Goal: Transaction & Acquisition: Purchase product/service

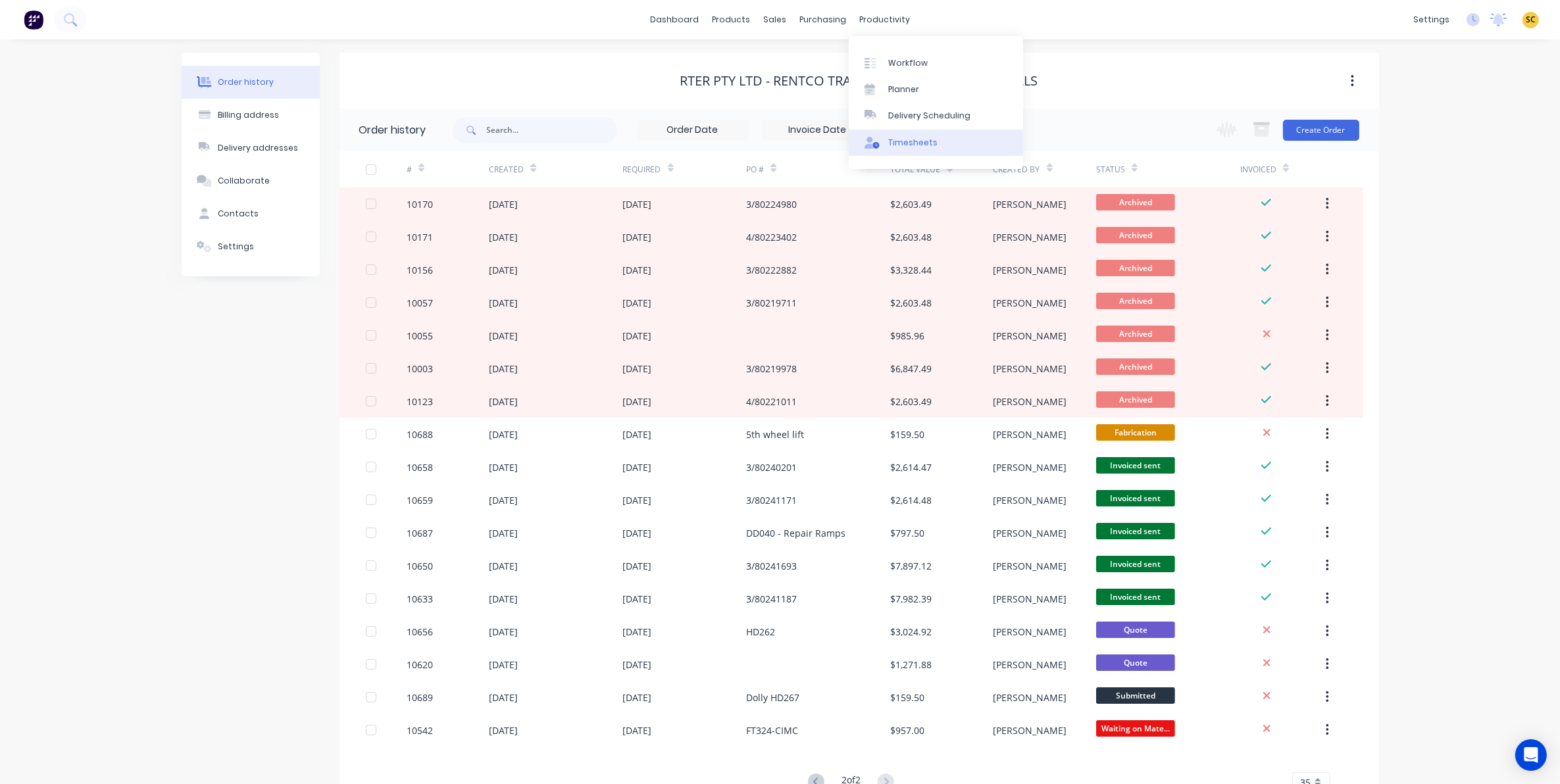
click at [898, 142] on div "Timesheets" at bounding box center [913, 143] width 49 height 11
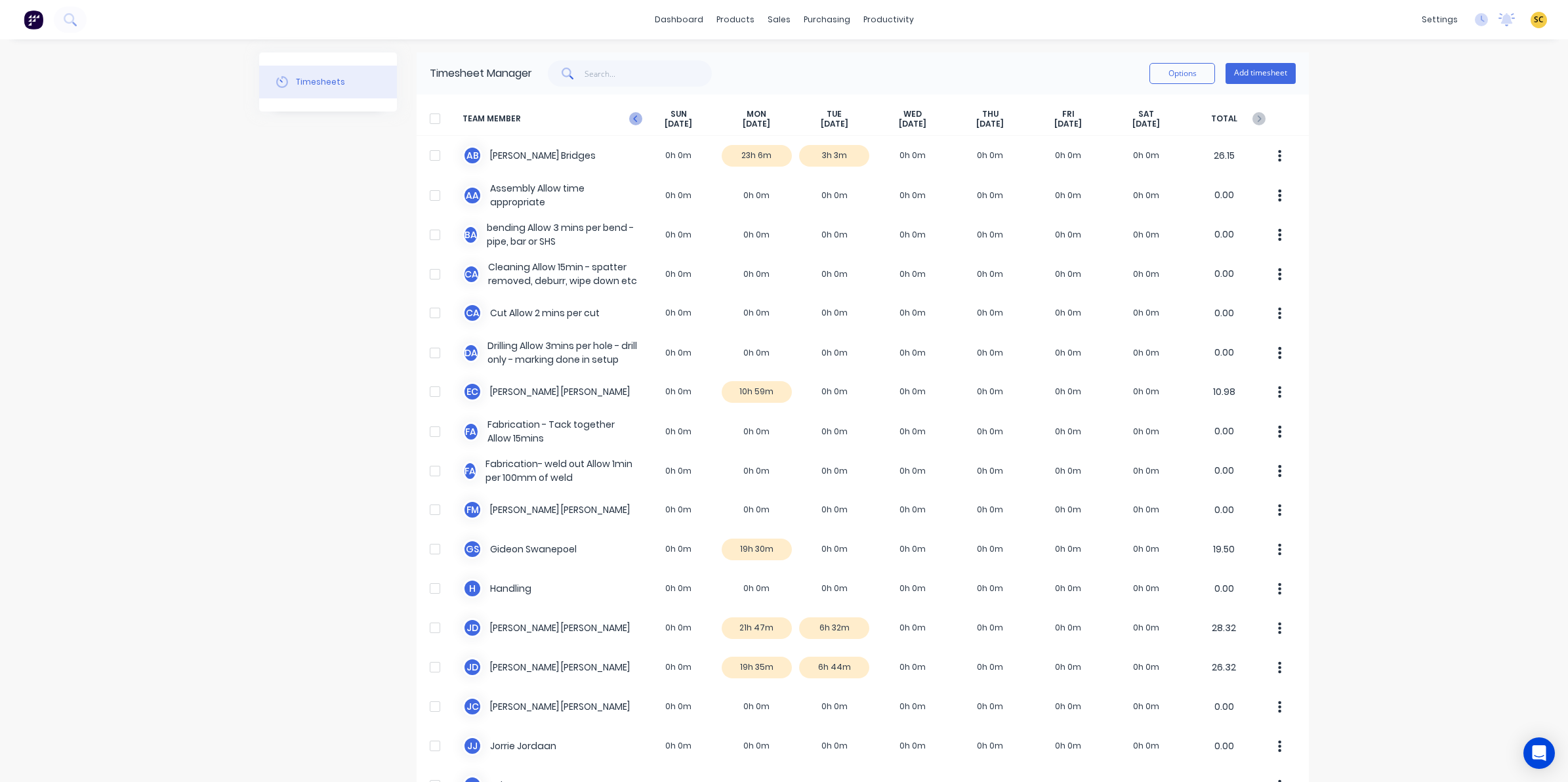
click at [629, 123] on icon at bounding box center [635, 118] width 13 height 13
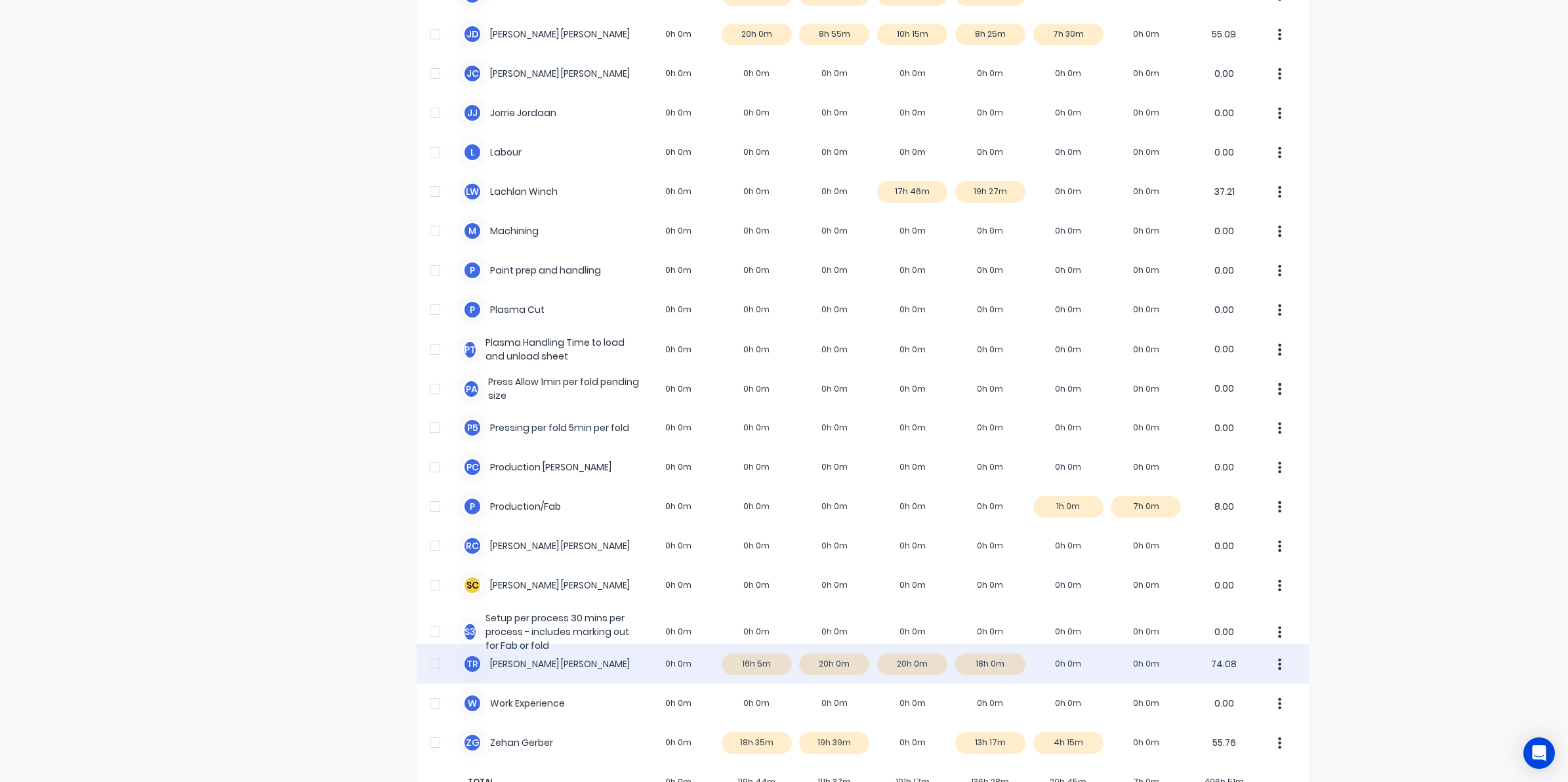
scroll to position [656, 0]
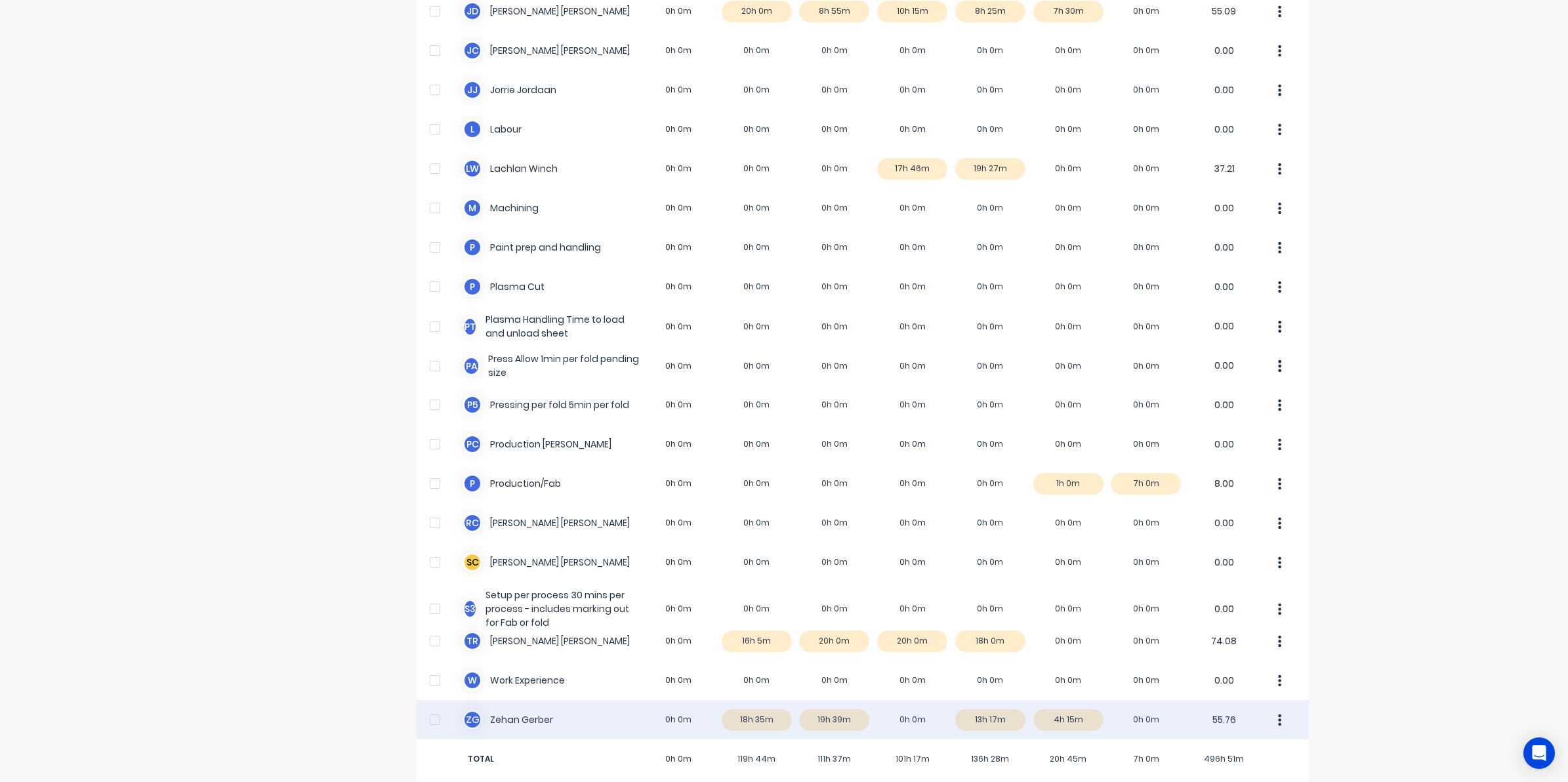
click at [1057, 723] on div "Z G Zehan Gerber 0h 0m 18h 35m 19h 39m 0h 0m 13h 17m 4h 15m 0h 0m 55.76" at bounding box center [862, 720] width 892 height 40
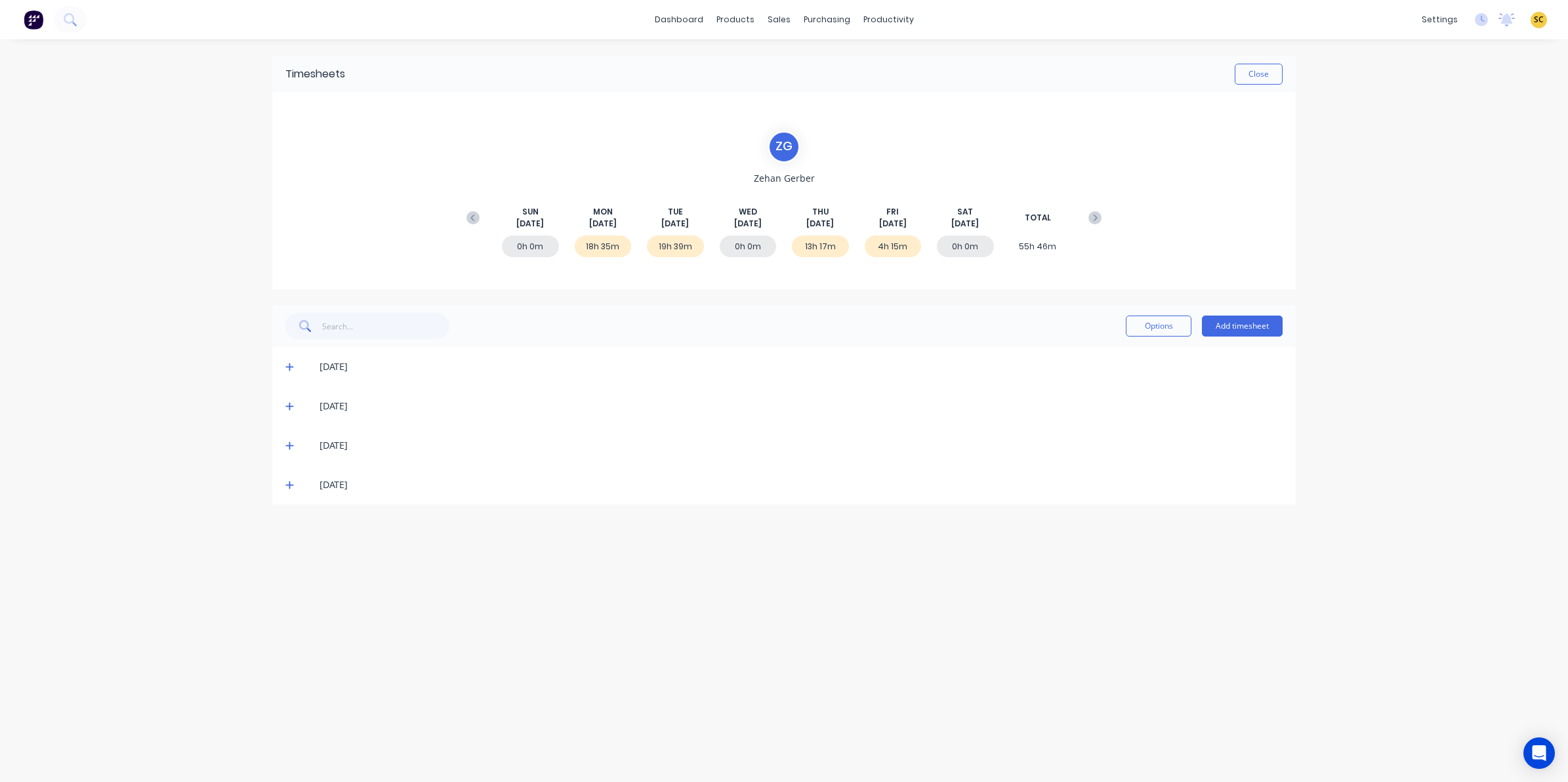
click at [290, 484] on icon at bounding box center [289, 485] width 8 height 9
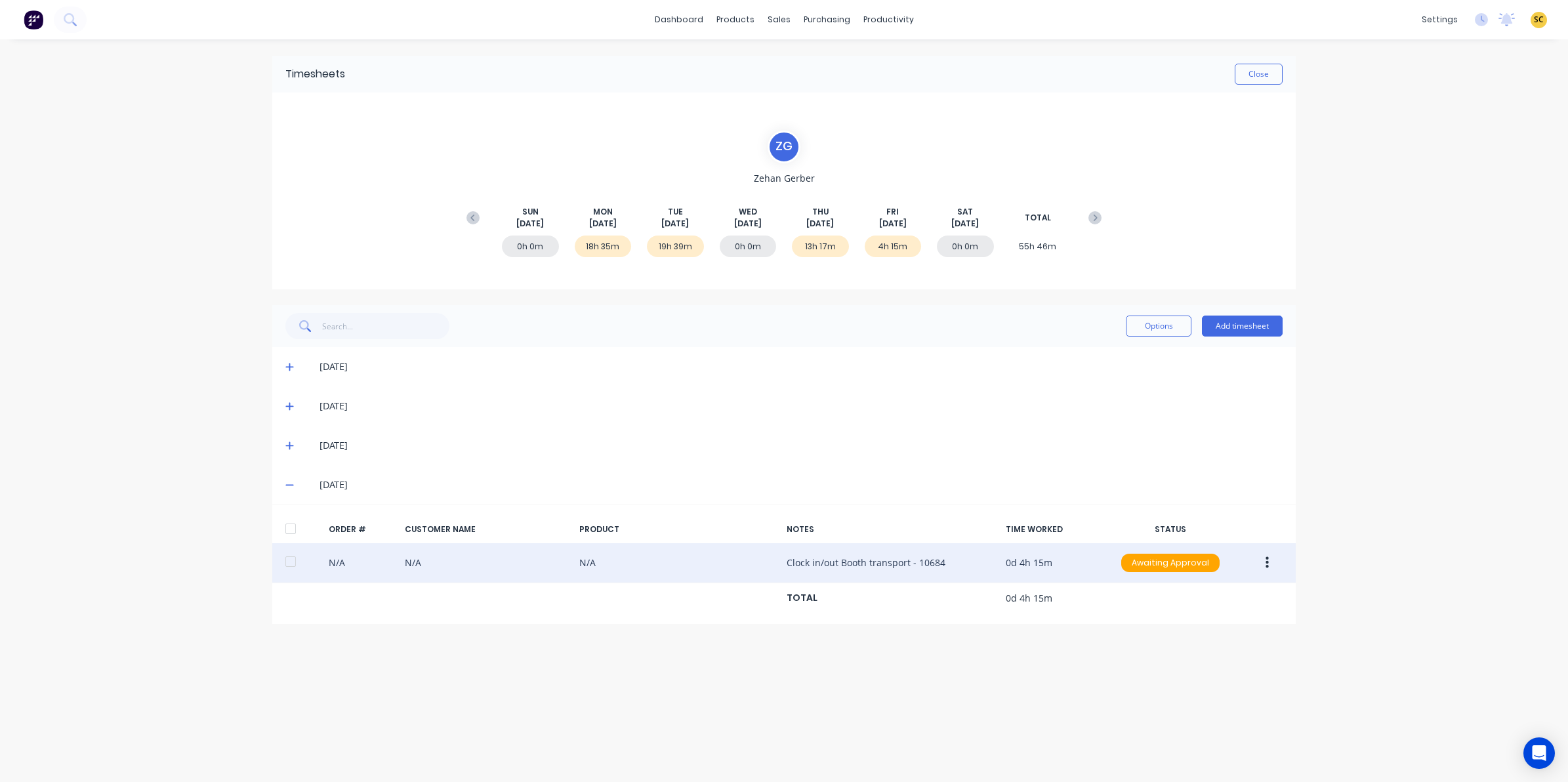
click at [1268, 556] on icon "button" at bounding box center [1267, 563] width 3 height 15
click at [1203, 660] on div "Edit" at bounding box center [1220, 650] width 101 height 19
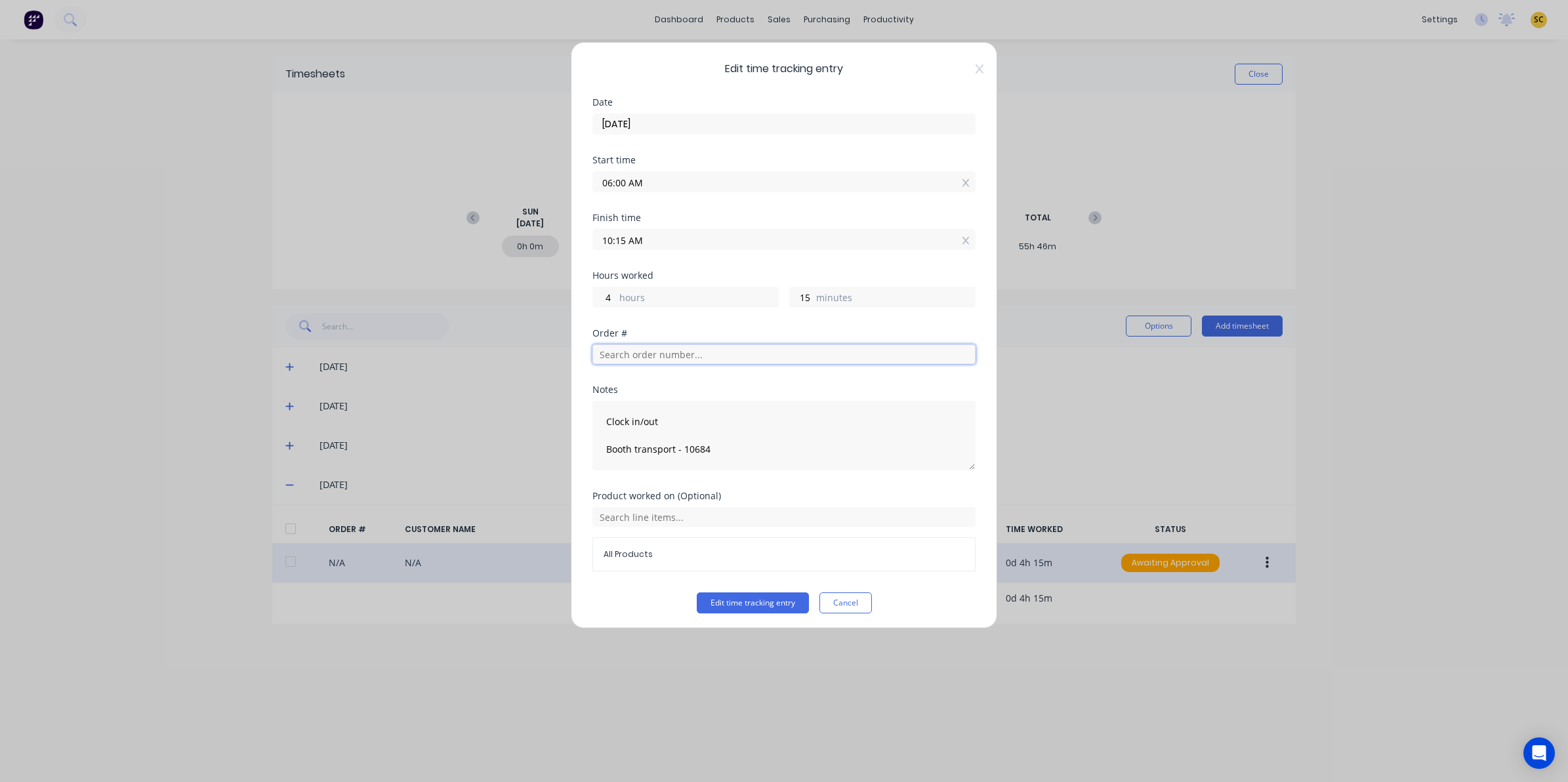
click at [644, 359] on input "text" at bounding box center [783, 355] width 383 height 20
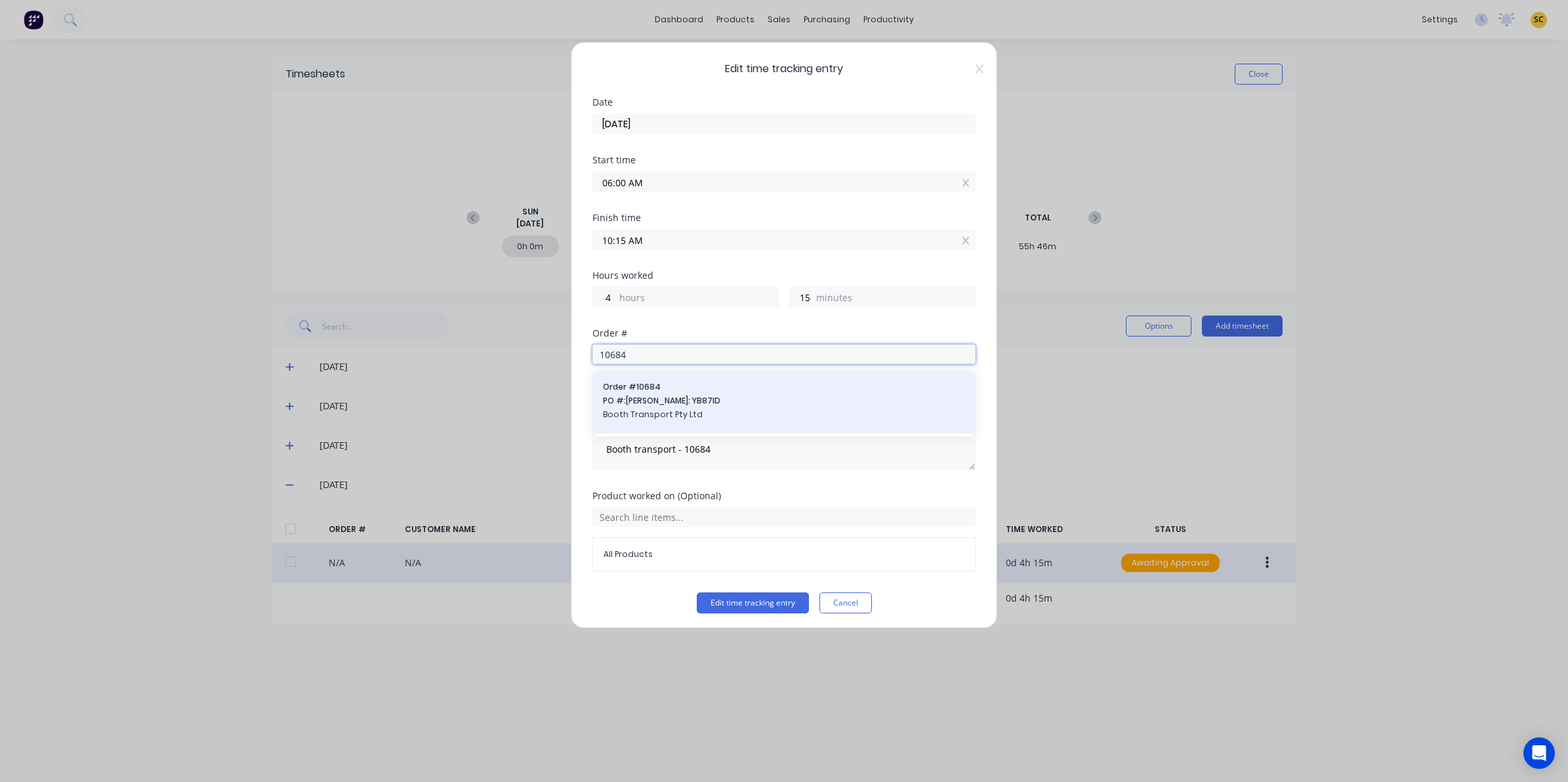
type input "10684"
click at [653, 422] on div "Order # 10684 PO #: Rego: YB87ID Booth Transport Pty Ltd" at bounding box center [784, 402] width 362 height 42
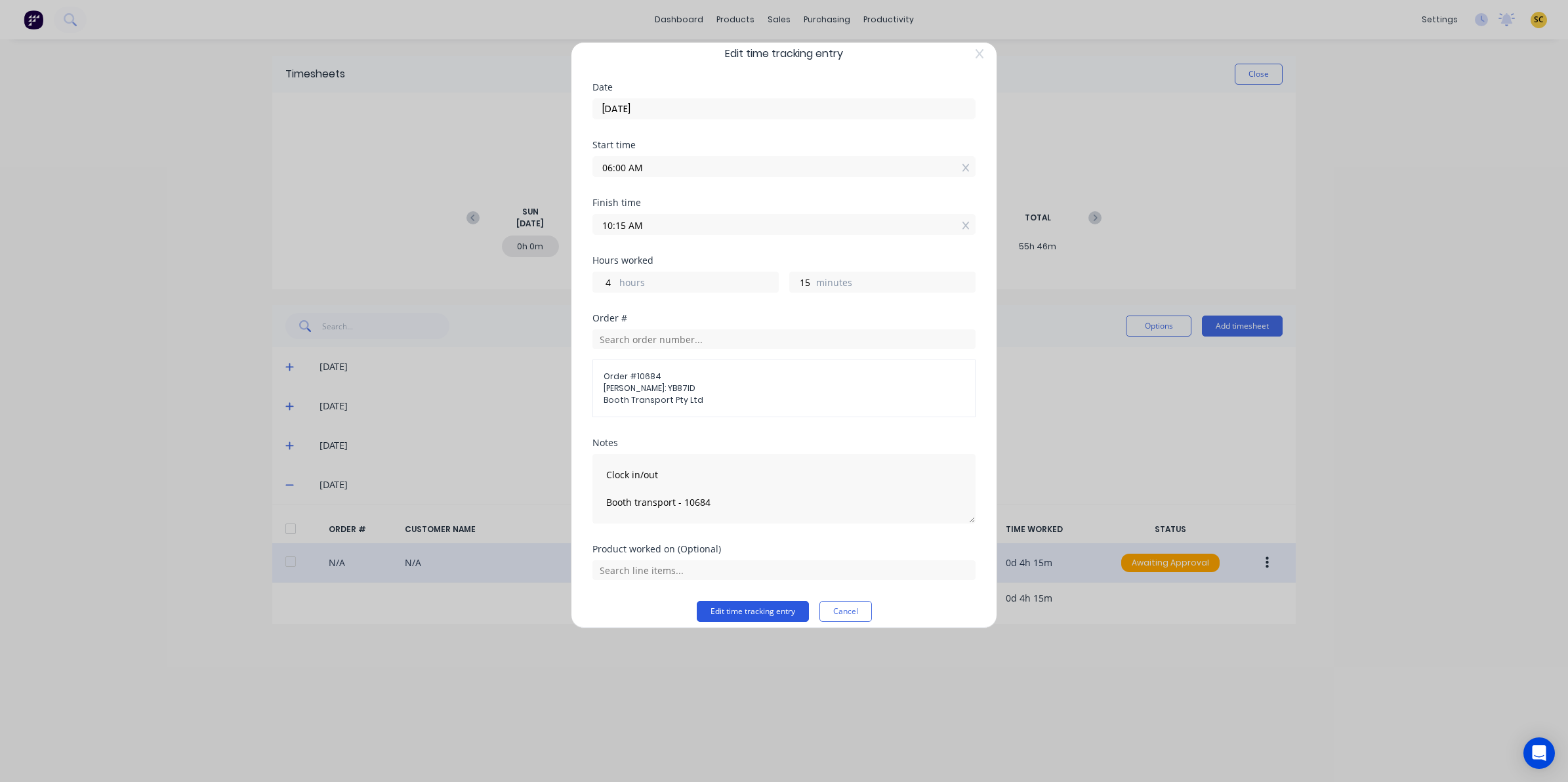
scroll to position [28, 0]
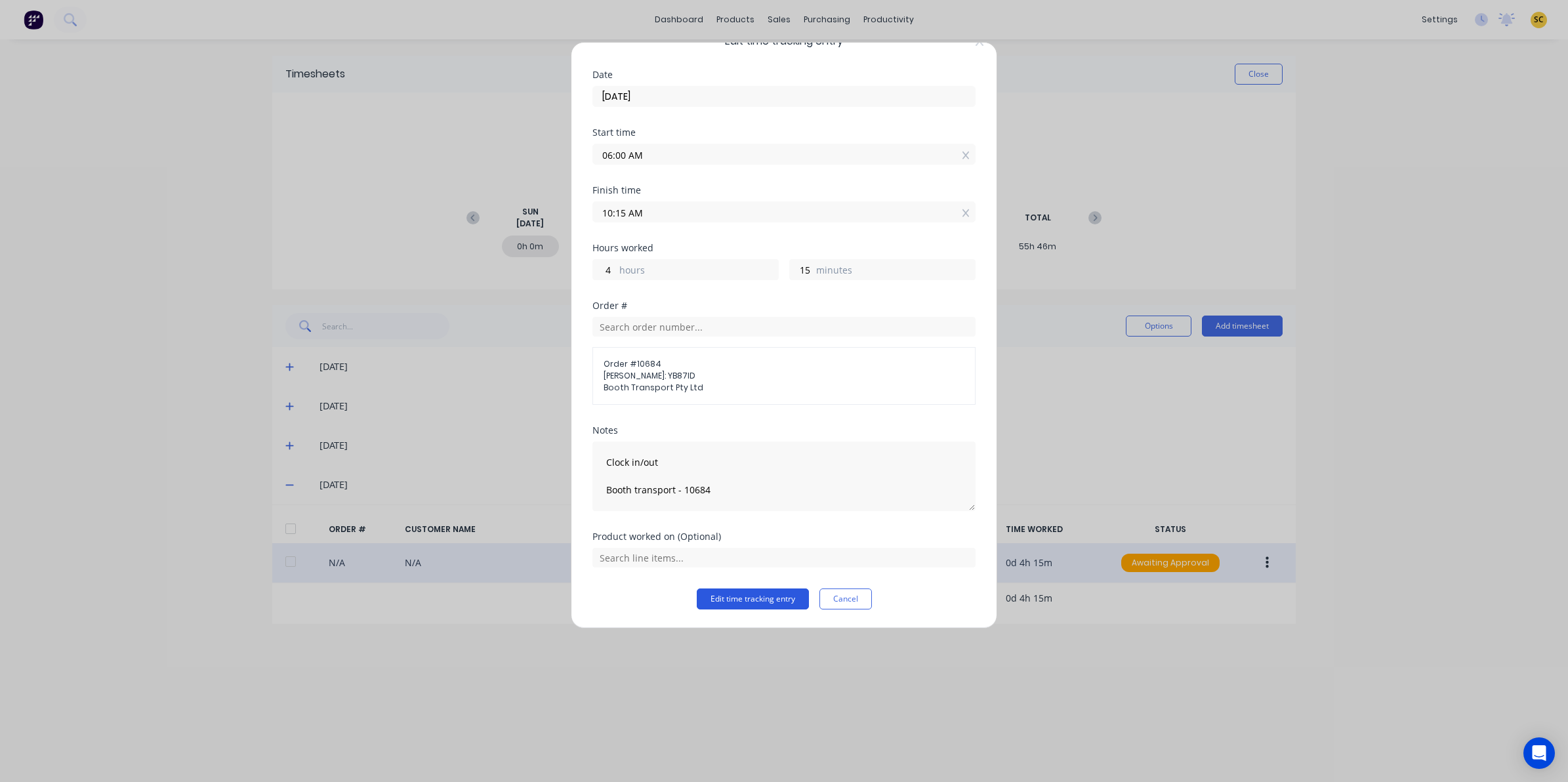
click at [721, 599] on button "Edit time tracking entry" at bounding box center [753, 599] width 112 height 21
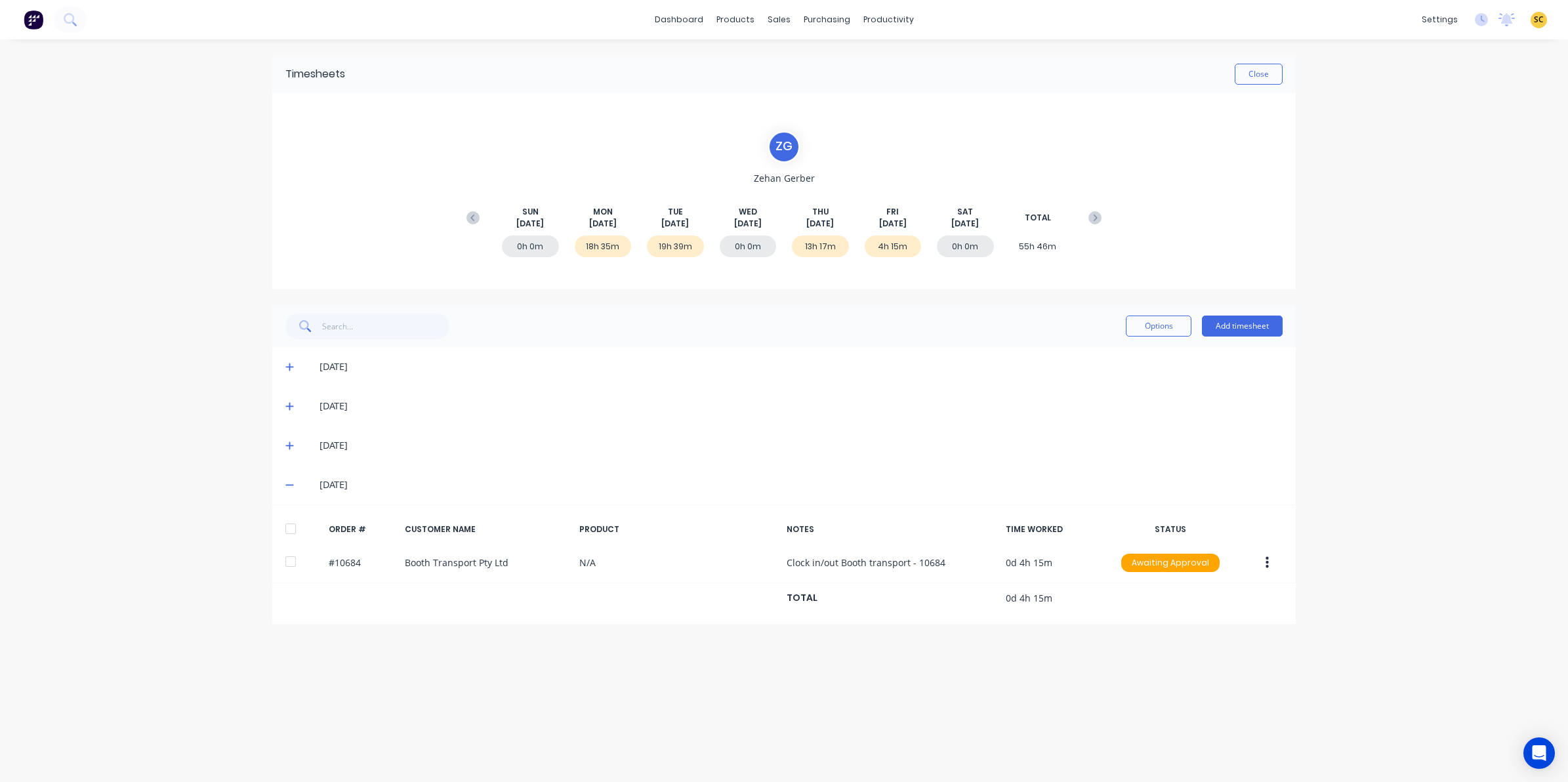
click at [287, 443] on icon at bounding box center [289, 446] width 8 height 9
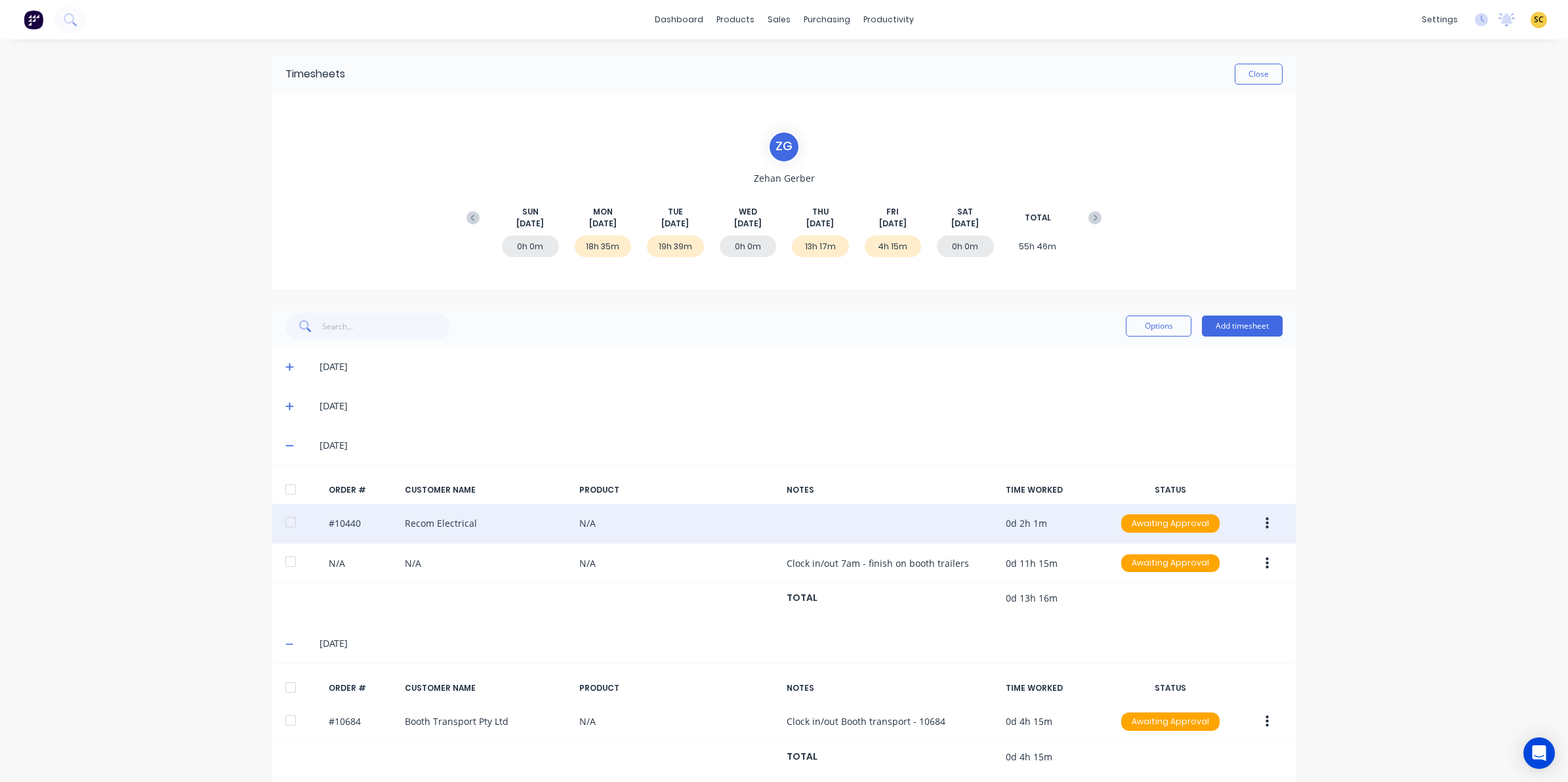
click at [1266, 521] on button "button" at bounding box center [1267, 524] width 31 height 24
click at [1178, 609] on div "Edit" at bounding box center [1220, 610] width 101 height 19
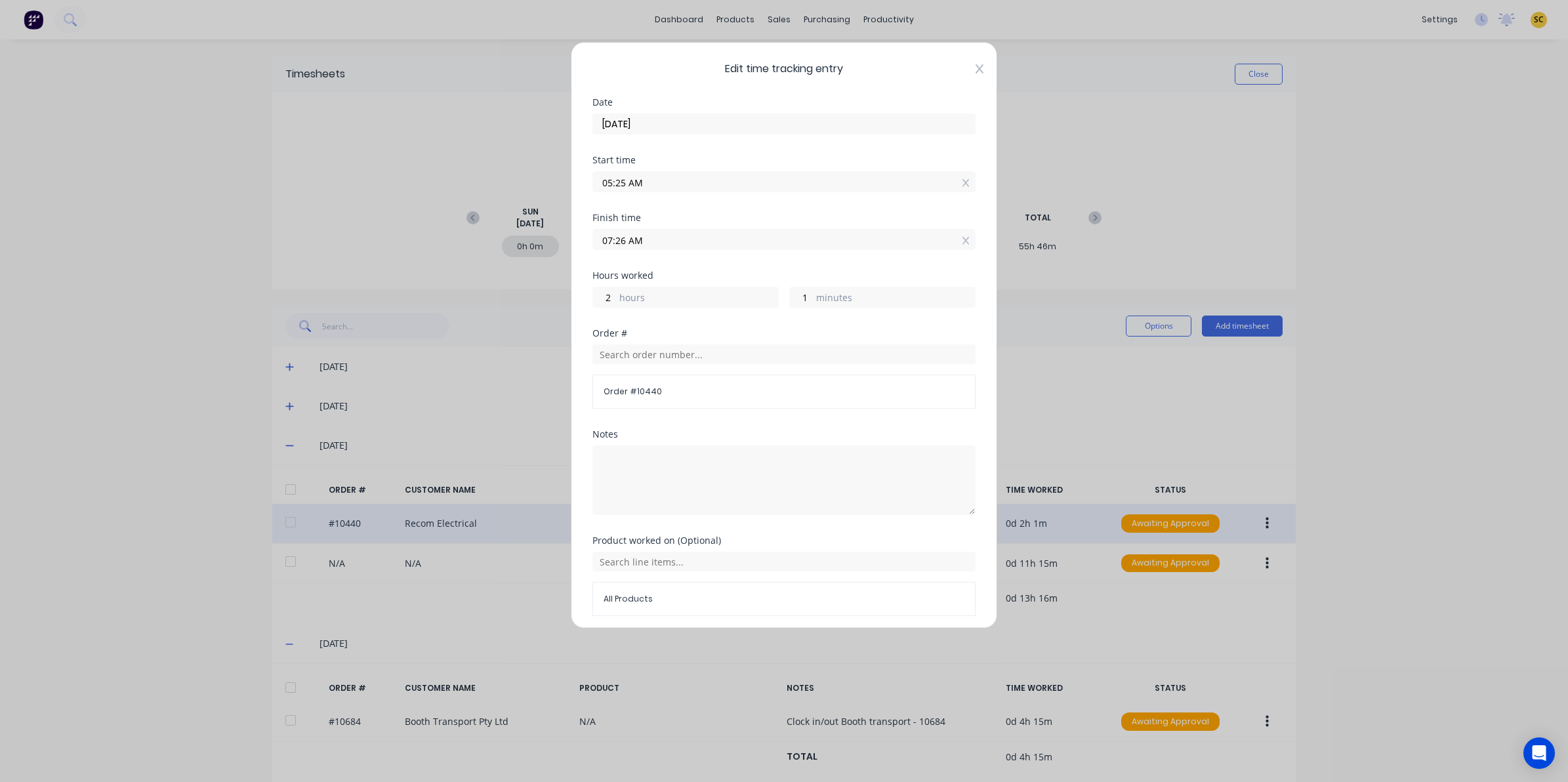
click at [976, 71] on icon at bounding box center [980, 69] width 8 height 11
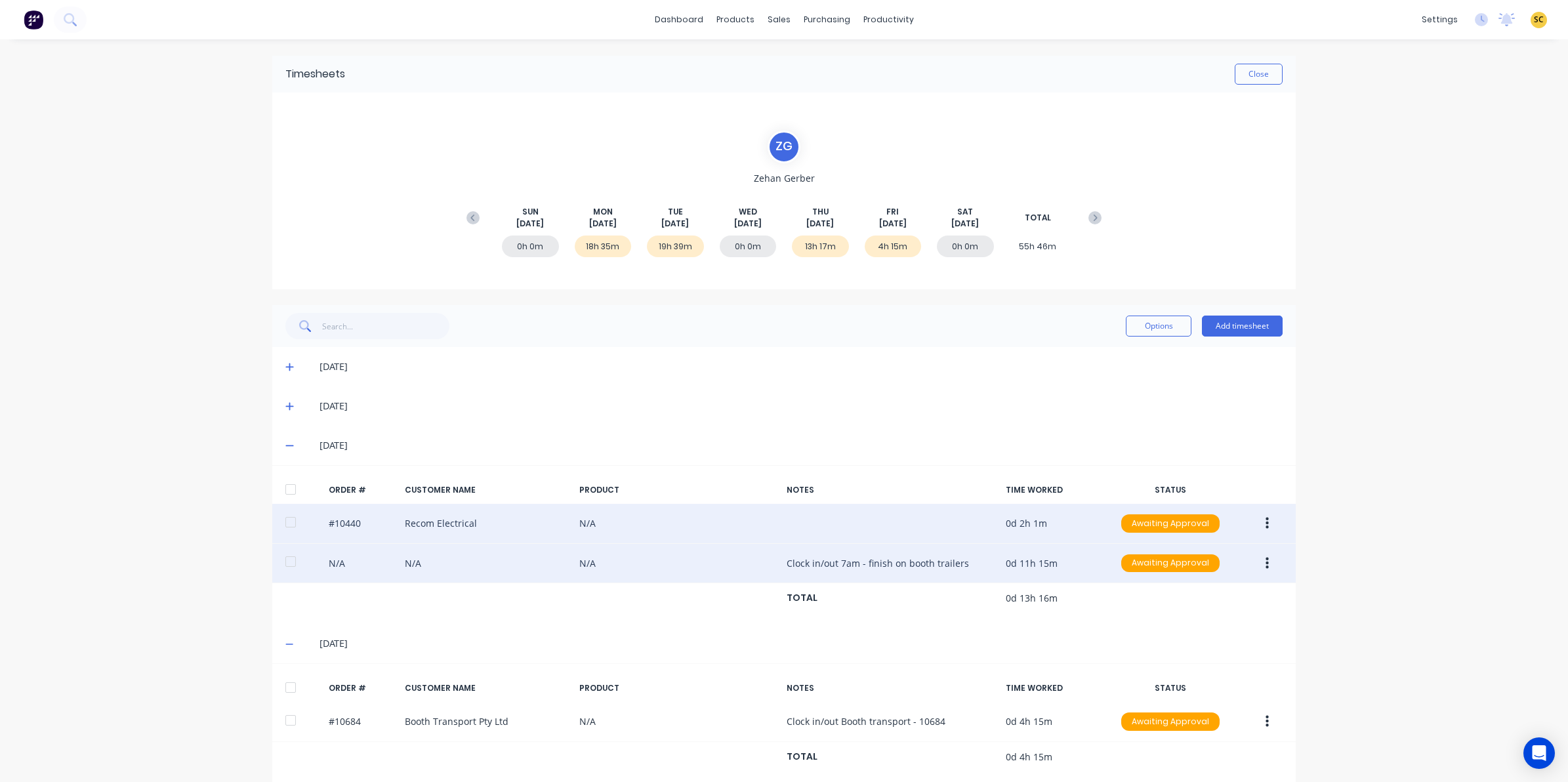
click at [1265, 563] on icon "button" at bounding box center [1267, 563] width 3 height 15
click at [1170, 653] on div "Edit" at bounding box center [1220, 651] width 101 height 19
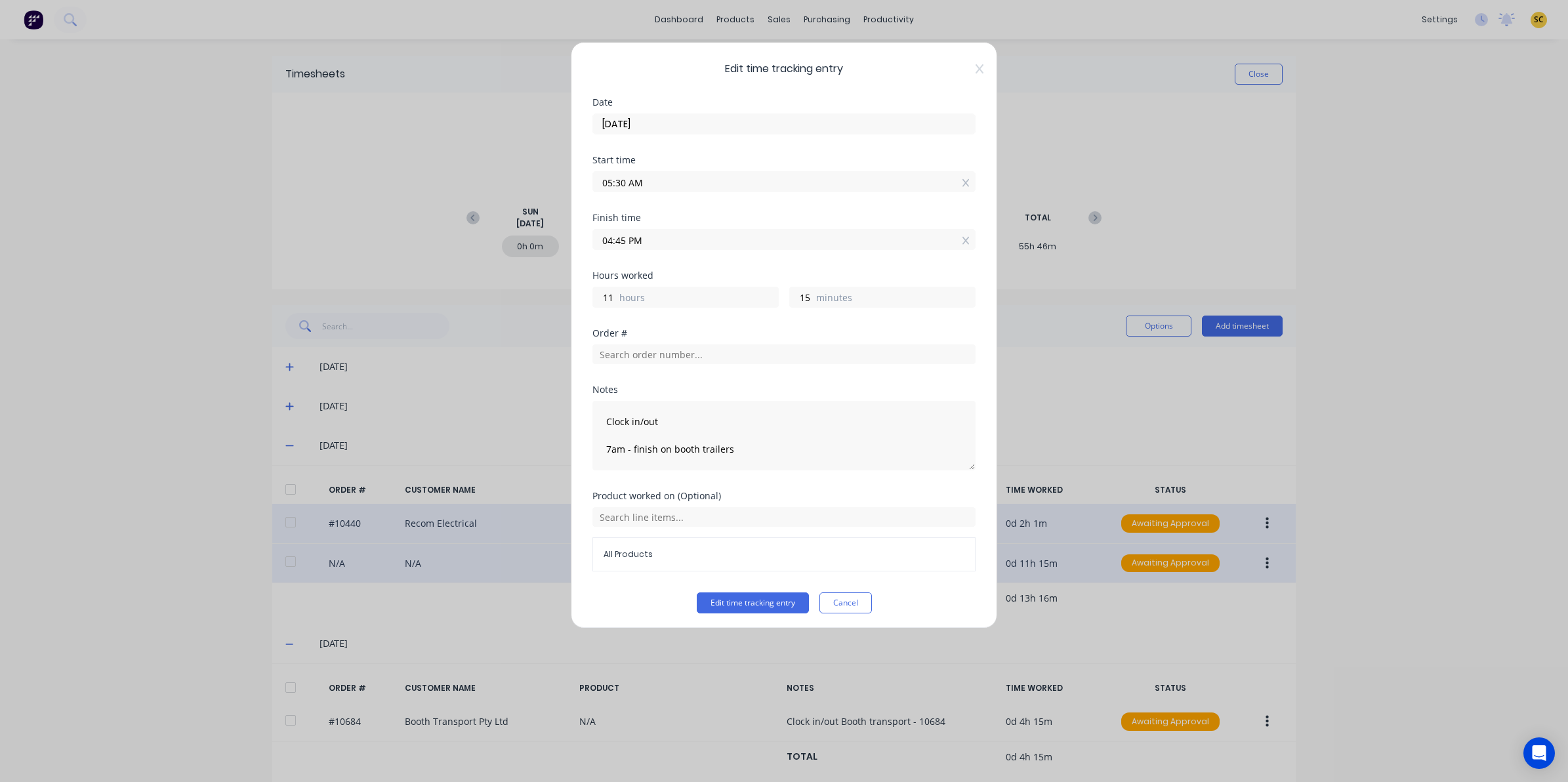
click at [964, 60] on div "Edit time tracking entry Date 07/08/2025 Start time 05:30 AM Finish time 04:45 …" at bounding box center [784, 335] width 426 height 586
click at [976, 67] on icon at bounding box center [980, 69] width 8 height 11
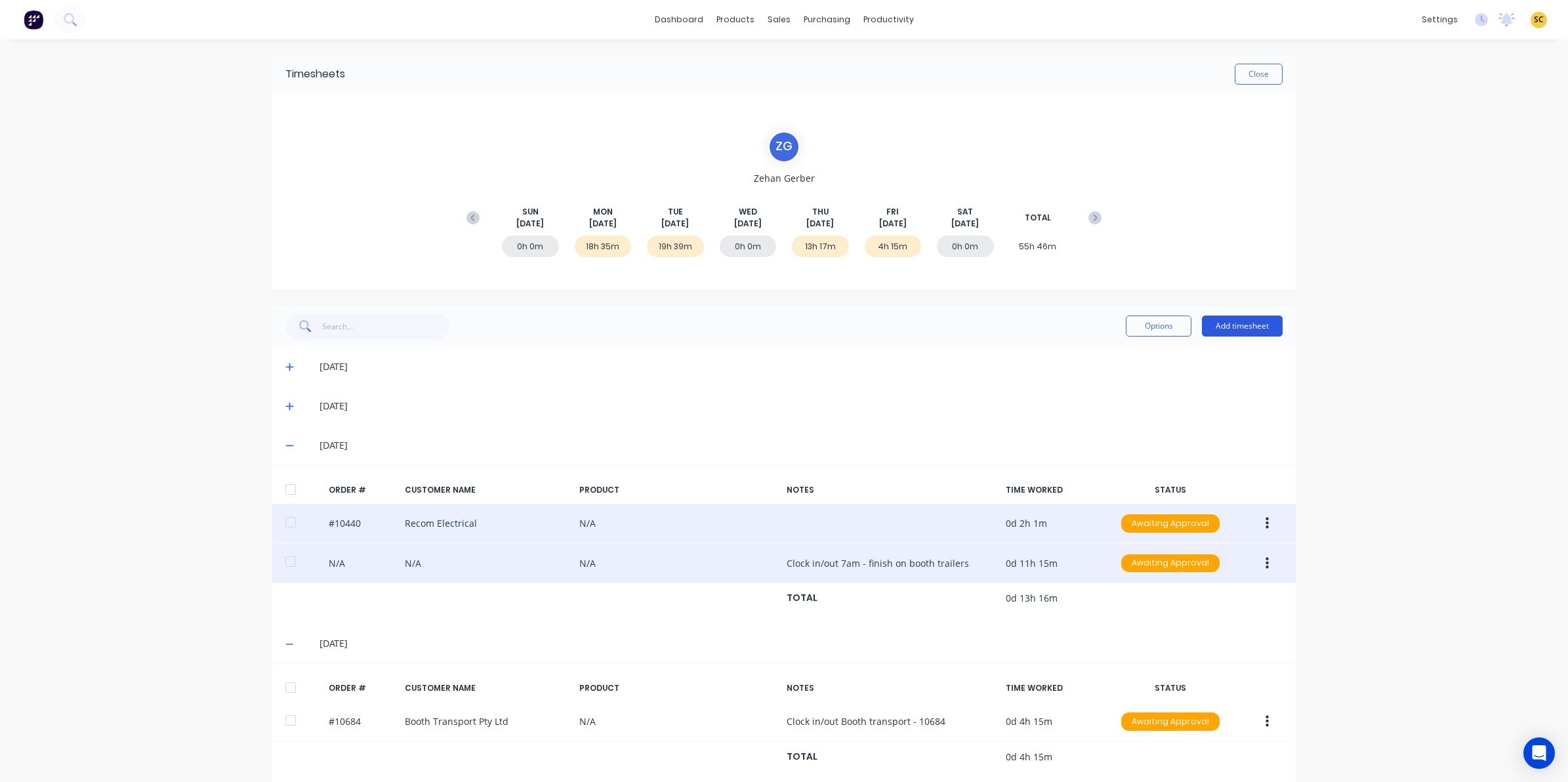
click at [1235, 323] on button "Add timesheet" at bounding box center [1242, 326] width 81 height 21
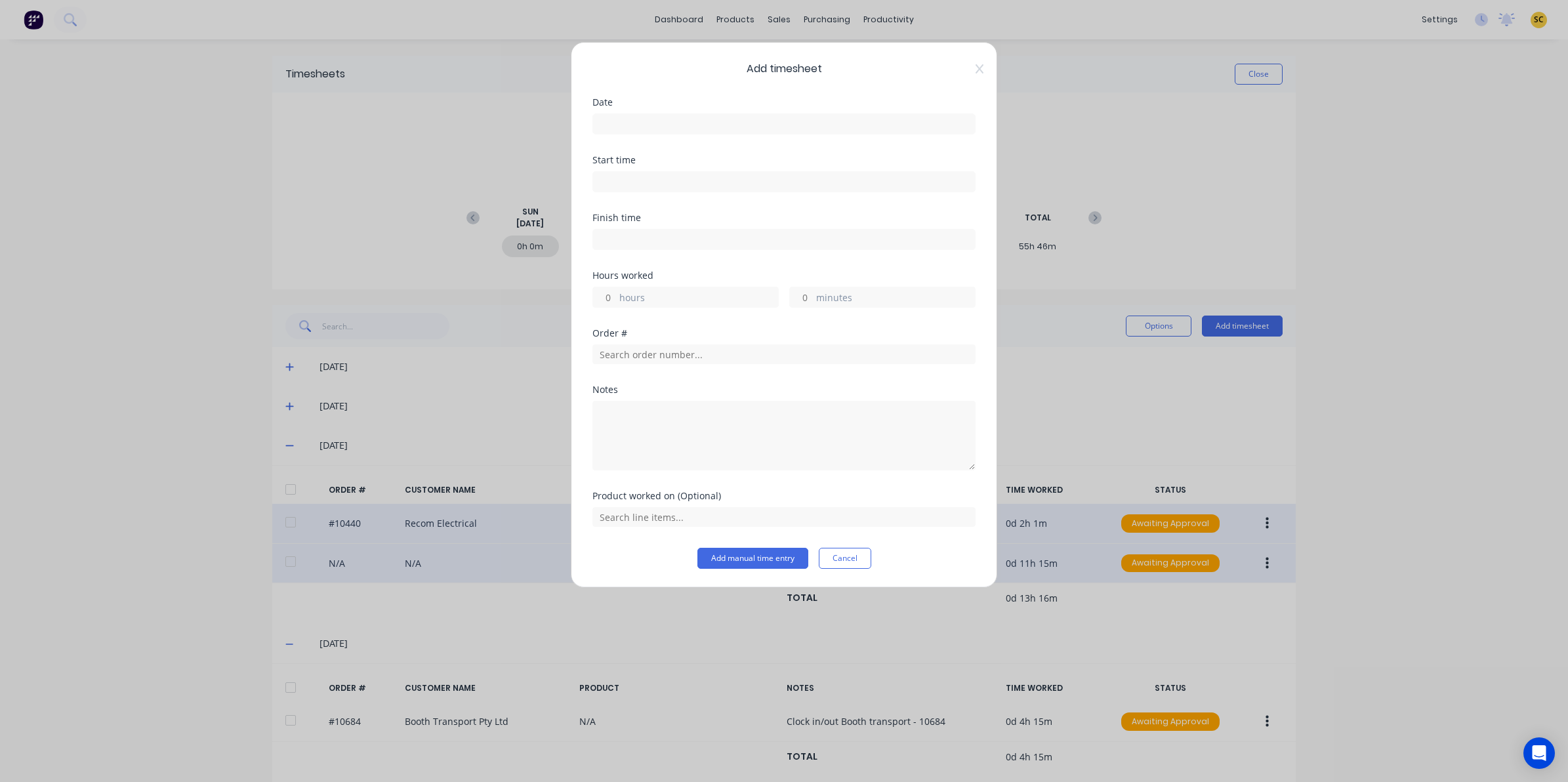
click at [617, 117] on input at bounding box center [784, 124] width 382 height 20
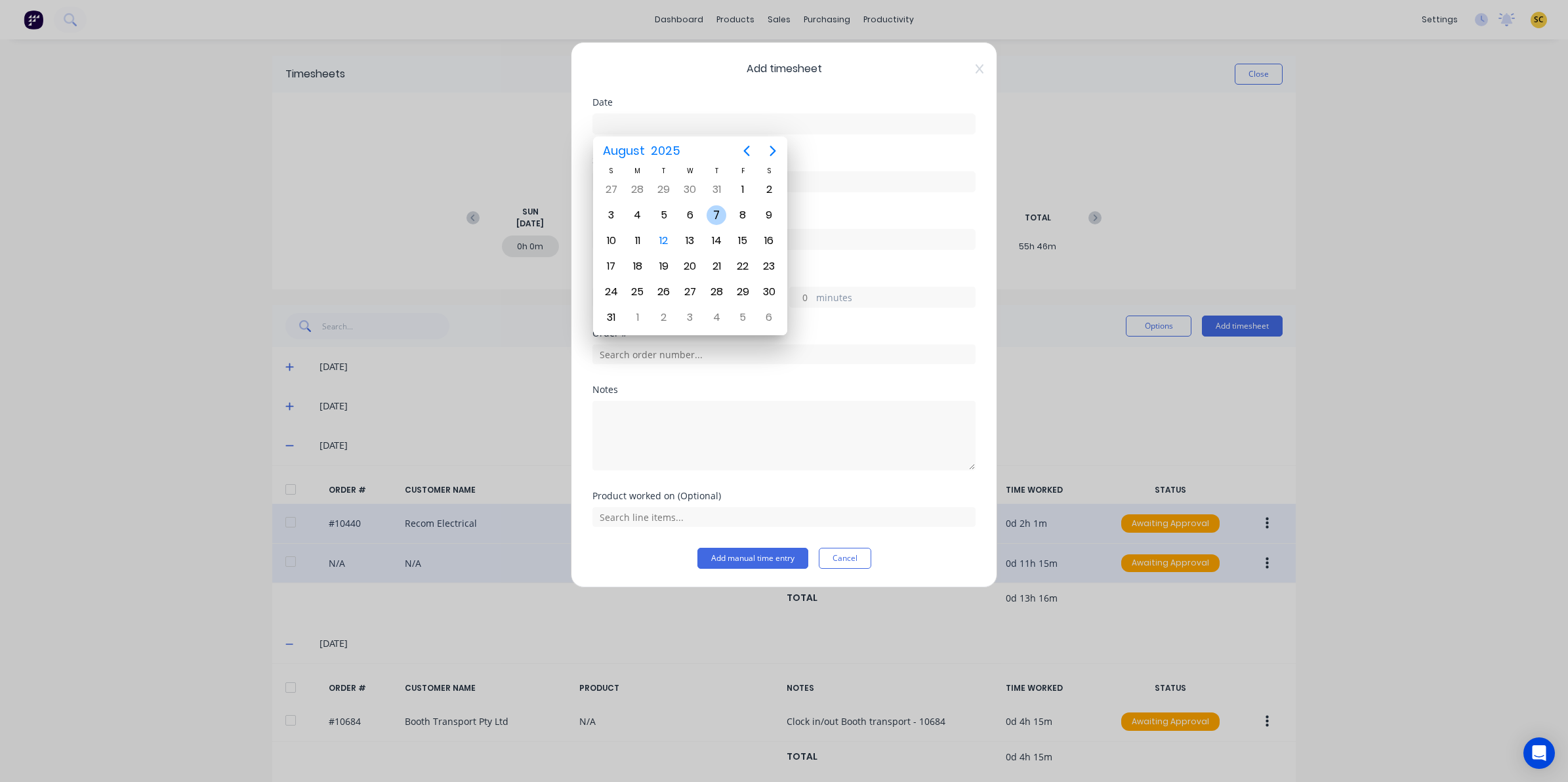
click at [719, 211] on div "7" at bounding box center [717, 216] width 20 height 20
type input "07/08/2025"
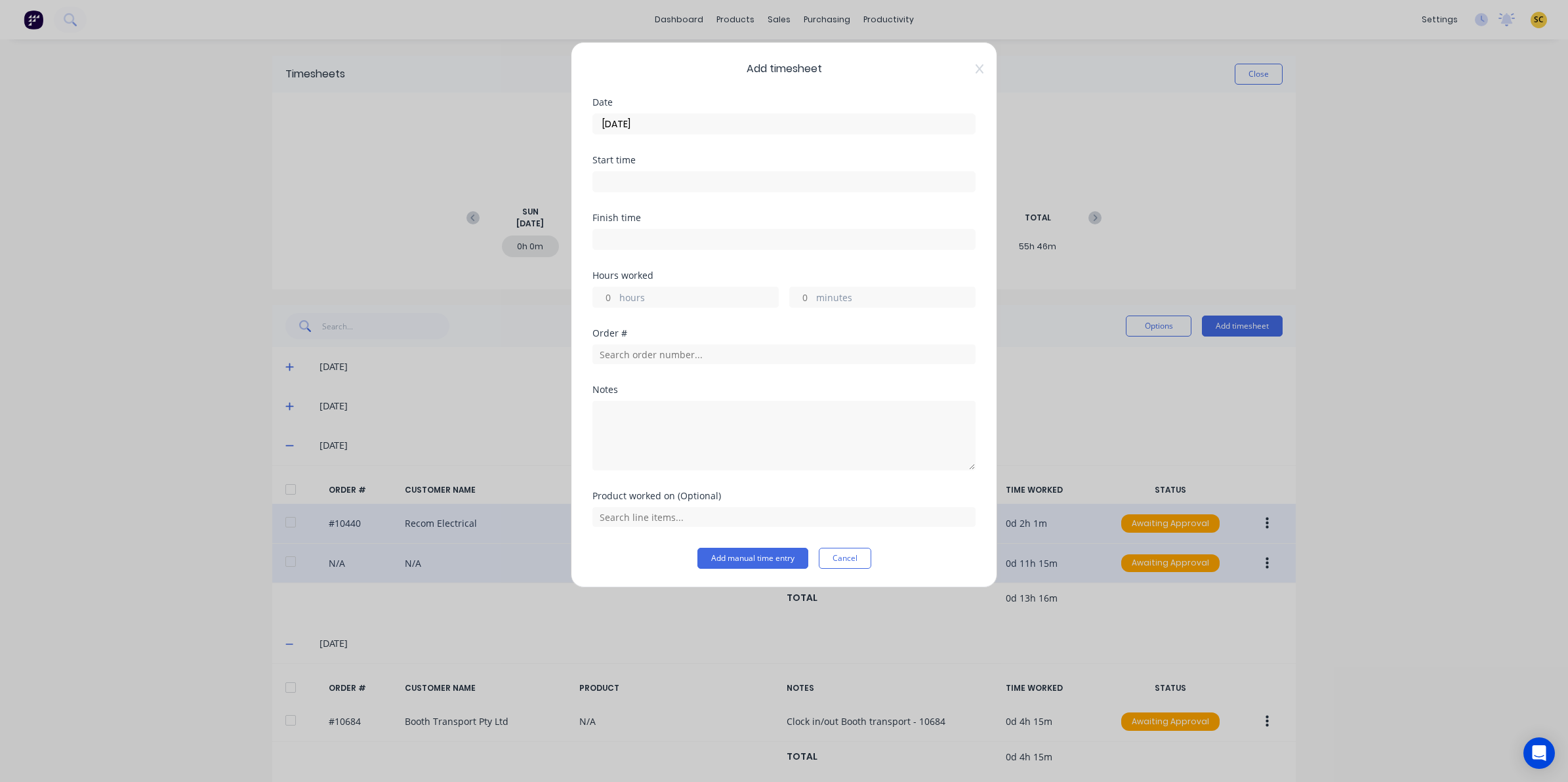
click at [627, 197] on div "Start time" at bounding box center [783, 184] width 383 height 58
click at [617, 181] on input at bounding box center [784, 182] width 382 height 20
drag, startPoint x: 617, startPoint y: 181, endPoint x: 429, endPoint y: 192, distance: 188.3
click at [480, 189] on div "Add timesheet Date 07/08/2025 Start time 12:45 PM Finish time Hours worked hour…" at bounding box center [784, 391] width 1568 height 782
type input "07:30 AM"
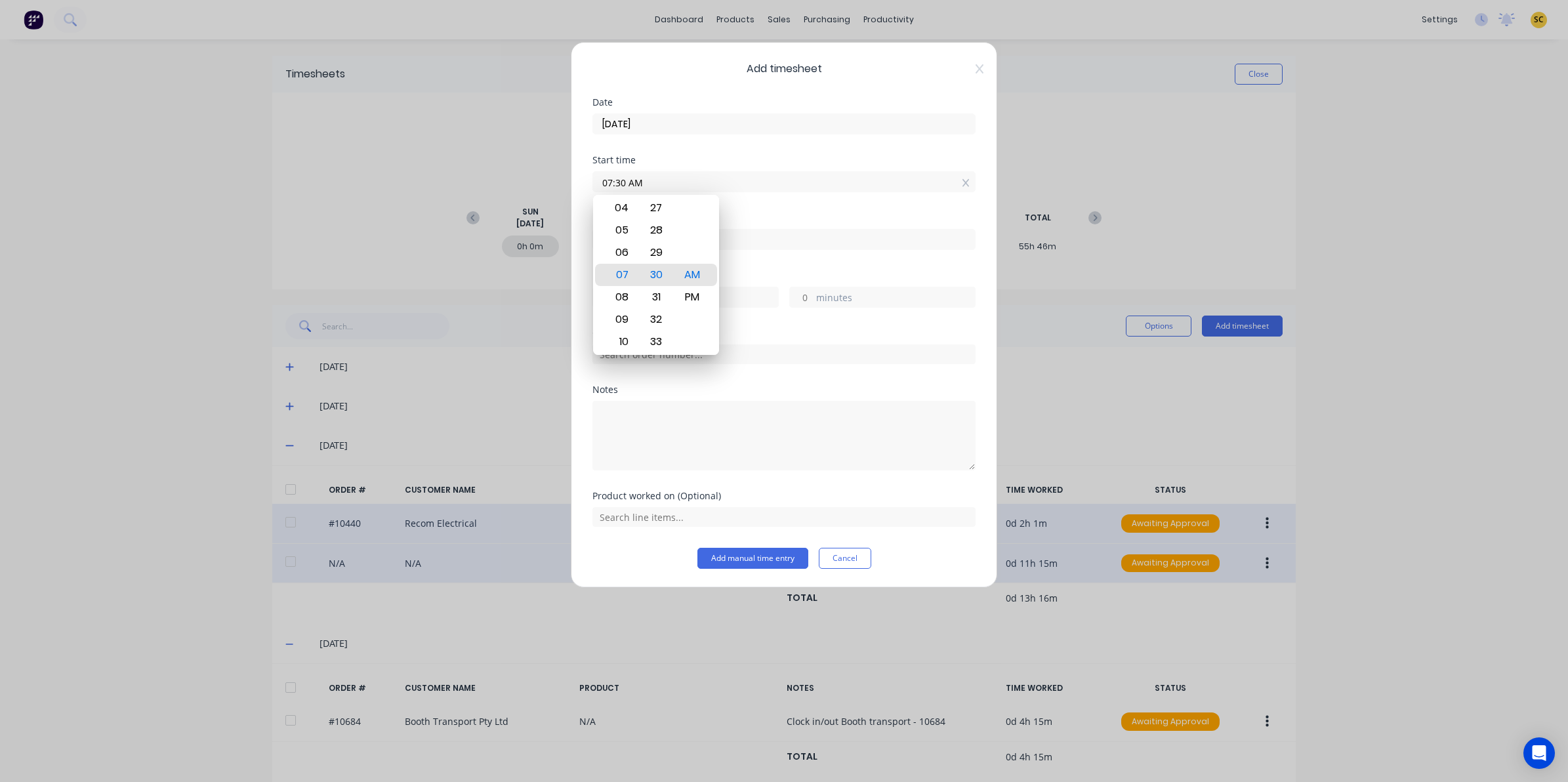
drag, startPoint x: 782, startPoint y: 245, endPoint x: 775, endPoint y: 240, distance: 8.6
click at [781, 245] on input at bounding box center [784, 239] width 382 height 20
type input "12:45 PM"
type input "5"
type input "15"
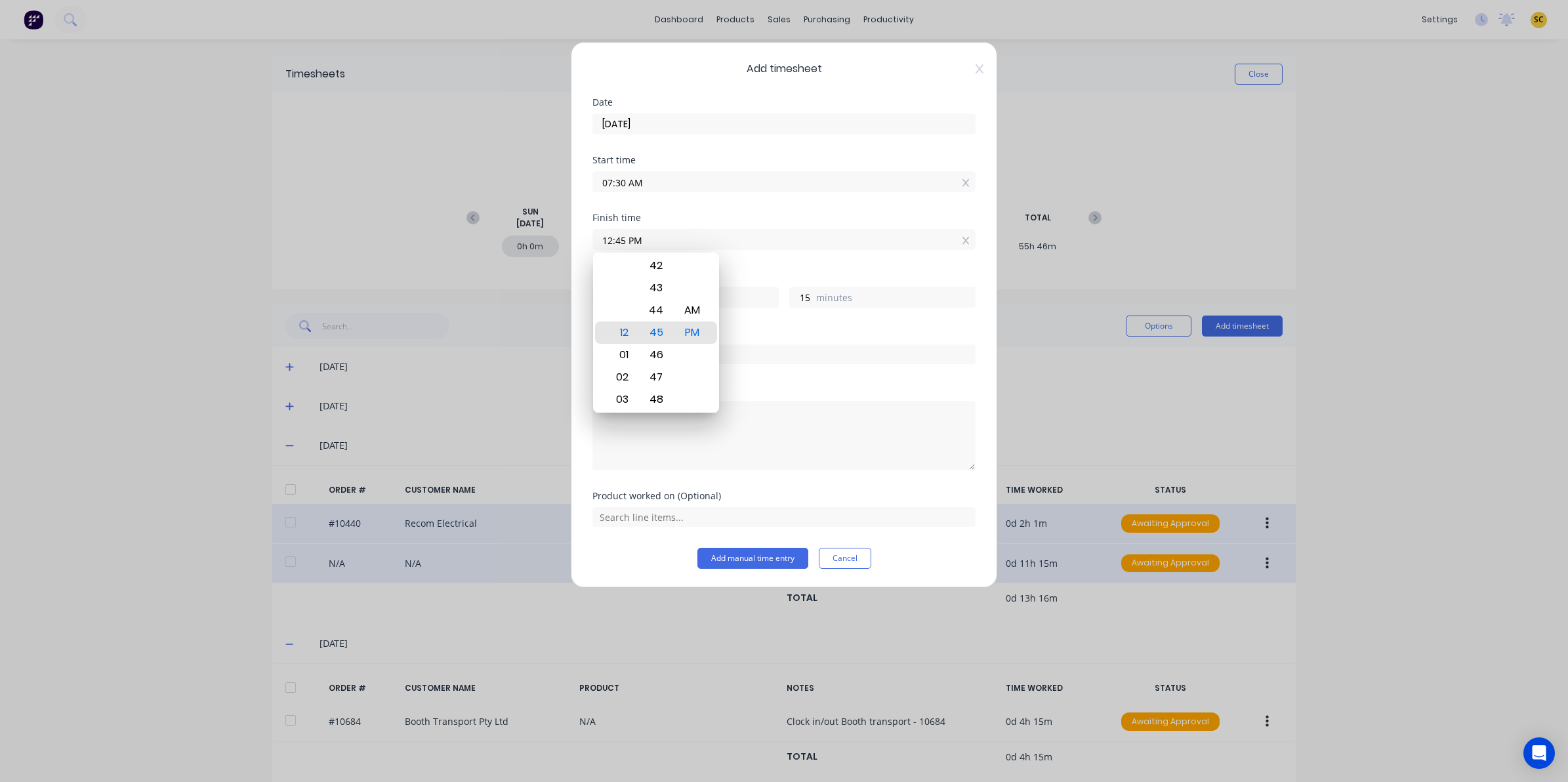
drag, startPoint x: 771, startPoint y: 234, endPoint x: 473, endPoint y: 197, distance: 300.3
click at [474, 197] on div "Add timesheet Date 07/08/2025 Start time 07:30 AM Finish time 12:45 PM Hours wo…" at bounding box center [784, 391] width 1568 height 782
type input "04:45 AM"
type input "-2"
type input "-45"
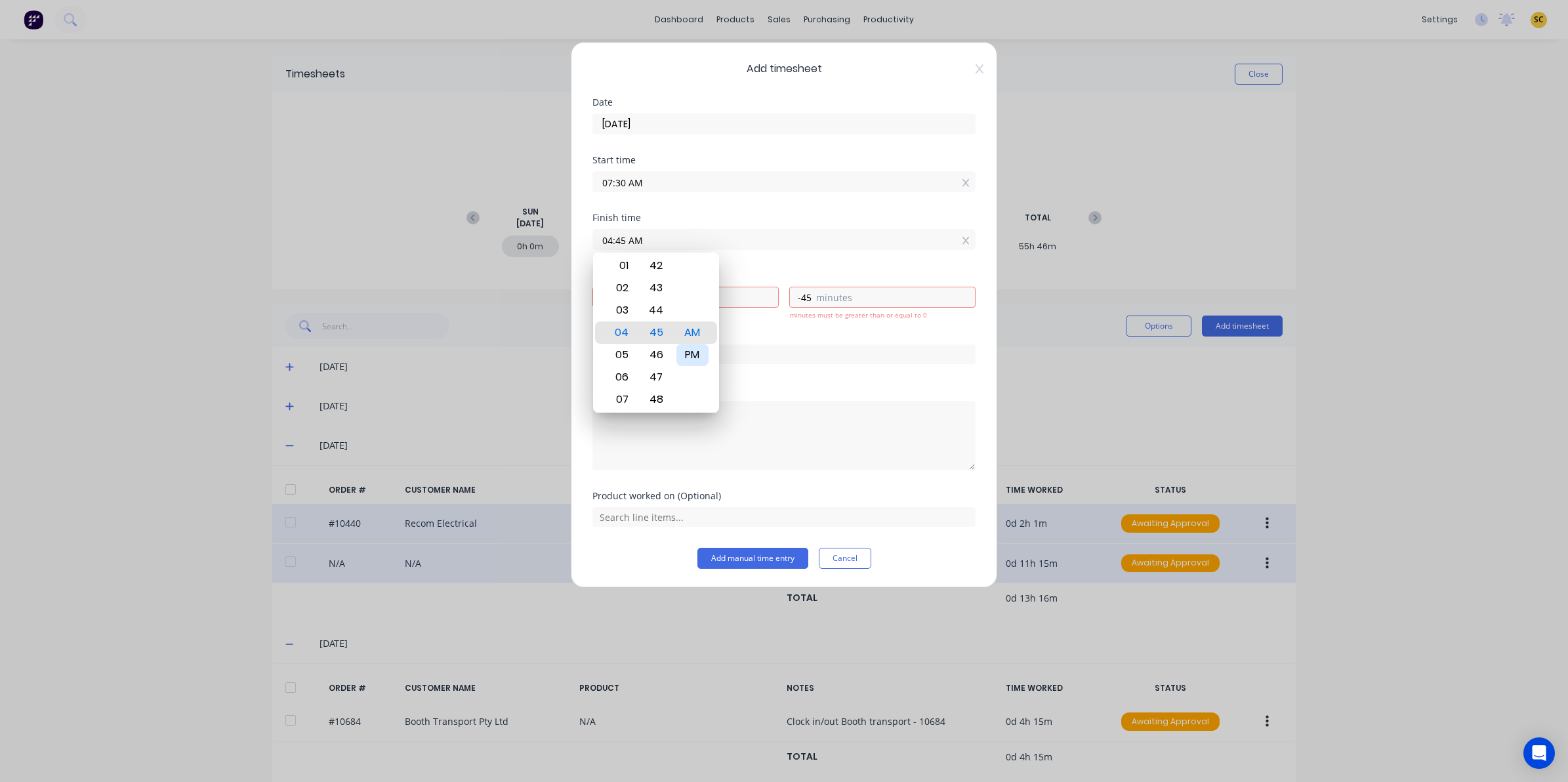
click at [700, 364] on div "PM" at bounding box center [692, 355] width 32 height 22
type input "04:45 PM"
type input "9"
type input "15"
click at [717, 436] on textarea at bounding box center [783, 436] width 383 height 70
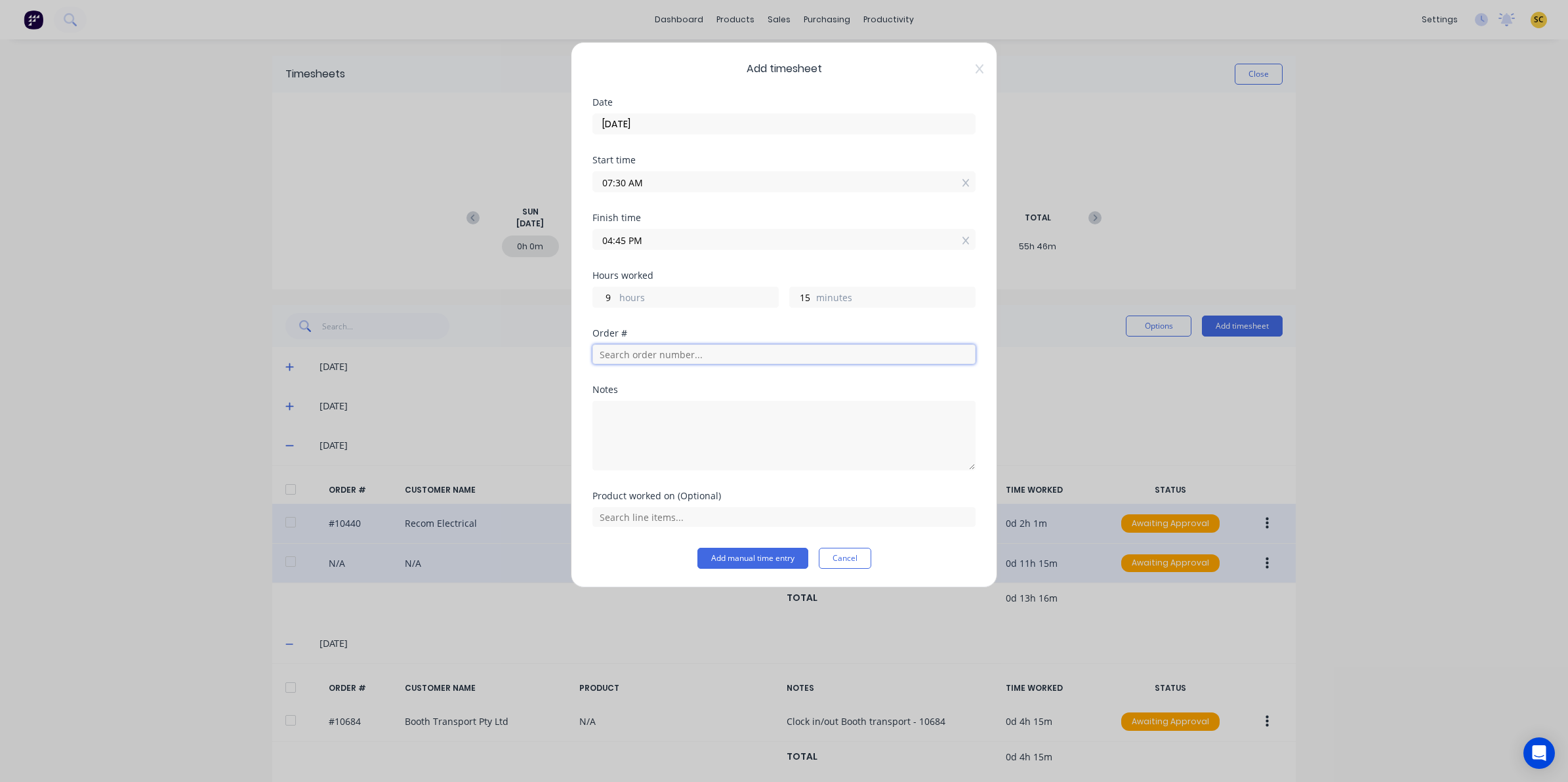
click at [740, 362] on input "text" at bounding box center [783, 355] width 383 height 20
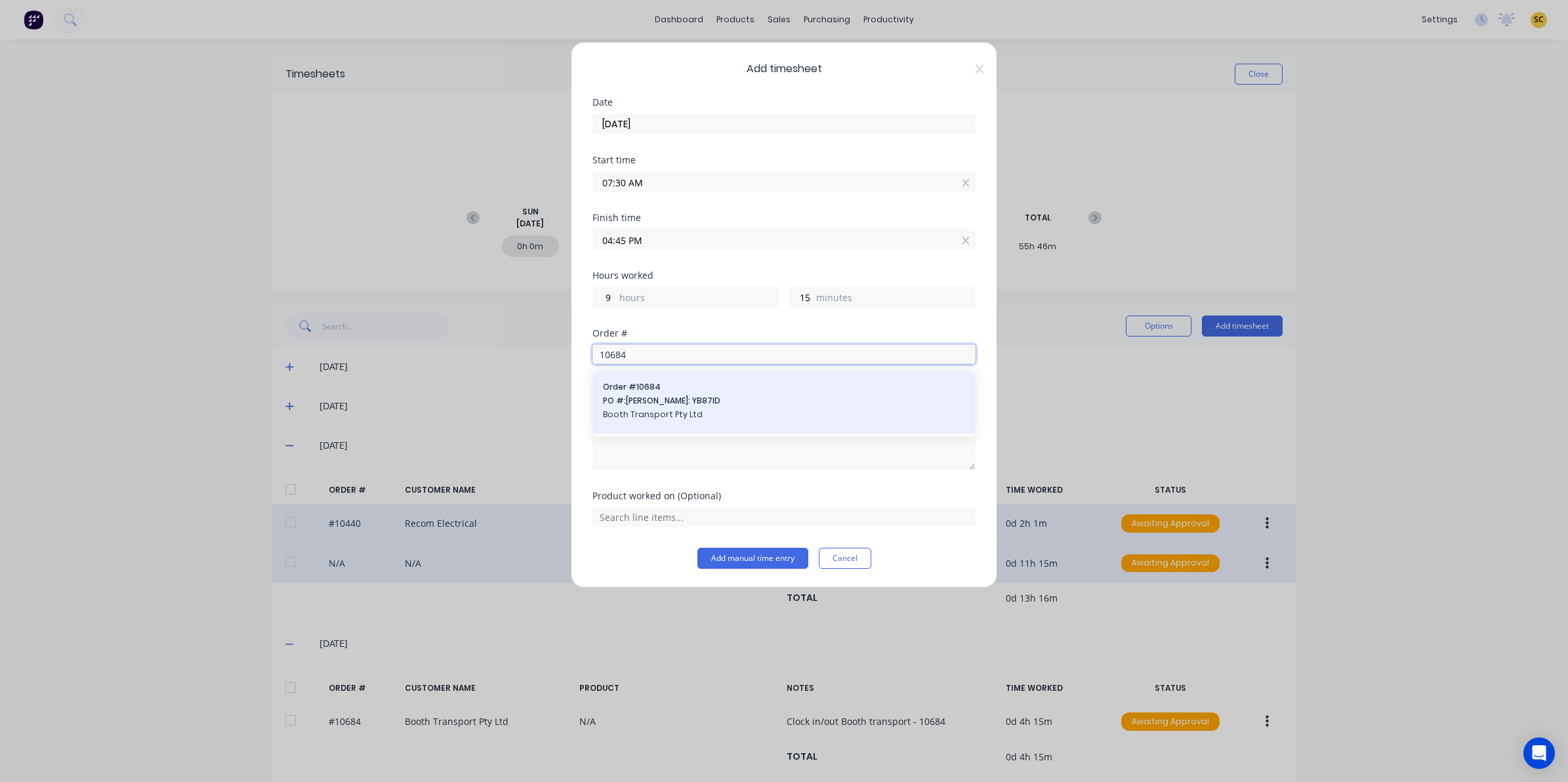
type input "10684"
click at [679, 402] on span "PO #: Rego: YB87ID" at bounding box center [784, 401] width 362 height 11
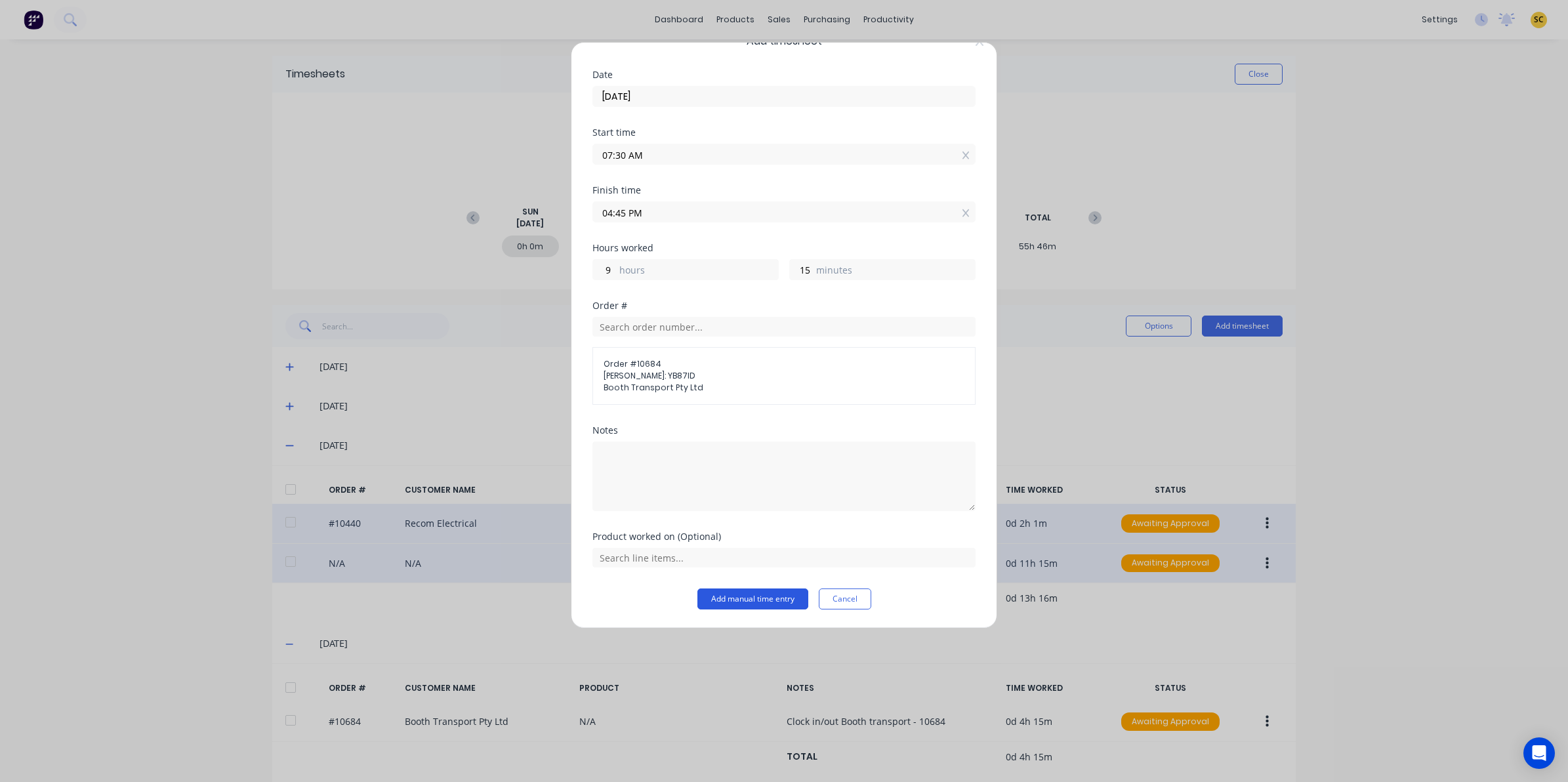
click at [748, 597] on button "Add manual time entry" at bounding box center [753, 599] width 111 height 21
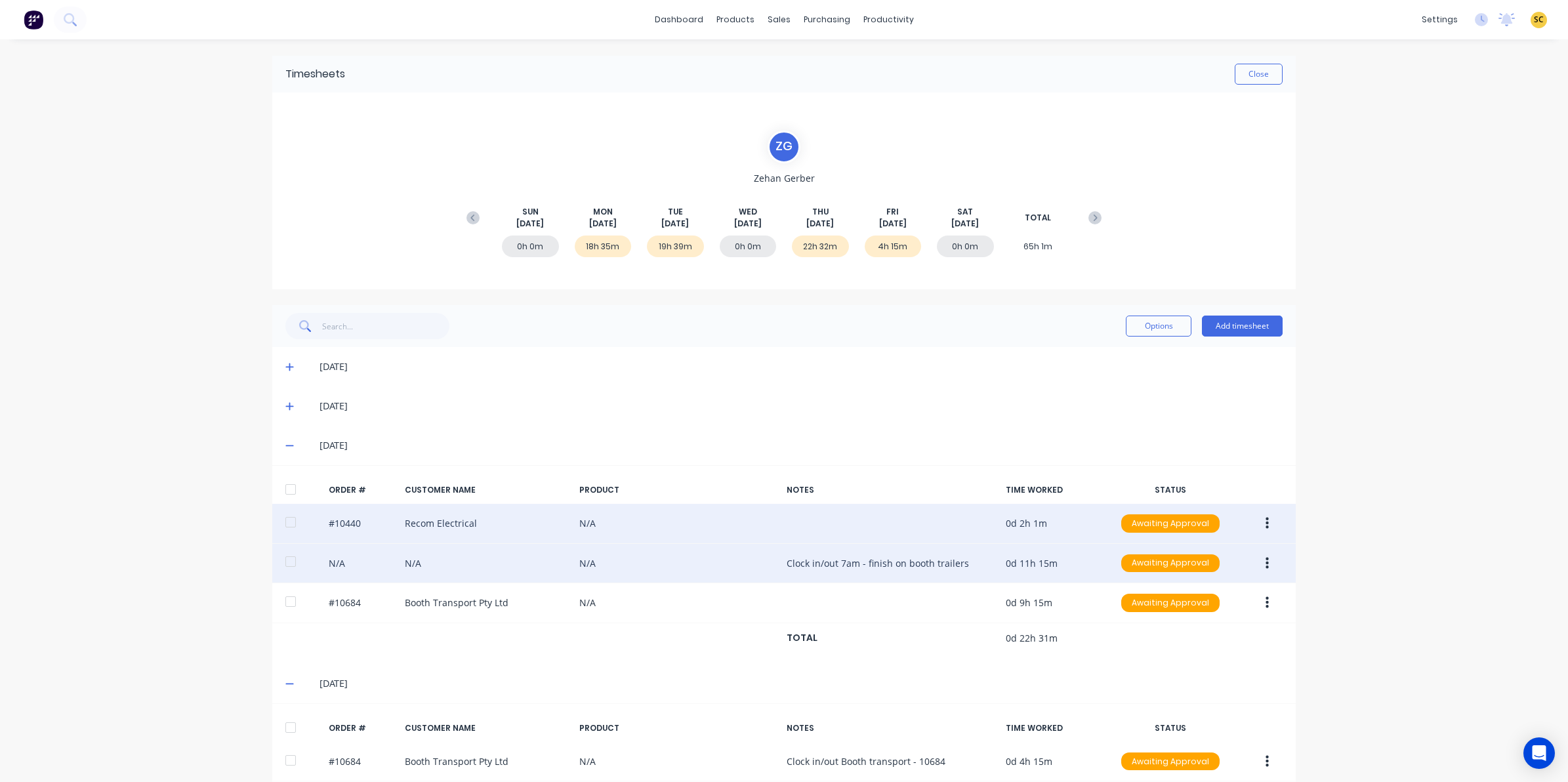
click at [309, 410] on div "05/08/25" at bounding box center [791, 406] width 984 height 15
click at [285, 407] on icon at bounding box center [289, 406] width 8 height 9
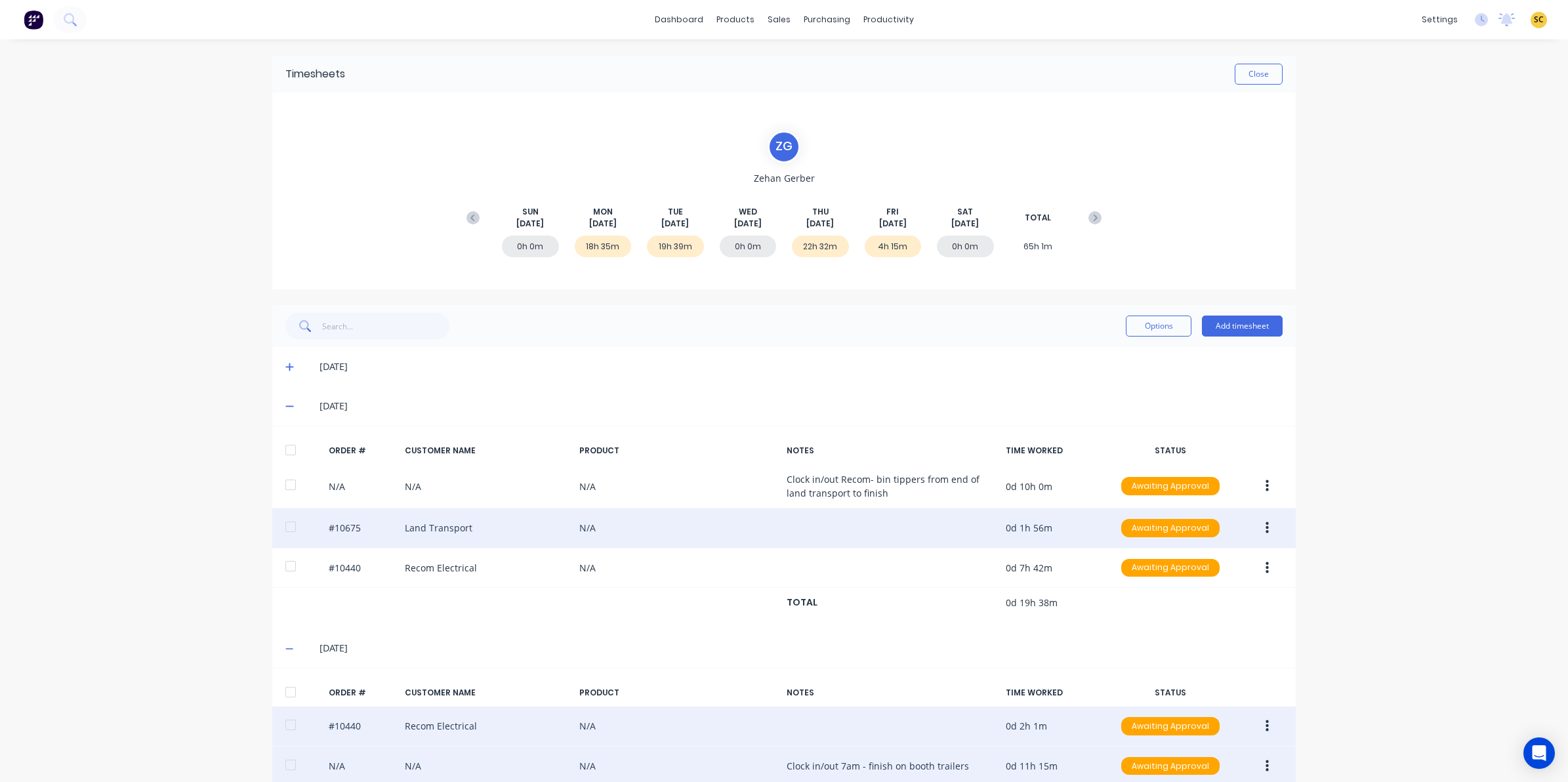
click at [1265, 527] on icon "button" at bounding box center [1267, 527] width 3 height 11
click at [1191, 624] on div "Edit" at bounding box center [1220, 615] width 101 height 19
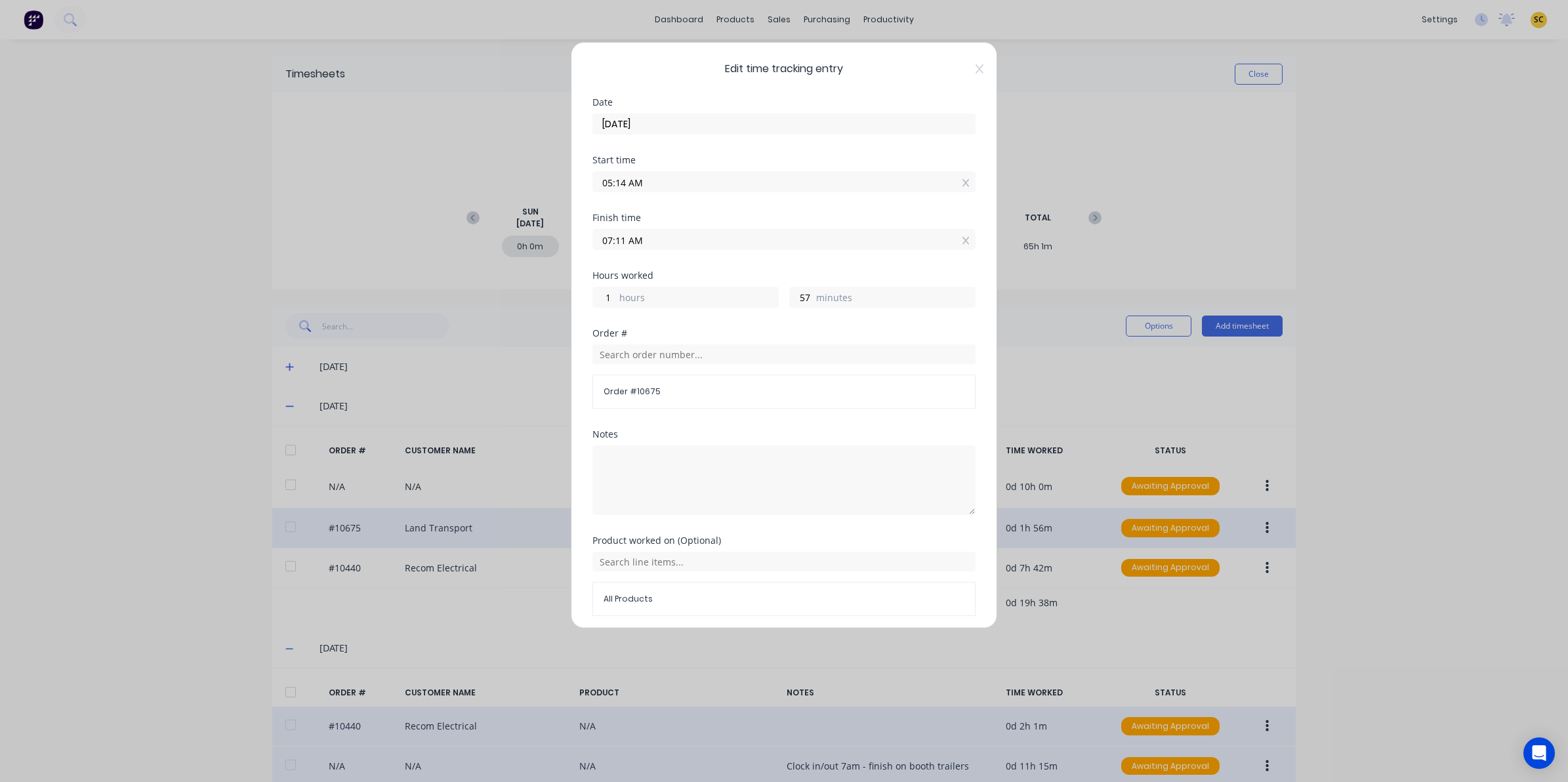
drag, startPoint x: 971, startPoint y: 63, endPoint x: 967, endPoint y: 73, distance: 10.8
click at [970, 64] on div "Edit time tracking entry Date 05/08/2025 Start time 05:14 AM Finish time 07:11 …" at bounding box center [784, 335] width 426 height 586
click at [966, 76] on div "Edit time tracking entry Date 05/08/2025 Start time 05:14 AM Finish time 07:11 …" at bounding box center [784, 335] width 426 height 586
click at [976, 63] on icon at bounding box center [980, 69] width 8 height 11
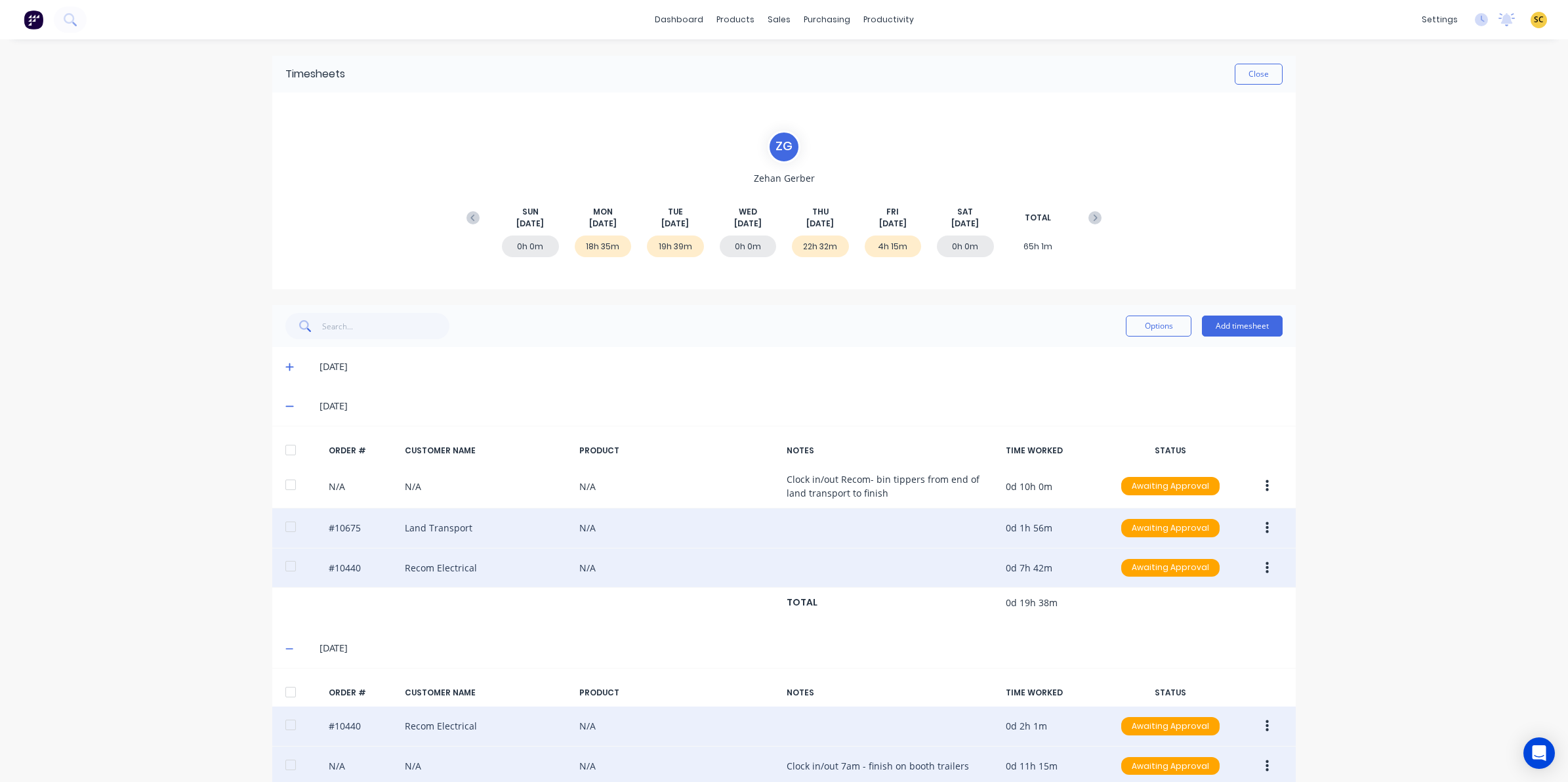
click at [1257, 563] on button "button" at bounding box center [1267, 568] width 31 height 24
click at [1176, 654] on div "Edit" at bounding box center [1220, 655] width 101 height 19
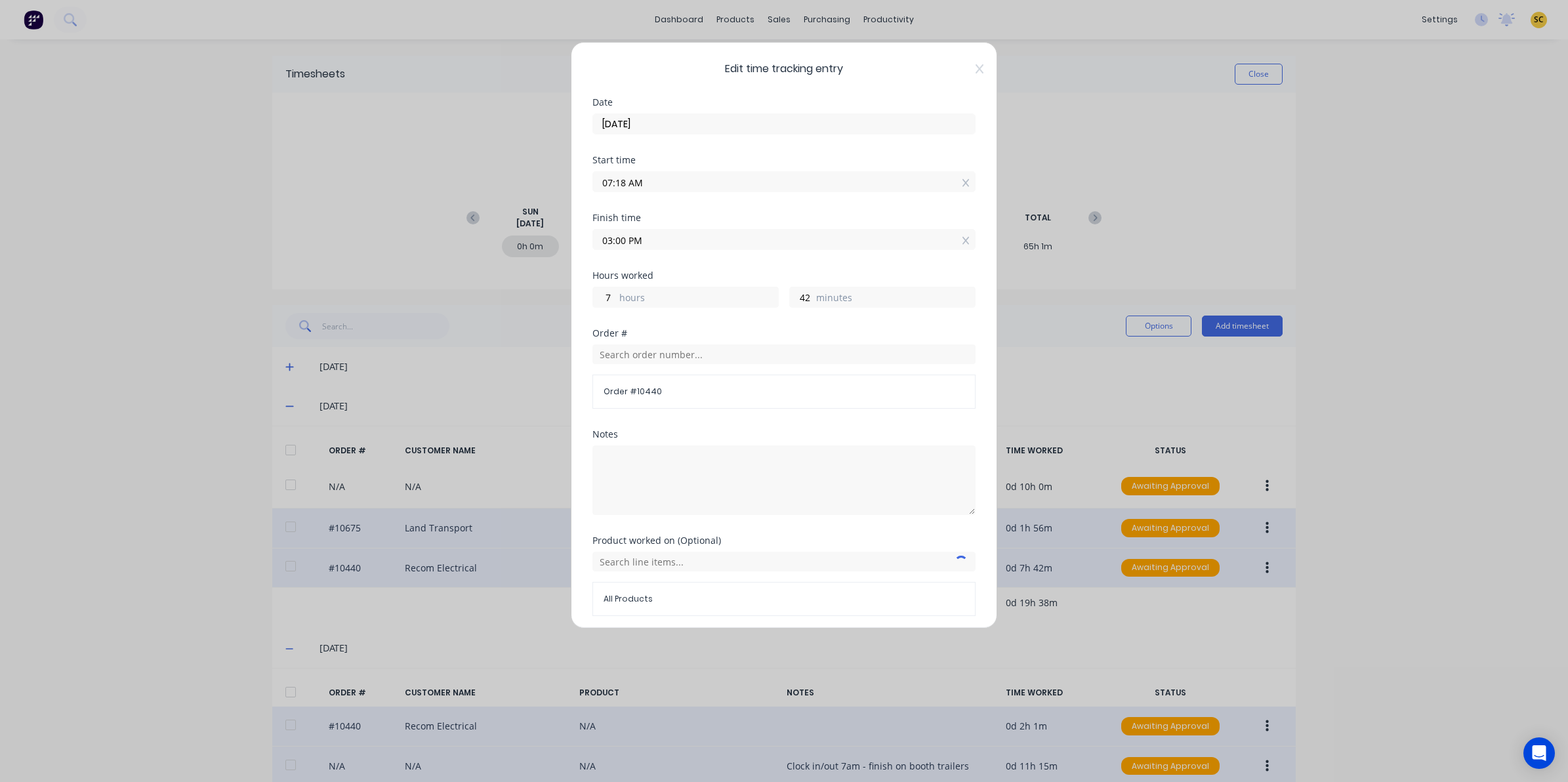
click at [957, 64] on span "Edit time tracking entry" at bounding box center [783, 69] width 383 height 16
click at [976, 71] on icon at bounding box center [980, 69] width 8 height 11
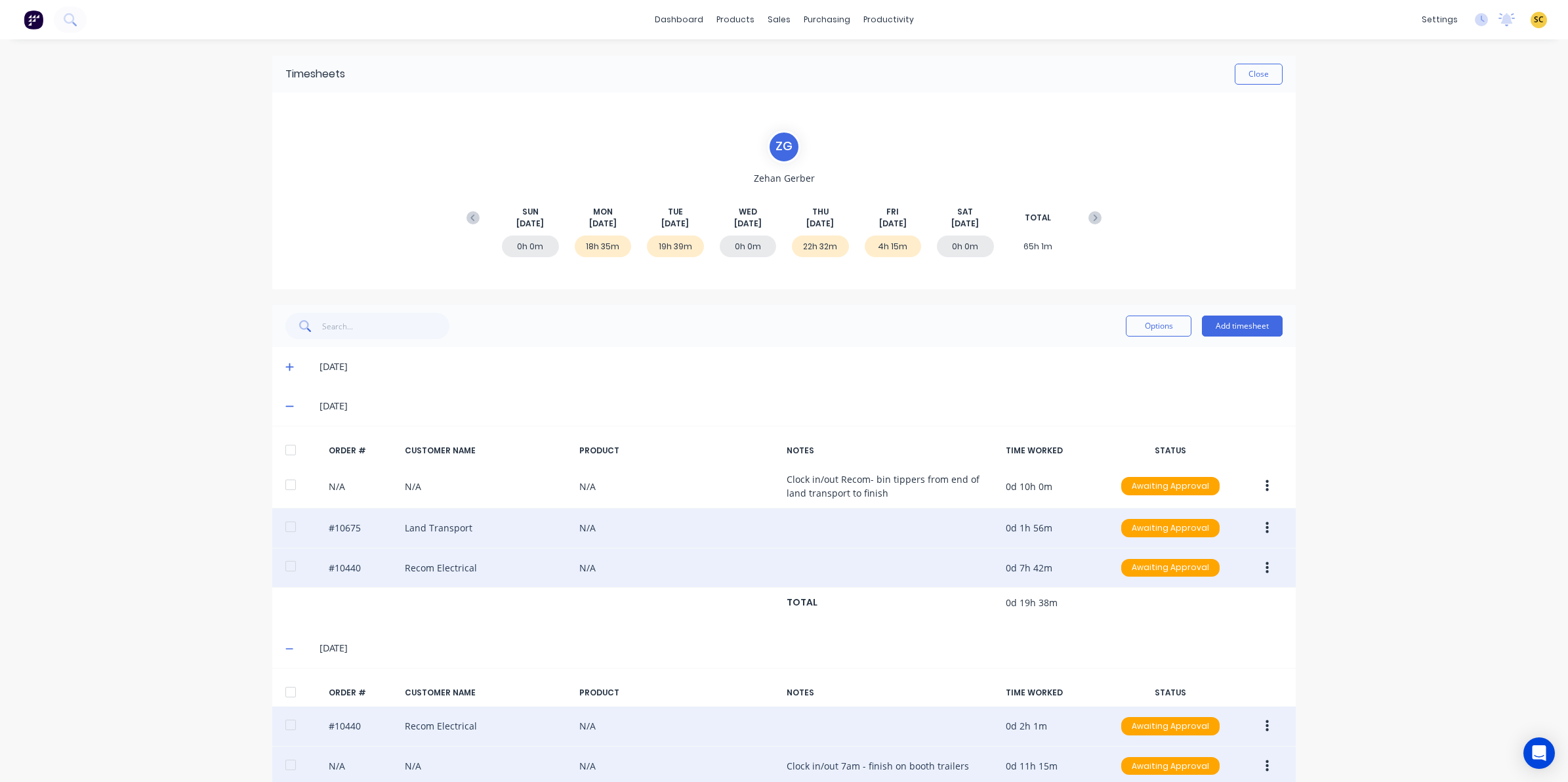
click at [285, 368] on icon at bounding box center [289, 367] width 8 height 9
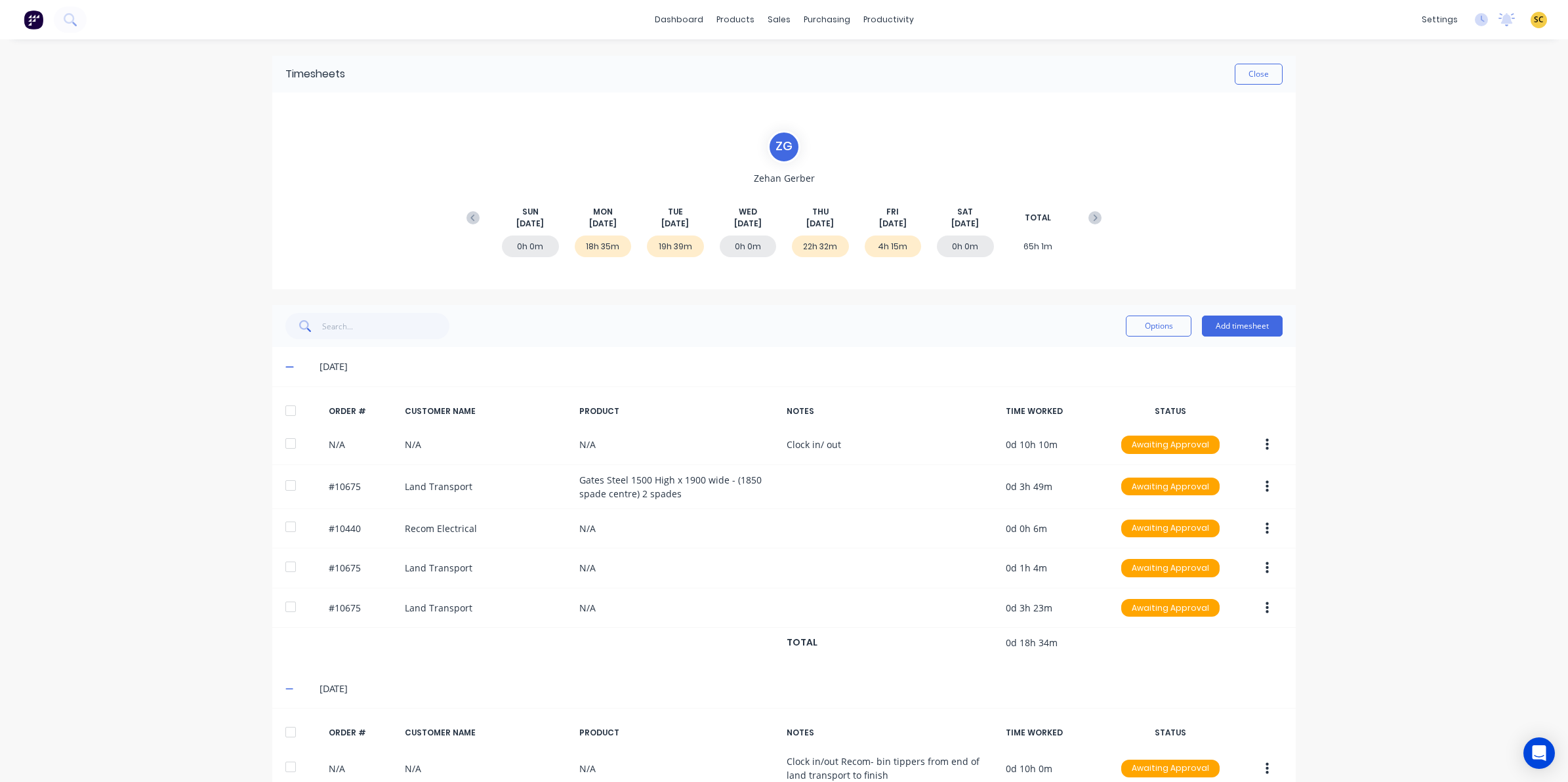
click at [285, 365] on icon at bounding box center [289, 367] width 8 height 9
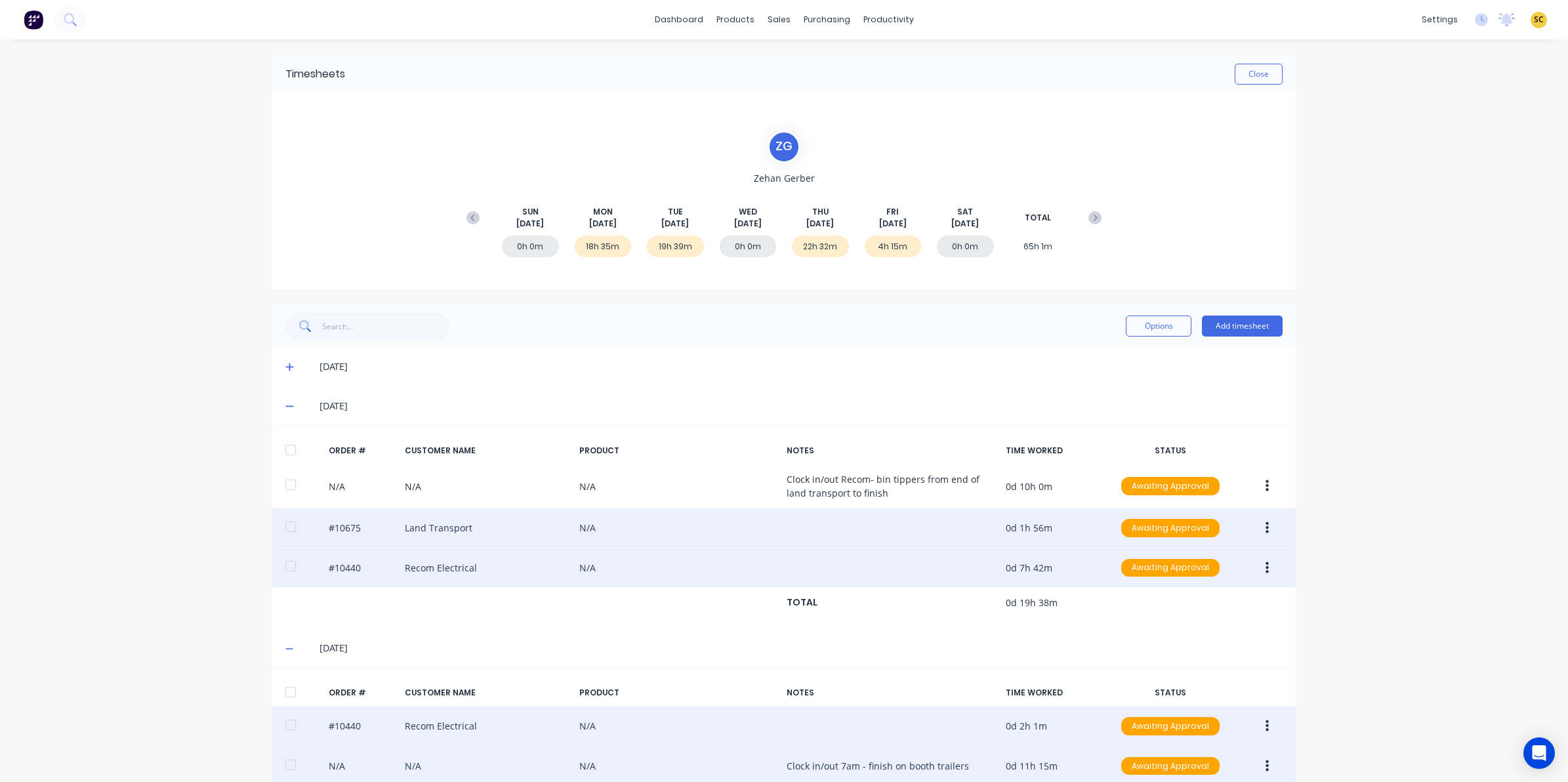
click at [285, 405] on icon at bounding box center [289, 406] width 8 height 9
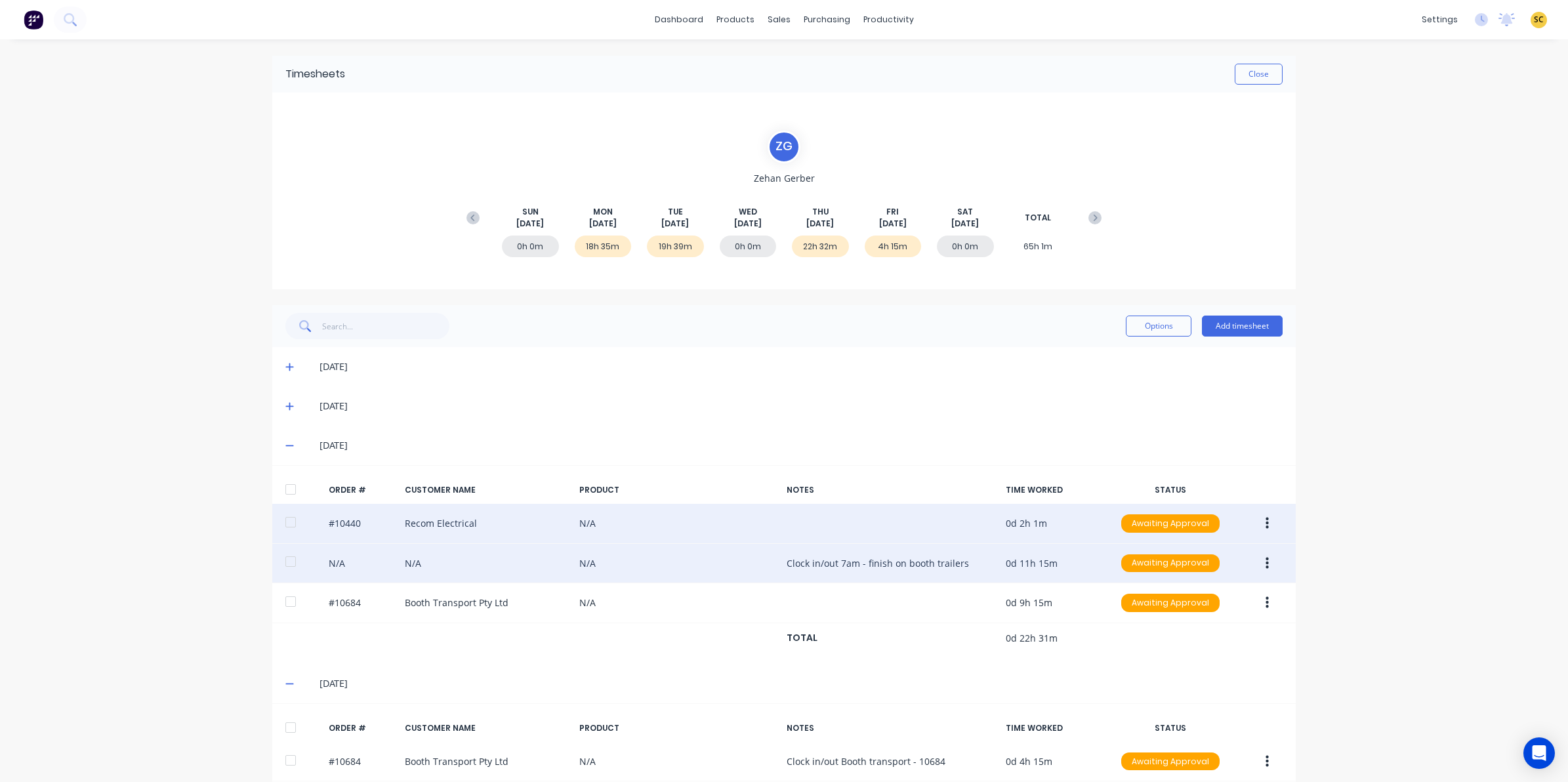
click at [280, 459] on div "07/08/25" at bounding box center [783, 446] width 1023 height 40
click at [286, 443] on icon at bounding box center [289, 446] width 8 height 9
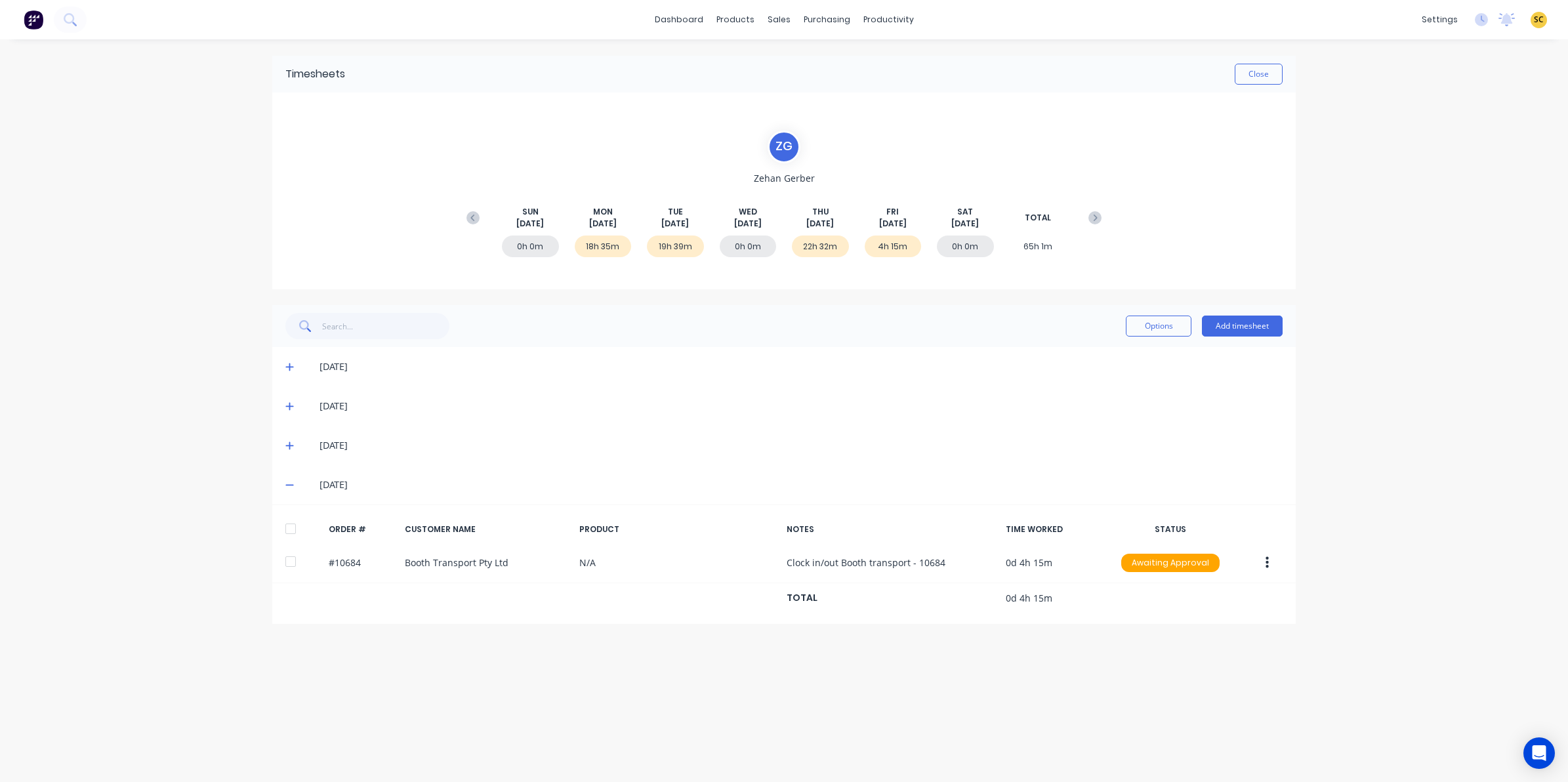
click at [290, 480] on icon at bounding box center [289, 485] width 8 height 9
click at [1251, 72] on button "Close" at bounding box center [1259, 73] width 48 height 21
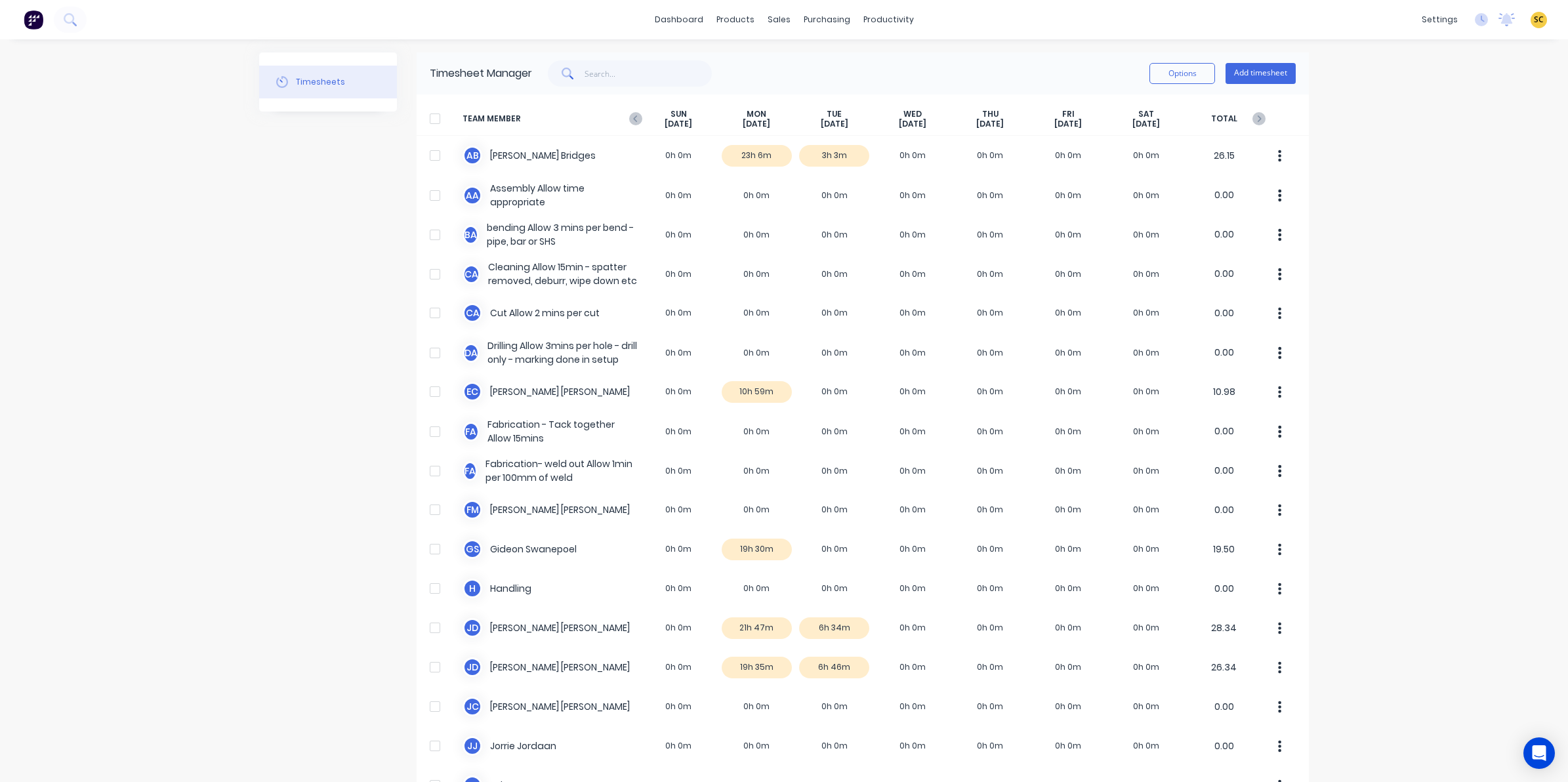
click at [640, 115] on div "SUN Aug 10th" at bounding box center [679, 119] width 78 height 21
click at [634, 117] on icon at bounding box center [635, 118] width 13 height 13
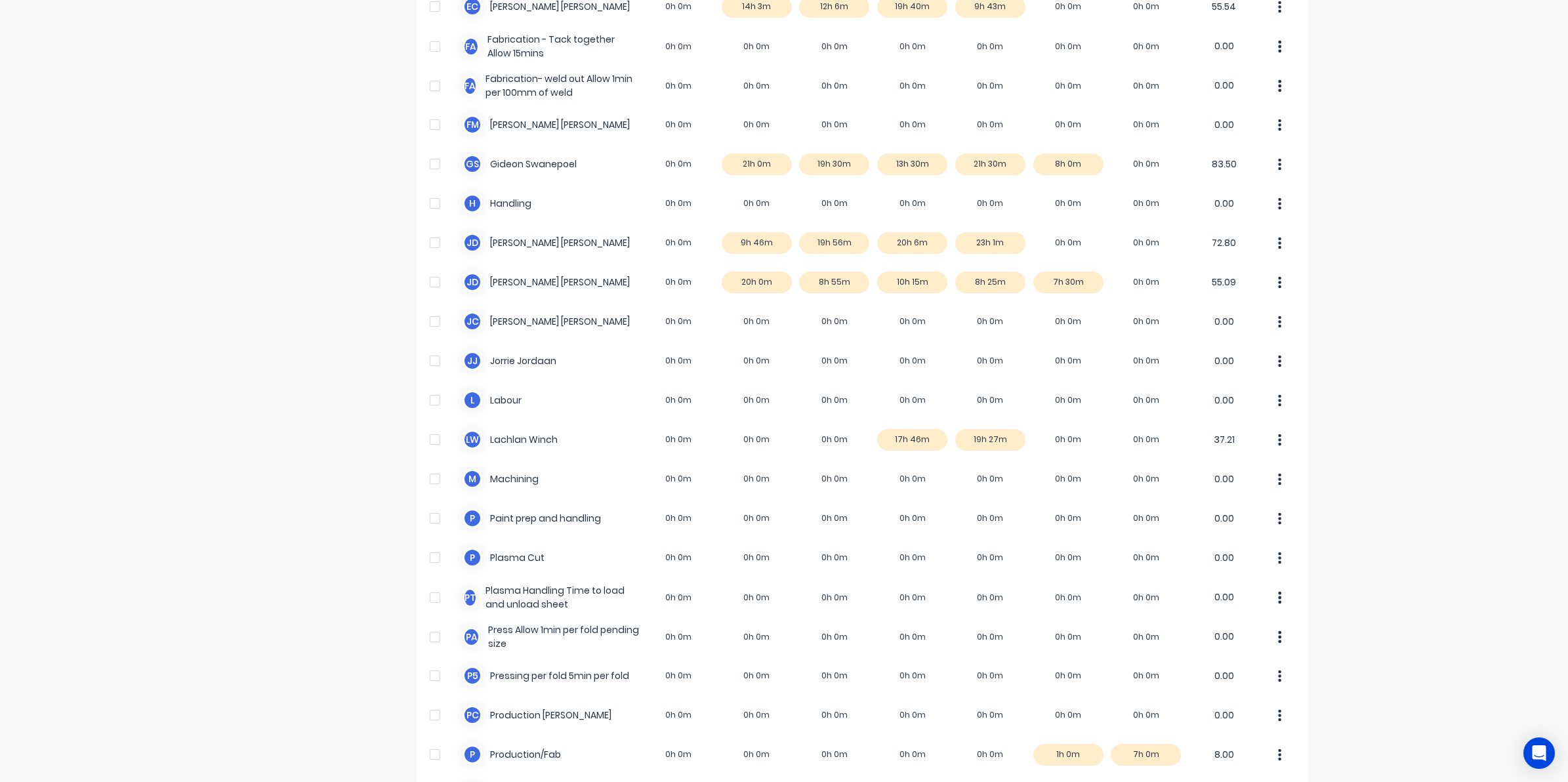
scroll to position [346, 0]
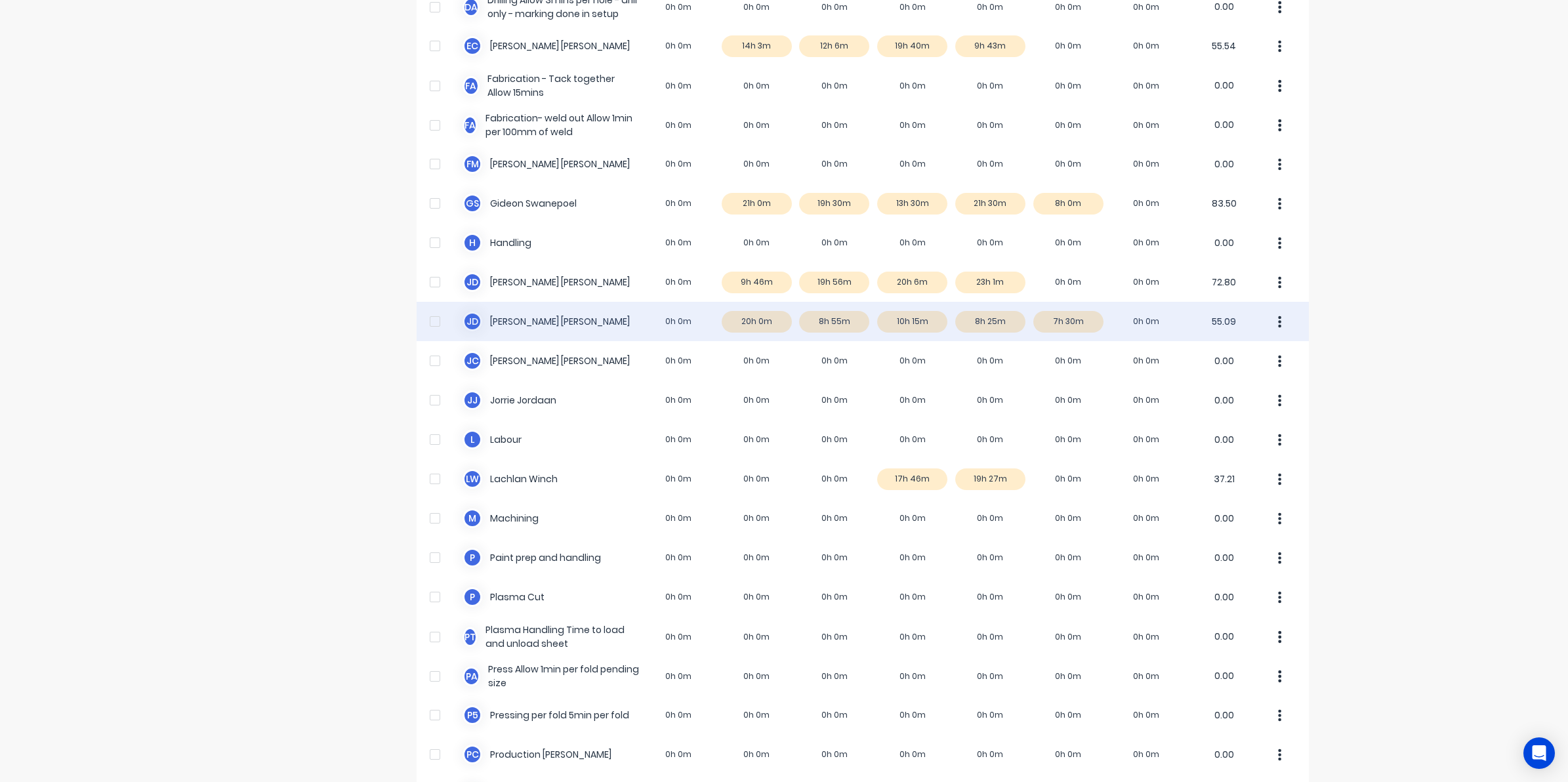
click at [1066, 322] on div "J d Johan de Lange 0h 0m 20h 0m 8h 55m 10h 15m 8h 25m 7h 30m 0h 0m 55.09" at bounding box center [862, 322] width 892 height 40
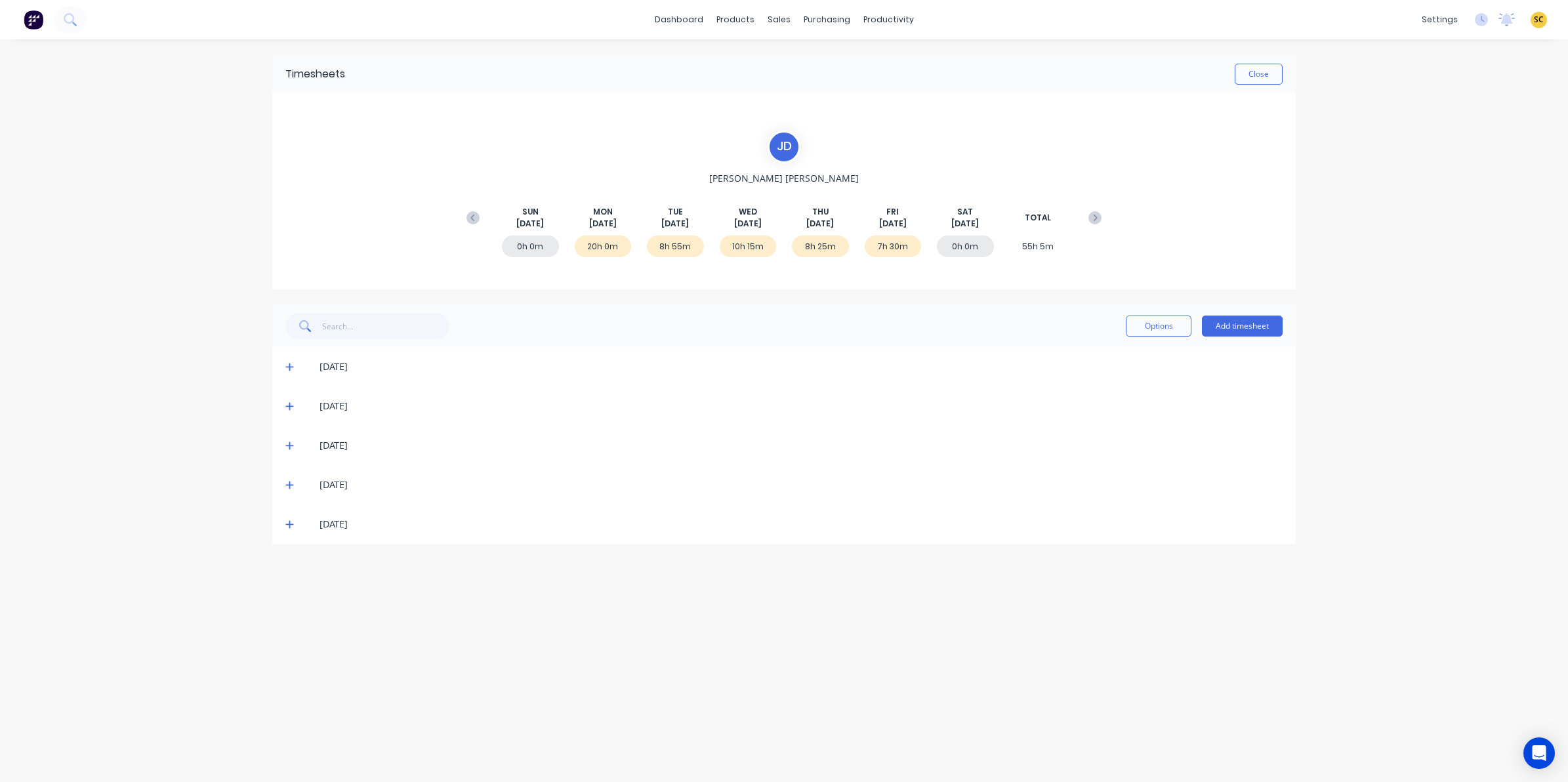
click at [290, 526] on icon at bounding box center [289, 524] width 8 height 9
click at [284, 481] on div "07/08/25" at bounding box center [783, 485] width 1023 height 40
click at [289, 485] on icon at bounding box center [289, 485] width 8 height 9
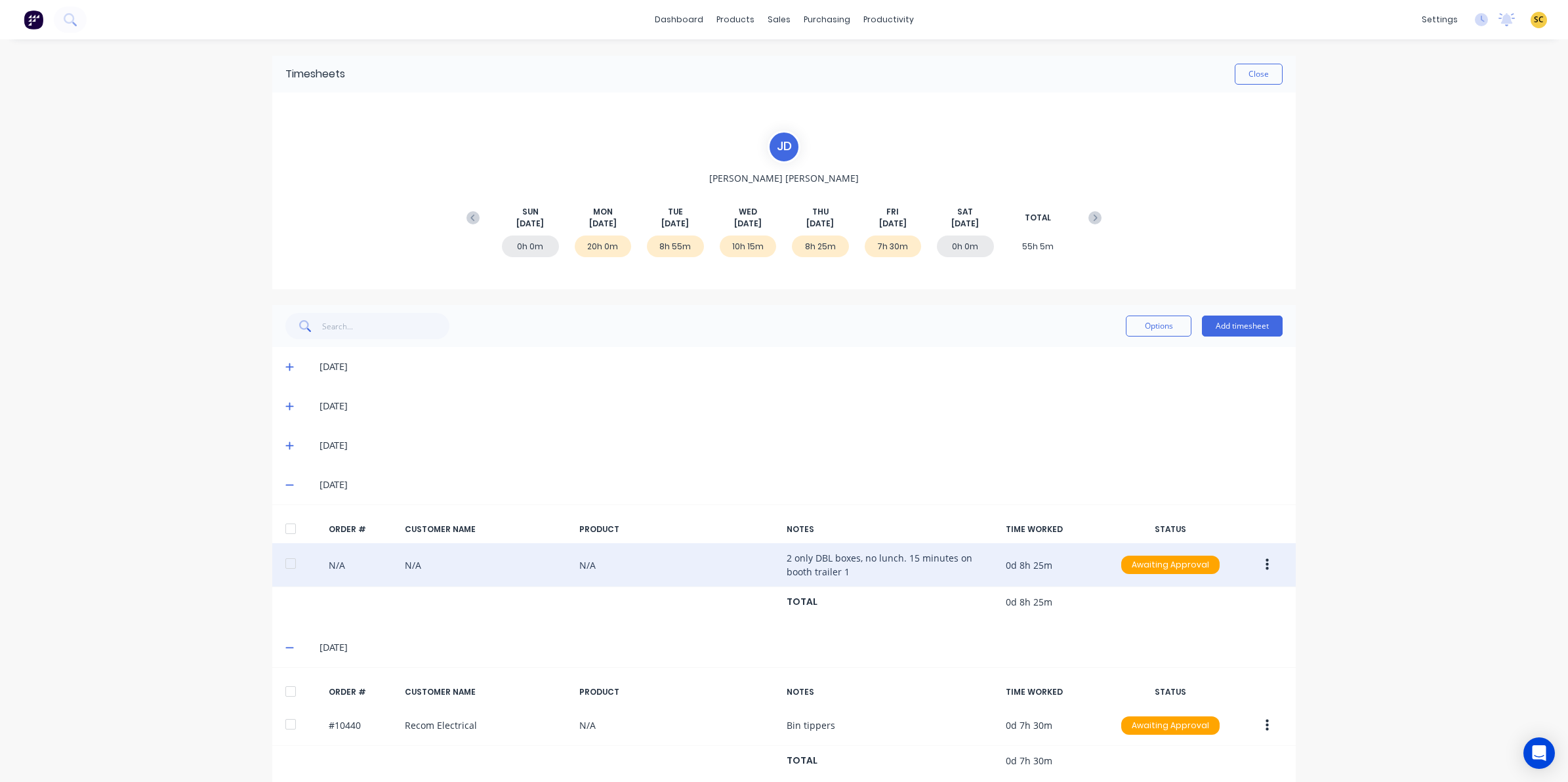
click at [1267, 568] on button "button" at bounding box center [1267, 565] width 31 height 24
click at [1170, 647] on div "Edit" at bounding box center [1220, 651] width 101 height 19
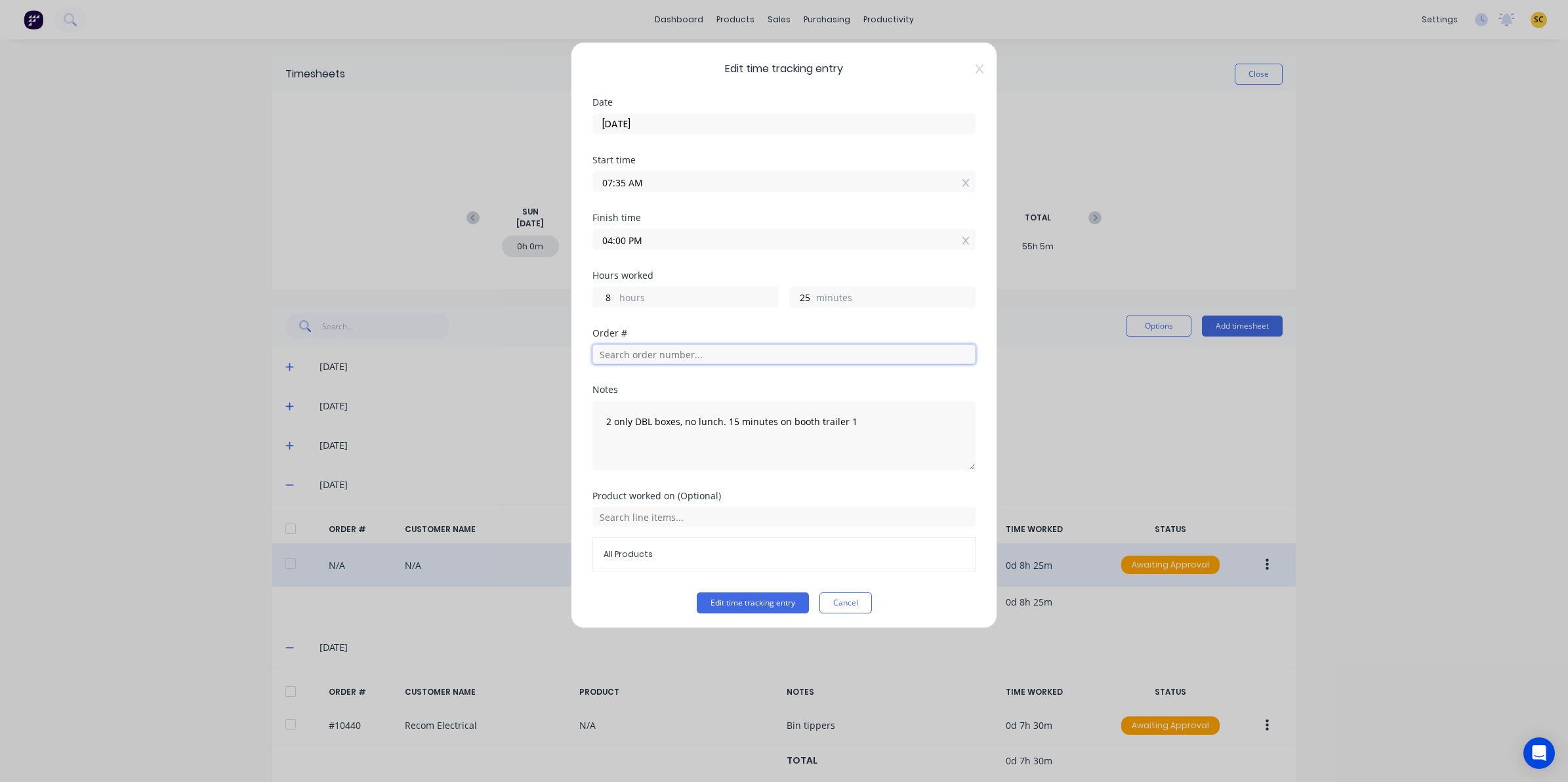
click at [715, 364] on input "text" at bounding box center [783, 355] width 383 height 20
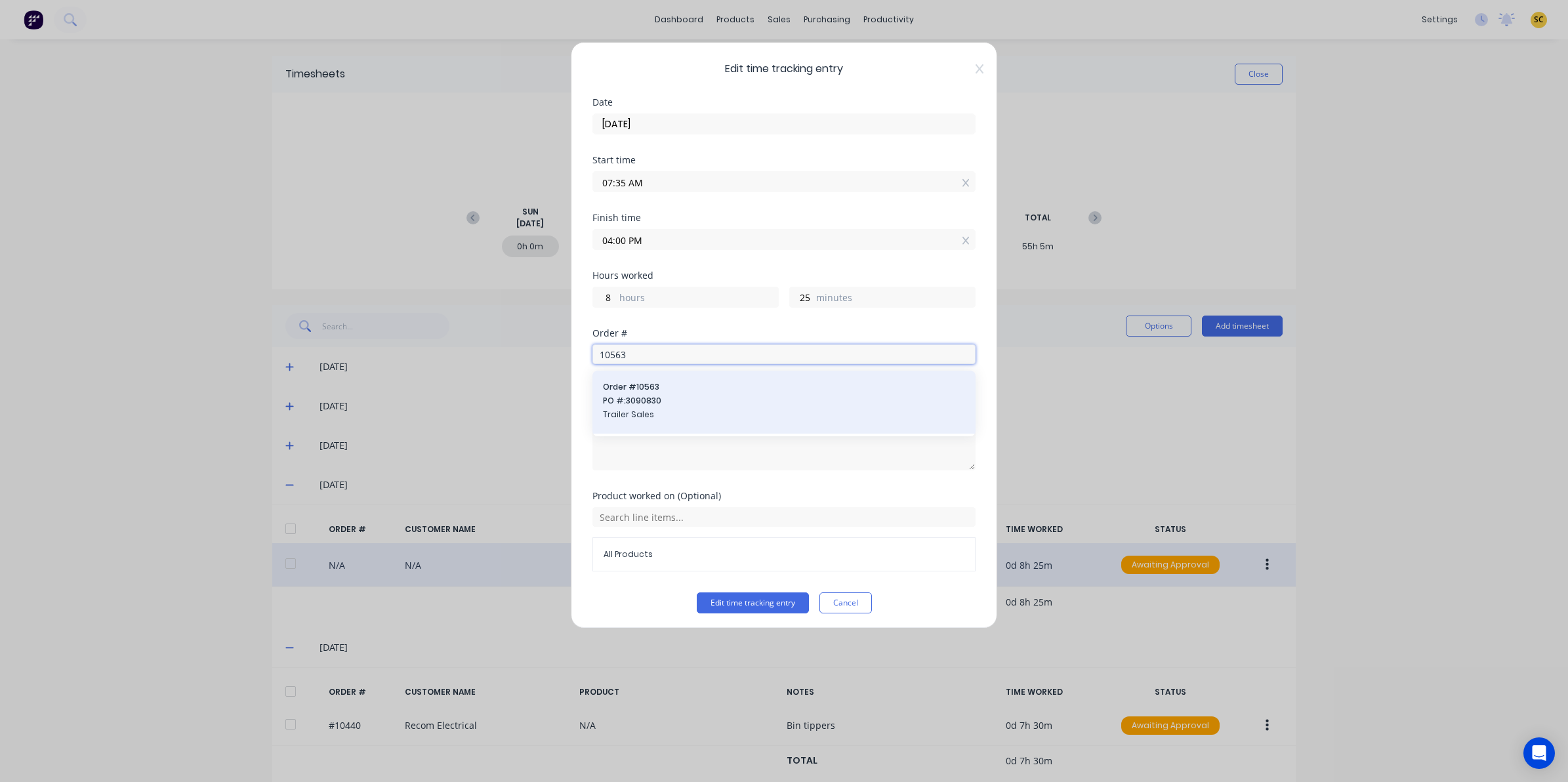
type input "10563"
click at [611, 404] on span "PO #: 3090830" at bounding box center [784, 401] width 362 height 11
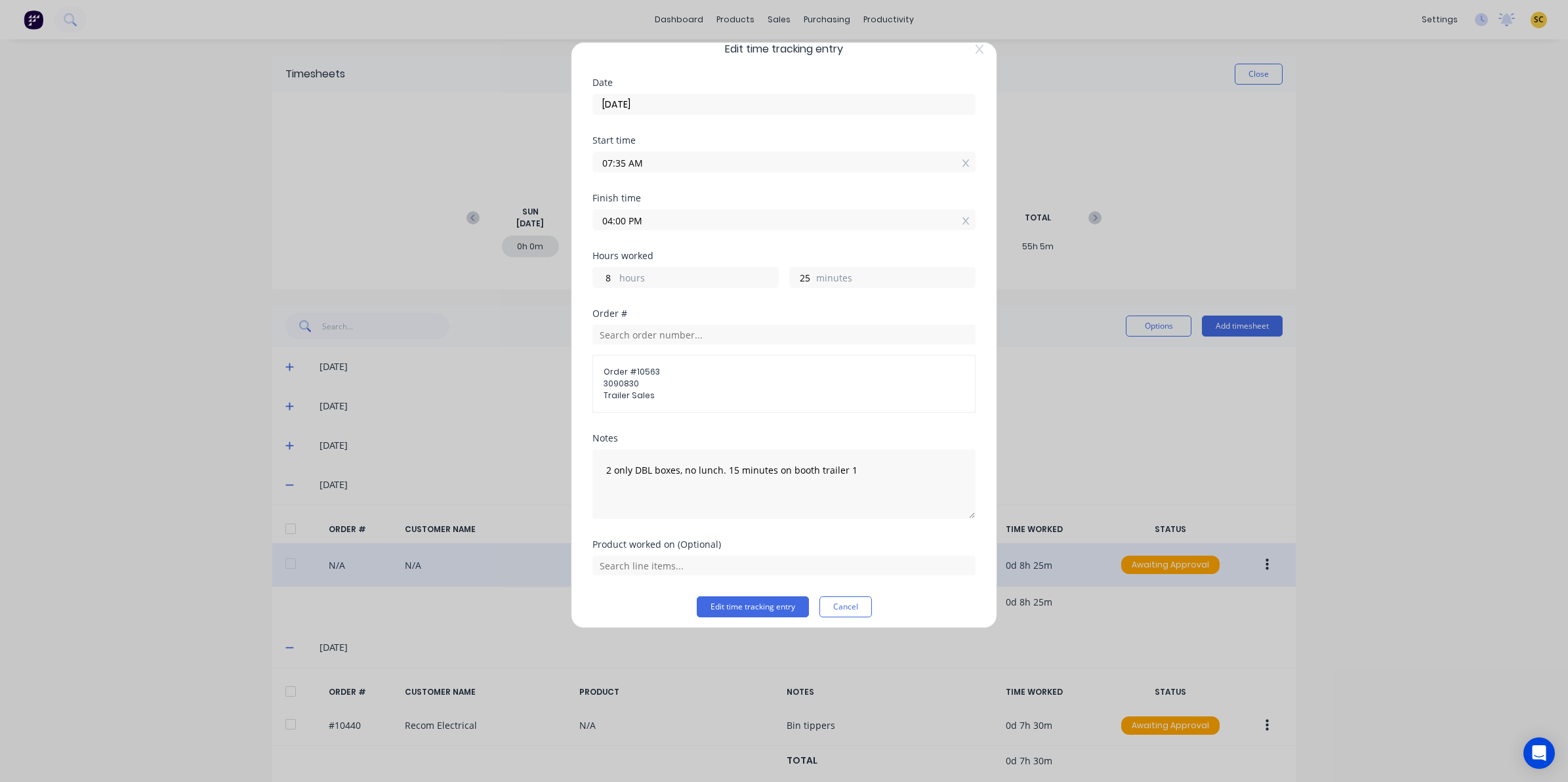
scroll to position [28, 0]
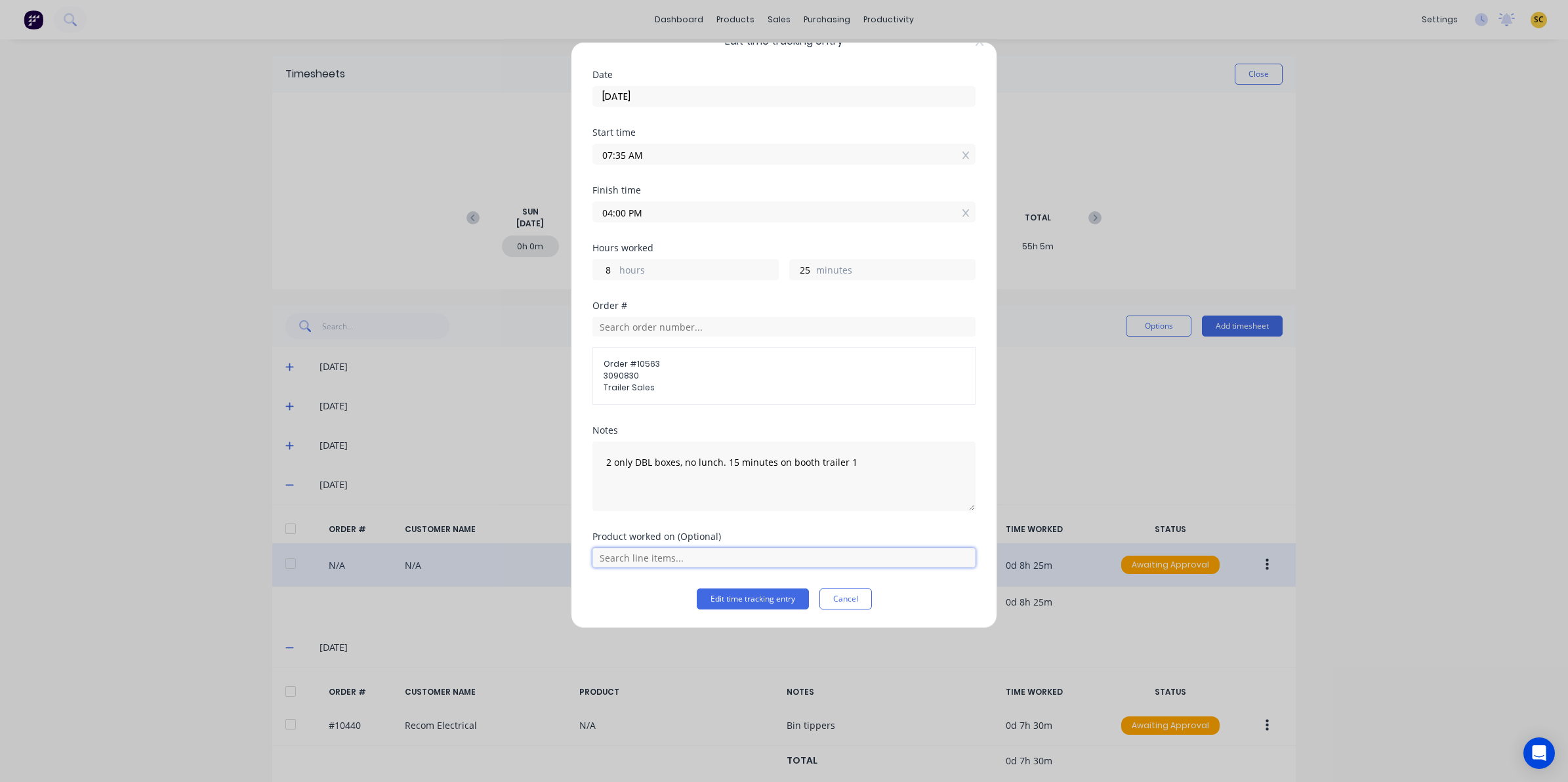
click at [646, 555] on input "text" at bounding box center [783, 558] width 383 height 20
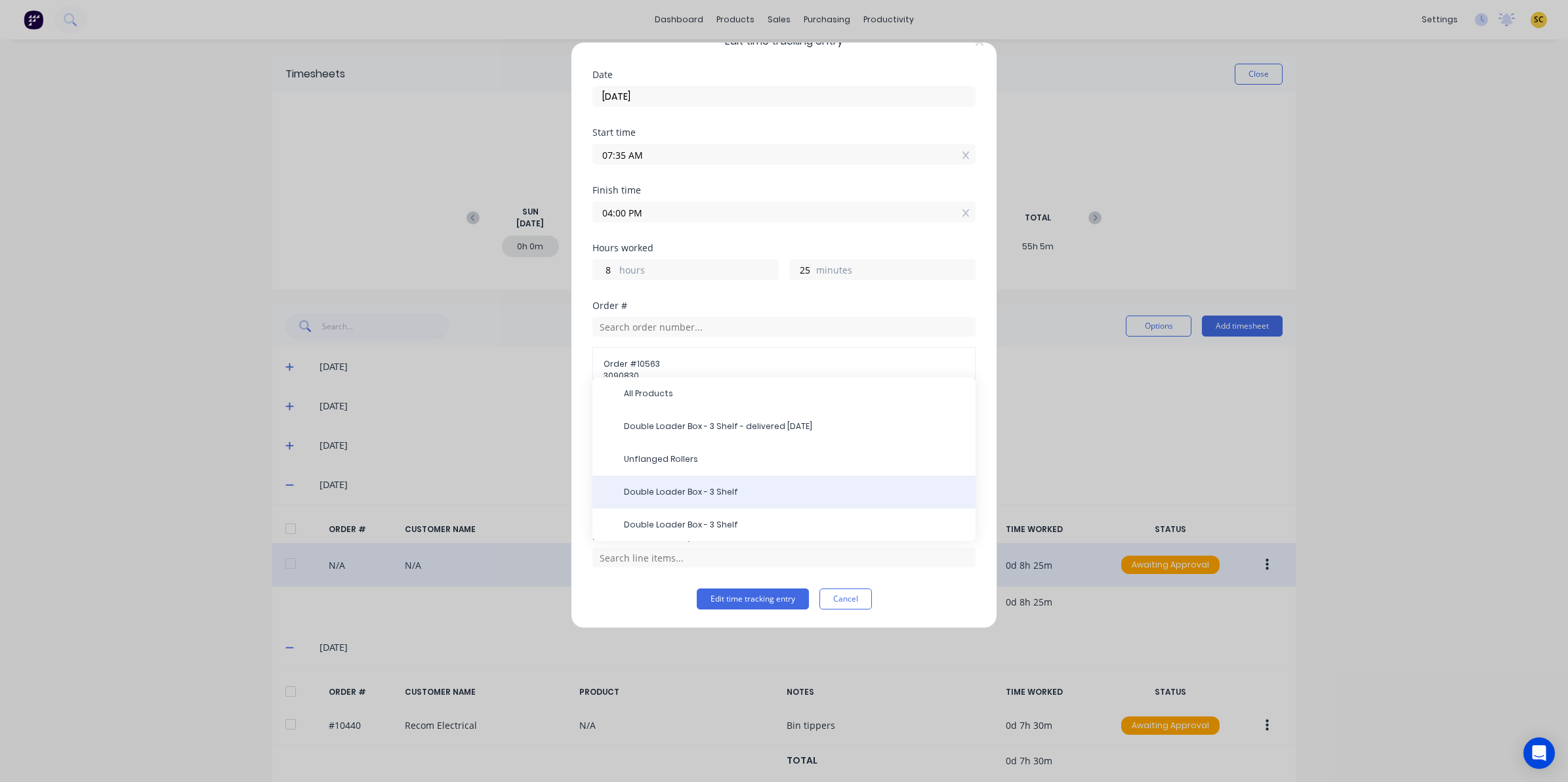
click at [645, 495] on span "Double Loader Box - 3 Shelf" at bounding box center [794, 492] width 341 height 11
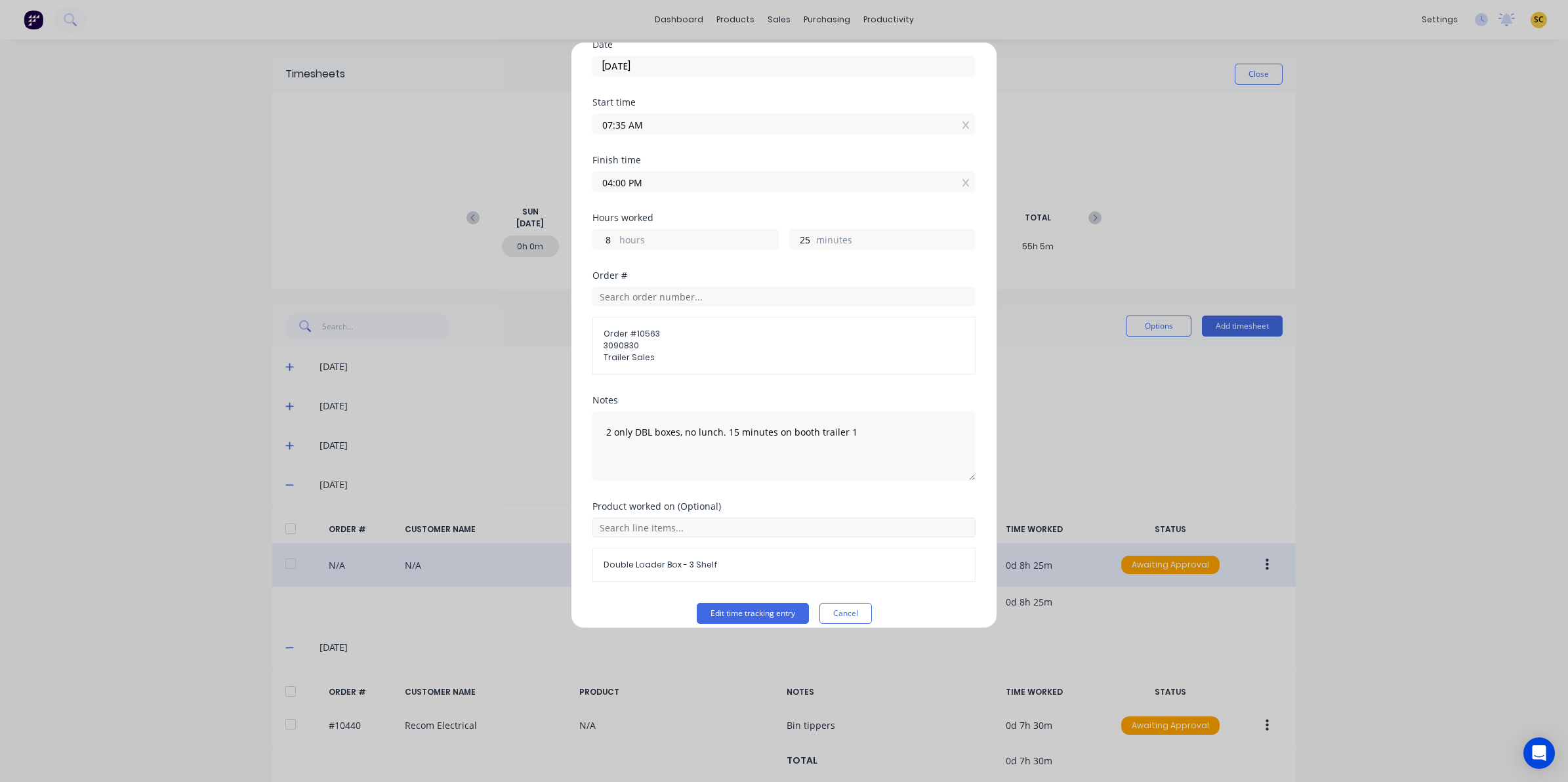
scroll to position [73, 0]
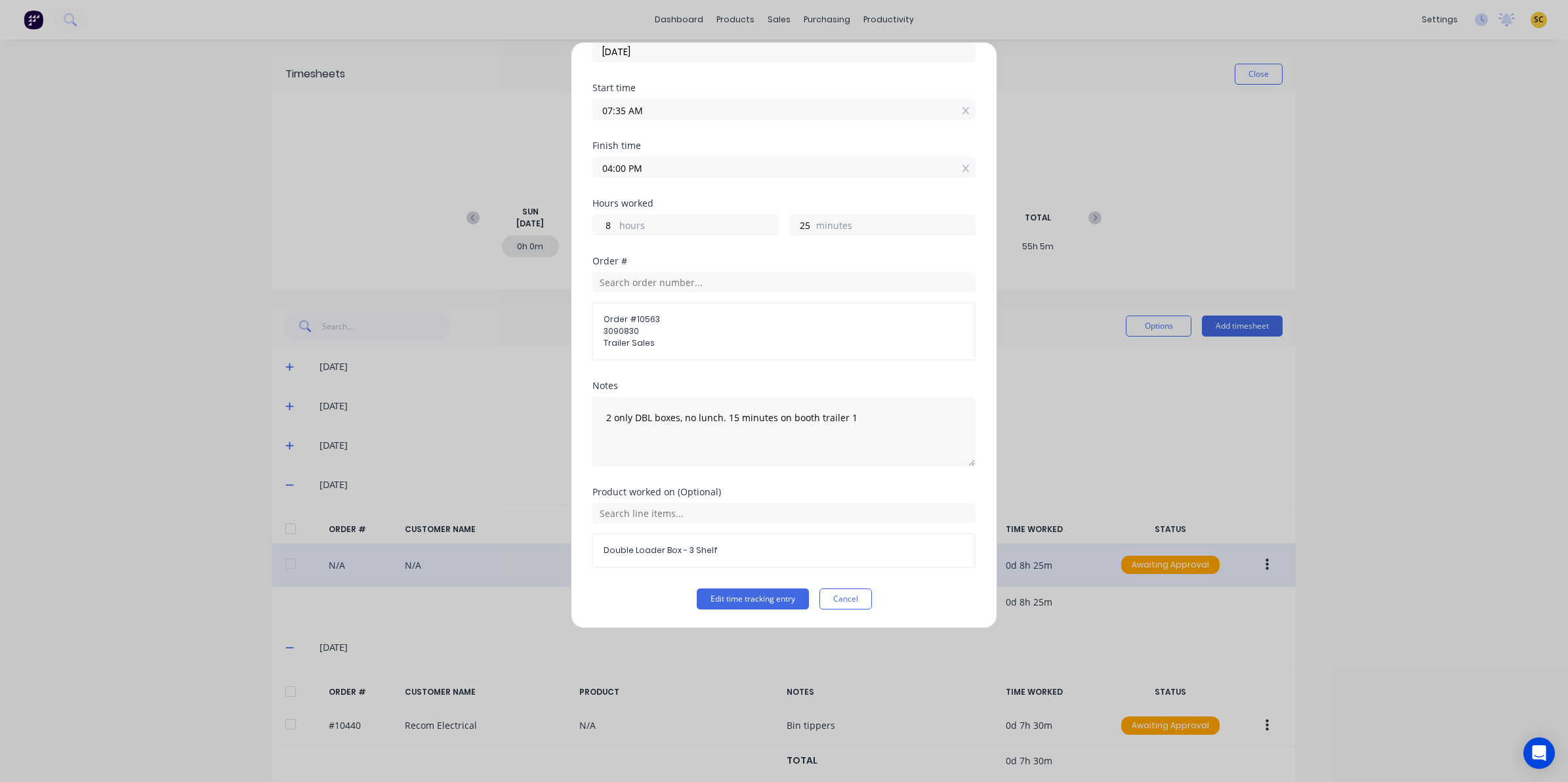
click at [625, 162] on input "04:00 PM" at bounding box center [784, 167] width 382 height 20
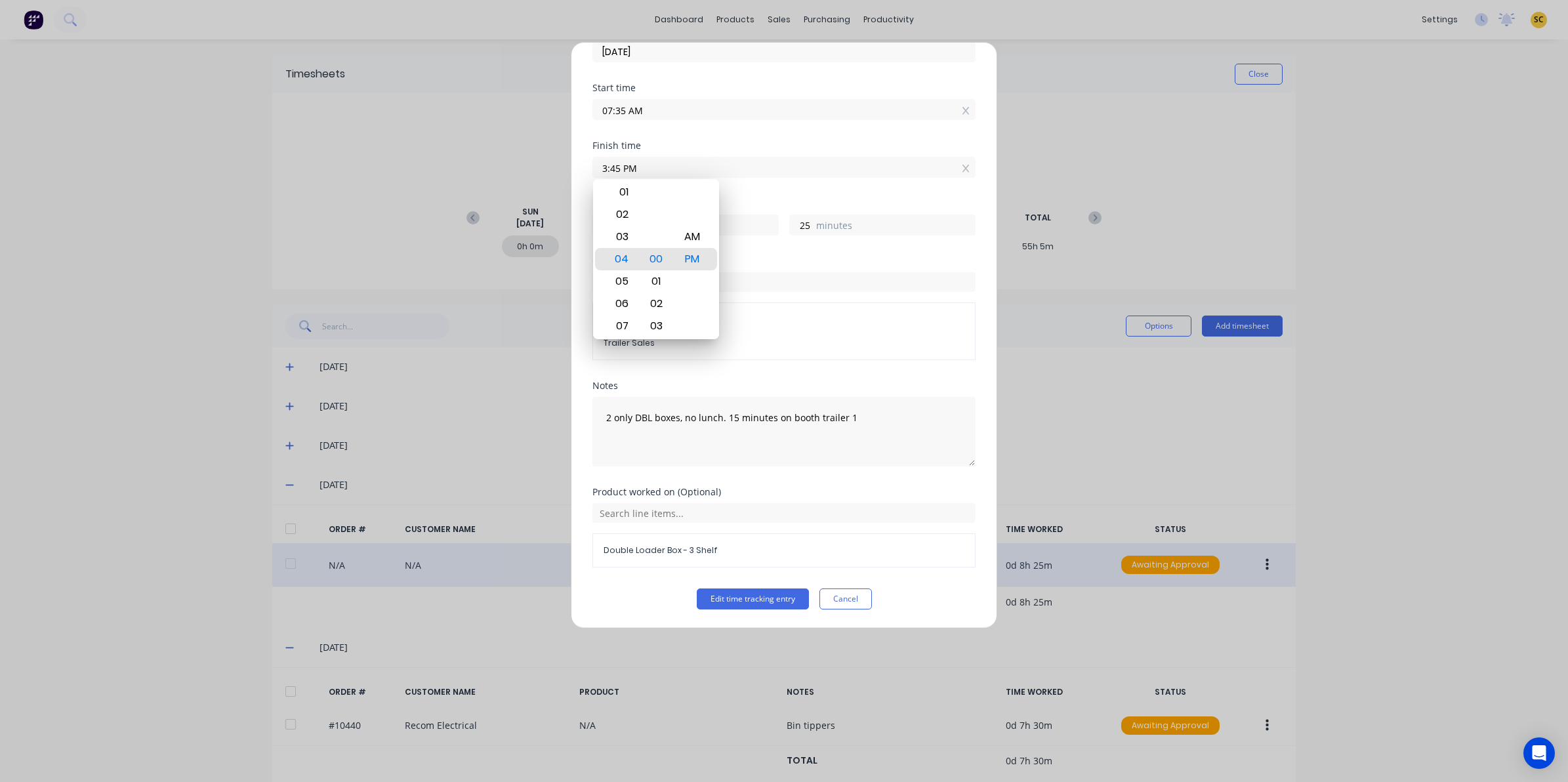
type input "03:45 PM"
type input "10"
click at [967, 302] on div "Edit time tracking entry Date 07/08/2025 Start time 07:35 AM Finish time 03:45 …" at bounding box center [784, 335] width 426 height 586
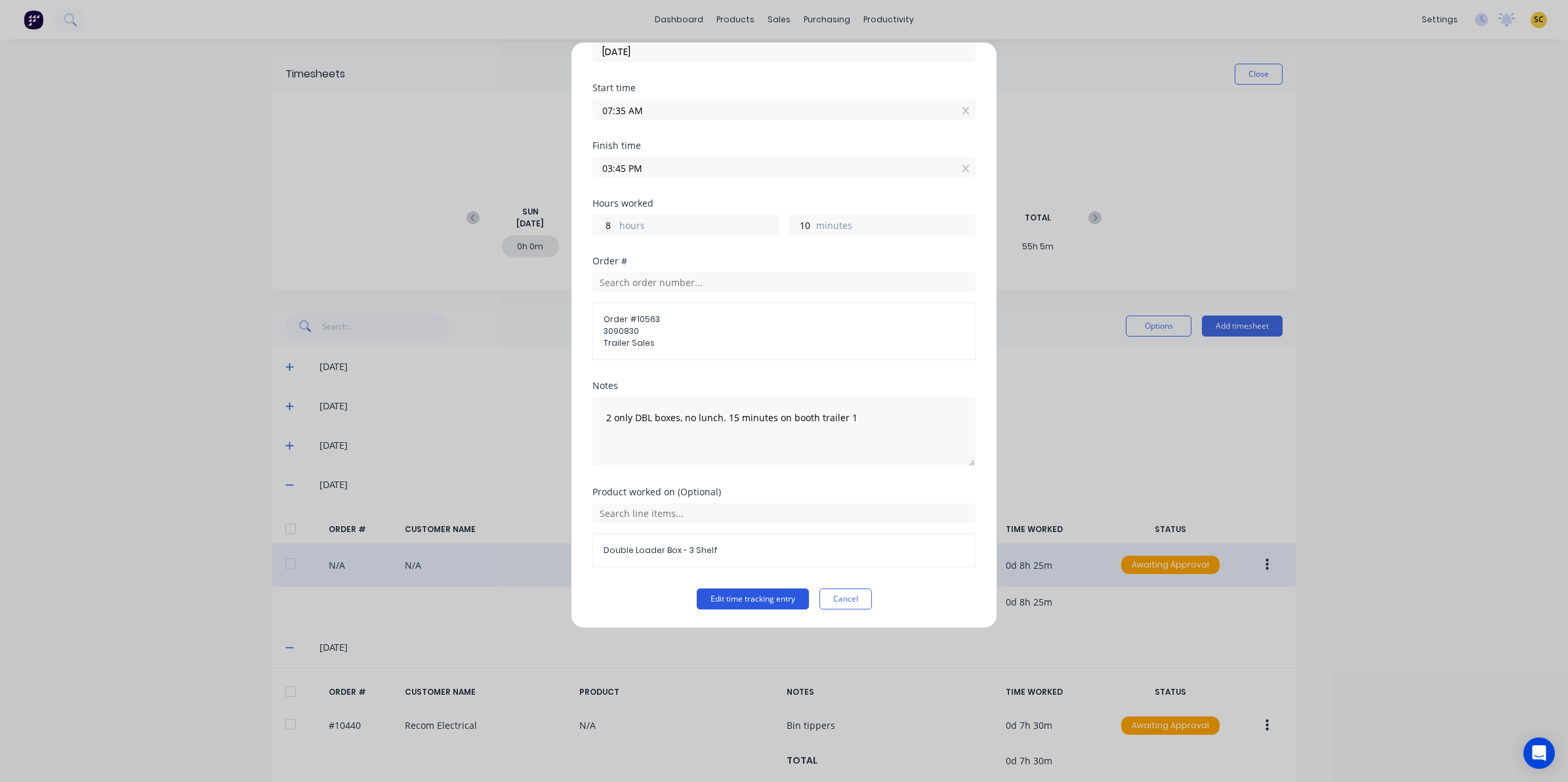
click at [785, 594] on button "Edit time tracking entry" at bounding box center [753, 599] width 112 height 21
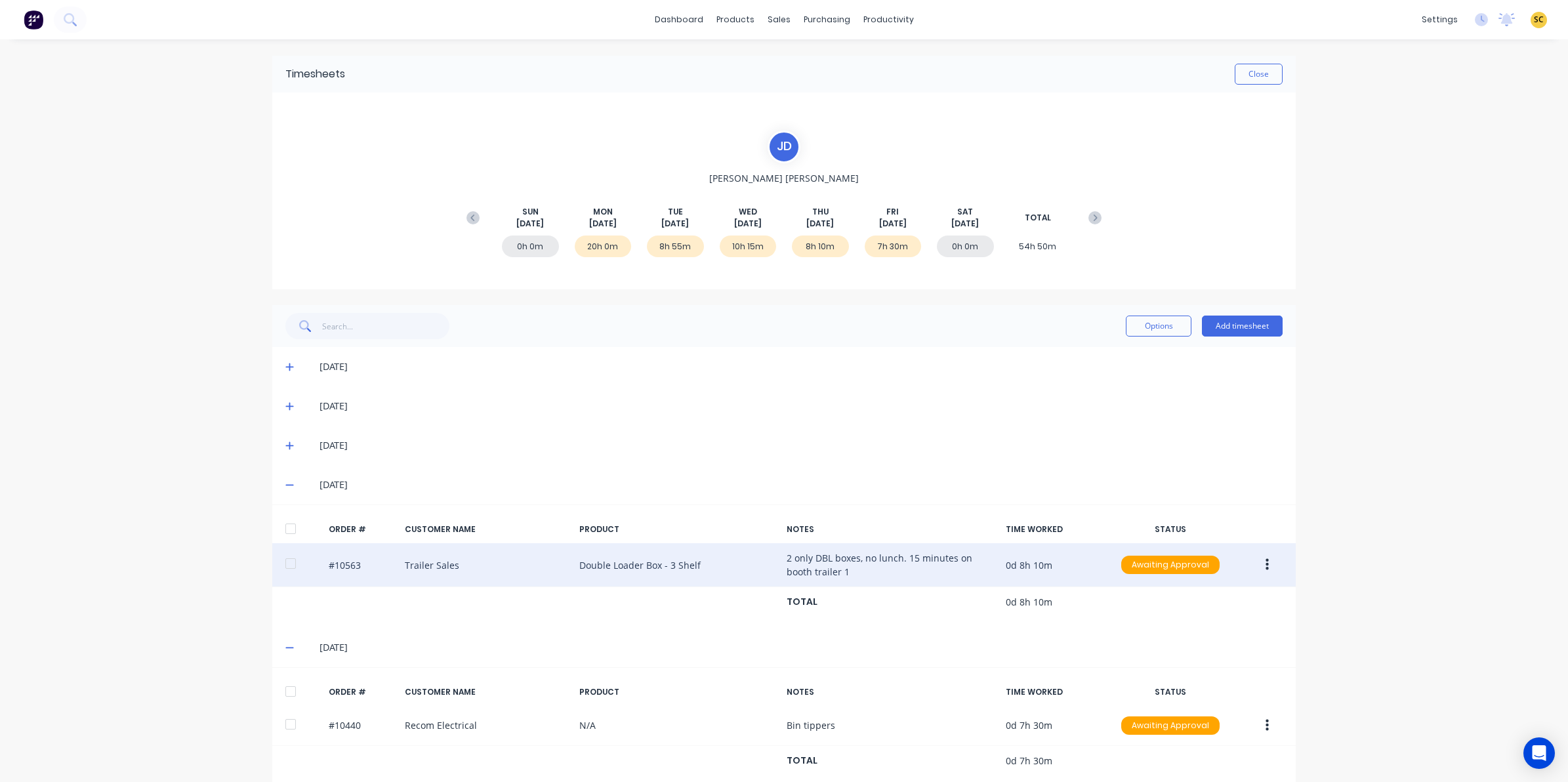
click at [1257, 560] on button "button" at bounding box center [1267, 565] width 31 height 24
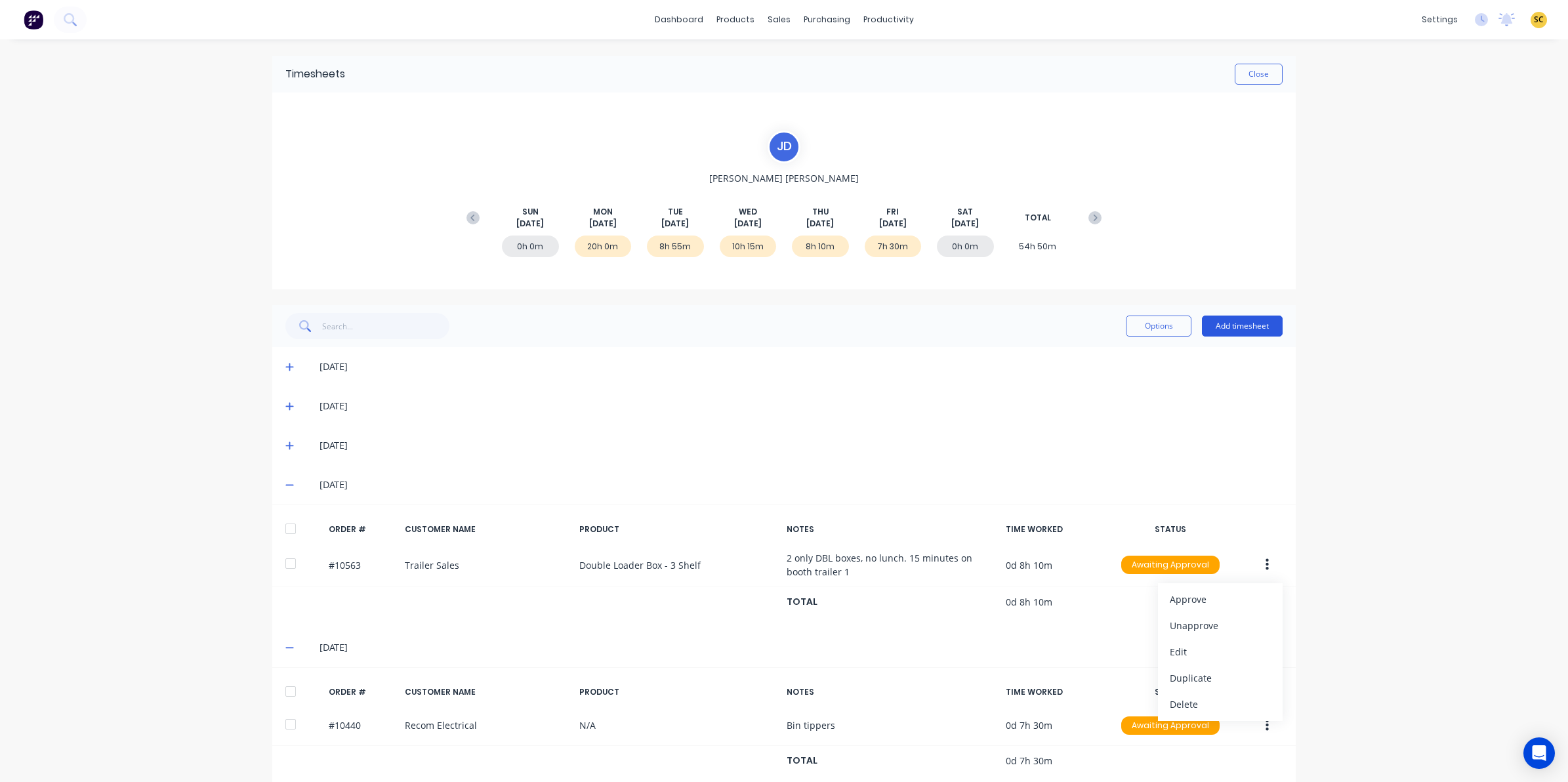
click at [1253, 323] on button "Add timesheet" at bounding box center [1242, 326] width 81 height 21
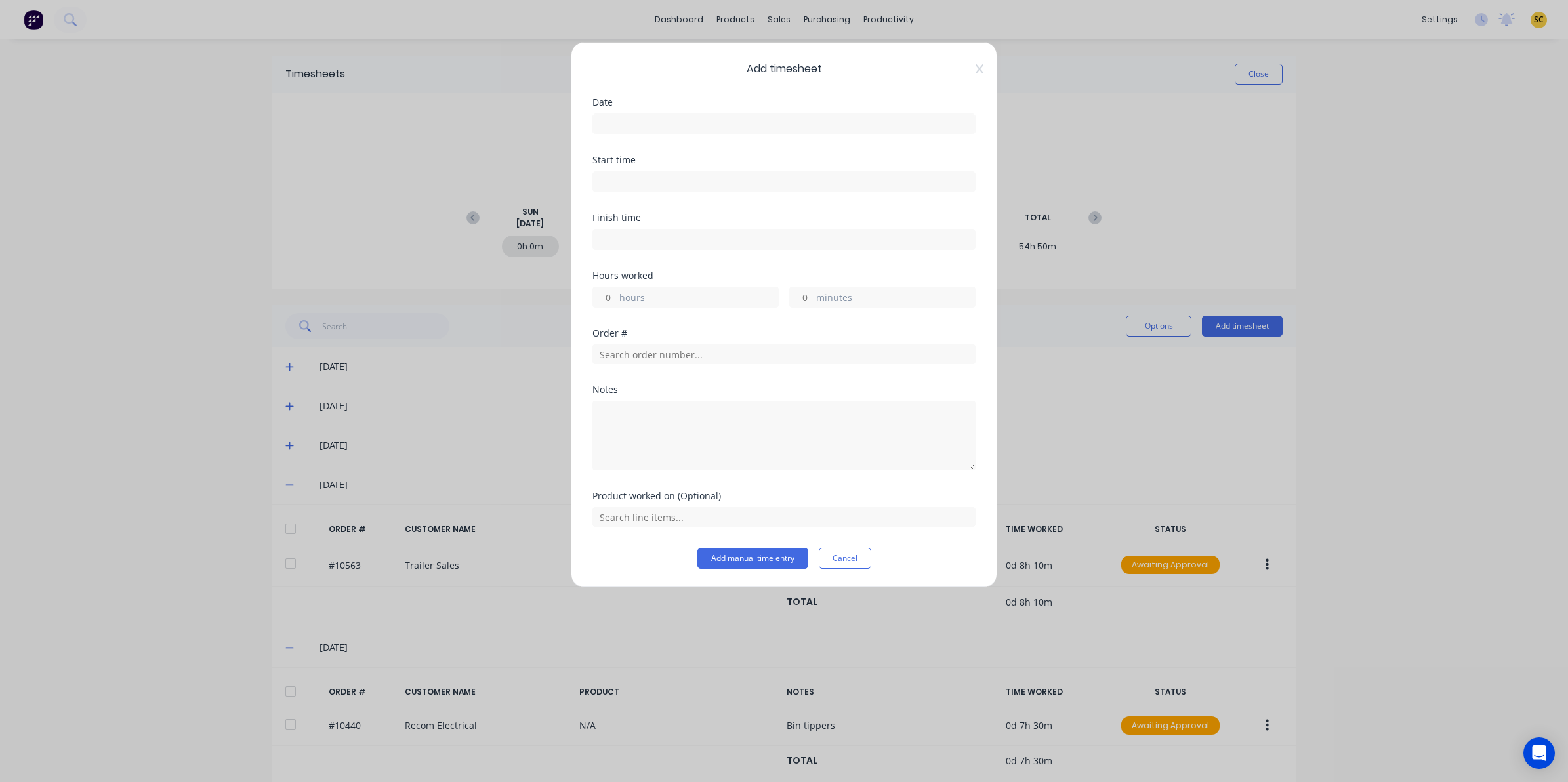
click at [660, 115] on label at bounding box center [783, 124] width 383 height 21
click at [660, 115] on input at bounding box center [784, 124] width 382 height 20
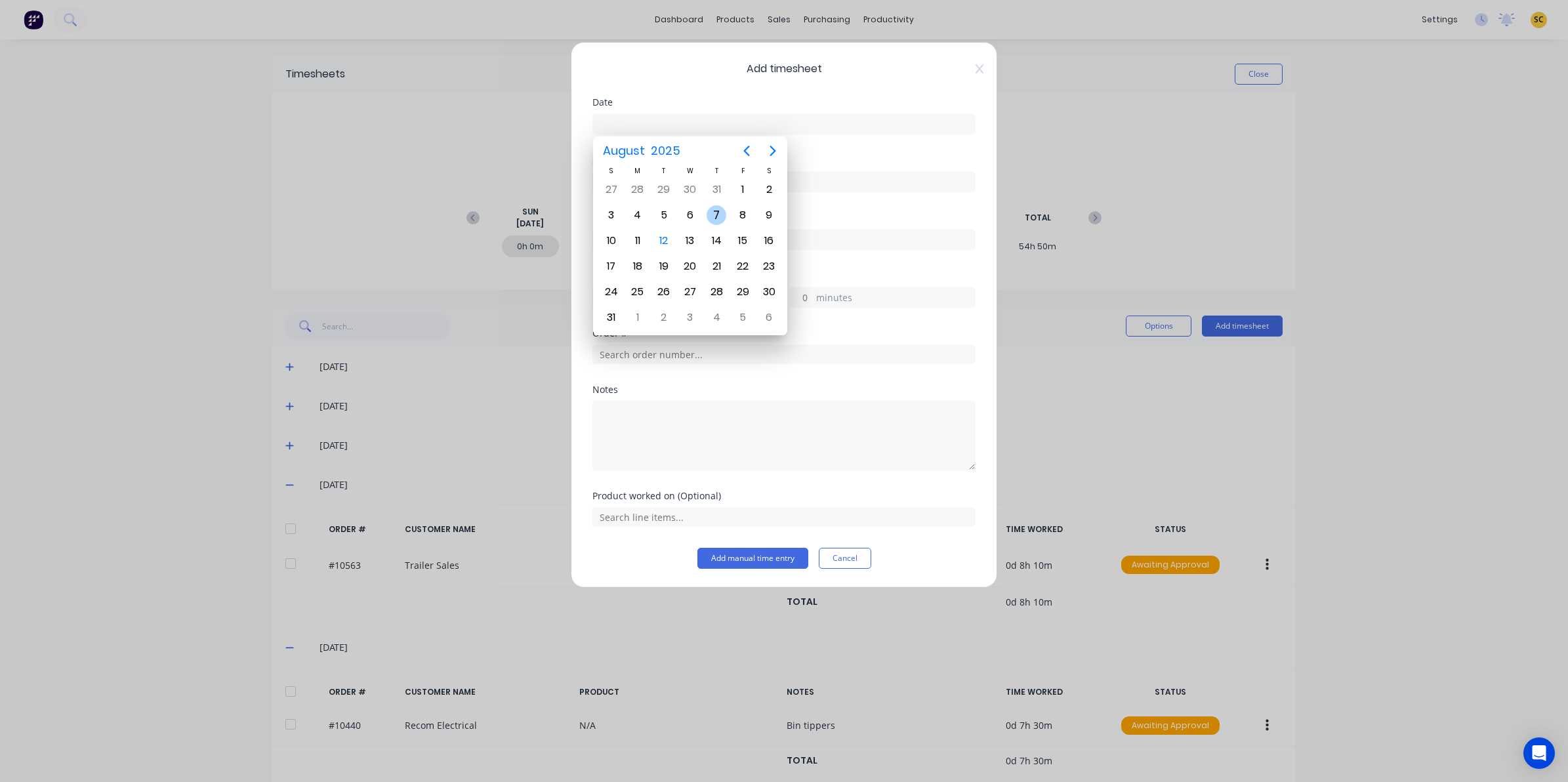
click at [711, 217] on div "7" at bounding box center [717, 216] width 20 height 20
type input "07/08/2025"
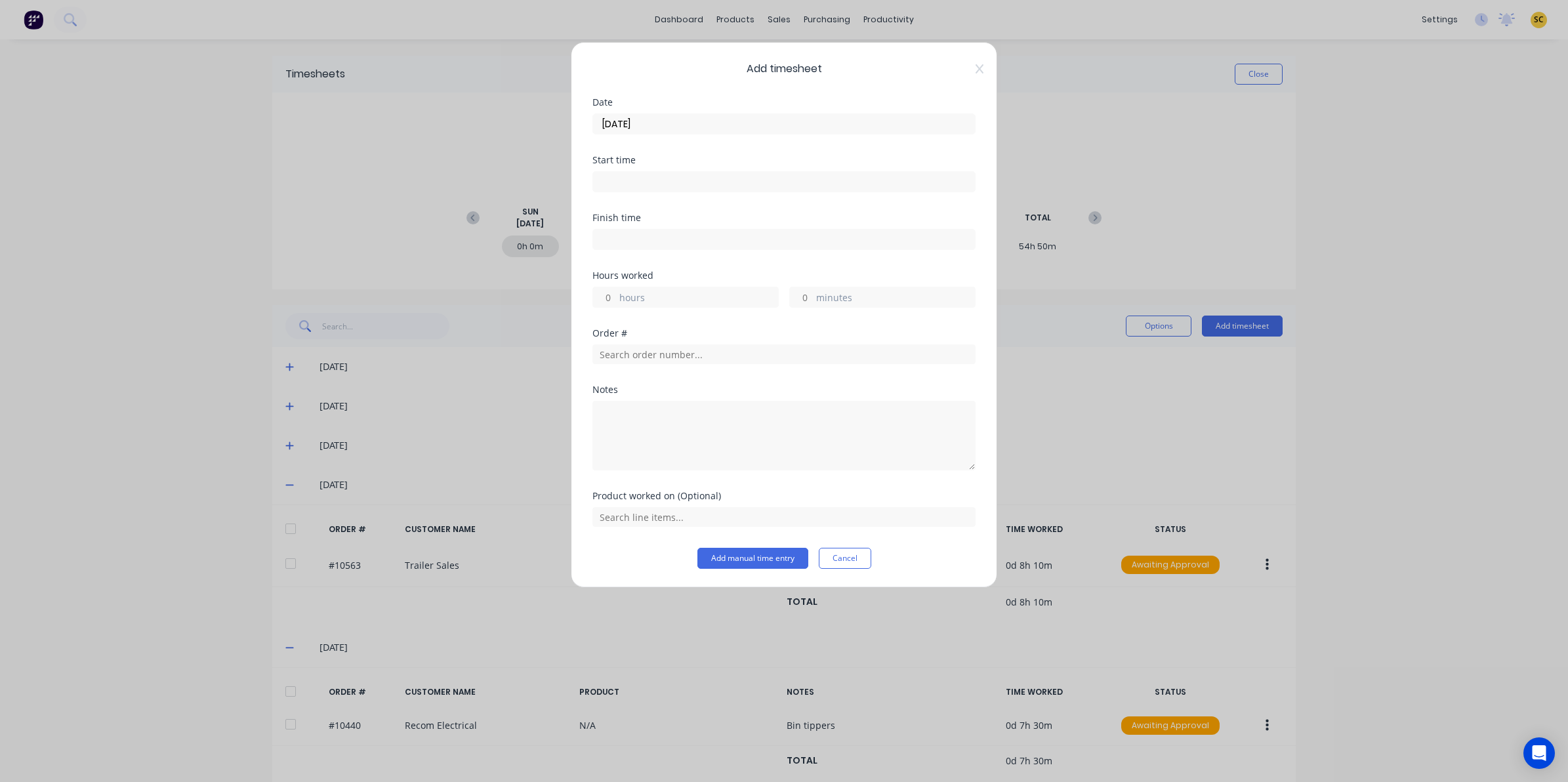
click at [643, 188] on input at bounding box center [784, 182] width 382 height 20
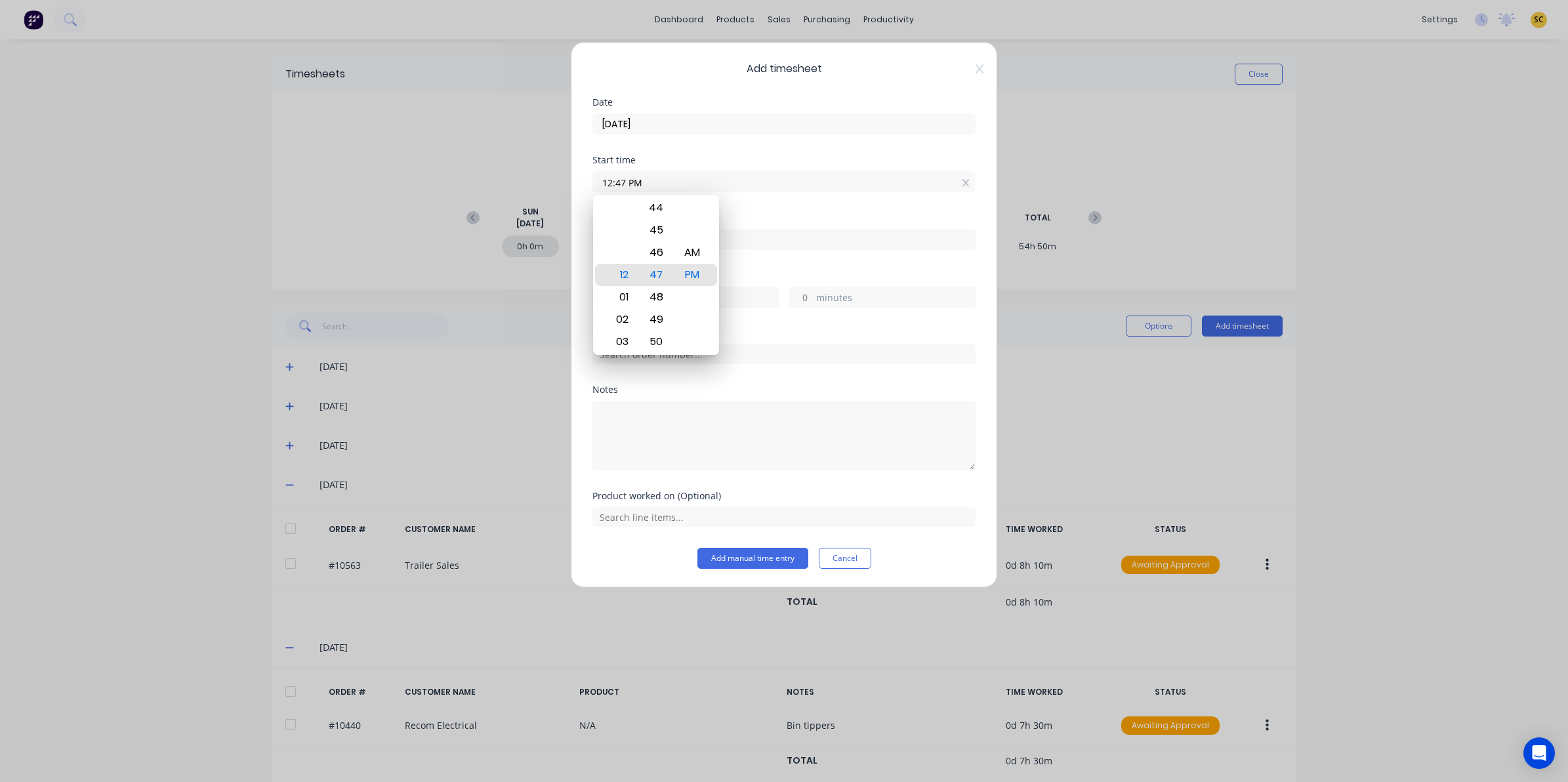
drag, startPoint x: 646, startPoint y: 183, endPoint x: 434, endPoint y: 192, distance: 212.2
click at [438, 191] on div "Add timesheet Date 07/08/2025 Start time 12:47 PM Finish time Hours worked hour…" at bounding box center [784, 391] width 1568 height 782
click at [691, 300] on div "PM" at bounding box center [692, 297] width 32 height 22
type input "03:45 PM"
click at [778, 219] on div "Finish time" at bounding box center [783, 218] width 383 height 9
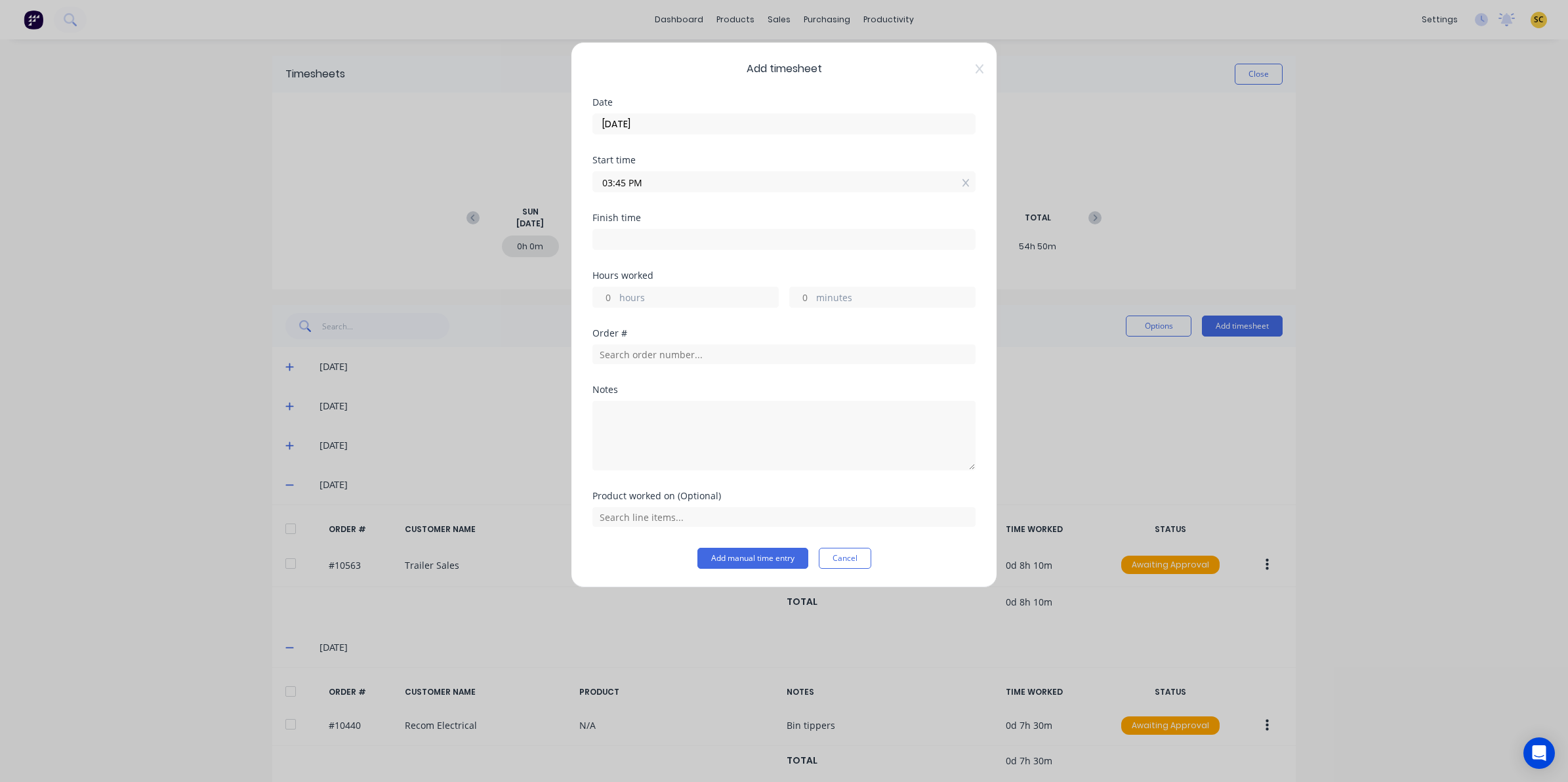
click at [777, 234] on input at bounding box center [784, 239] width 382 height 20
type input "12:47 PM"
type input "-2"
type input "-58"
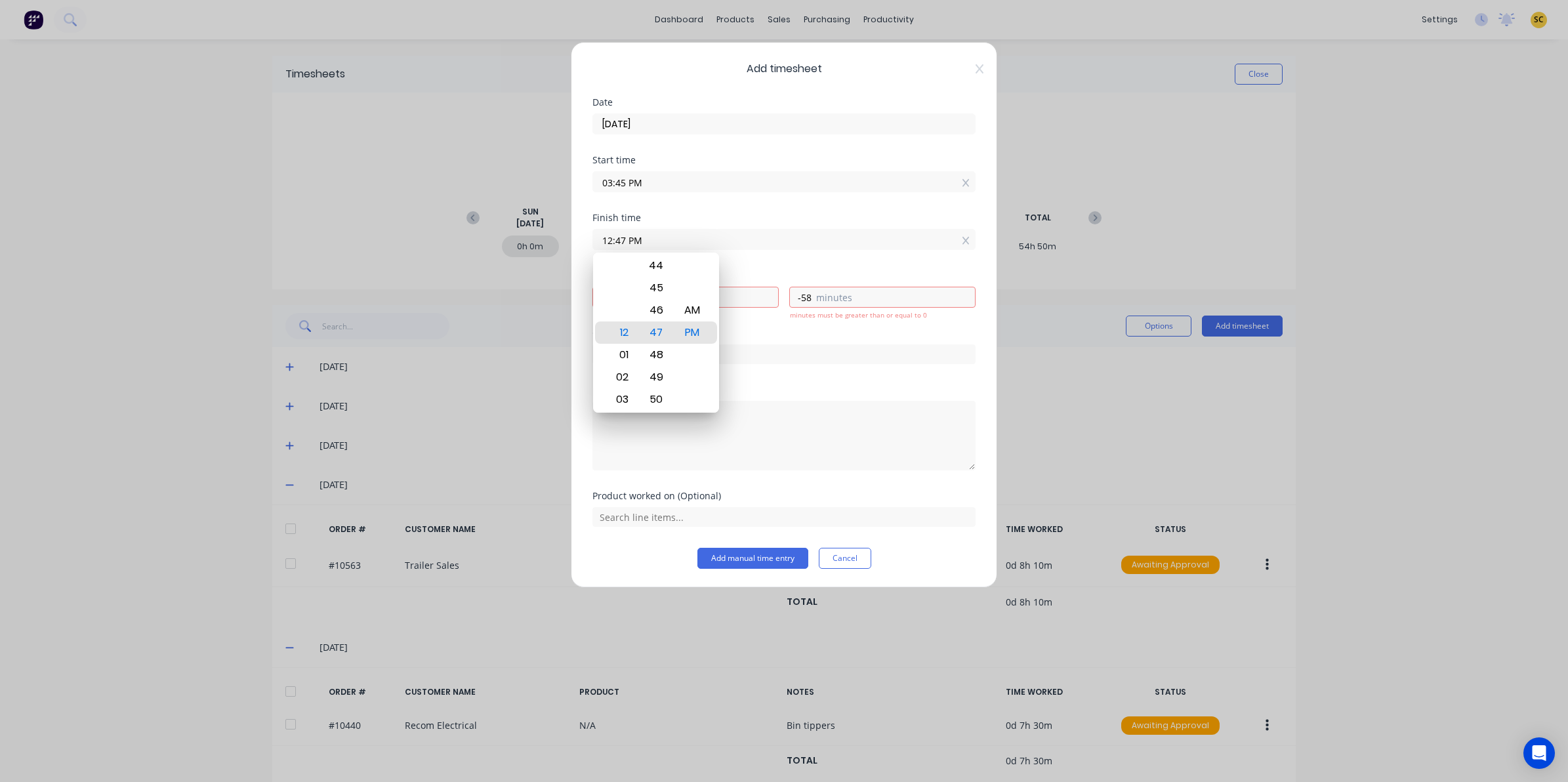
drag, startPoint x: 774, startPoint y: 237, endPoint x: 182, endPoint y: 141, distance: 599.7
click at [186, 141] on div "Add timesheet Date 07/08/2025 Start time 03:45 PM Finish time 12:47 PM Hours wo…" at bounding box center [784, 391] width 1568 height 782
type input "04:00 AM"
type input "-11"
type input "-45"
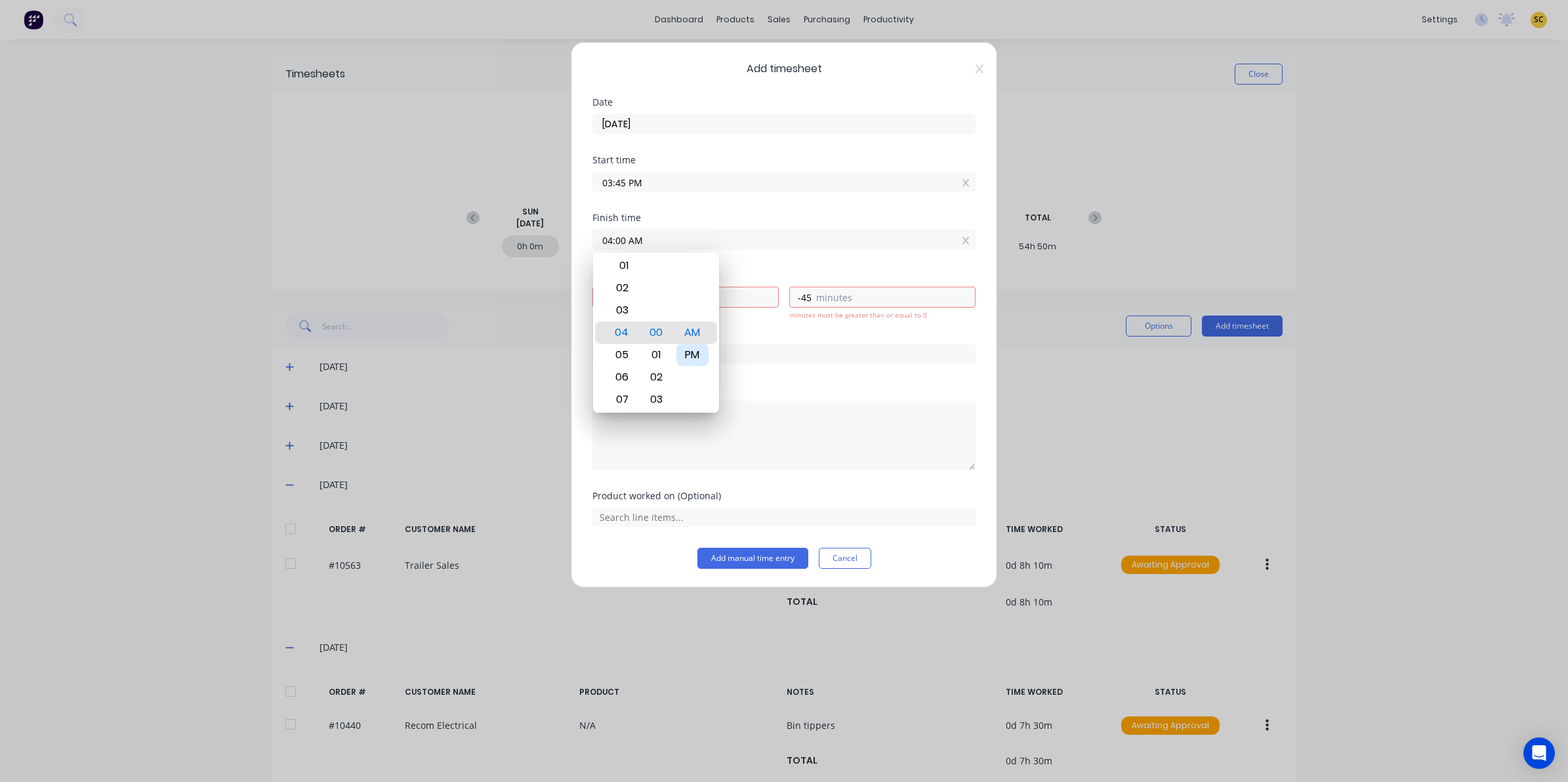
click at [696, 352] on div "PM" at bounding box center [692, 355] width 32 height 22
type input "04:00 PM"
type input "0"
type input "15"
click at [941, 466] on textarea at bounding box center [783, 436] width 383 height 70
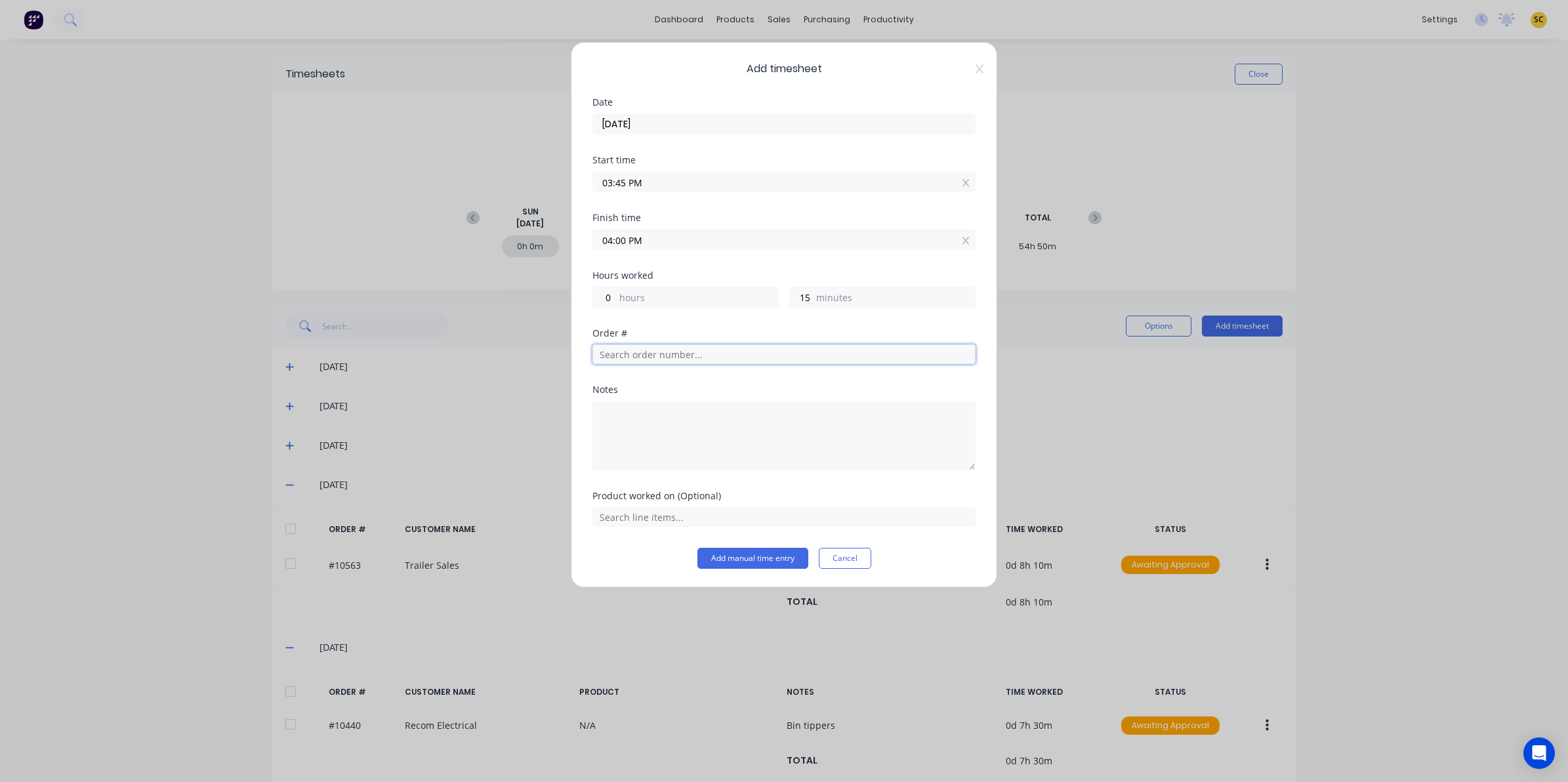
click at [784, 352] on input "text" at bounding box center [783, 355] width 383 height 20
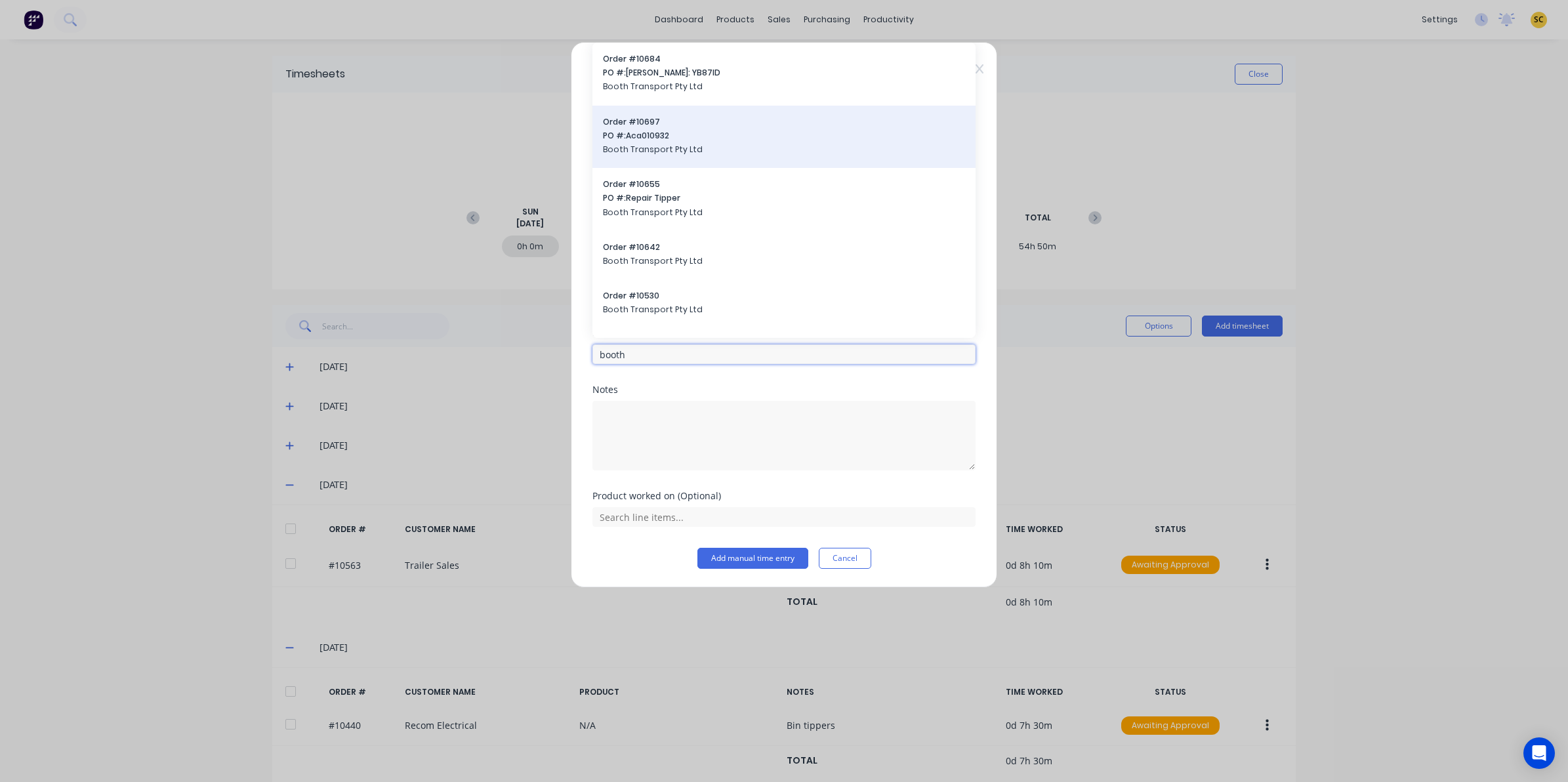
type input "booth"
click at [724, 145] on span "Booth Transport Pty Ltd" at bounding box center [784, 149] width 362 height 11
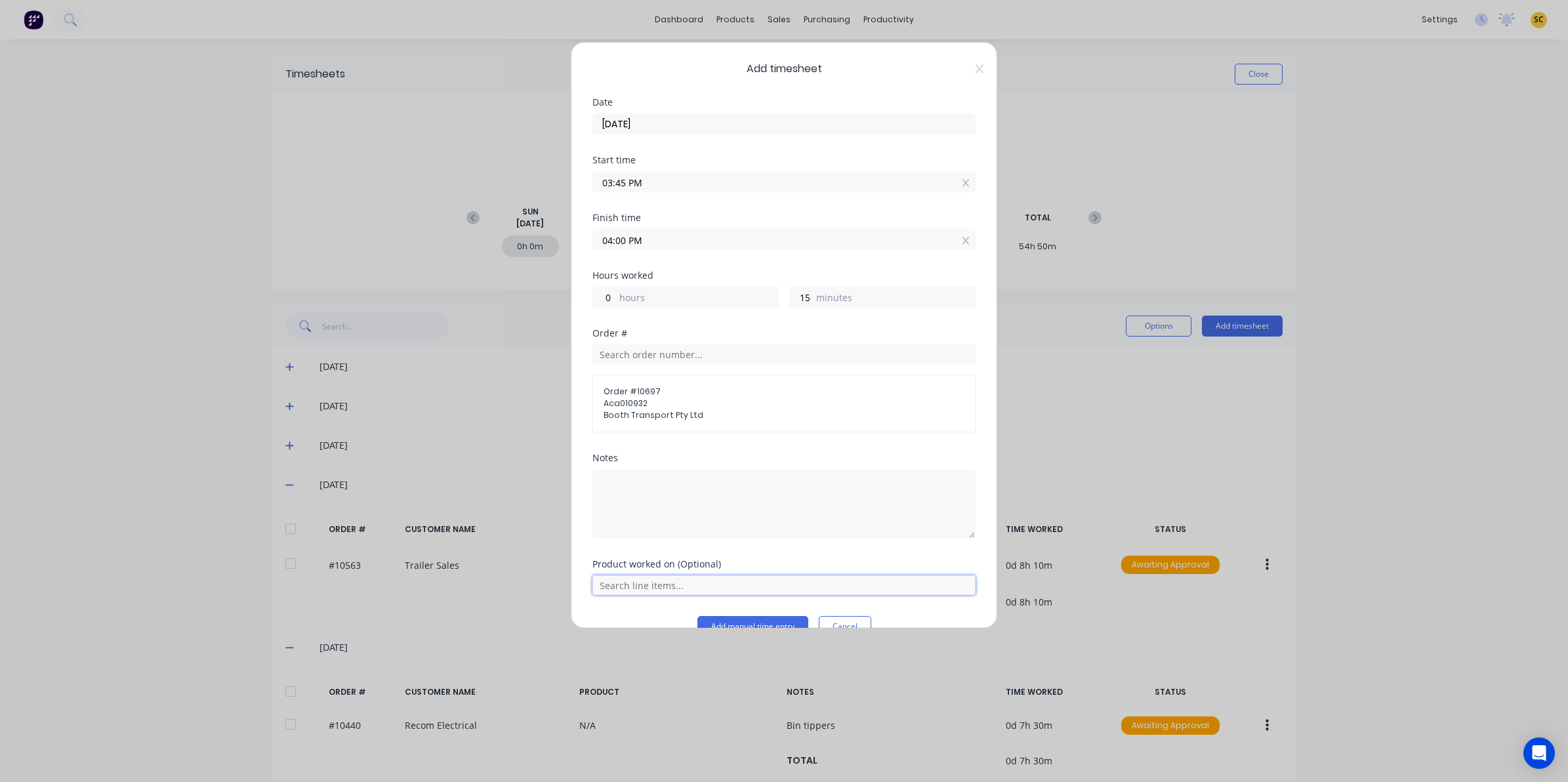
click at [725, 578] on input "text" at bounding box center [783, 586] width 383 height 20
click at [702, 391] on span "Order # 10697" at bounding box center [784, 391] width 361 height 11
click at [668, 358] on input "text" at bounding box center [783, 355] width 383 height 20
type input "n"
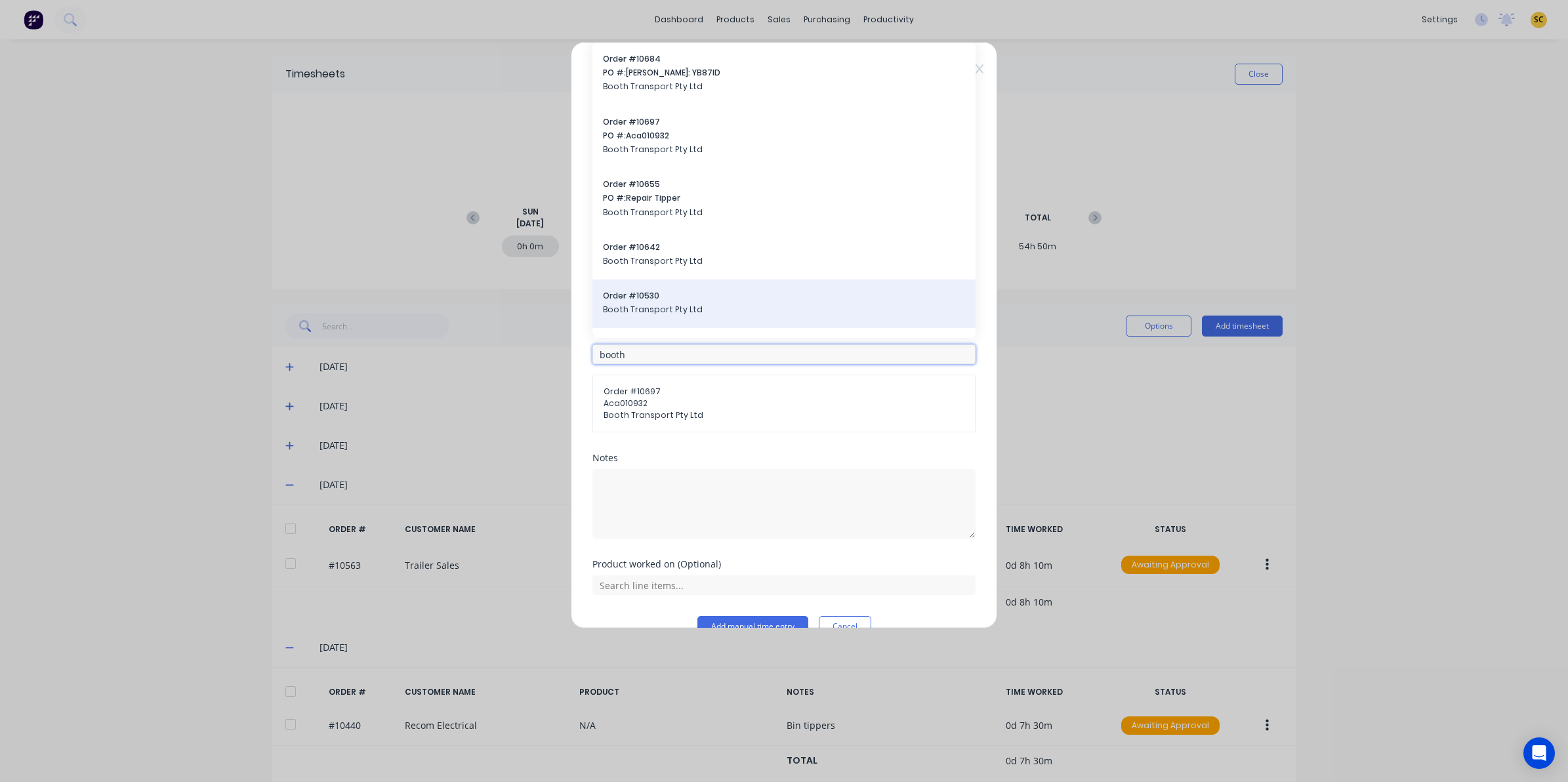
scroll to position [82, 0]
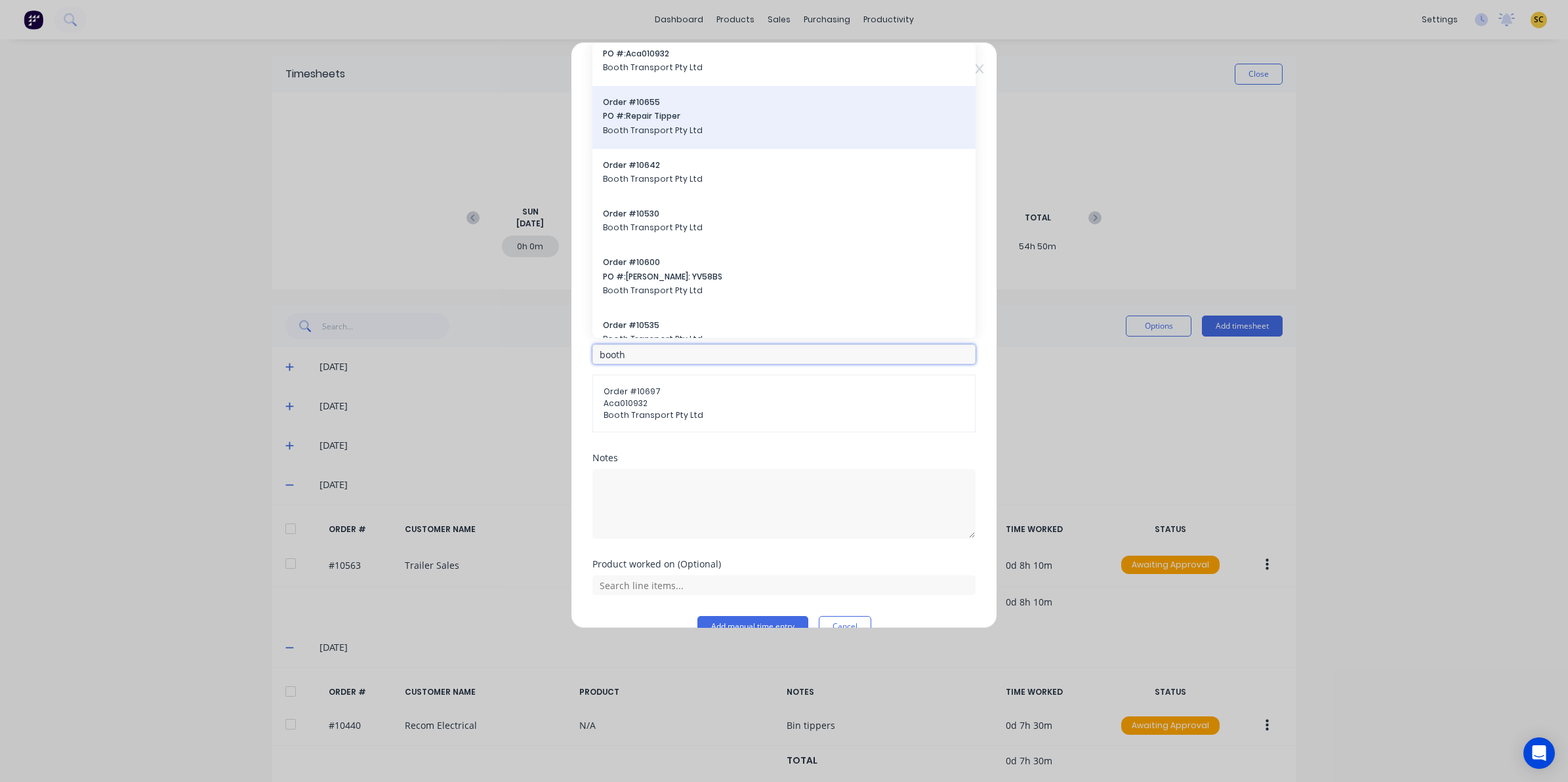
type input "booth"
click at [673, 128] on span "Booth Transport Pty Ltd" at bounding box center [784, 130] width 362 height 11
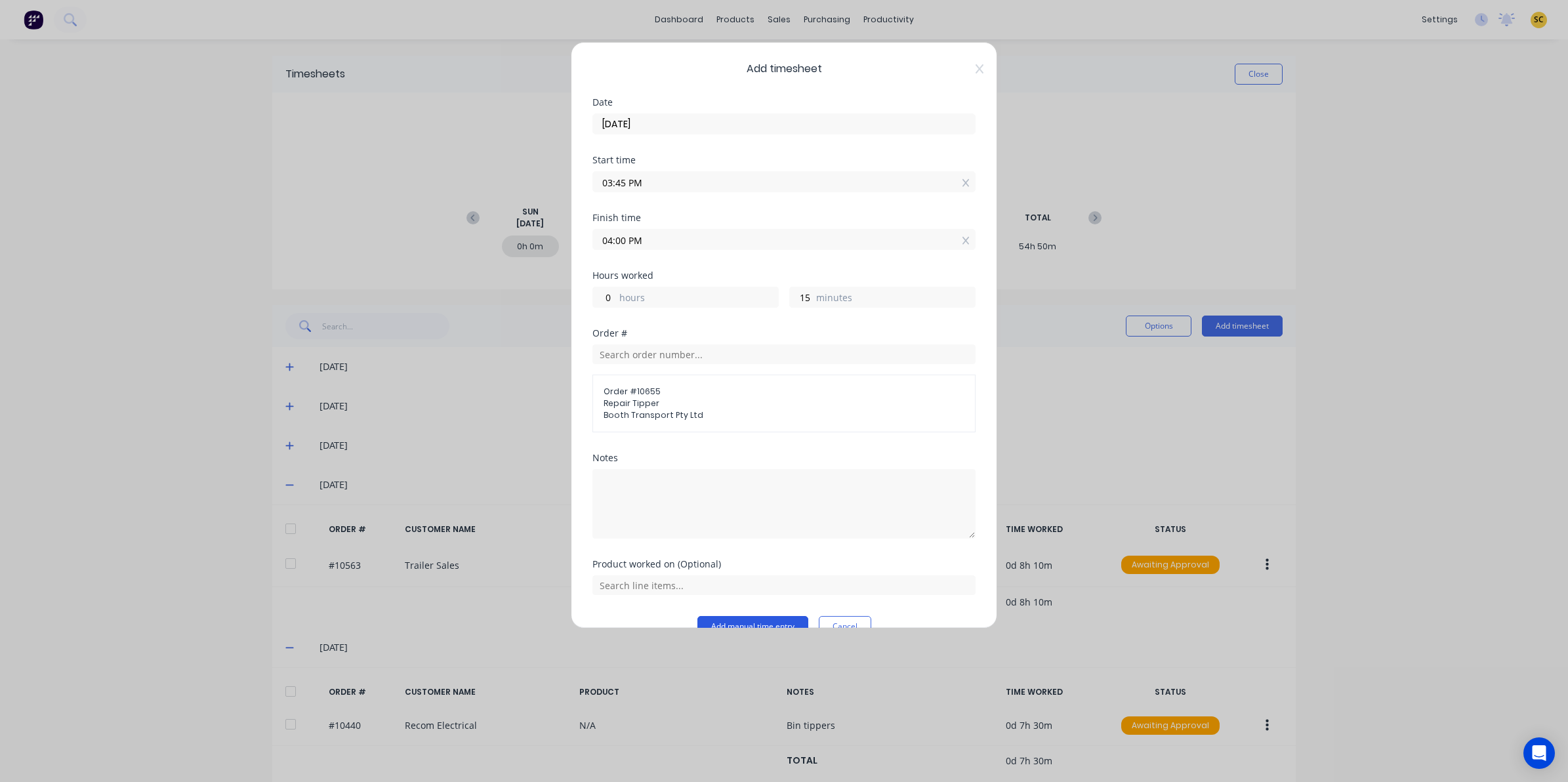
click at [712, 621] on button "Add manual time entry" at bounding box center [753, 626] width 111 height 21
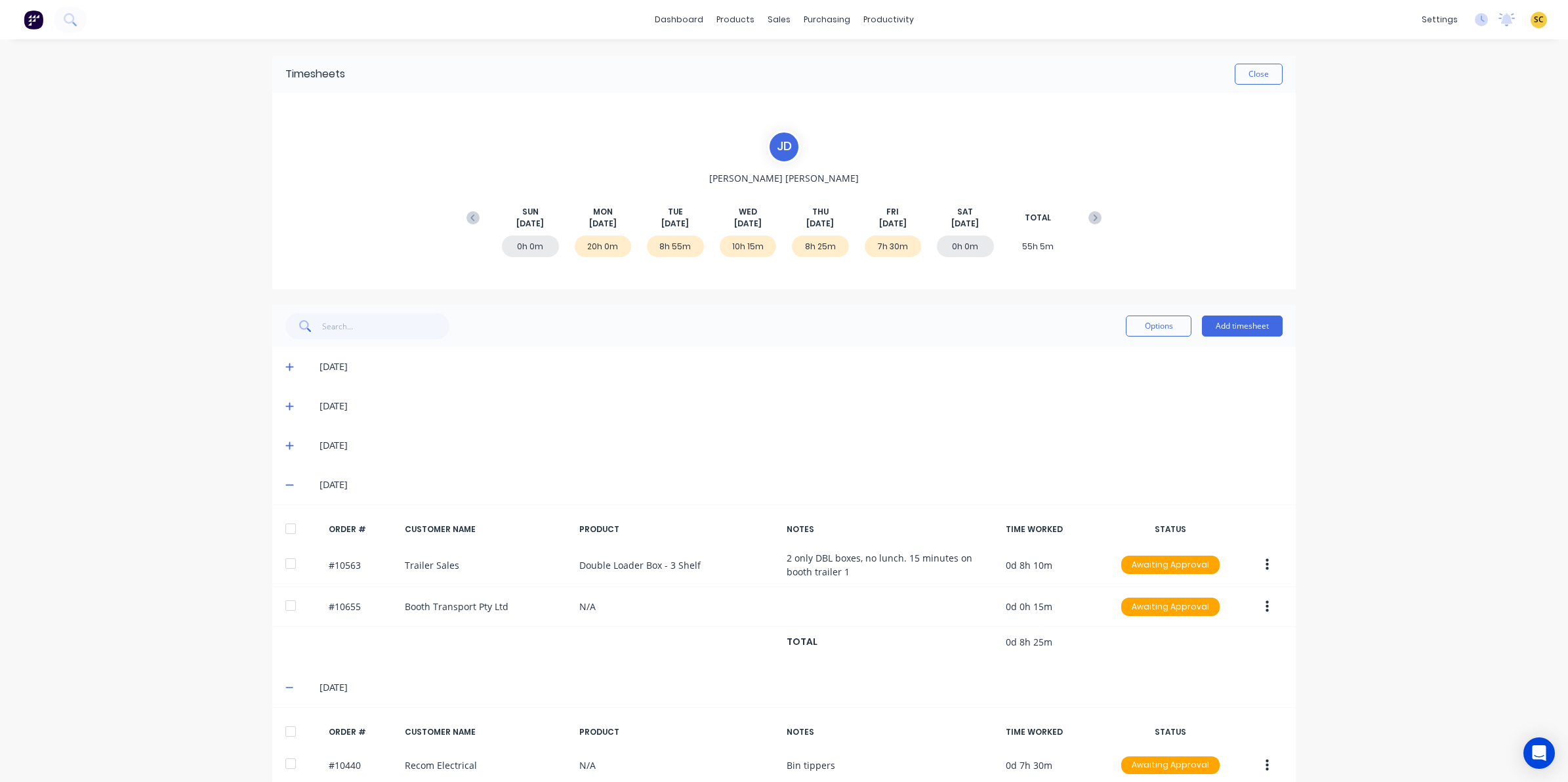
click at [285, 441] on icon at bounding box center [289, 446] width 8 height 9
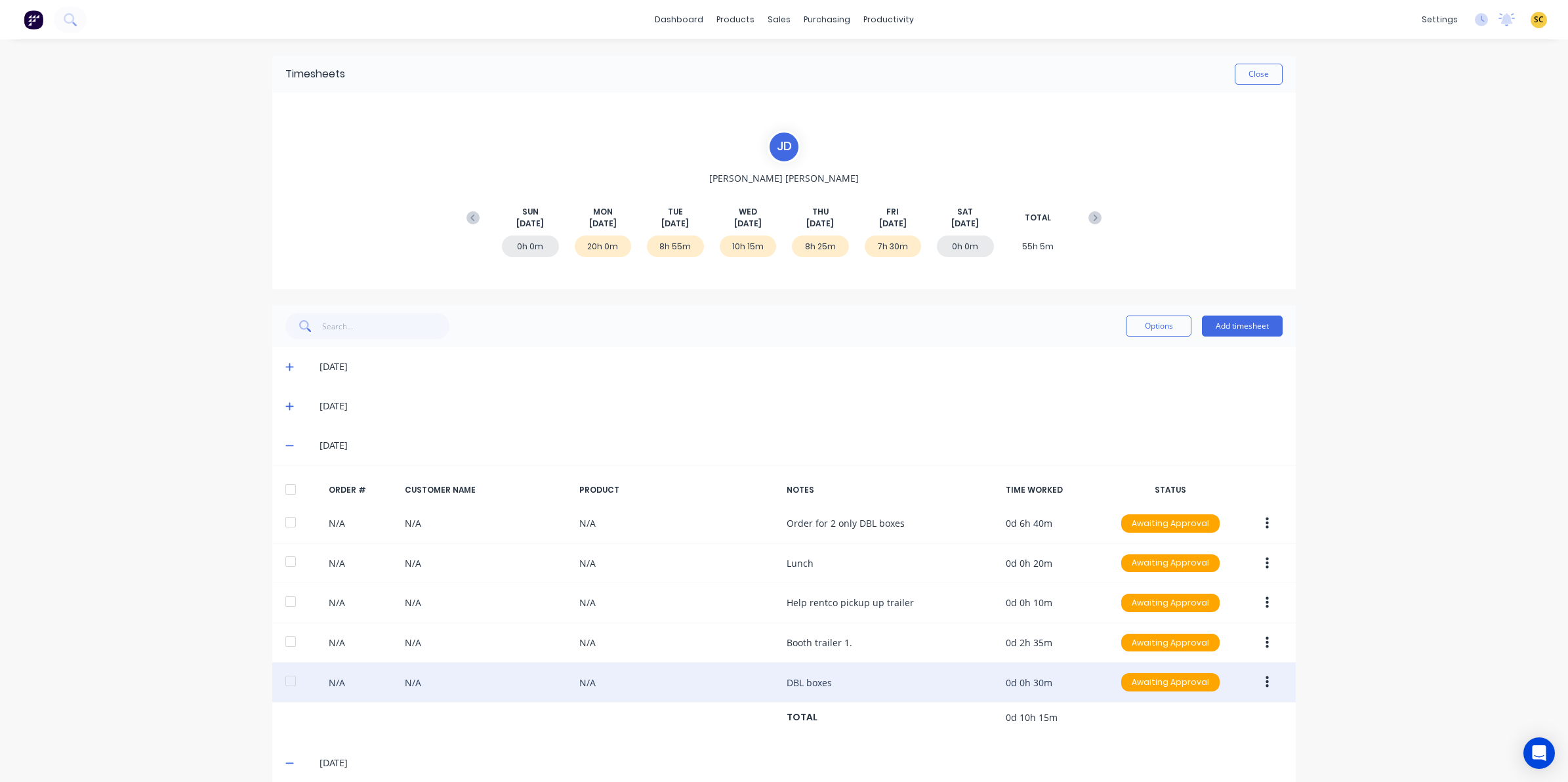
click at [1264, 686] on button "button" at bounding box center [1267, 682] width 31 height 24
click at [1186, 767] on div "Edit" at bounding box center [1220, 769] width 101 height 19
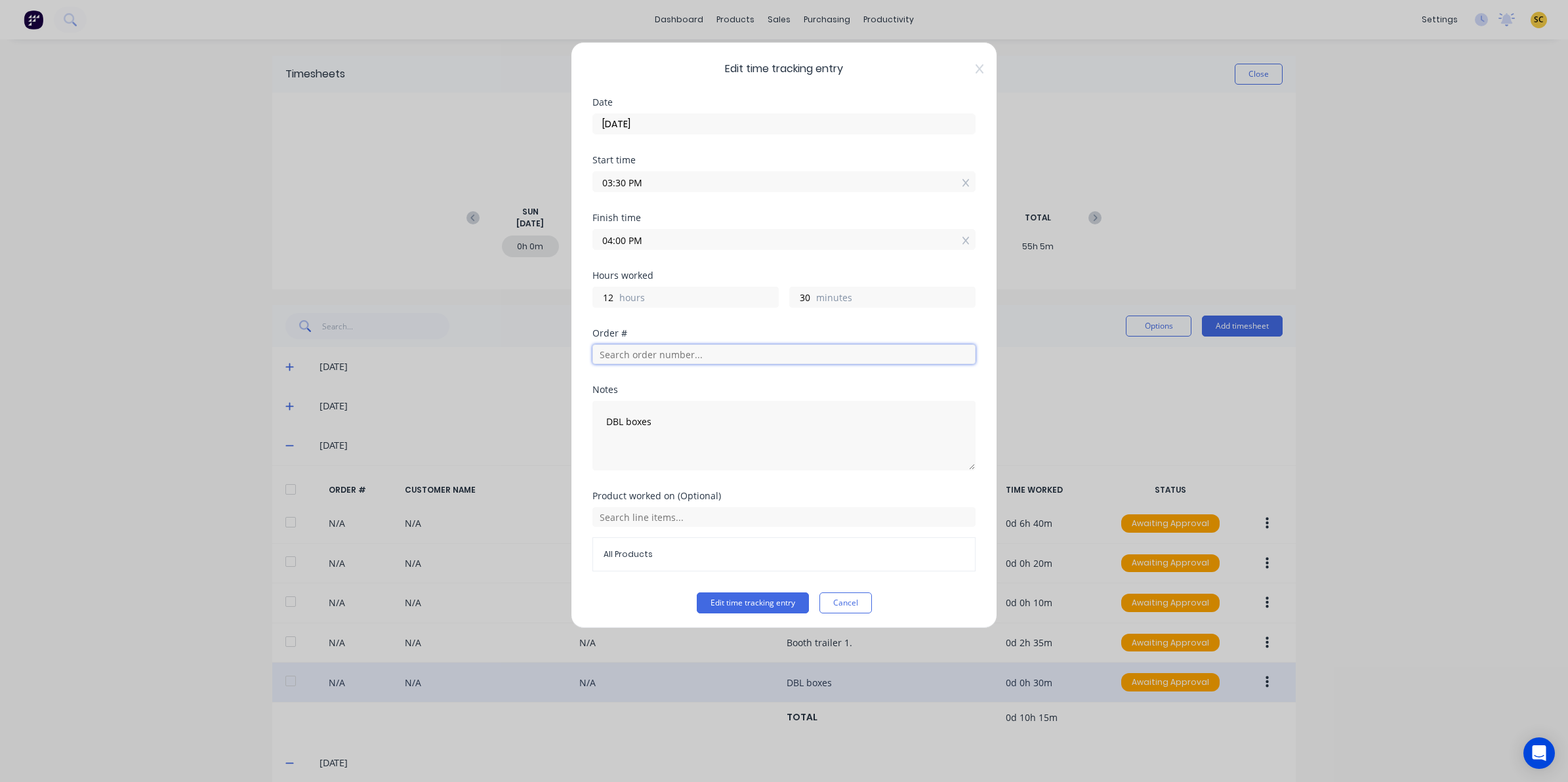
click at [667, 349] on input "text" at bounding box center [783, 355] width 383 height 20
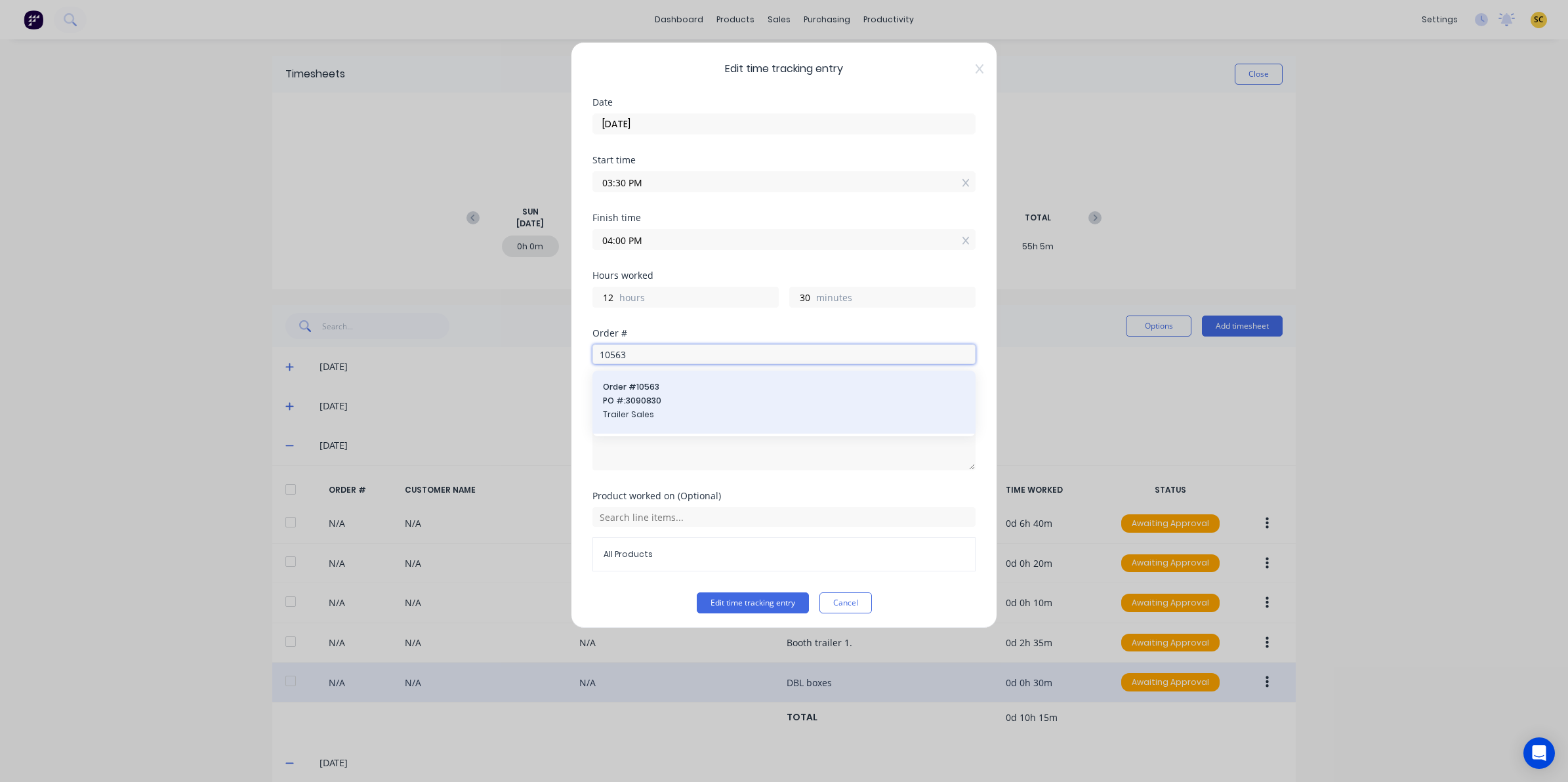
type input "10563"
click at [614, 395] on div "Order # 10563 PO #: 3090830 Trailer Sales" at bounding box center [784, 402] width 362 height 42
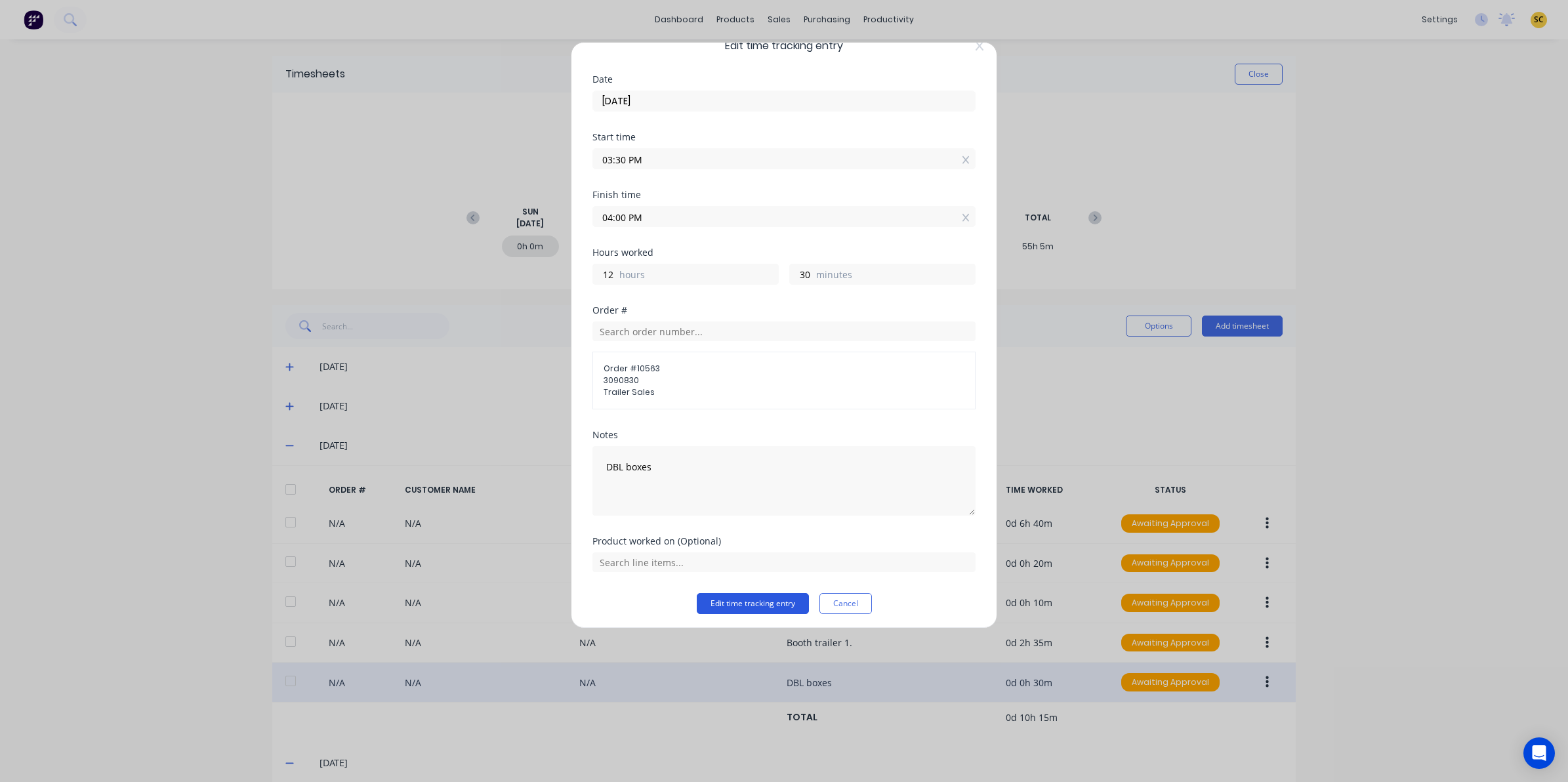
scroll to position [28, 0]
drag, startPoint x: 717, startPoint y: 599, endPoint x: 743, endPoint y: 600, distance: 26.0
click at [718, 598] on button "Edit time tracking entry" at bounding box center [753, 599] width 112 height 21
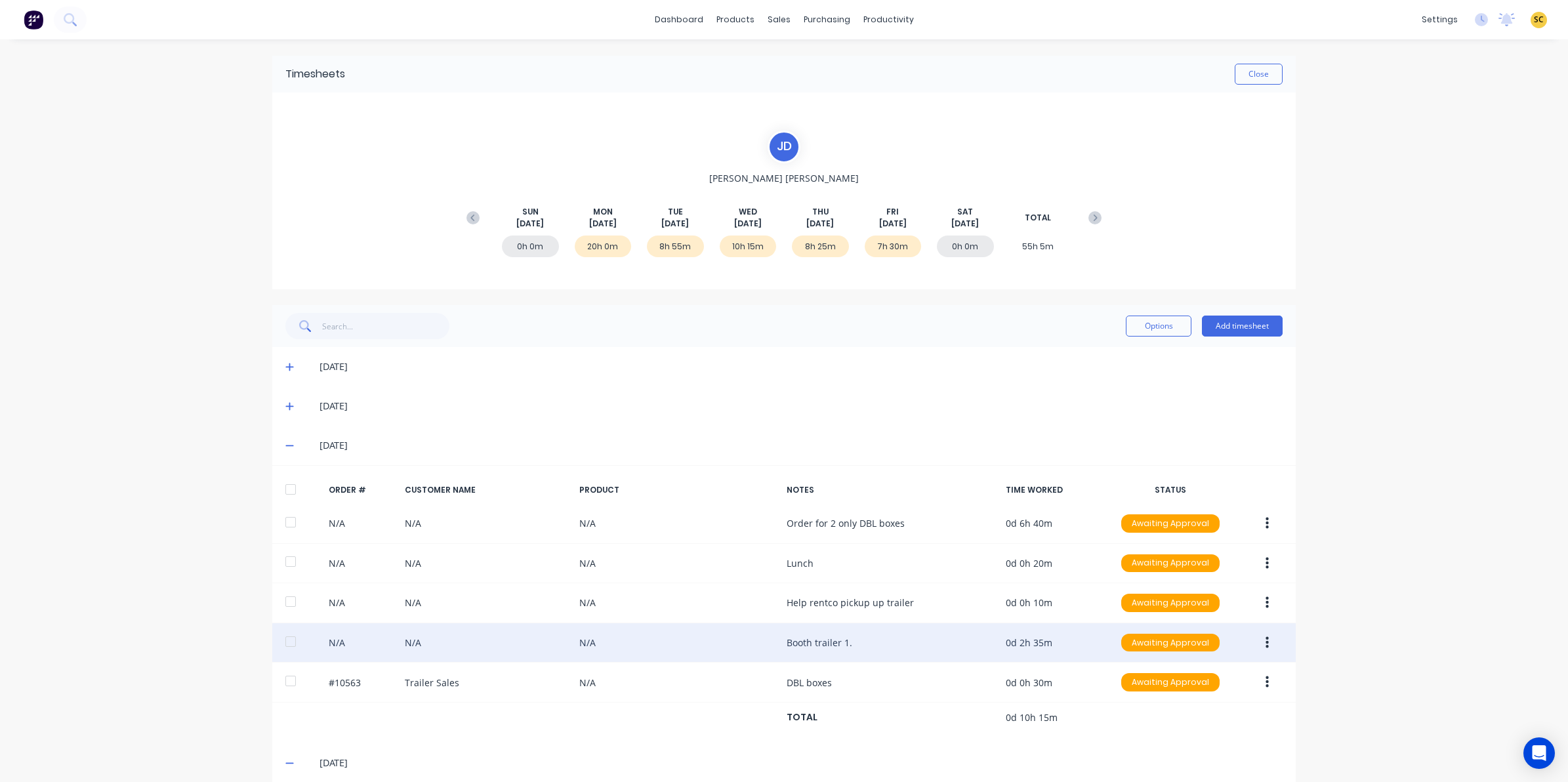
click at [1268, 644] on button "button" at bounding box center [1267, 643] width 31 height 24
click at [1174, 725] on div "Edit" at bounding box center [1220, 730] width 101 height 19
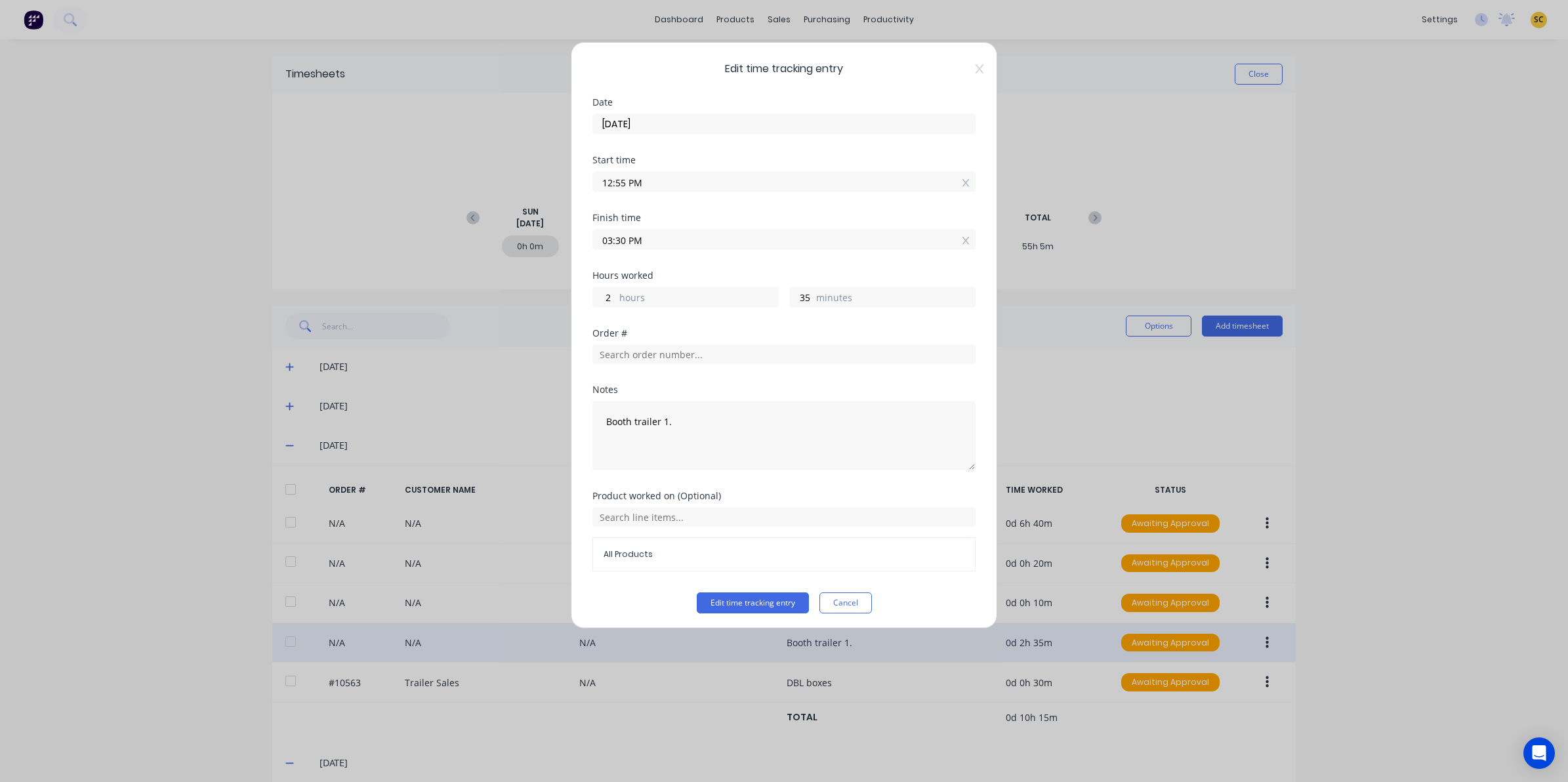
click at [643, 365] on div "Order #" at bounding box center [783, 357] width 383 height 57
click at [625, 350] on input "text" at bounding box center [783, 355] width 383 height 20
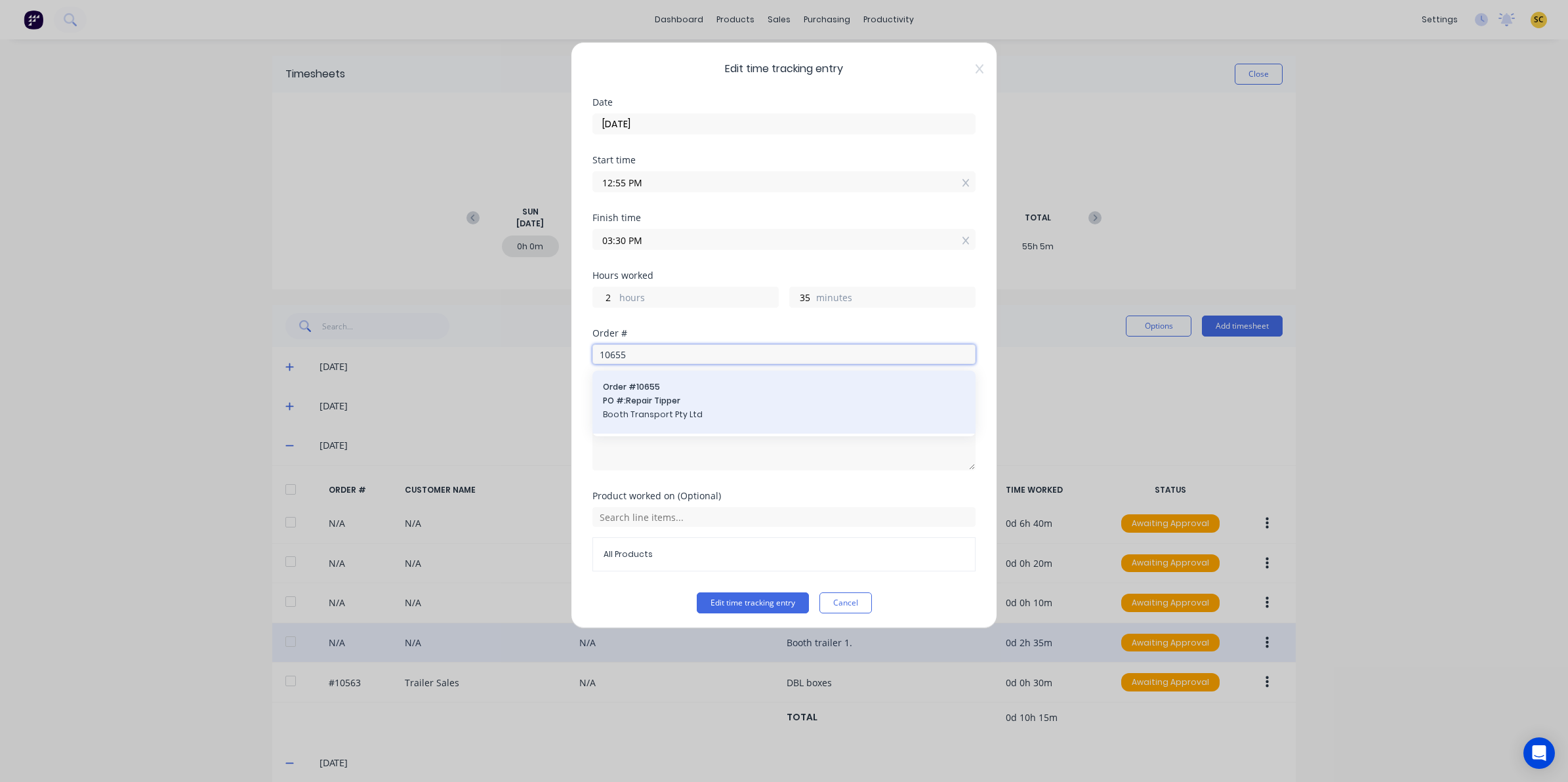
type input "10655"
click at [676, 405] on span "PO #: Repair Tipper" at bounding box center [784, 401] width 362 height 11
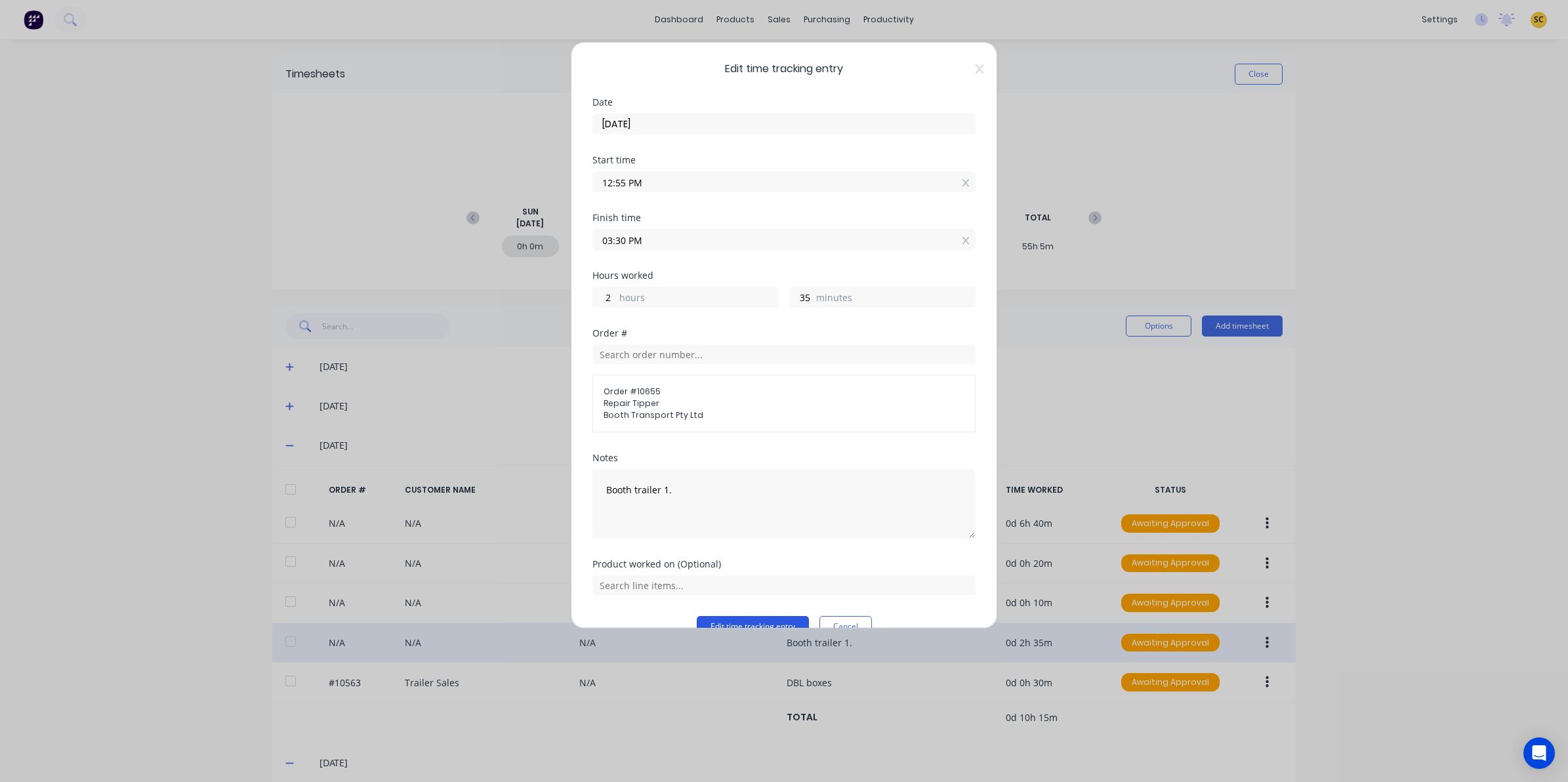
click at [728, 621] on button "Edit time tracking entry" at bounding box center [753, 626] width 112 height 21
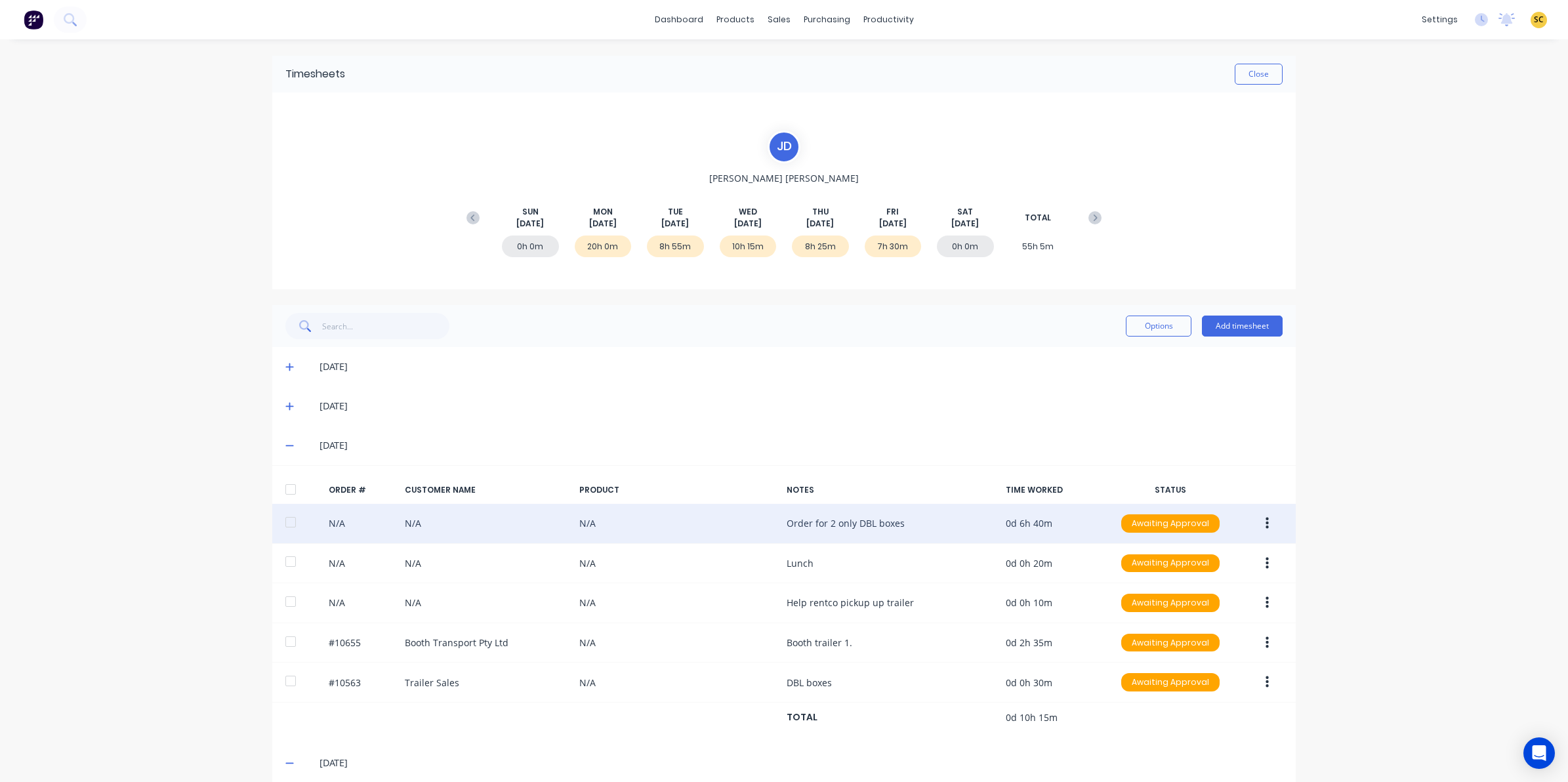
click at [1253, 512] on button "button" at bounding box center [1267, 524] width 31 height 24
click at [1171, 615] on div "Edit" at bounding box center [1220, 610] width 101 height 19
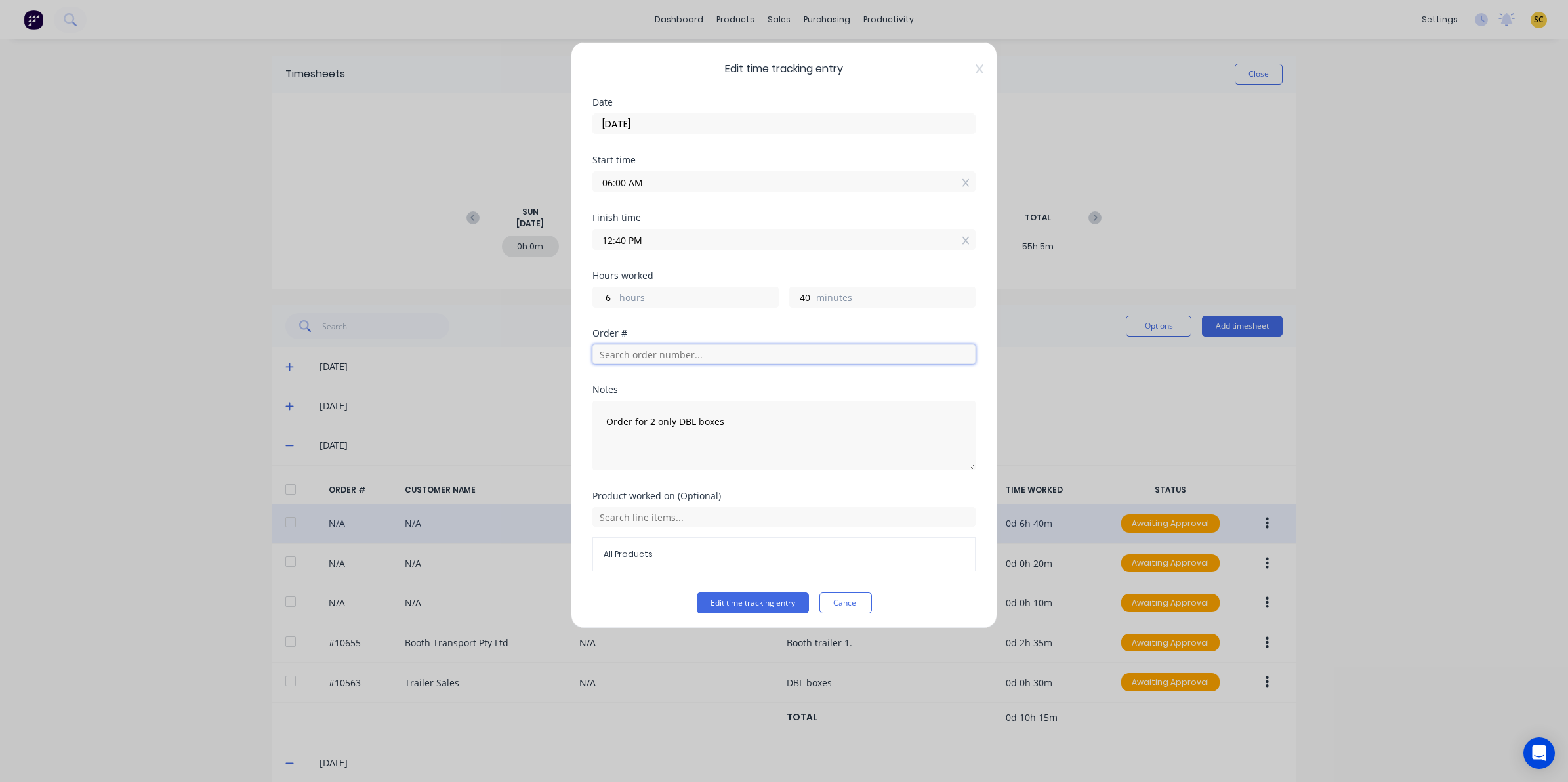
click at [642, 358] on input "text" at bounding box center [783, 355] width 383 height 20
drag, startPoint x: 642, startPoint y: 358, endPoint x: 666, endPoint y: 512, distance: 155.9
type input "10563"
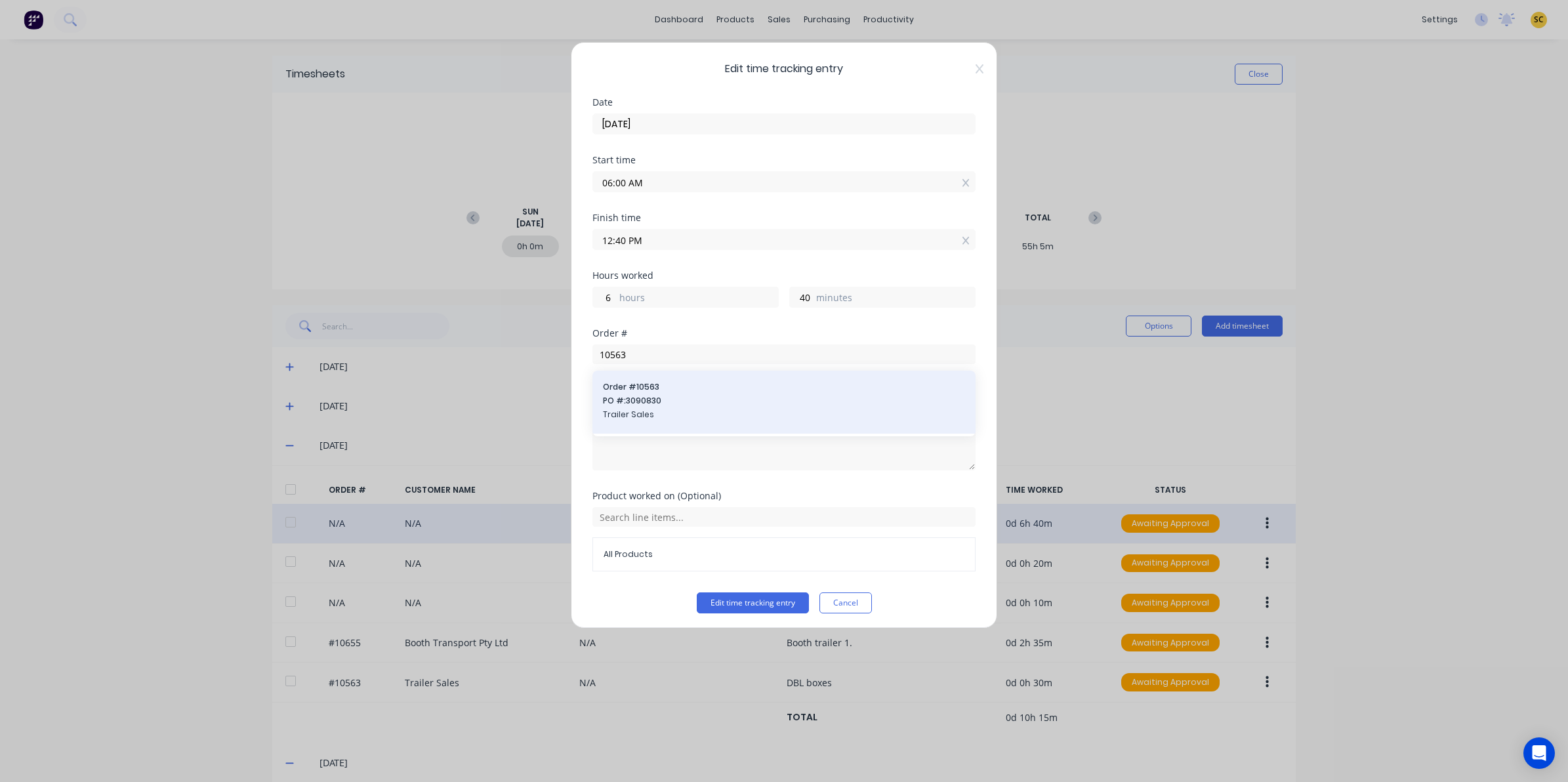
drag, startPoint x: 666, startPoint y: 512, endPoint x: 611, endPoint y: 388, distance: 135.7
click at [611, 388] on span "Order # 10563" at bounding box center [784, 387] width 362 height 11
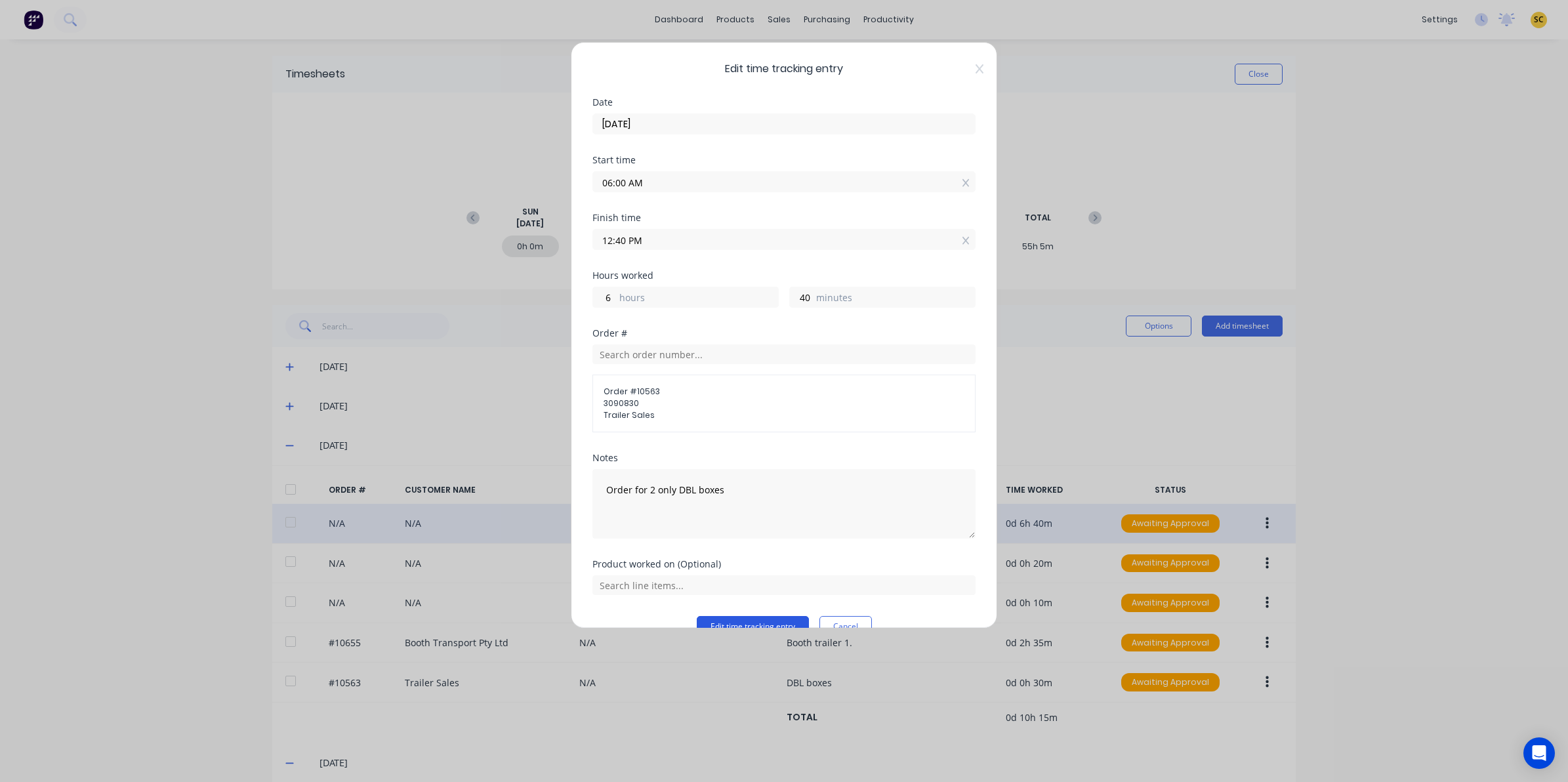
click at [724, 624] on button "Edit time tracking entry" at bounding box center [753, 626] width 112 height 21
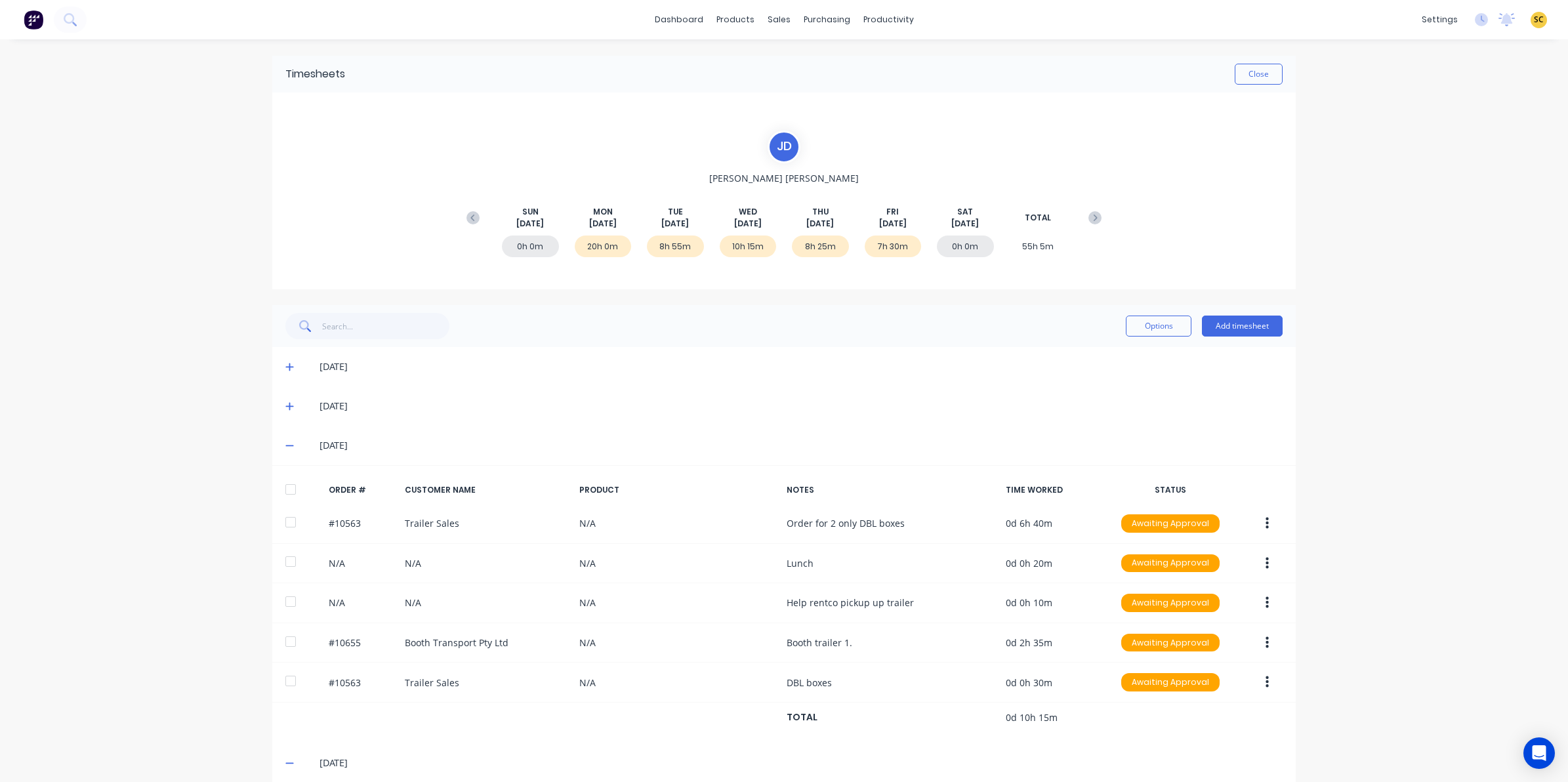
click at [290, 409] on span at bounding box center [291, 406] width 13 height 13
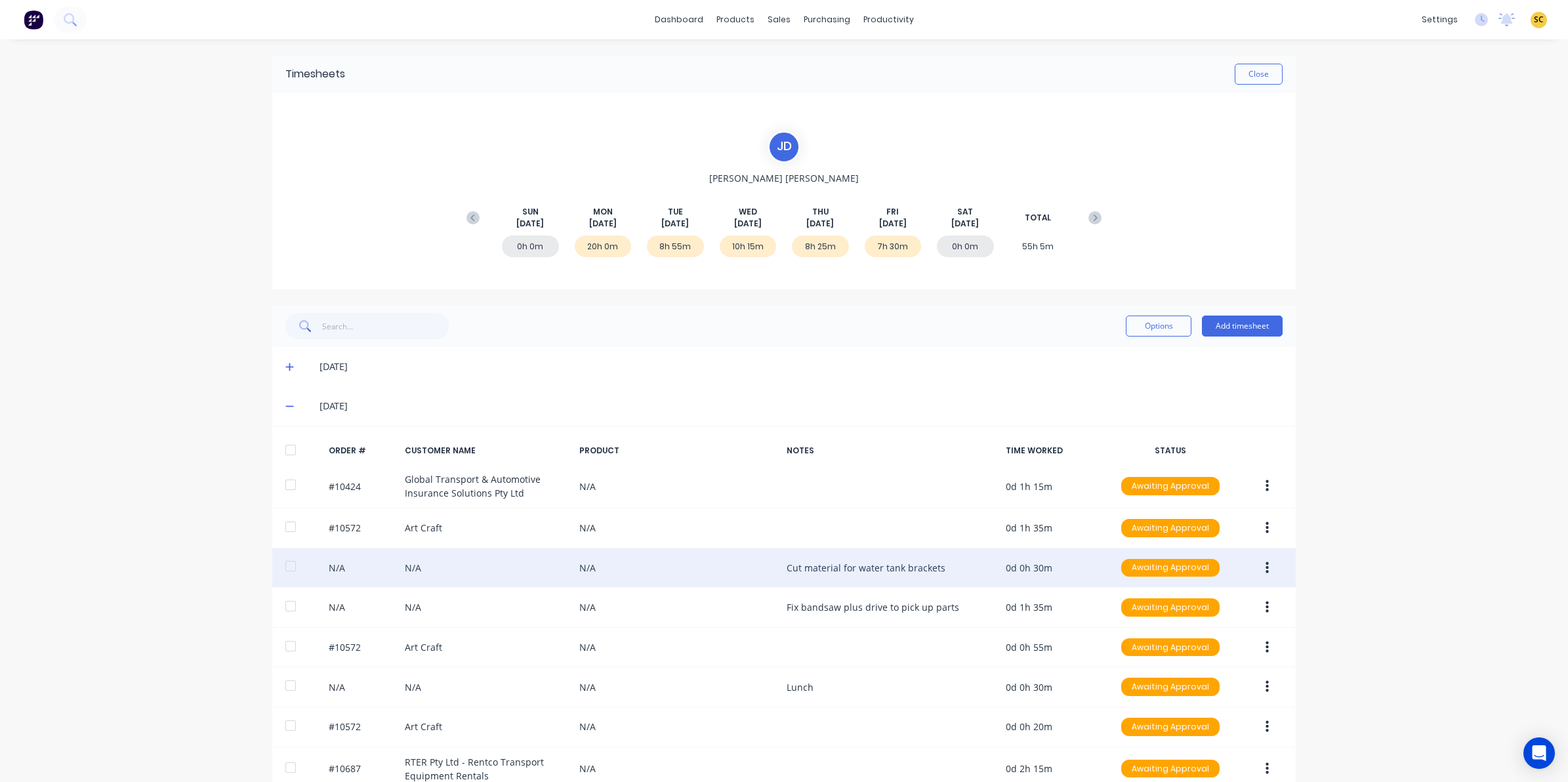
click at [1263, 571] on button "button" at bounding box center [1267, 568] width 31 height 24
click at [1219, 653] on div "Edit" at bounding box center [1220, 655] width 101 height 19
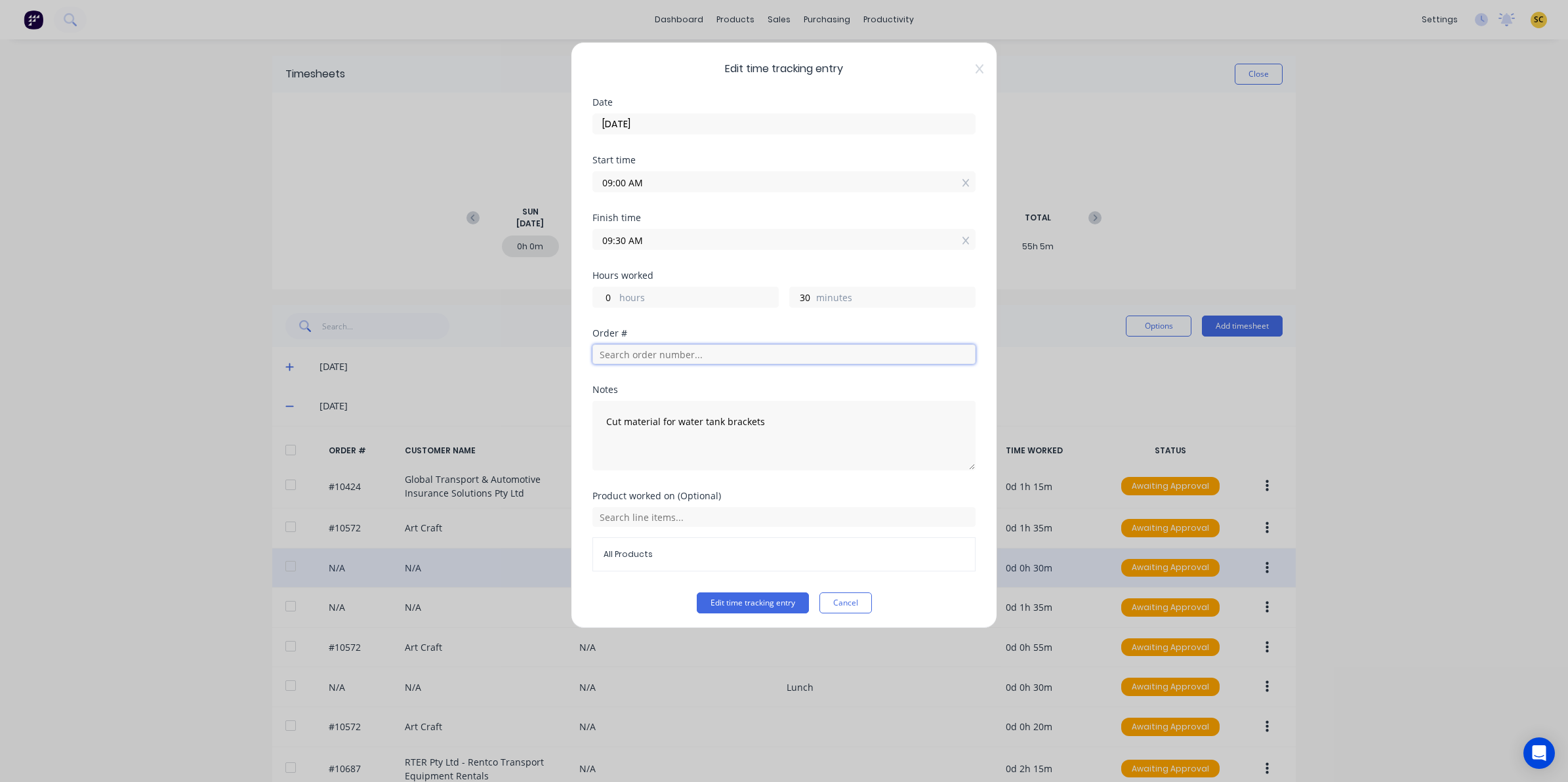
click at [614, 363] on input "text" at bounding box center [783, 355] width 383 height 20
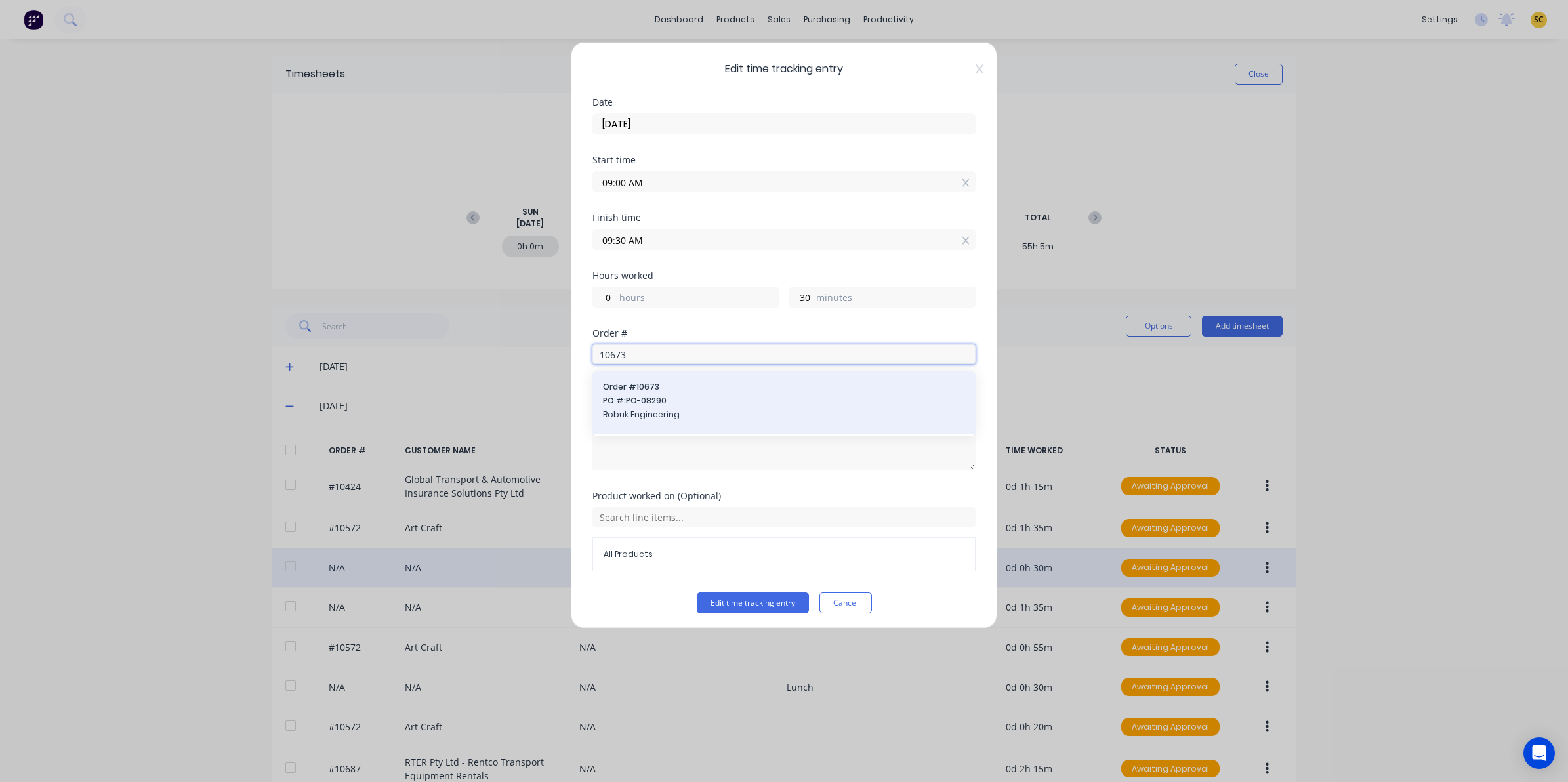
type input "10673"
click at [666, 411] on span "Robuk Engineering" at bounding box center [784, 414] width 362 height 11
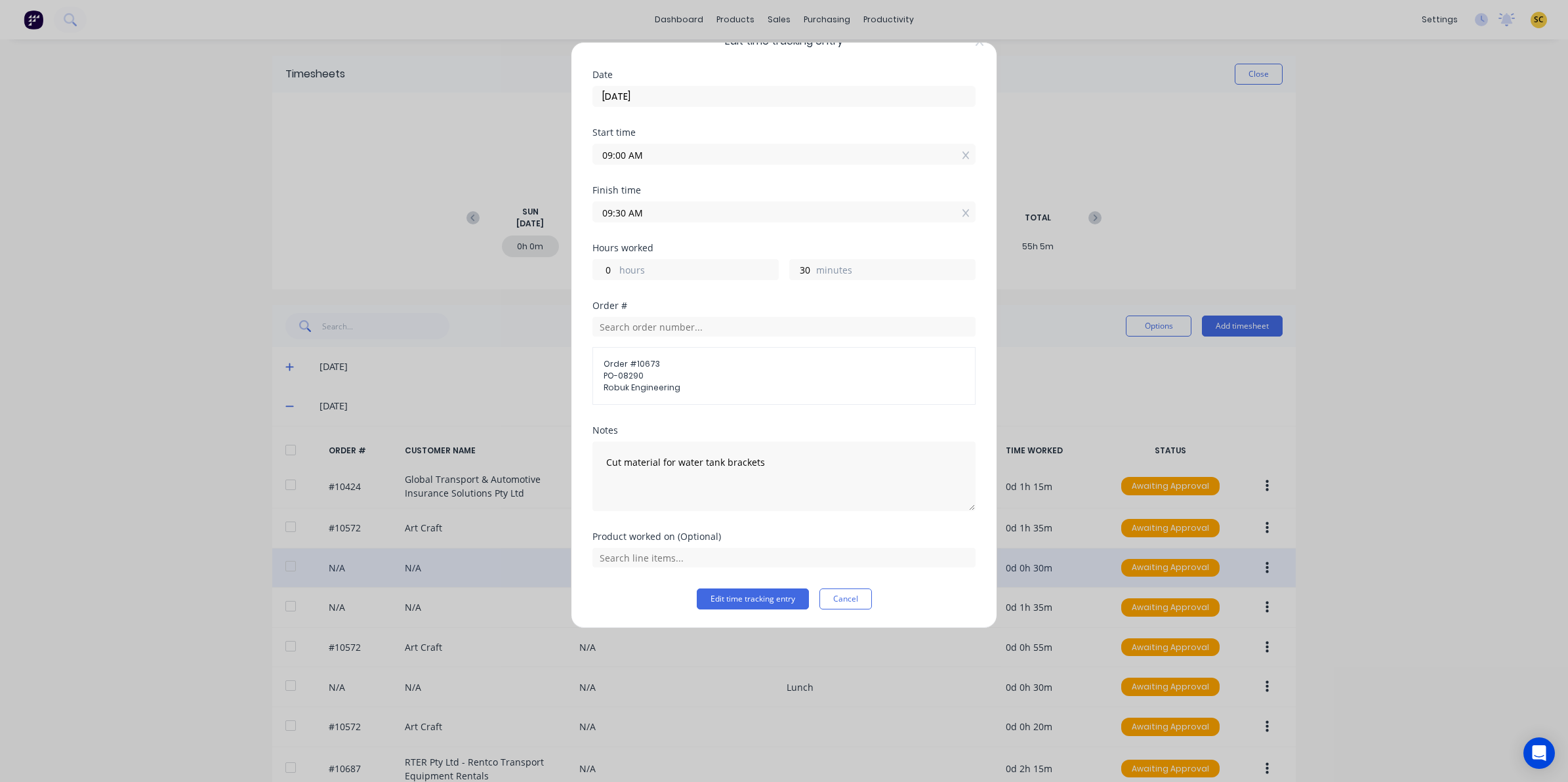
click at [766, 588] on div "Product worked on (Optional)" at bounding box center [783, 560] width 383 height 57
click at [769, 599] on button "Edit time tracking entry" at bounding box center [753, 599] width 112 height 21
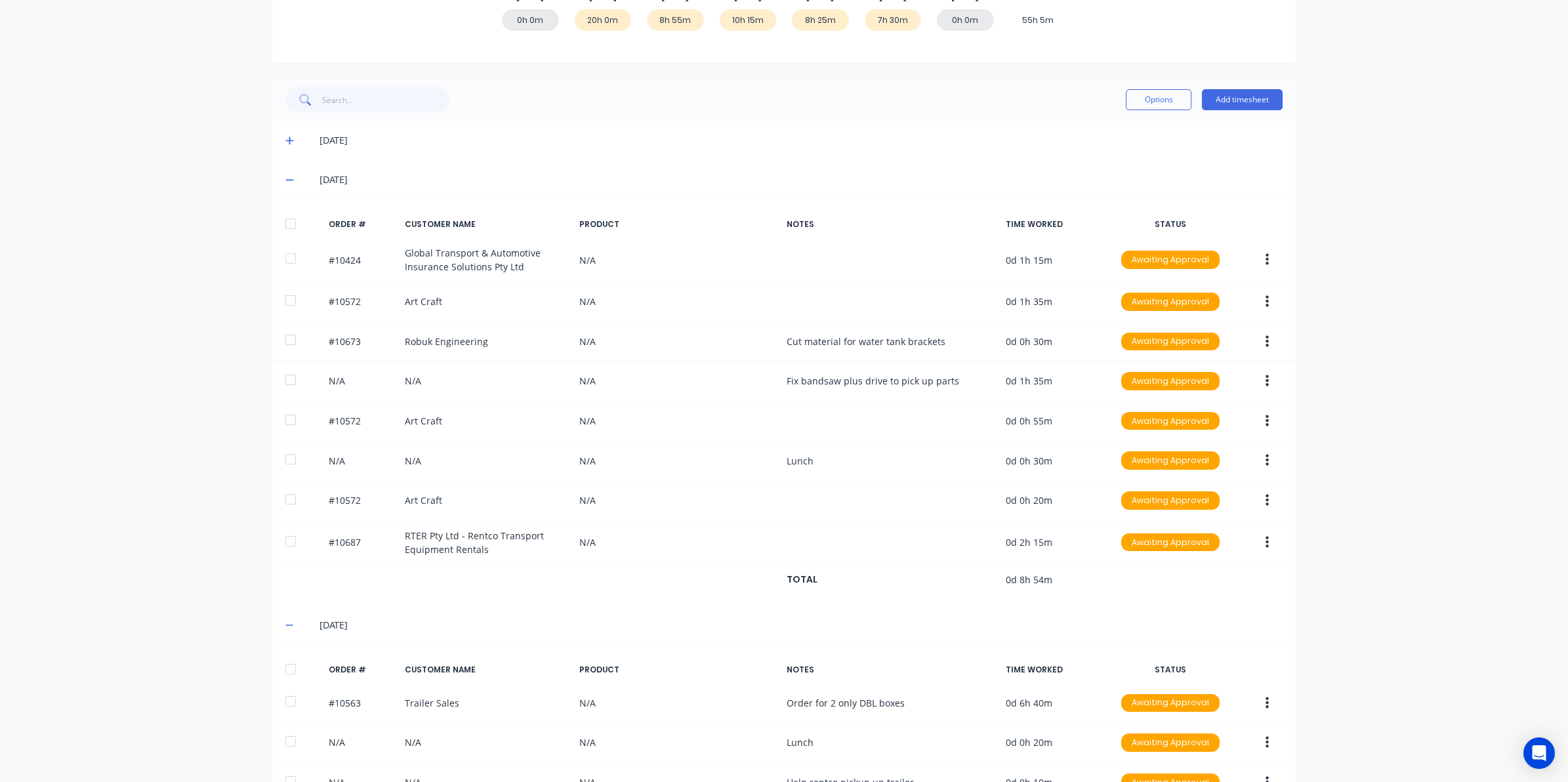
scroll to position [164, 0]
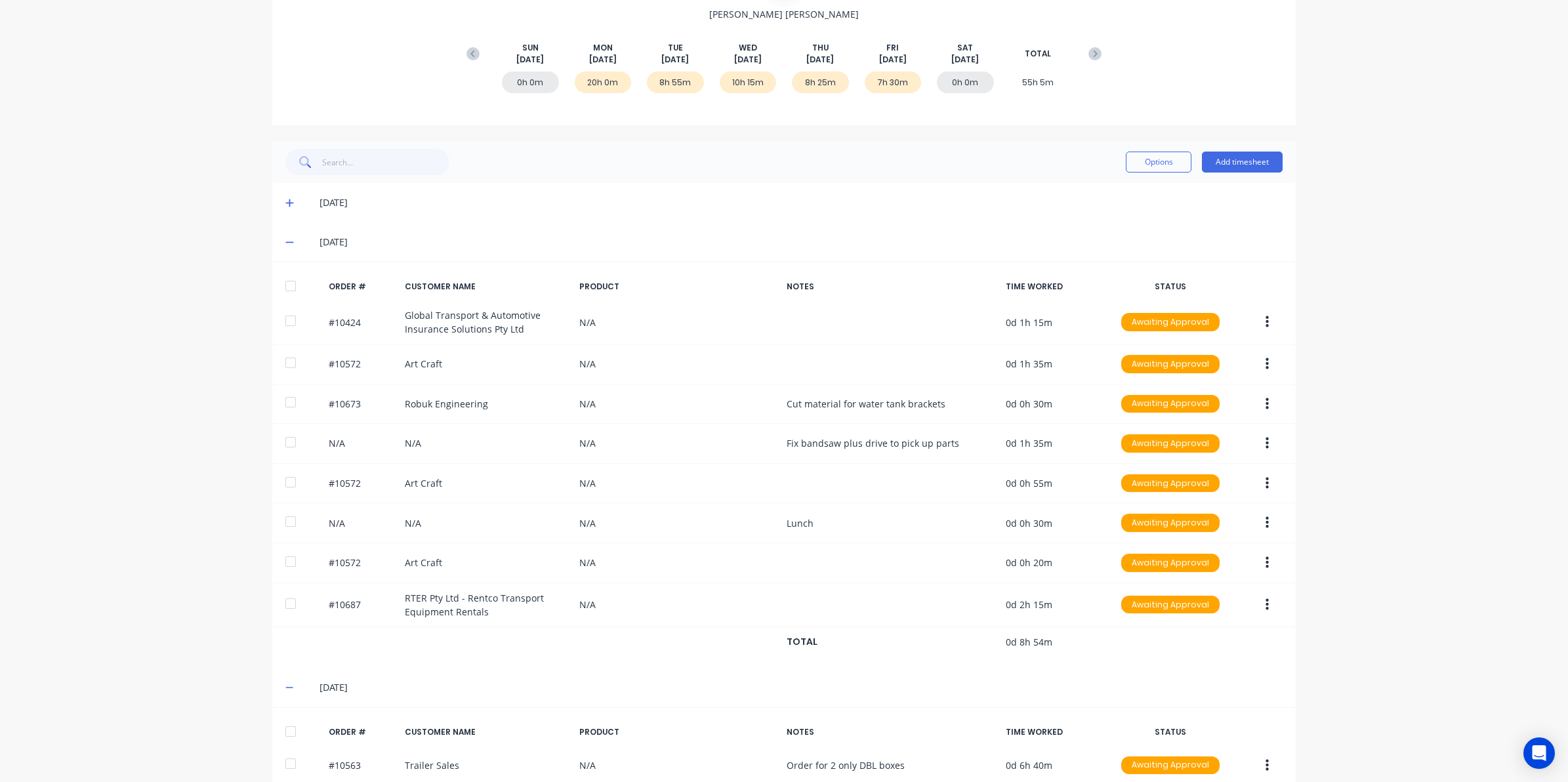
click at [287, 199] on span at bounding box center [291, 203] width 13 height 13
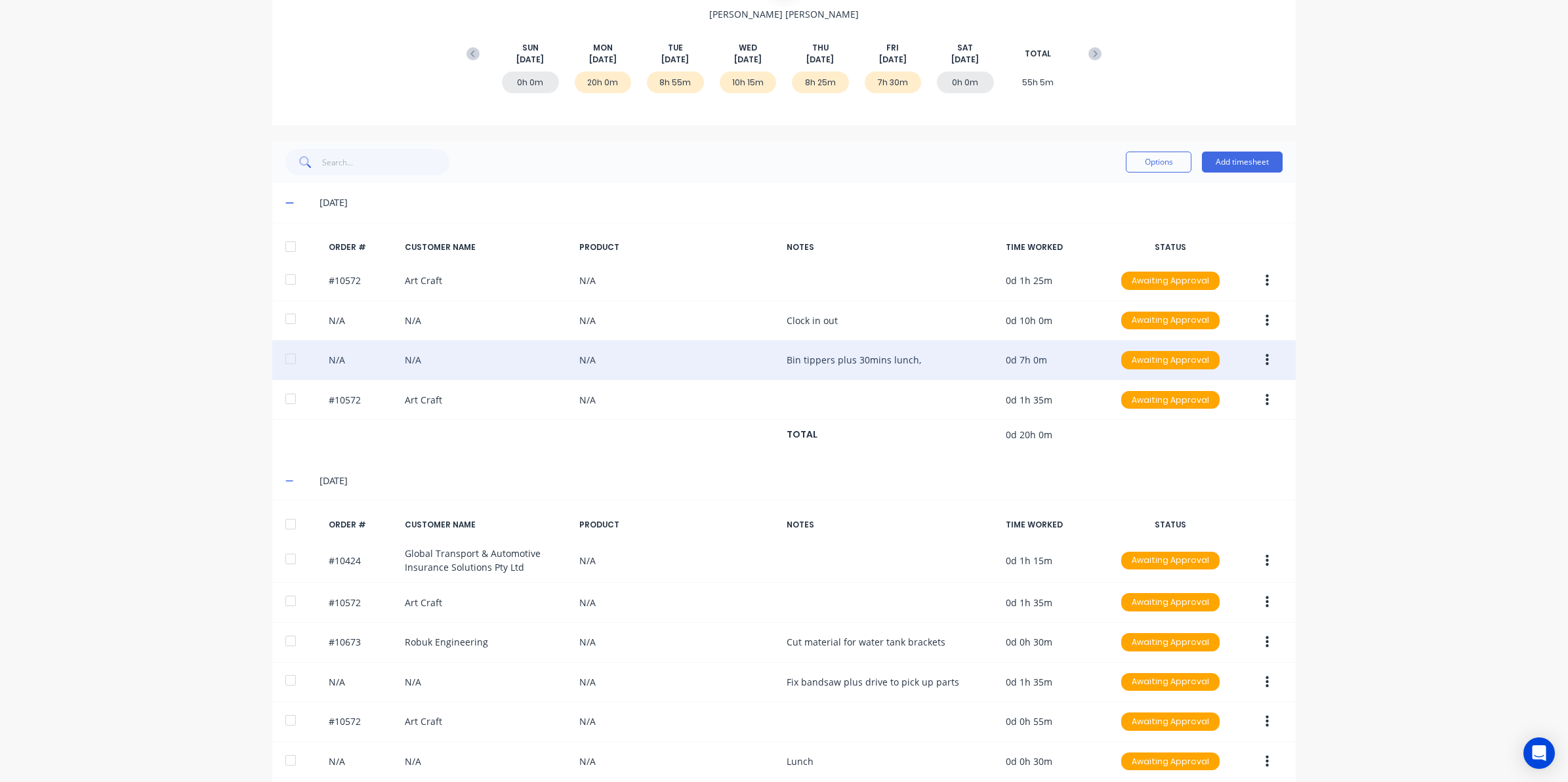
click at [1265, 362] on icon "button" at bounding box center [1267, 360] width 3 height 15
click at [1194, 447] on div "Edit" at bounding box center [1220, 447] width 101 height 19
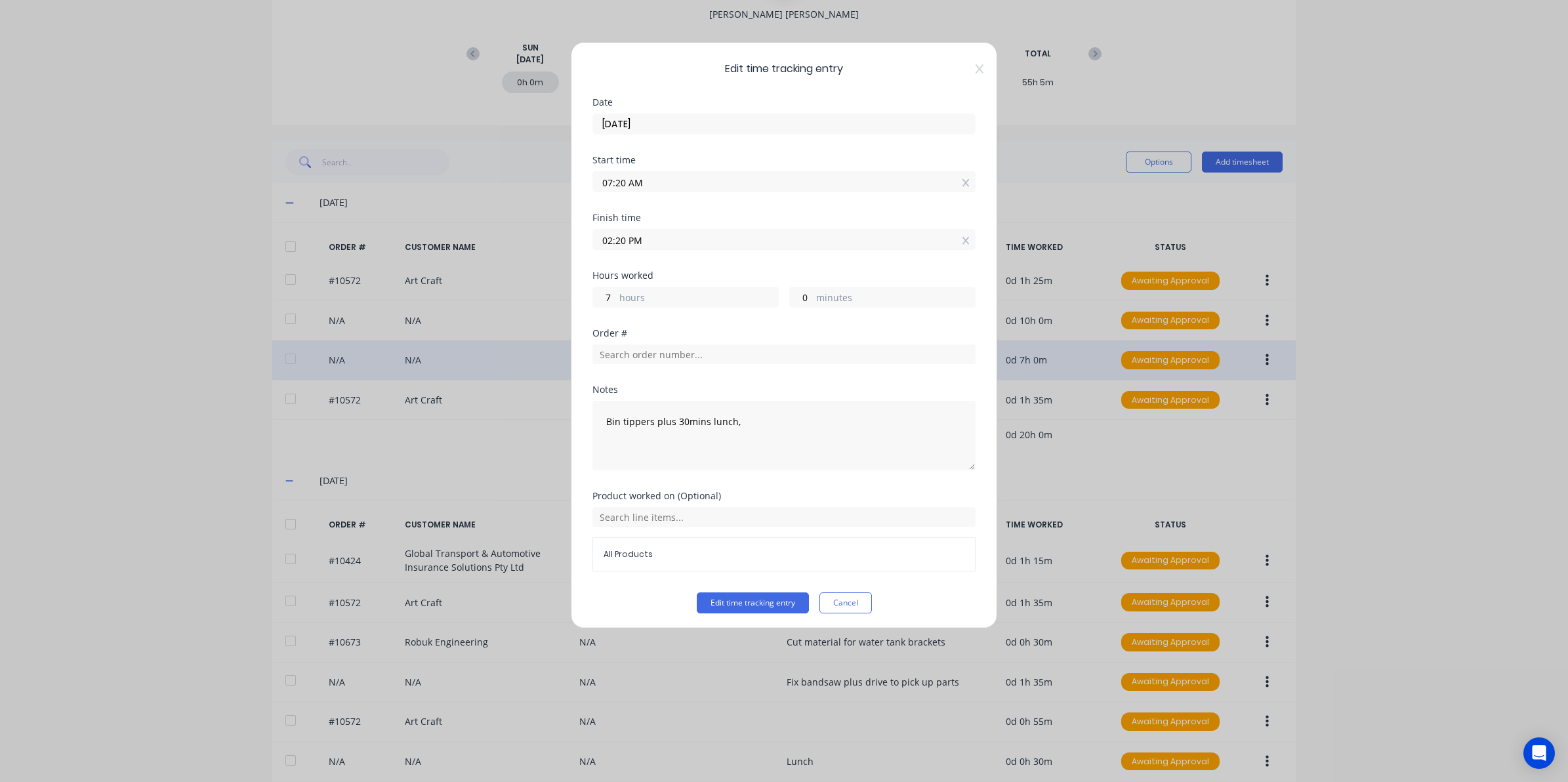
click at [621, 234] on input "02:20 PM" at bounding box center [784, 239] width 382 height 20
drag, startPoint x: 627, startPoint y: 240, endPoint x: 413, endPoint y: 274, distance: 216.7
click at [438, 267] on div "Edit time tracking entry Date 04/08/2025 Start time 07:20 AM Finish time 02:20 …" at bounding box center [784, 391] width 1568 height 782
click at [697, 592] on button "Edit time tracking entry" at bounding box center [753, 602] width 112 height 21
type input "01:50 AM"
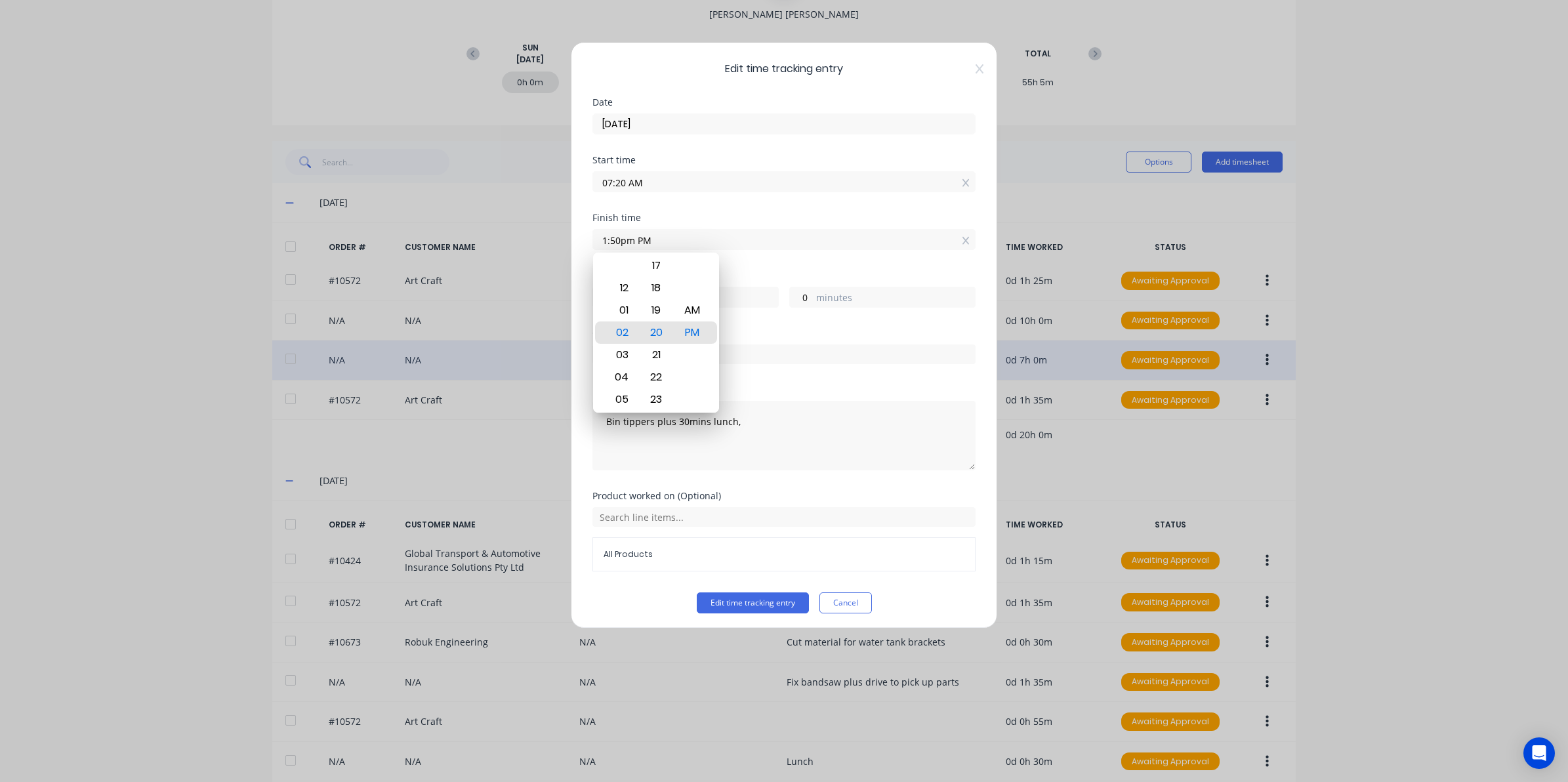
type input "-5"
type input "-30"
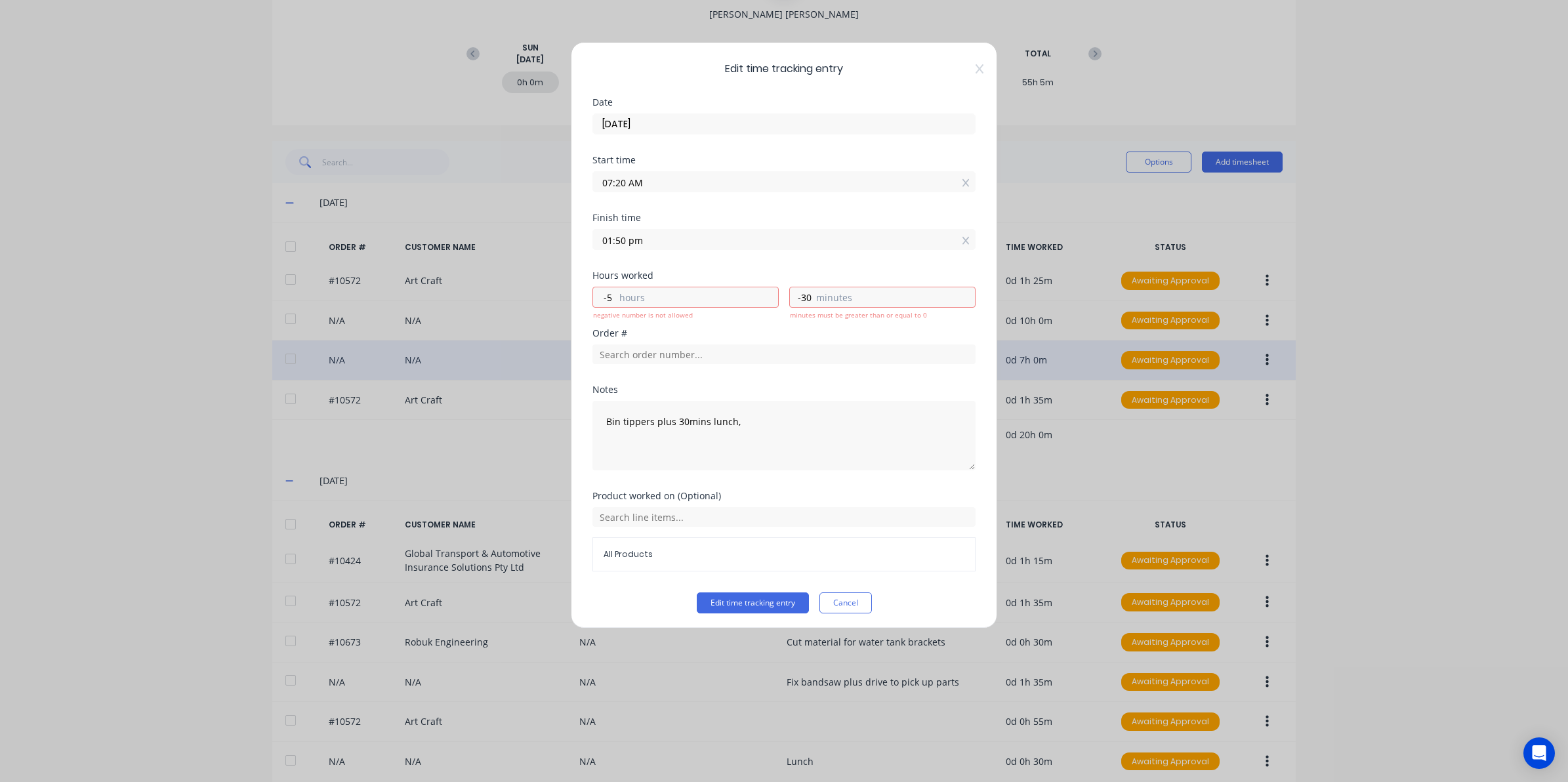
type input "01:50 PM"
type input "6"
type input "30"
click at [808, 500] on div "Product worked on (Optional)" at bounding box center [783, 496] width 383 height 9
click at [643, 359] on input "text" at bounding box center [783, 355] width 383 height 20
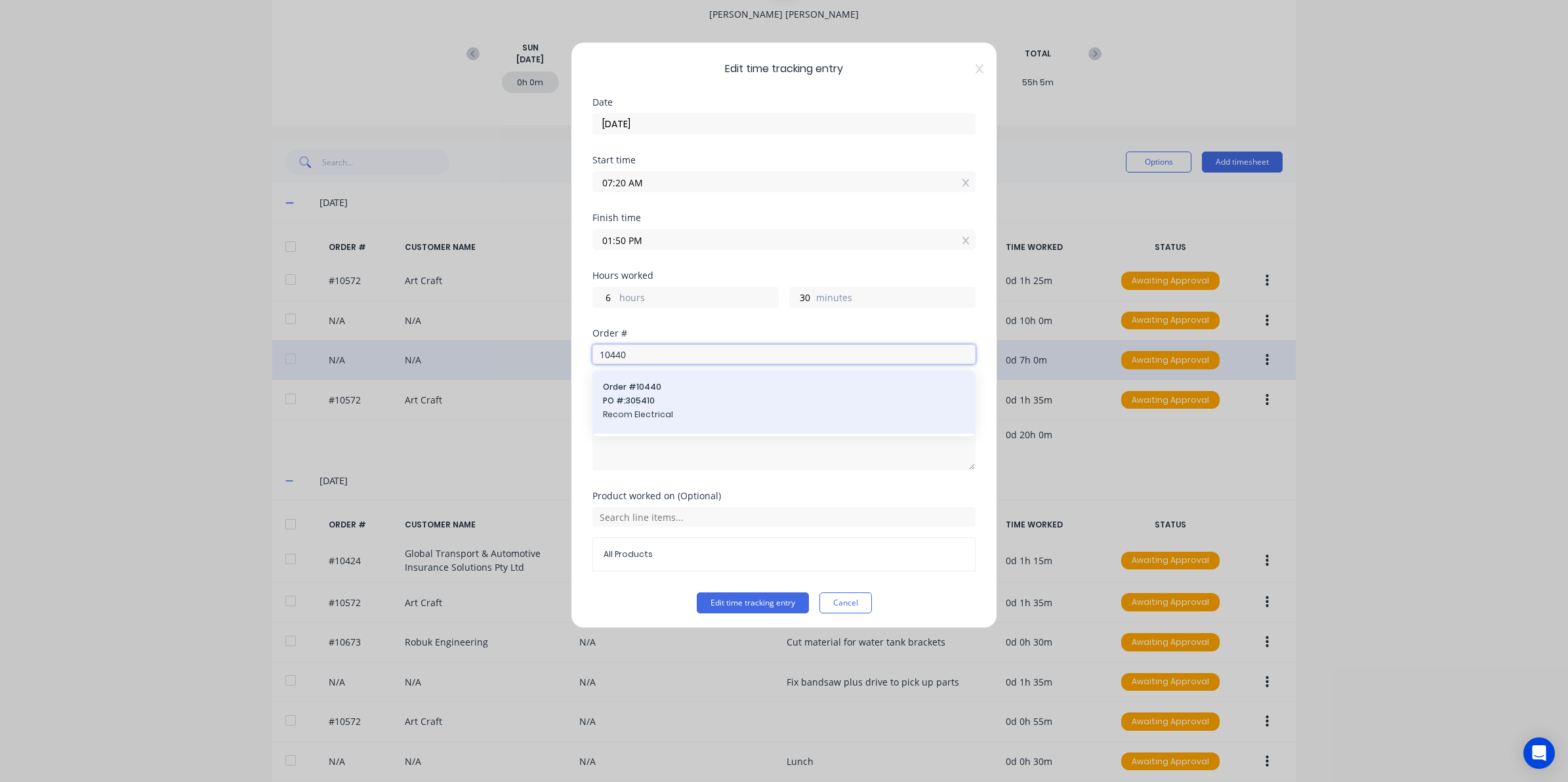
type input "10440"
click at [645, 423] on div "Order # 10440 PO #: 305410 Recom Electrical" at bounding box center [784, 402] width 362 height 42
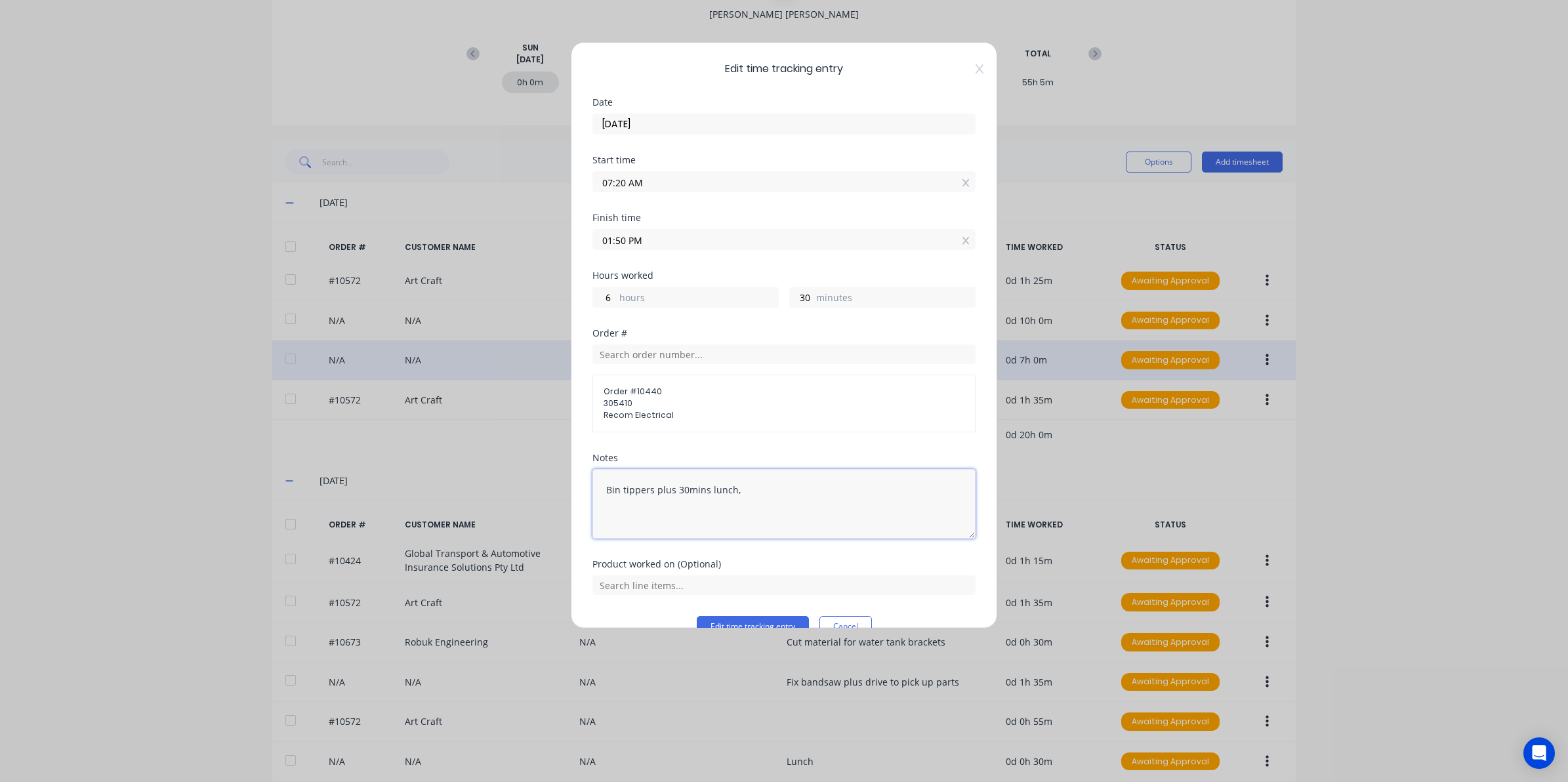
drag, startPoint x: 655, startPoint y: 488, endPoint x: 786, endPoint y: 511, distance: 133.0
click at [786, 511] on textarea "Bin tippers plus 30mins lunch," at bounding box center [783, 504] width 383 height 70
type textarea "Bin tippers"
click at [766, 621] on button "Edit time tracking entry" at bounding box center [753, 626] width 112 height 21
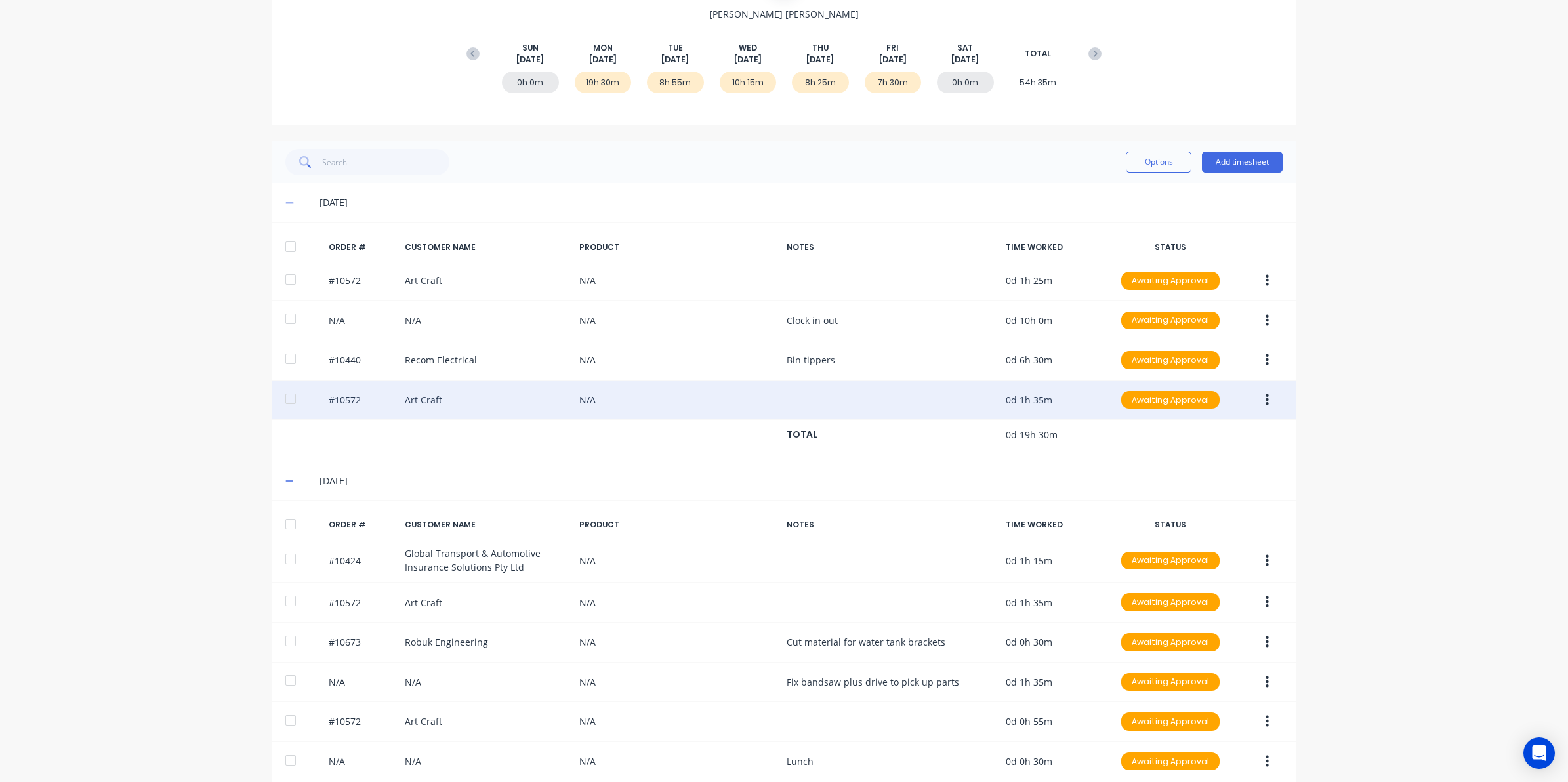
scroll to position [82, 0]
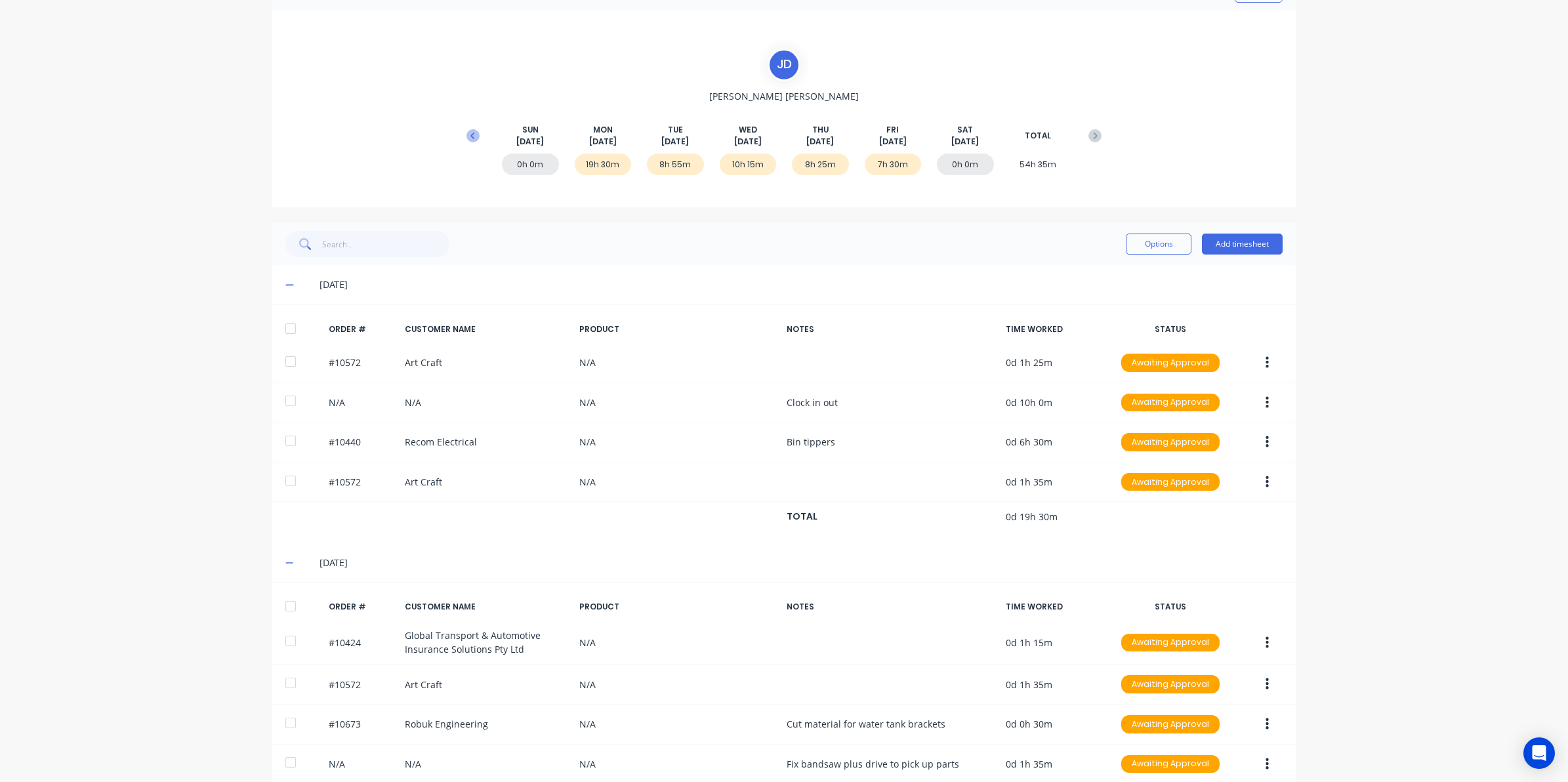
click at [460, 135] on button at bounding box center [473, 135] width 26 height 24
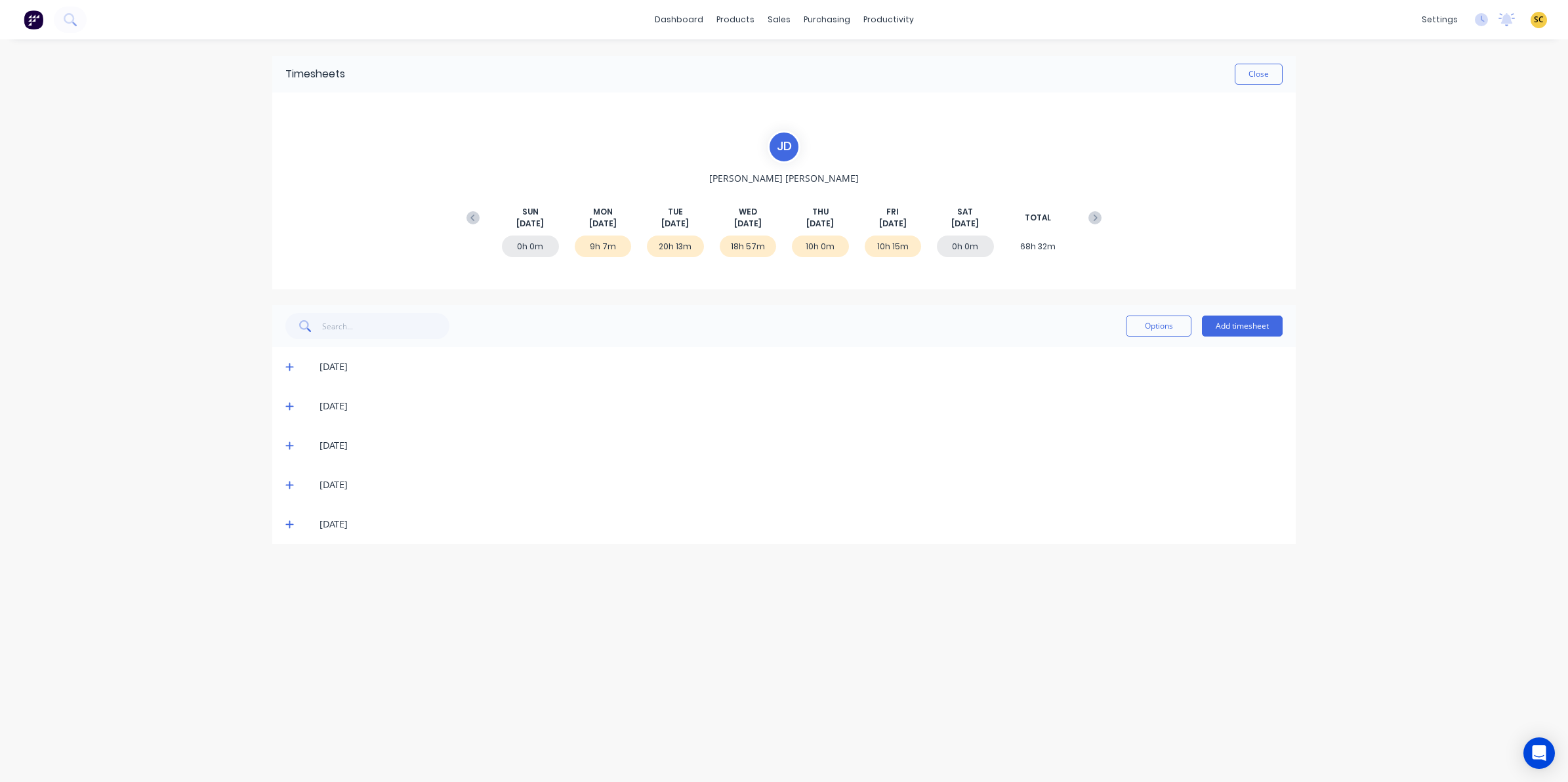
scroll to position [0, 0]
click at [290, 366] on icon at bounding box center [289, 368] width 8 height 8
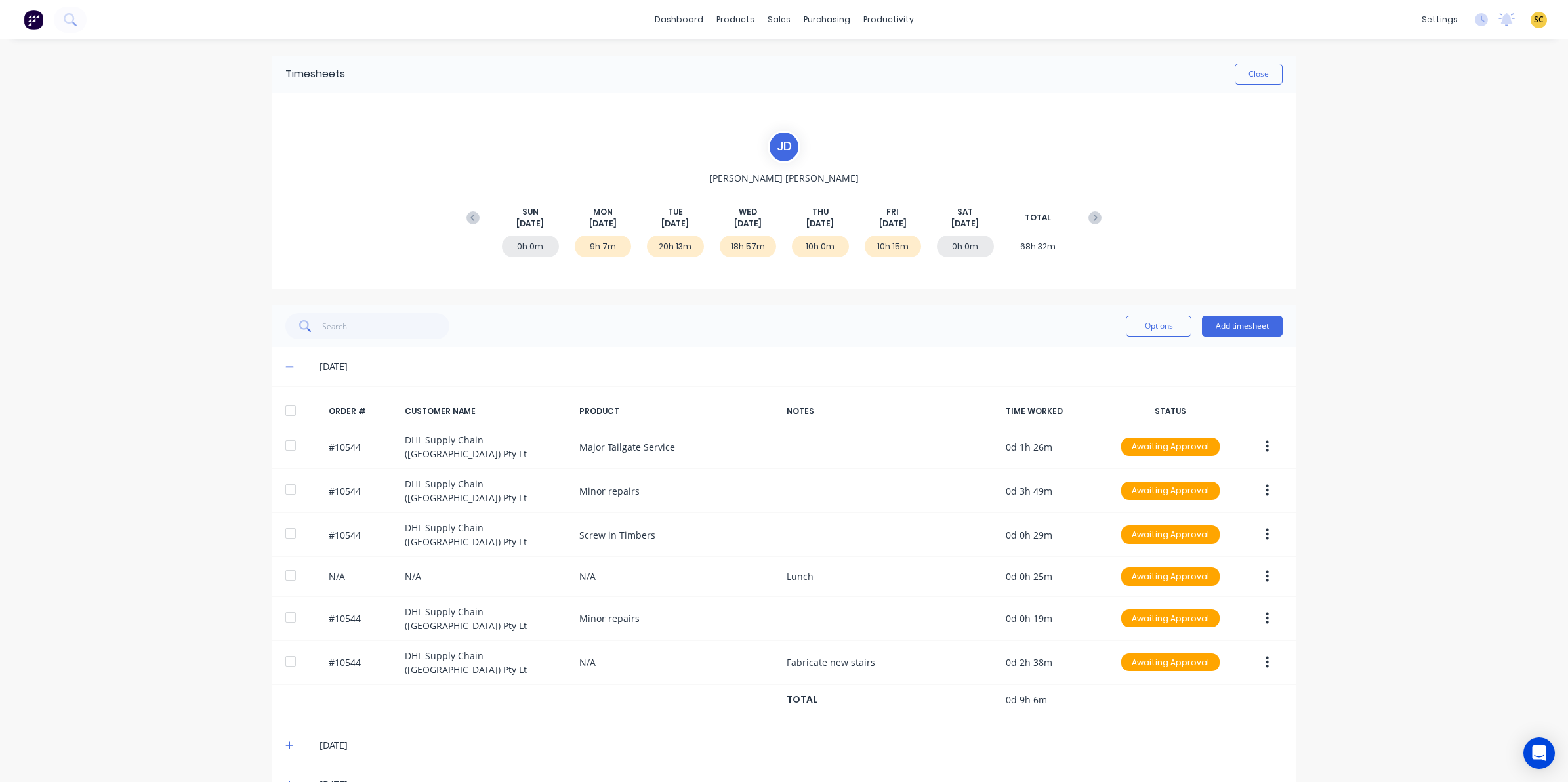
click at [285, 367] on icon at bounding box center [289, 368] width 8 height 2
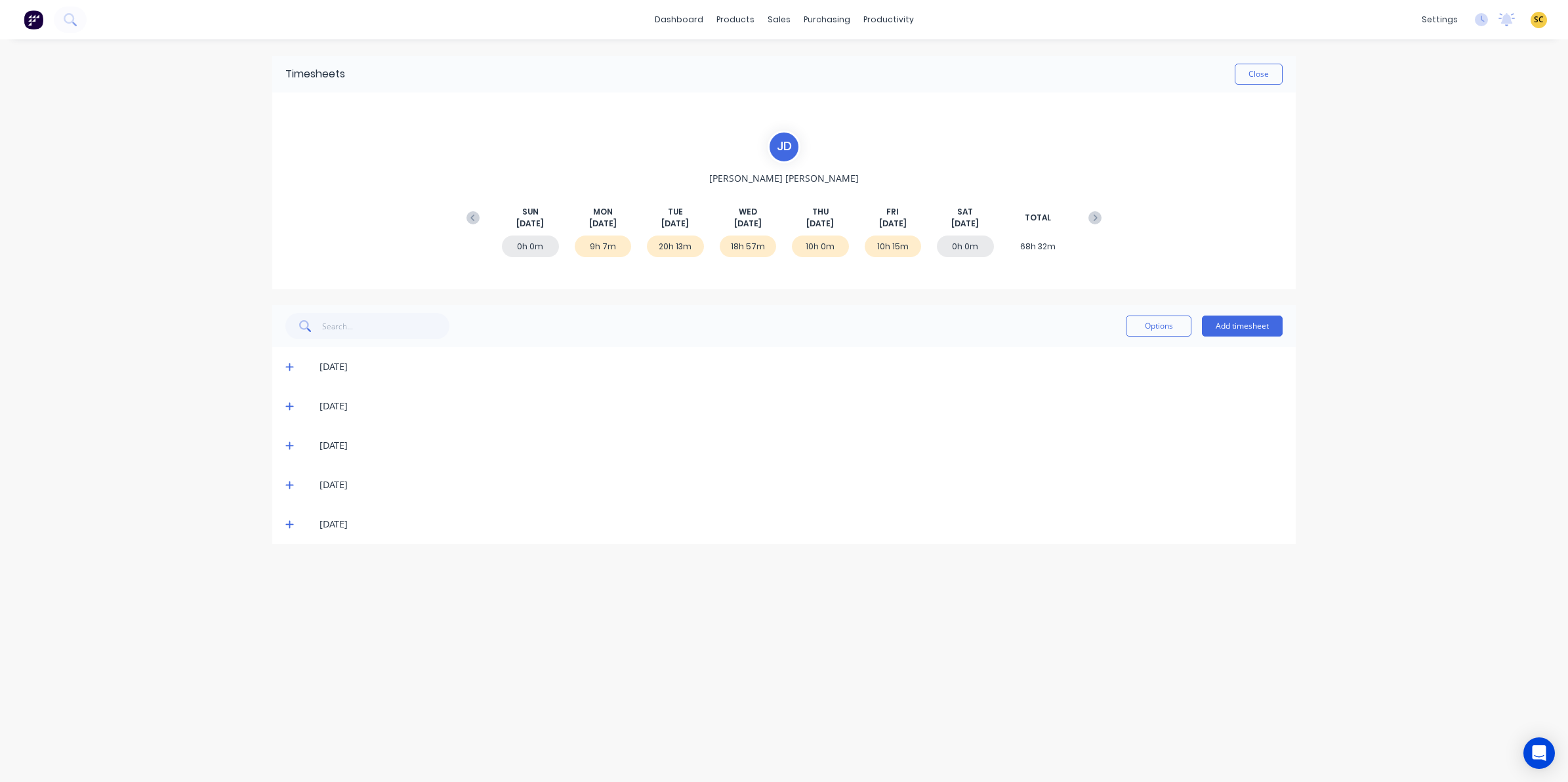
click at [292, 410] on span at bounding box center [291, 406] width 13 height 13
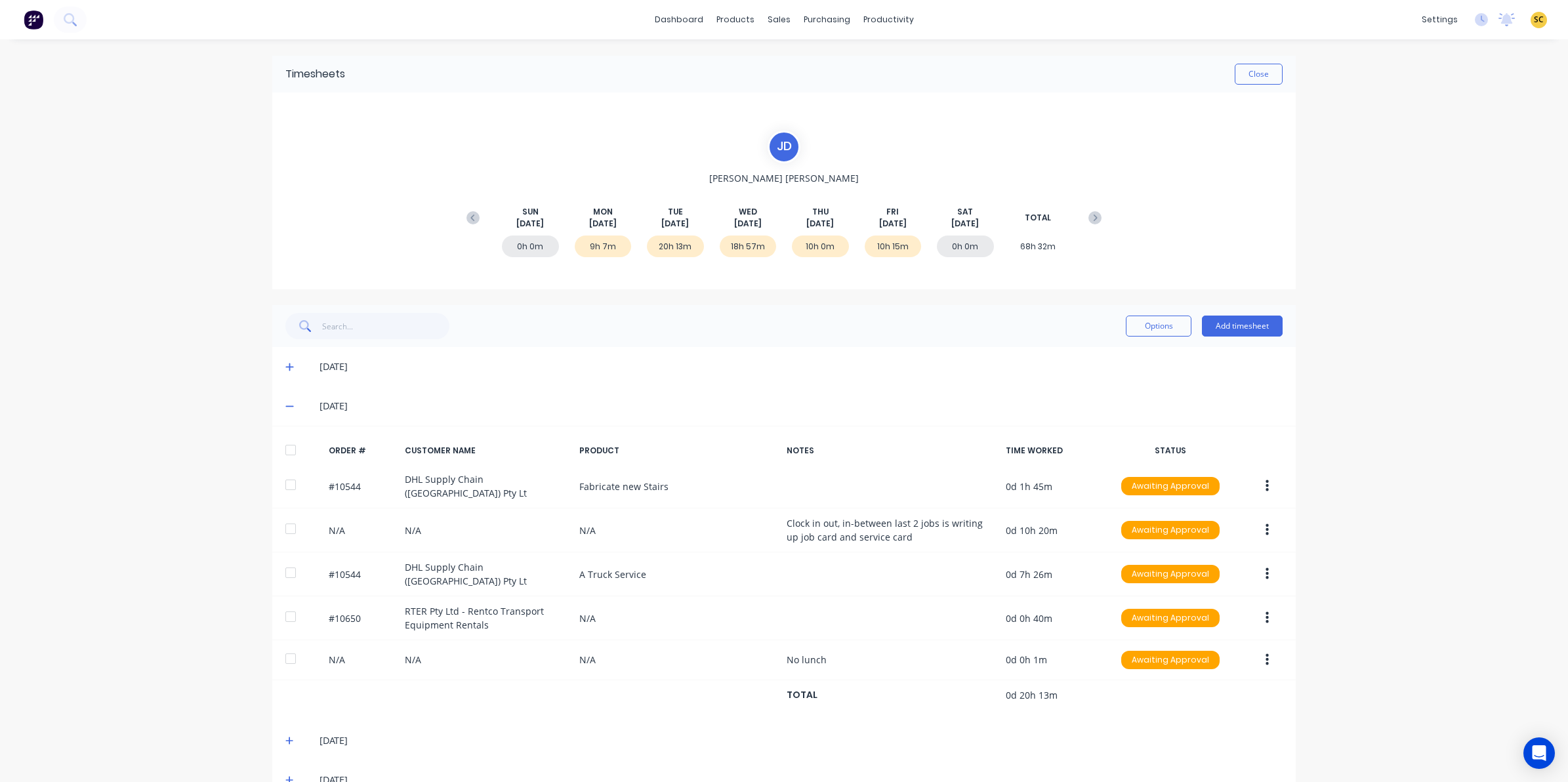
click at [299, 410] on div "29/07/25" at bounding box center [791, 406] width 984 height 15
click at [280, 408] on div "29/07/25" at bounding box center [783, 407] width 1023 height 40
click at [285, 409] on icon at bounding box center [289, 406] width 8 height 9
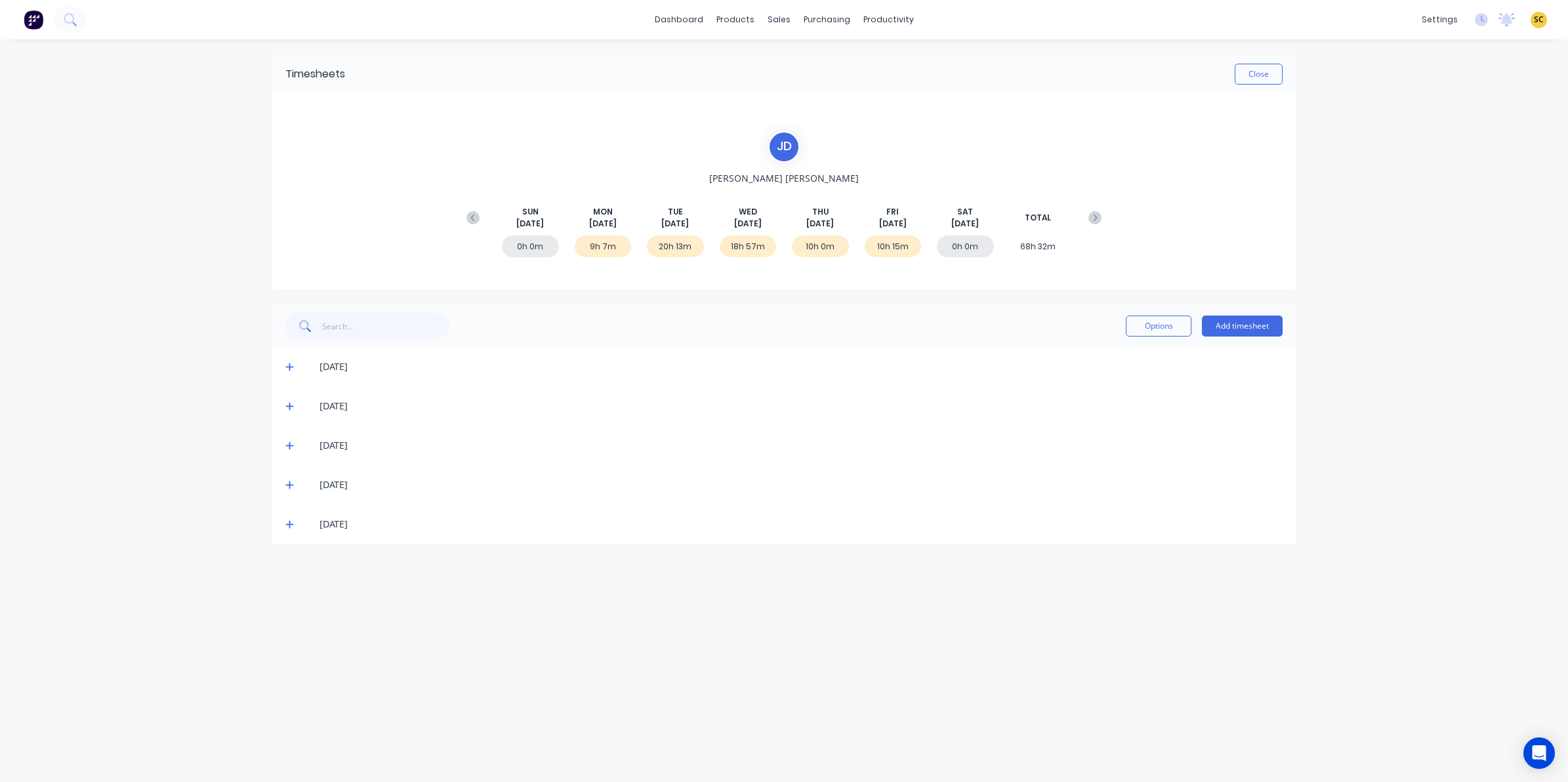
click at [290, 448] on icon at bounding box center [289, 446] width 8 height 9
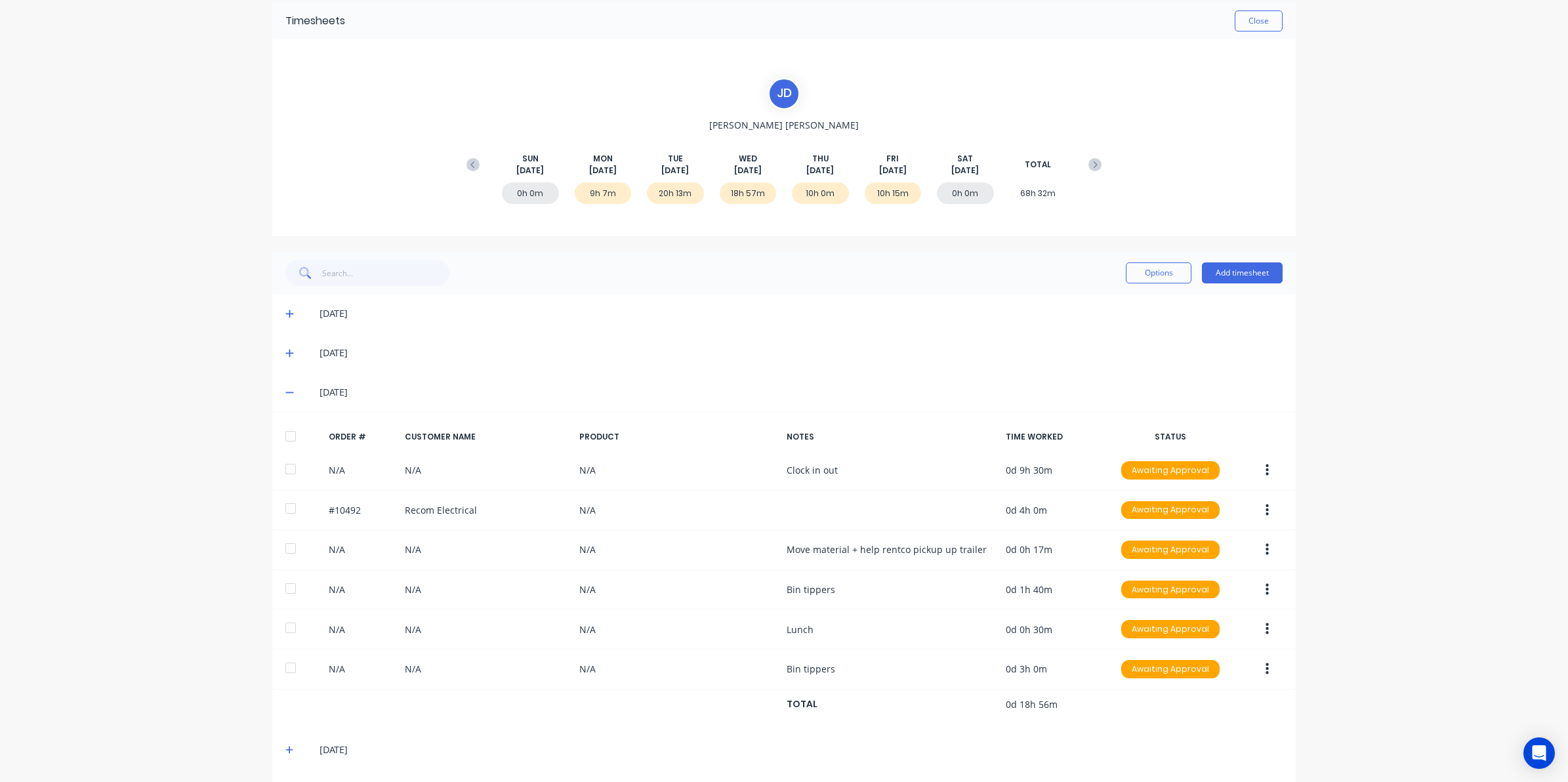
scroll to position [82, 0]
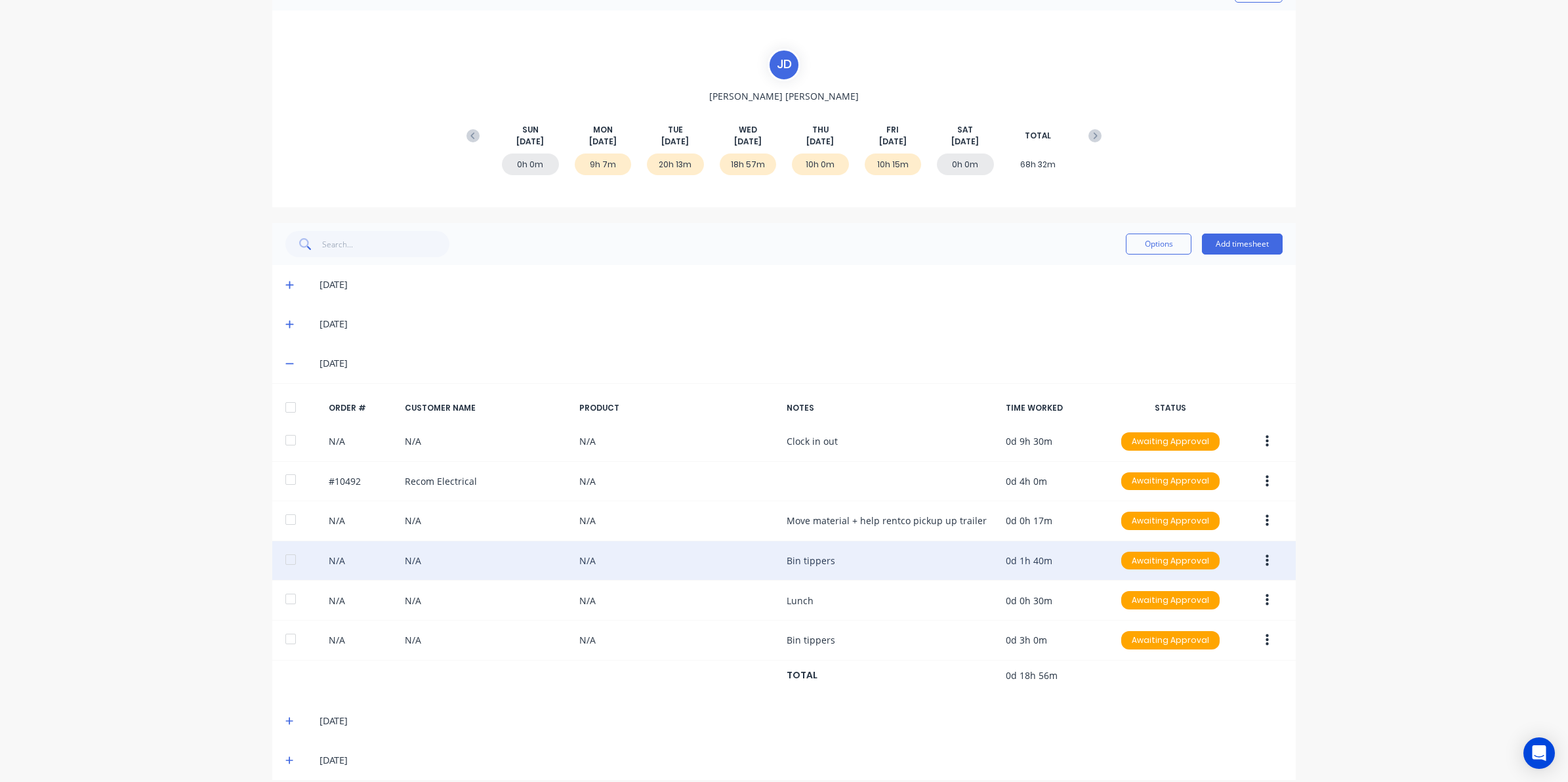
click at [956, 562] on div "N/A N/A N/A Bin tippers 0d 1h 40m Awaiting Approval" at bounding box center [783, 561] width 1023 height 40
click at [1265, 566] on icon "button" at bounding box center [1267, 560] width 3 height 11
click at [1158, 651] on button "Edit" at bounding box center [1220, 647] width 125 height 26
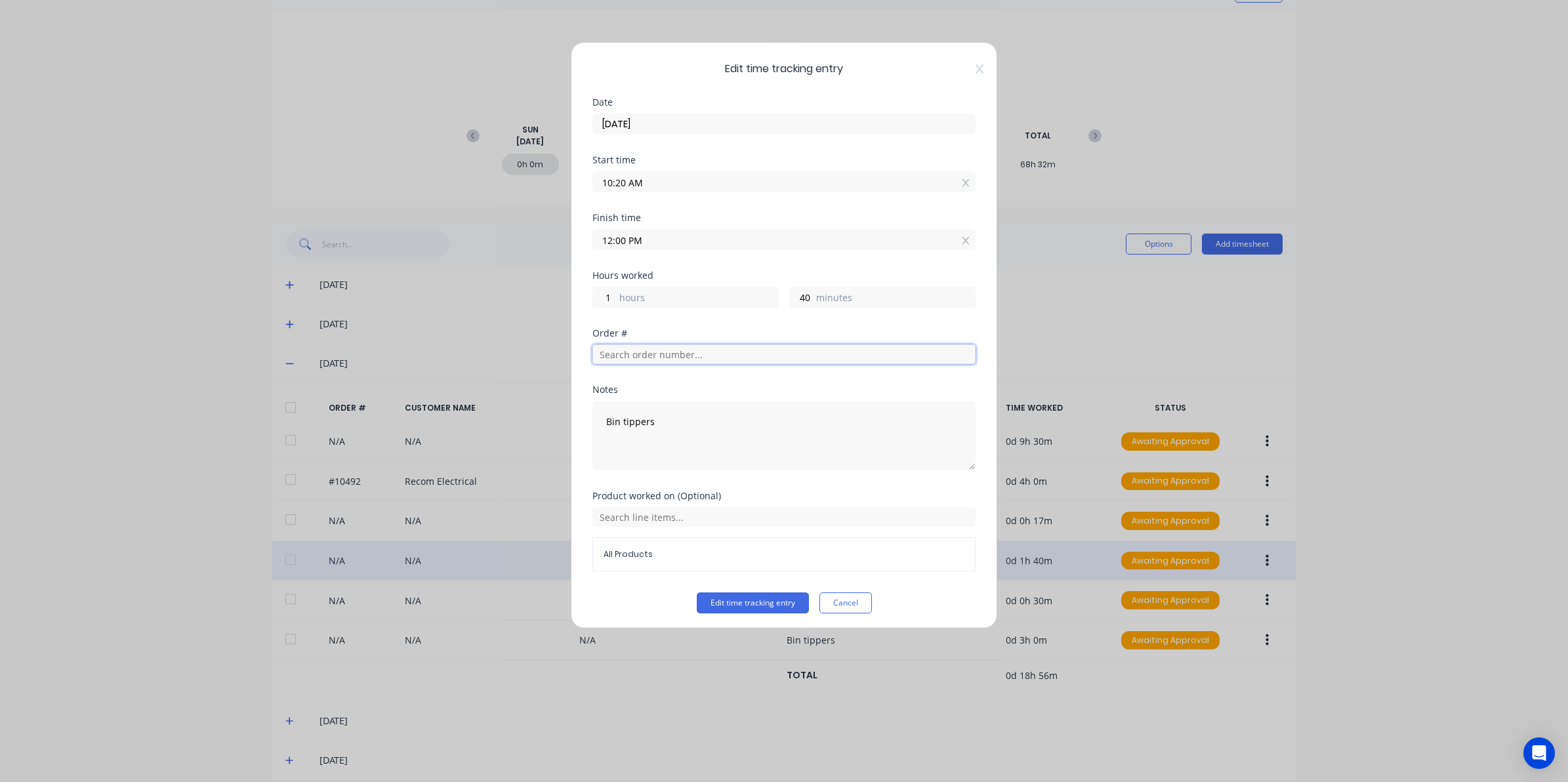
click at [637, 350] on input "text" at bounding box center [783, 355] width 383 height 20
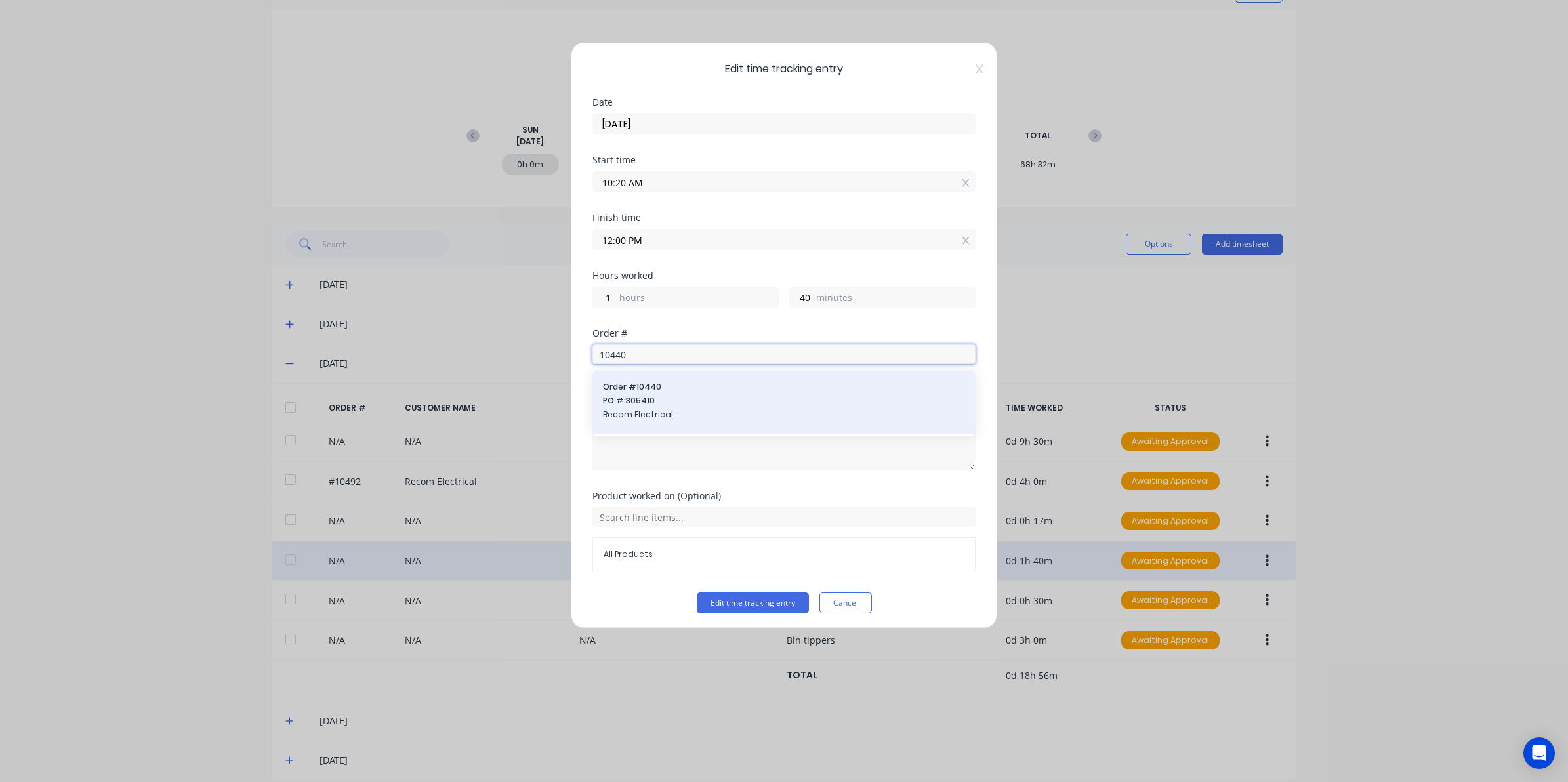
type input "10440"
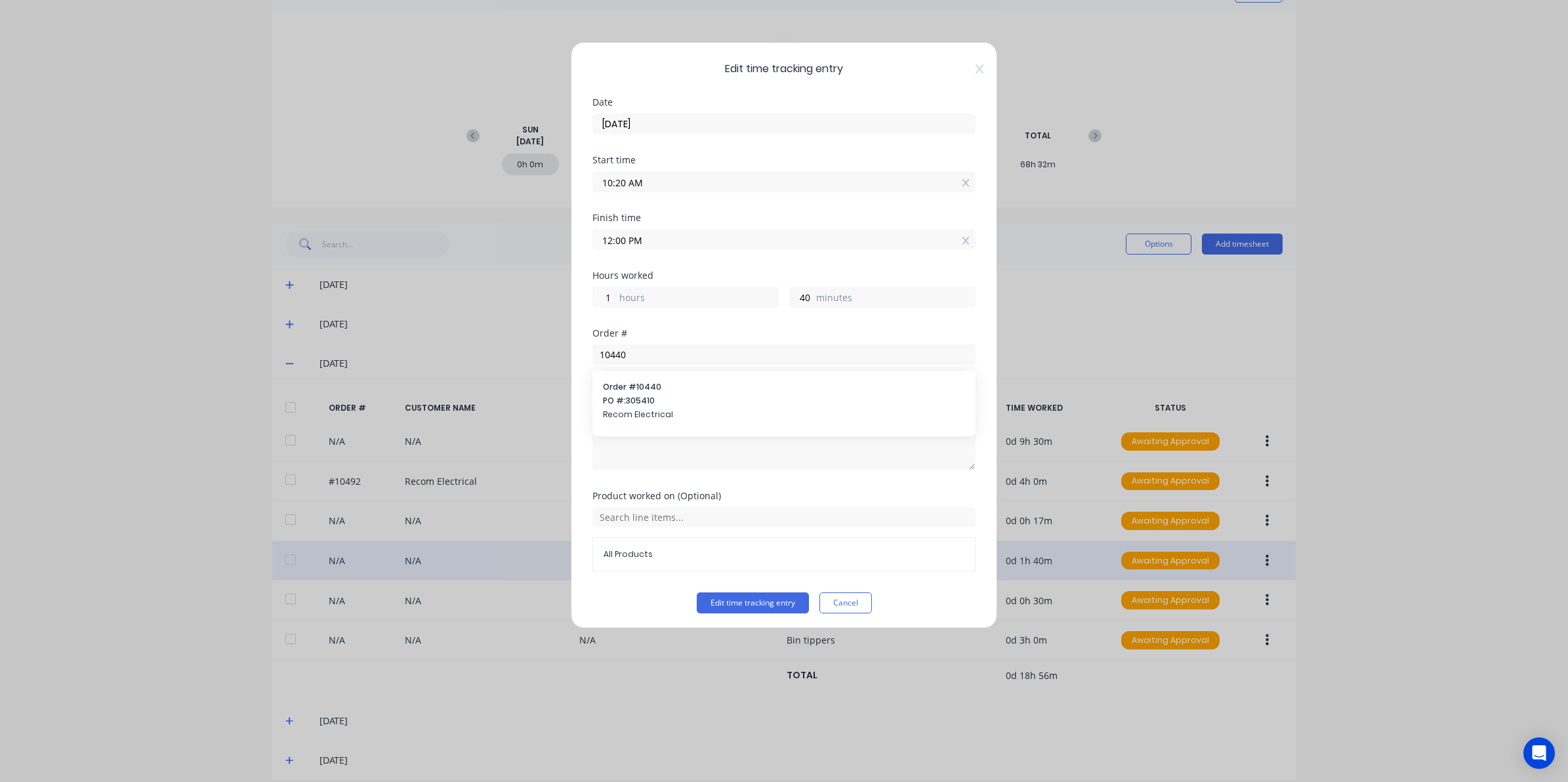
drag, startPoint x: 690, startPoint y: 389, endPoint x: 715, endPoint y: 466, distance: 81.0
click at [690, 391] on span "Order # 10440" at bounding box center [784, 387] width 362 height 11
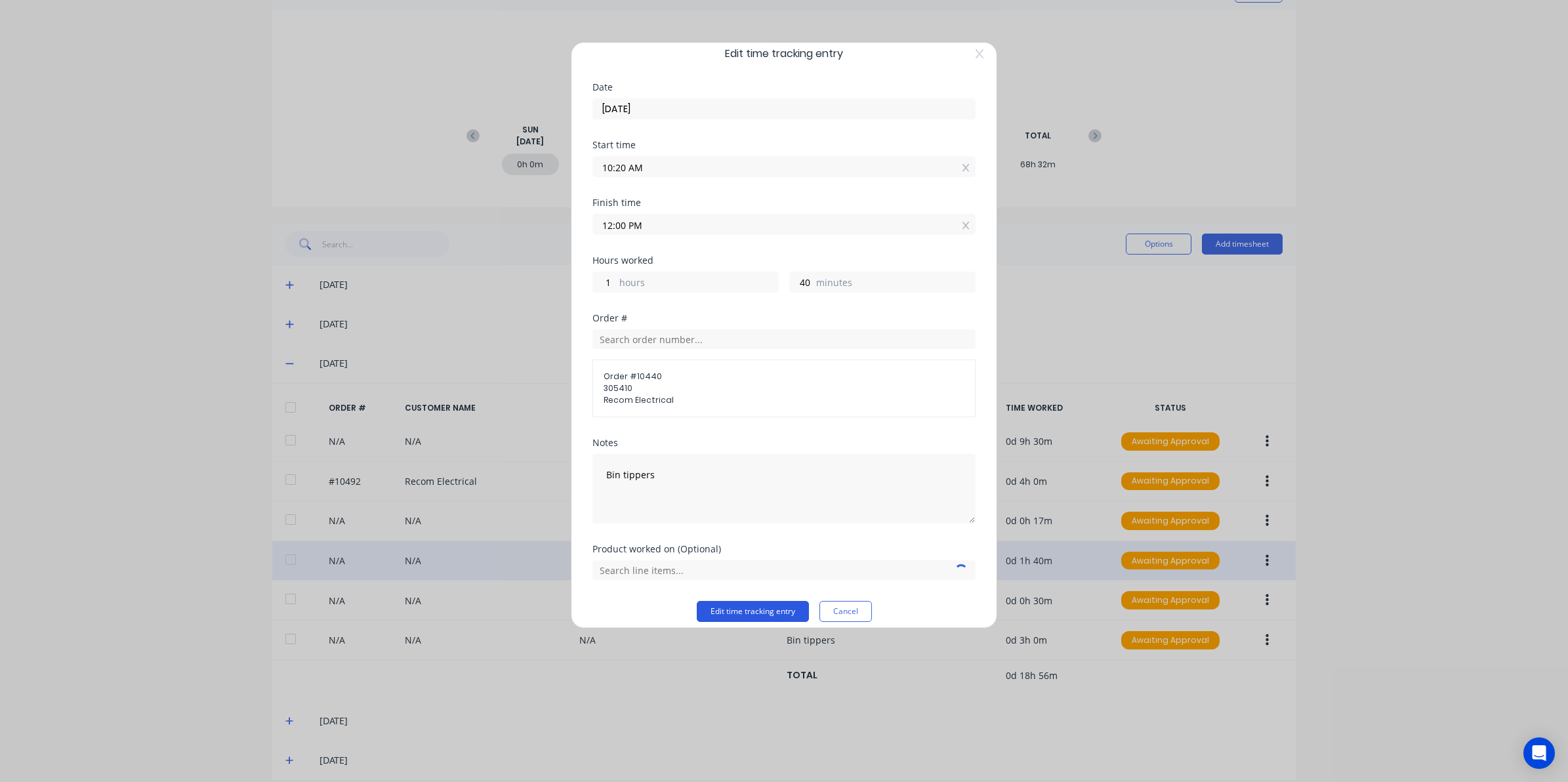
scroll to position [28, 0]
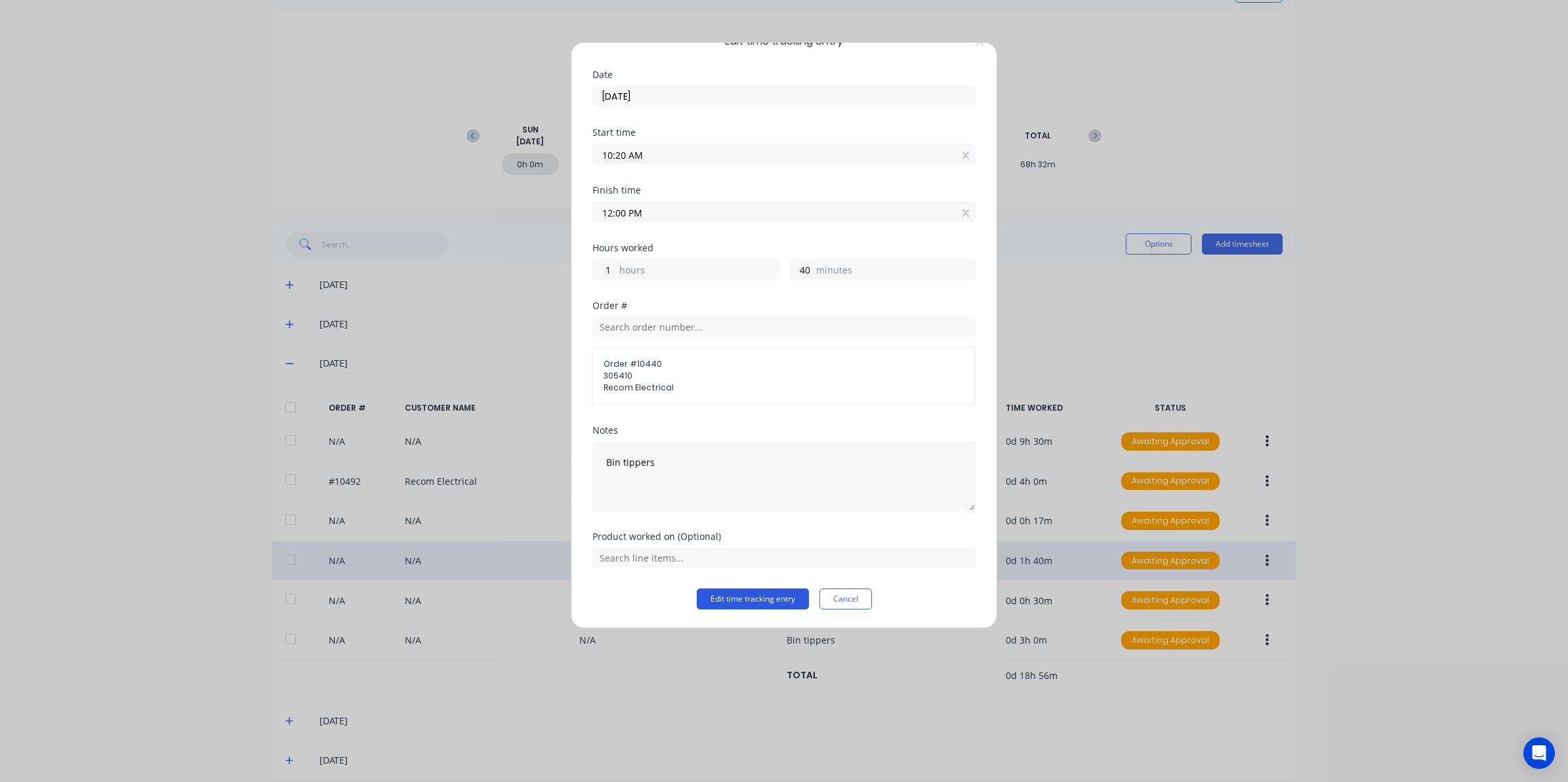
click at [748, 599] on button "Edit time tracking entry" at bounding box center [753, 599] width 112 height 21
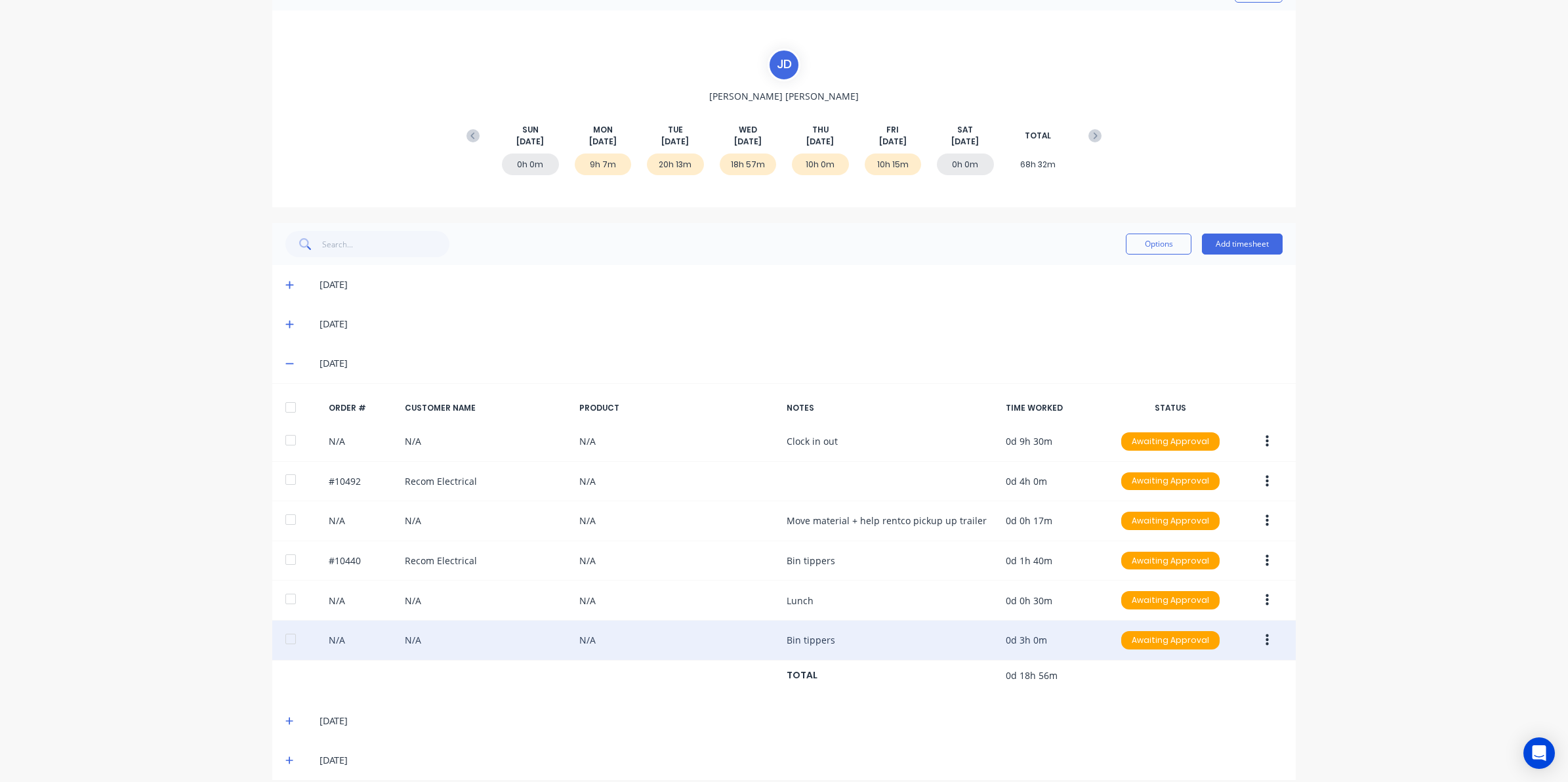
click at [1263, 645] on button "button" at bounding box center [1267, 640] width 31 height 24
click at [1172, 737] on div "Edit" at bounding box center [1220, 727] width 101 height 19
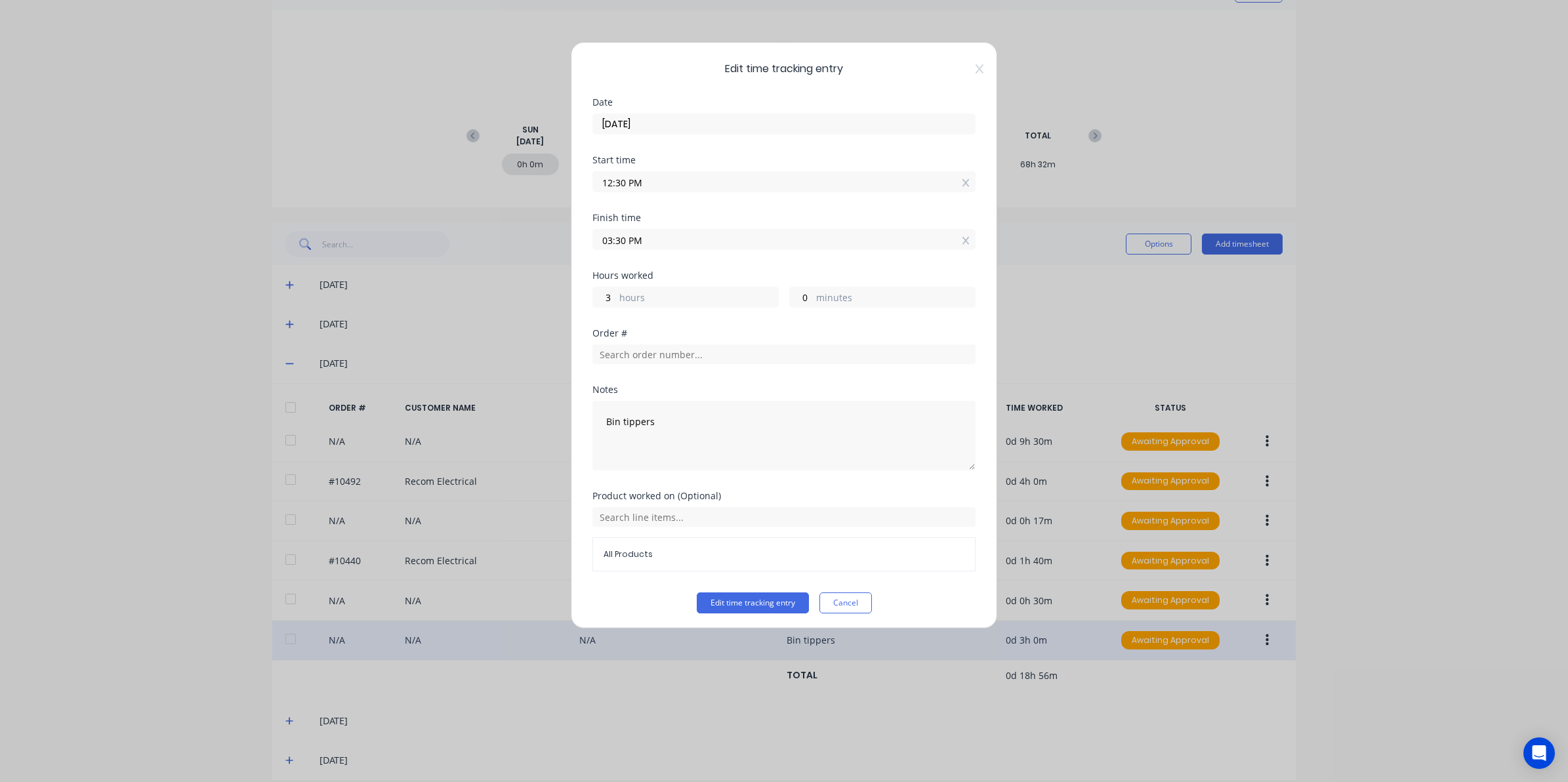
click at [622, 346] on div at bounding box center [783, 352] width 383 height 23
drag, startPoint x: 622, startPoint y: 346, endPoint x: 634, endPoint y: 358, distance: 17.0
click at [634, 358] on input "text" at bounding box center [783, 355] width 383 height 20
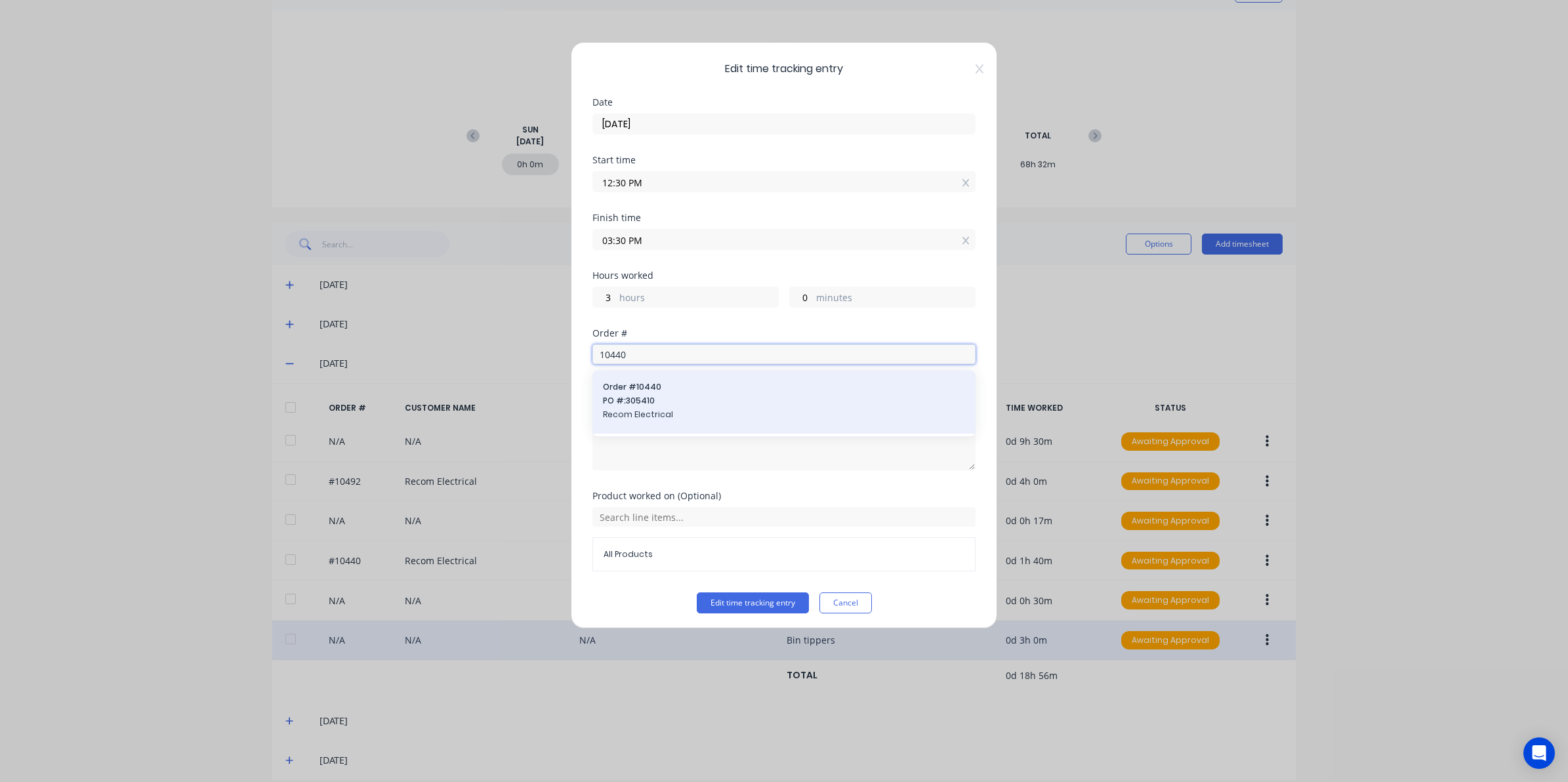
type input "10440"
click at [651, 394] on div "Order # 10440 PO #: 305410 Recom Electrical" at bounding box center [784, 402] width 362 height 42
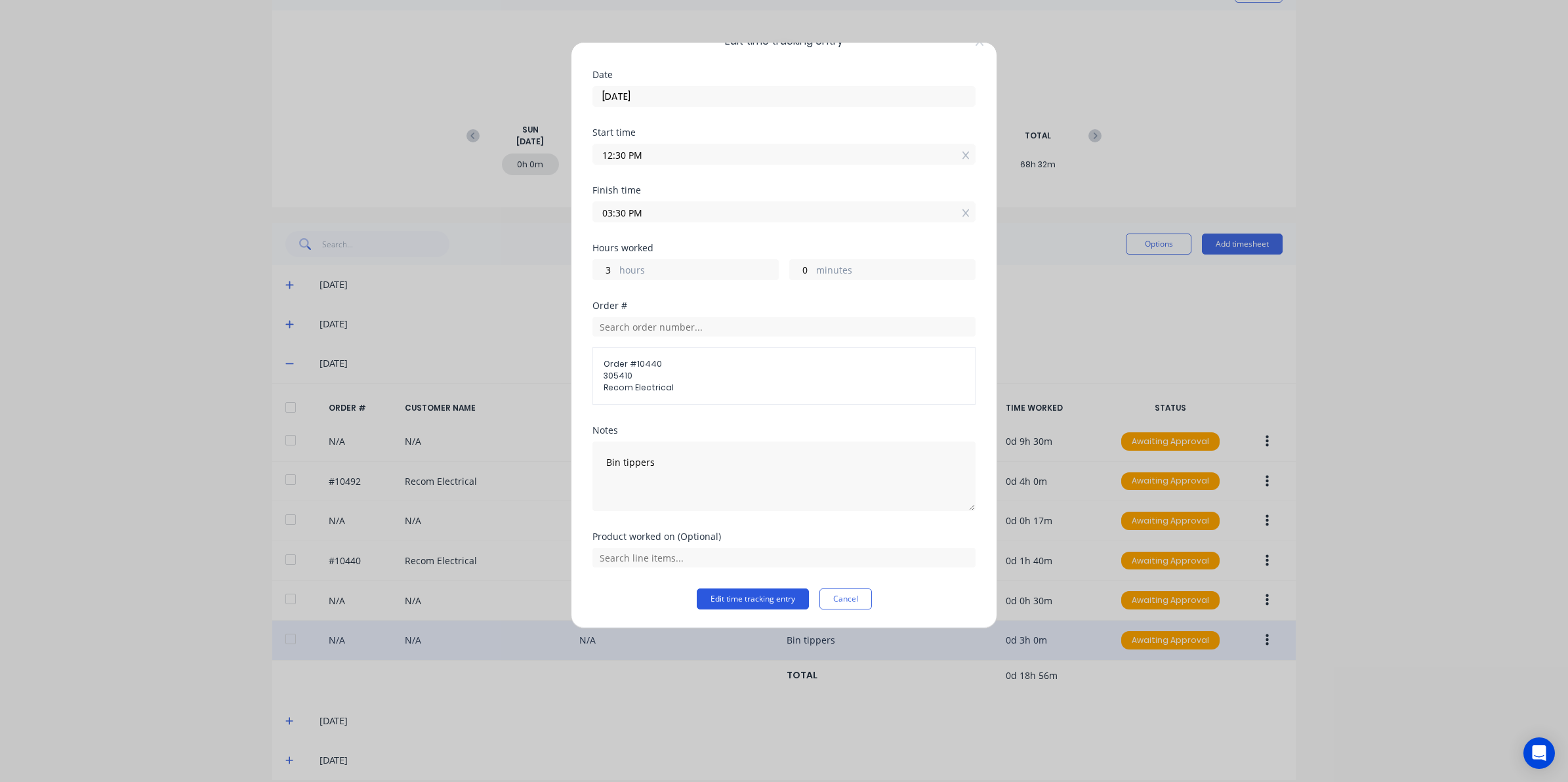
click at [742, 597] on button "Edit time tracking entry" at bounding box center [753, 599] width 112 height 21
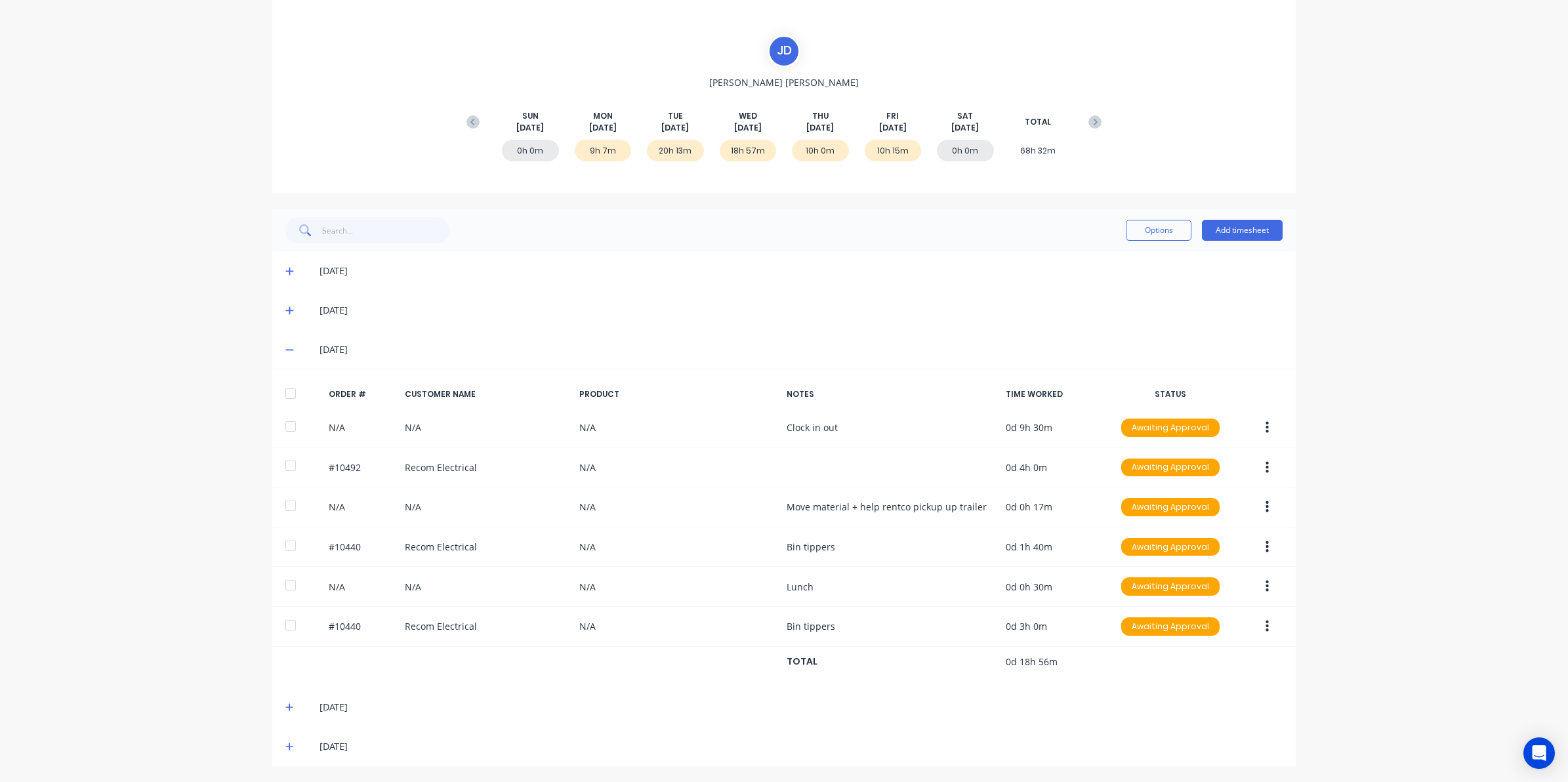
scroll to position [99, 0]
click at [285, 345] on icon at bounding box center [289, 349] width 8 height 9
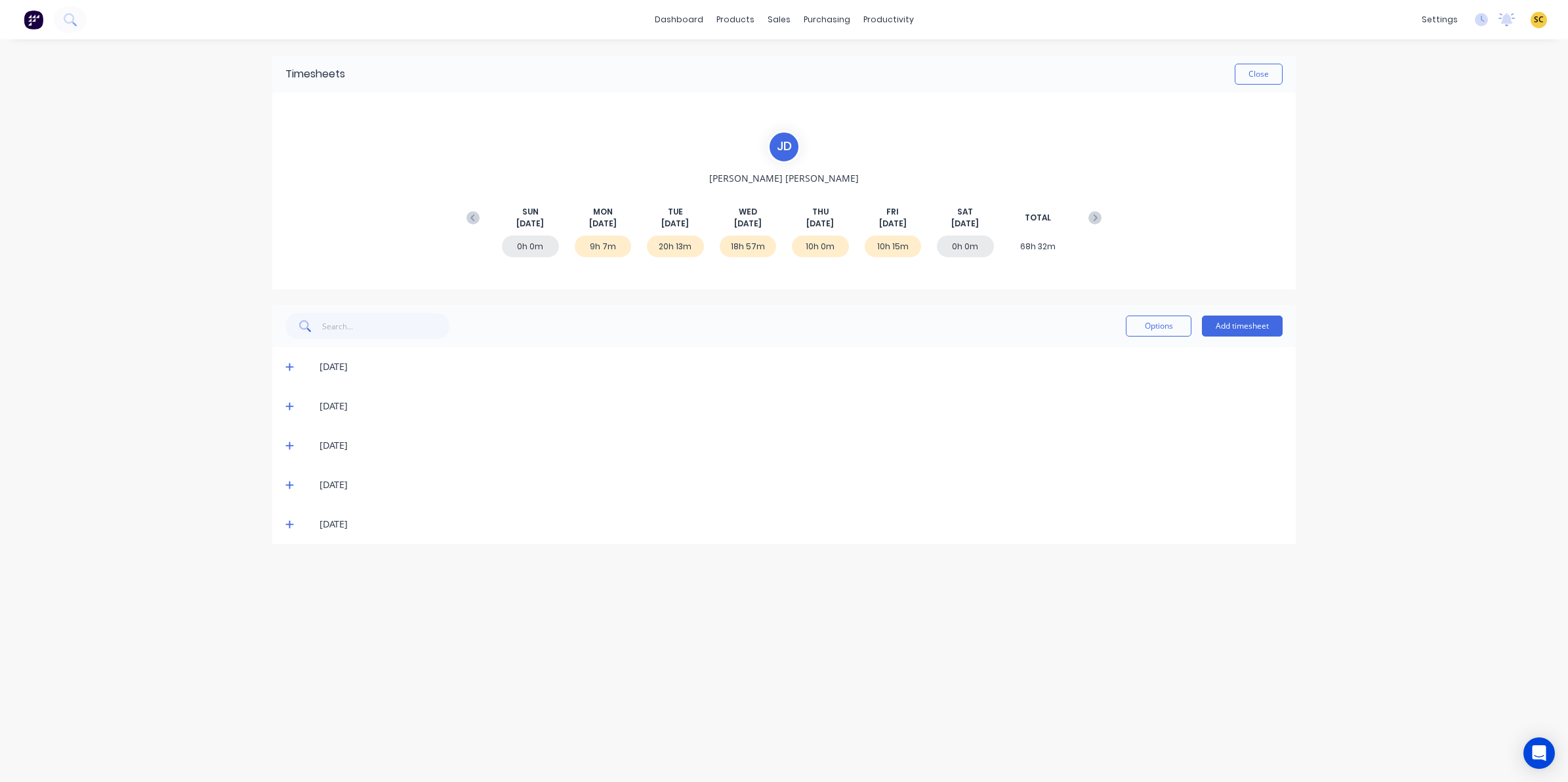
scroll to position [0, 0]
click at [289, 485] on icon at bounding box center [289, 485] width 8 height 8
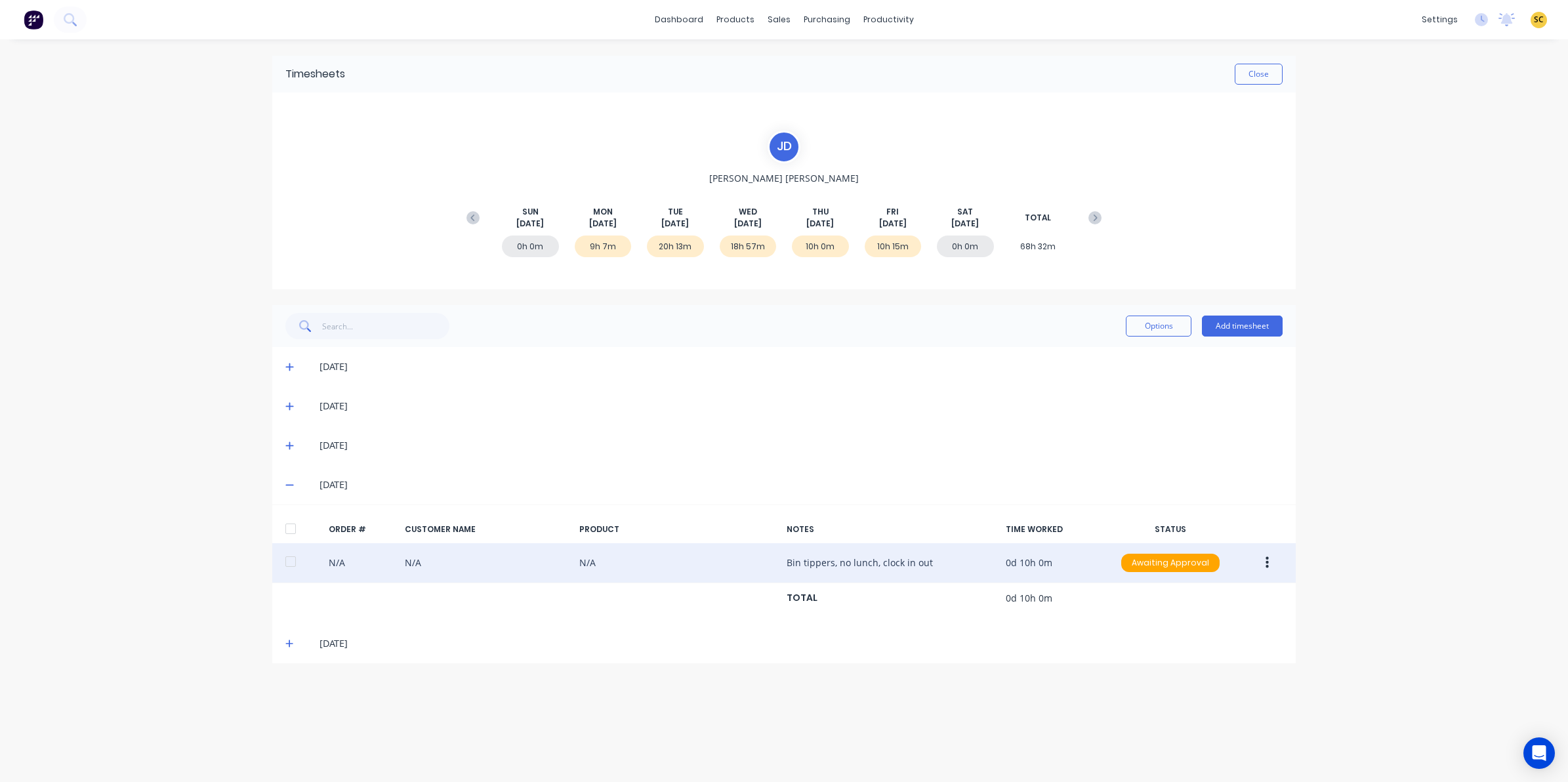
click at [1271, 558] on button "button" at bounding box center [1267, 563] width 31 height 24
click at [1226, 656] on div "Edit" at bounding box center [1220, 650] width 101 height 19
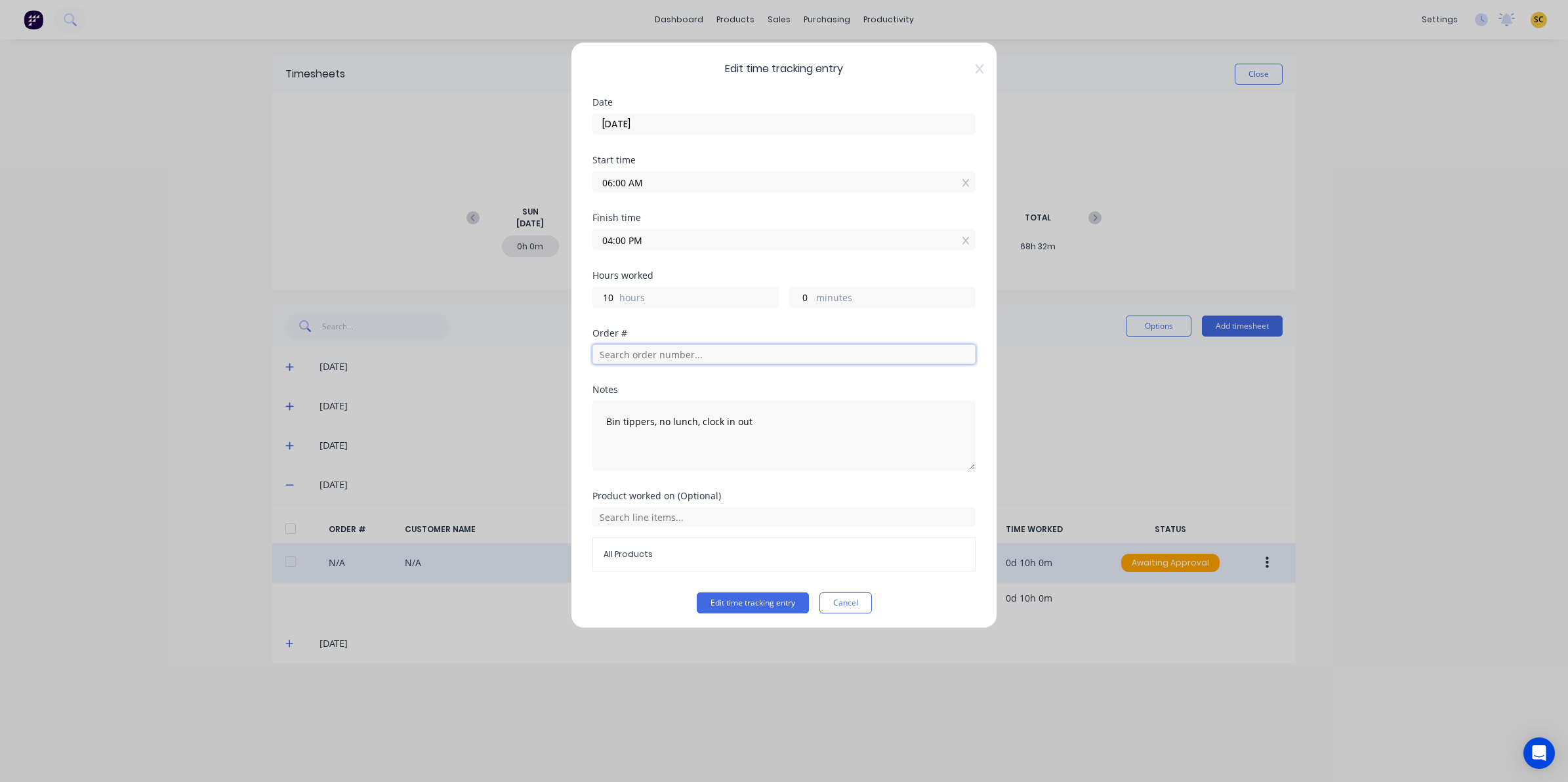
click at [620, 355] on input "text" at bounding box center [783, 355] width 383 height 20
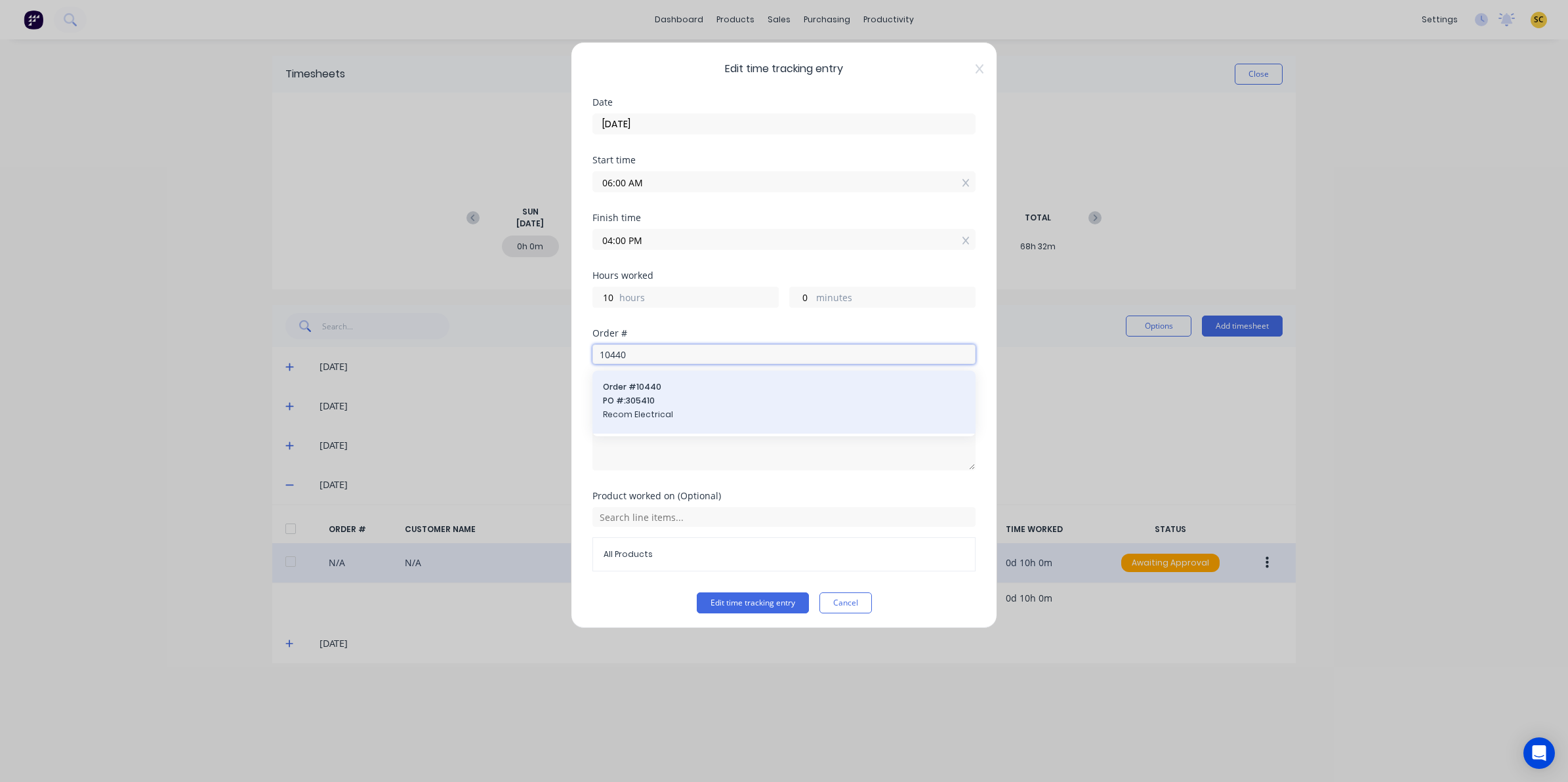
type input "10440"
click at [675, 404] on span "PO #: 305410" at bounding box center [784, 401] width 362 height 11
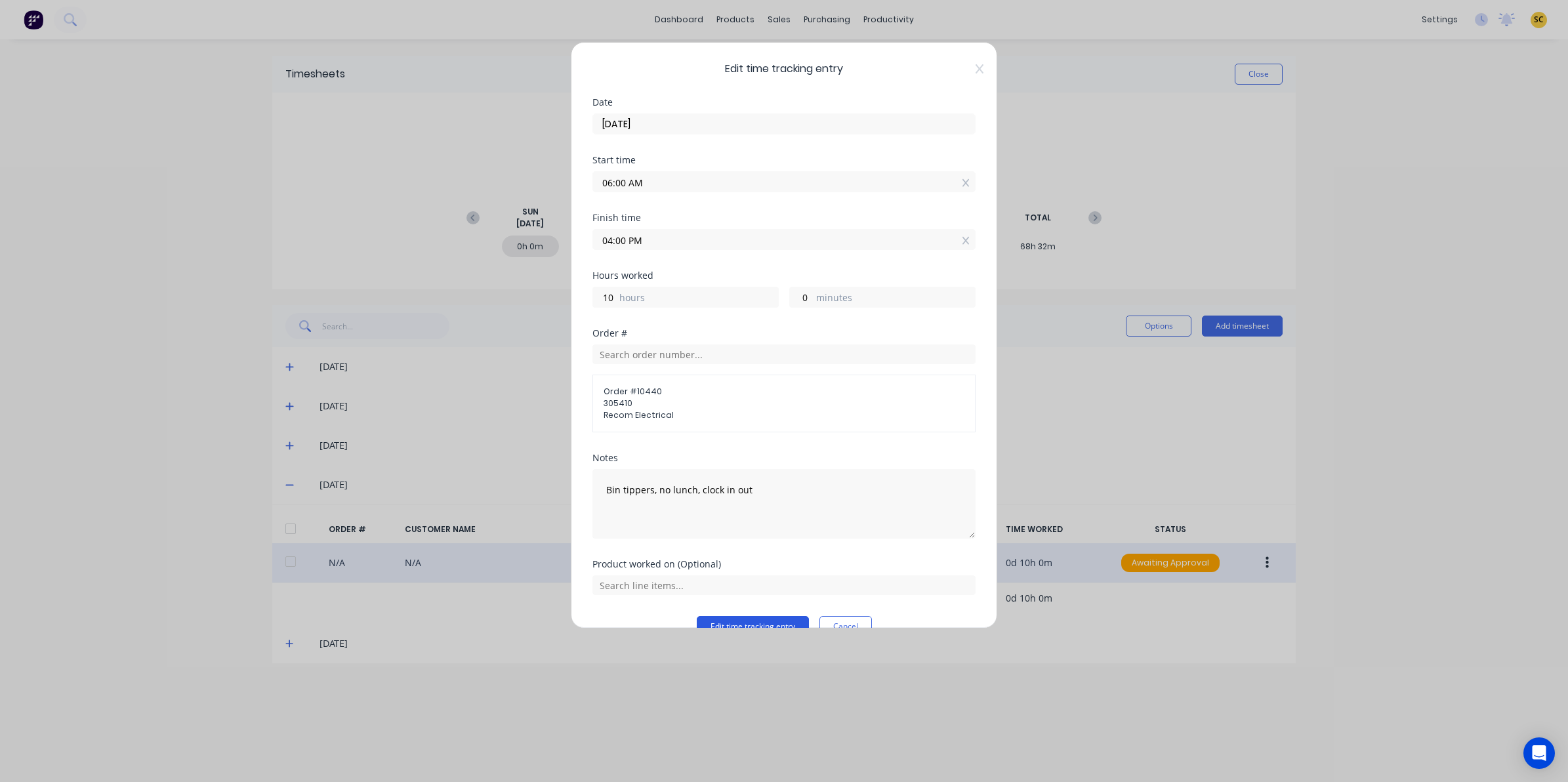
click at [744, 621] on button "Edit time tracking entry" at bounding box center [753, 626] width 112 height 21
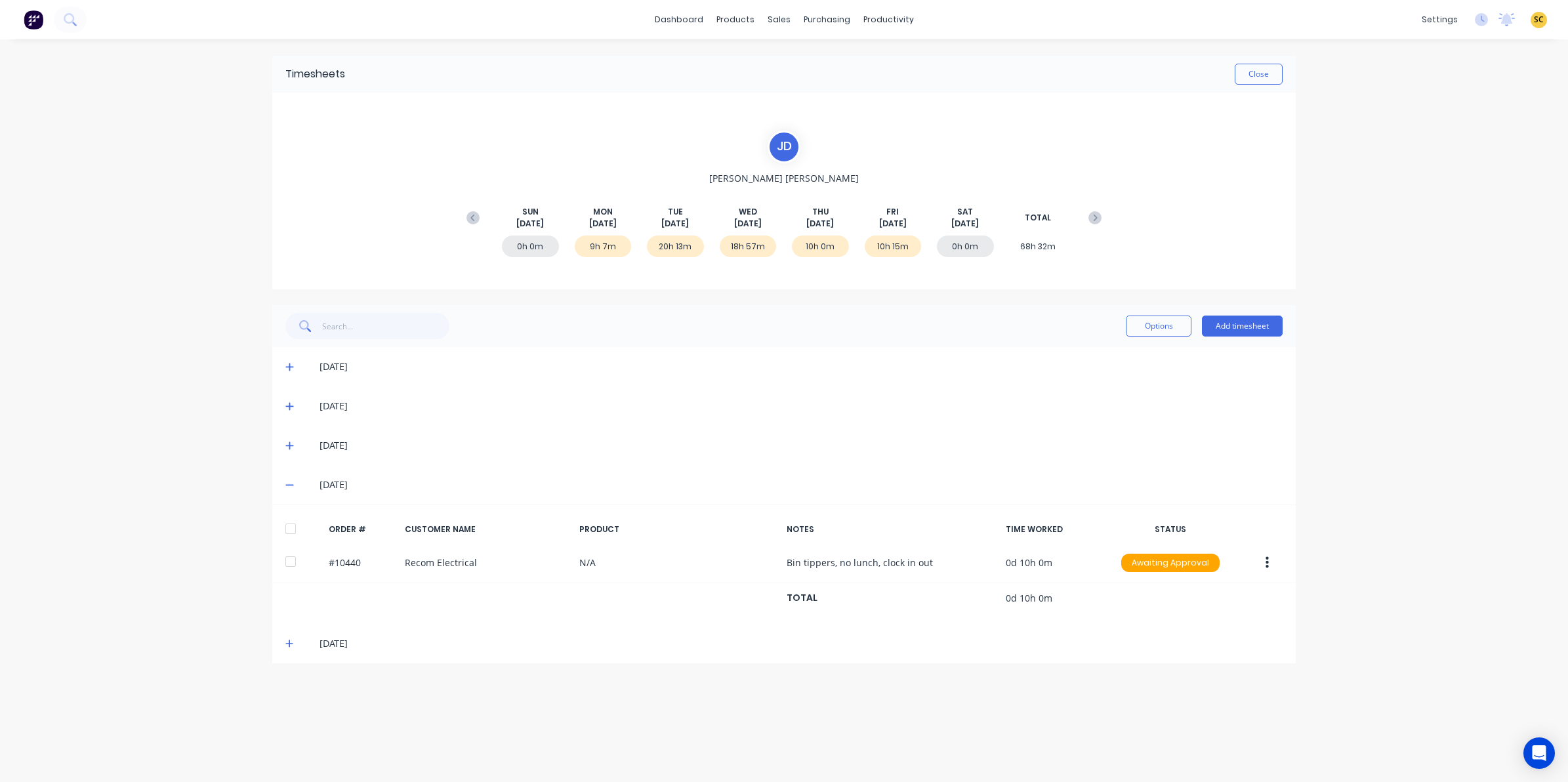
click at [290, 641] on icon at bounding box center [289, 644] width 8 height 8
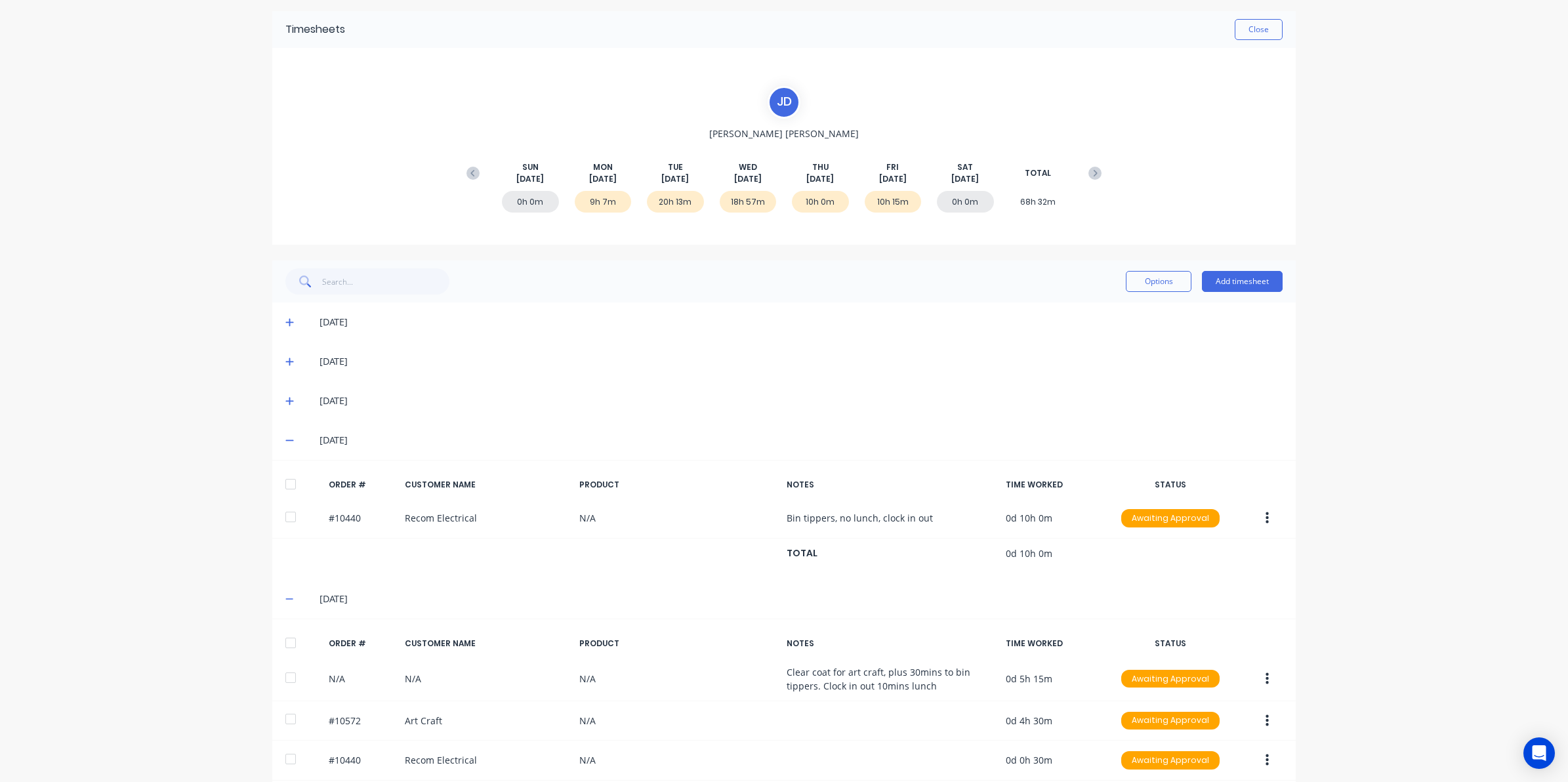
scroll to position [82, 0]
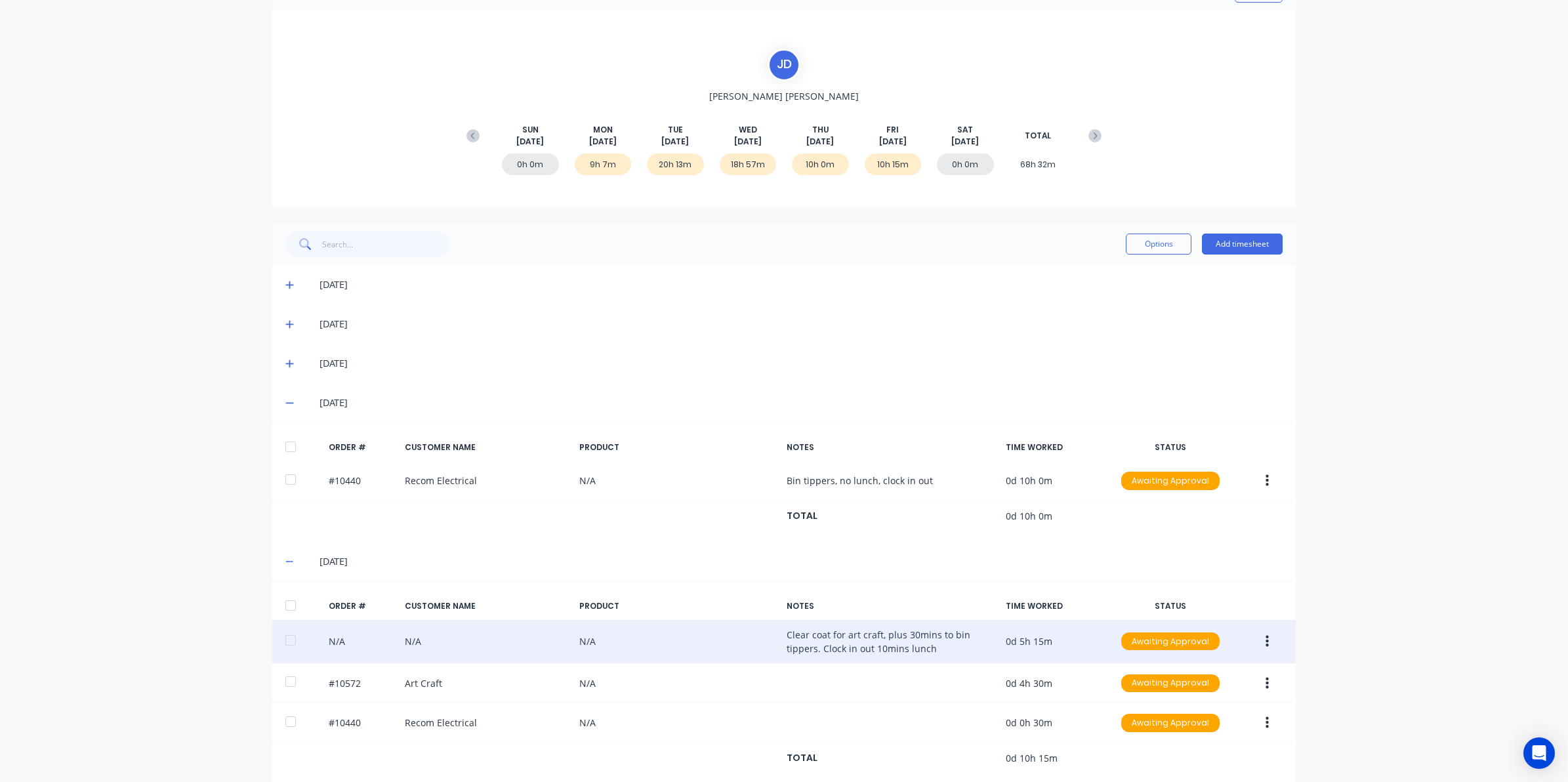
click at [856, 640] on div "N/A N/A N/A Clear coat for art craft, plus 30mins to bin tippers. Clock in out …" at bounding box center [783, 642] width 1023 height 44
drag, startPoint x: 1270, startPoint y: 635, endPoint x: 1262, endPoint y: 647, distance: 14.4
click at [1270, 637] on button "button" at bounding box center [1267, 641] width 31 height 24
click at [1186, 737] on div "Edit" at bounding box center [1220, 728] width 101 height 19
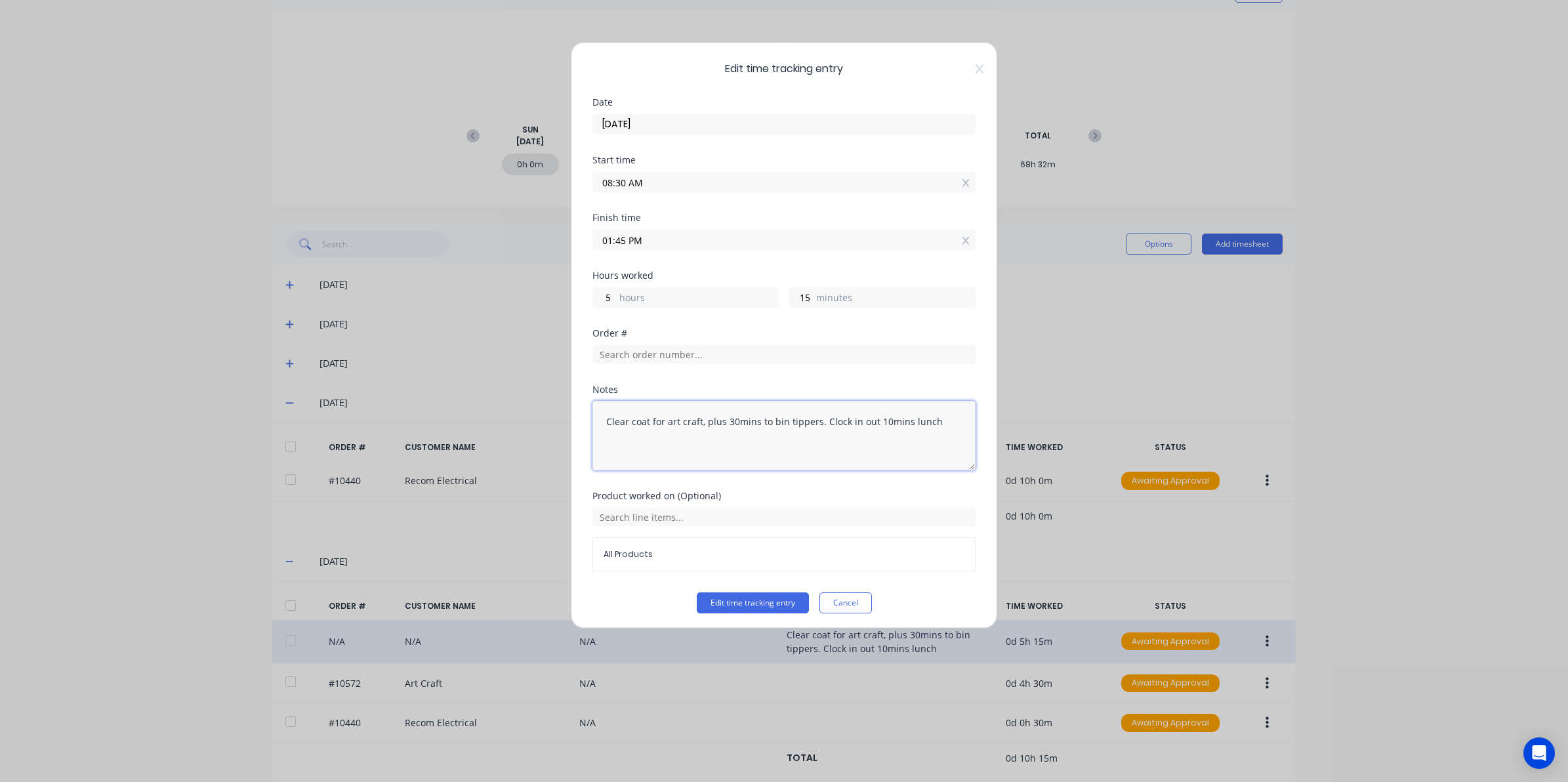
drag, startPoint x: 818, startPoint y: 421, endPoint x: 59, endPoint y: 420, distance: 759.0
click at [59, 420] on div "Edit time tracking entry Date 01/08/2025 Start time 08:30 AM Finish time 01:45 …" at bounding box center [784, 391] width 1568 height 782
type textarea "Clock in out 10mins lunch"
click at [734, 605] on button "Edit time tracking entry" at bounding box center [753, 602] width 112 height 21
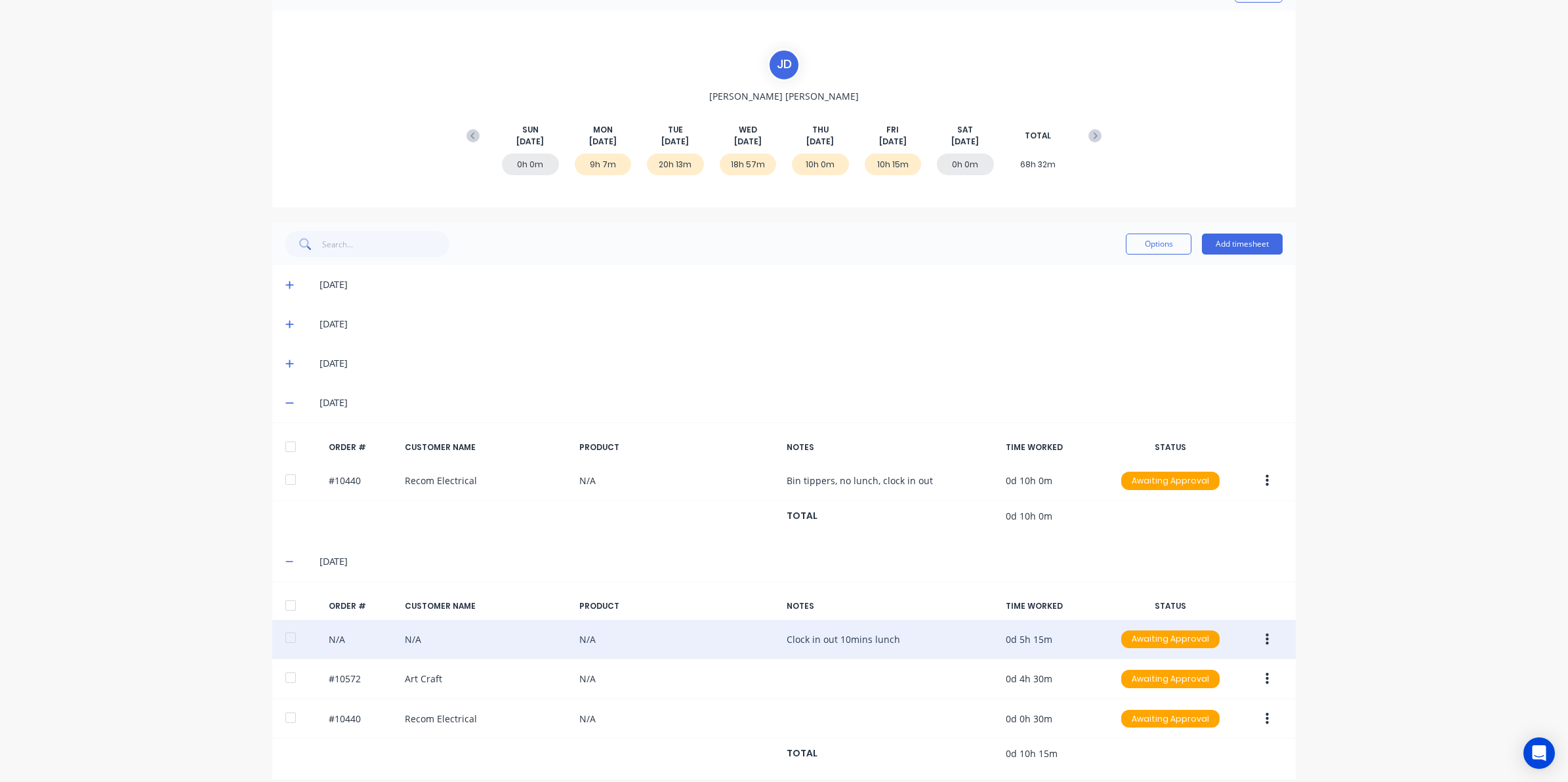
scroll to position [99, 0]
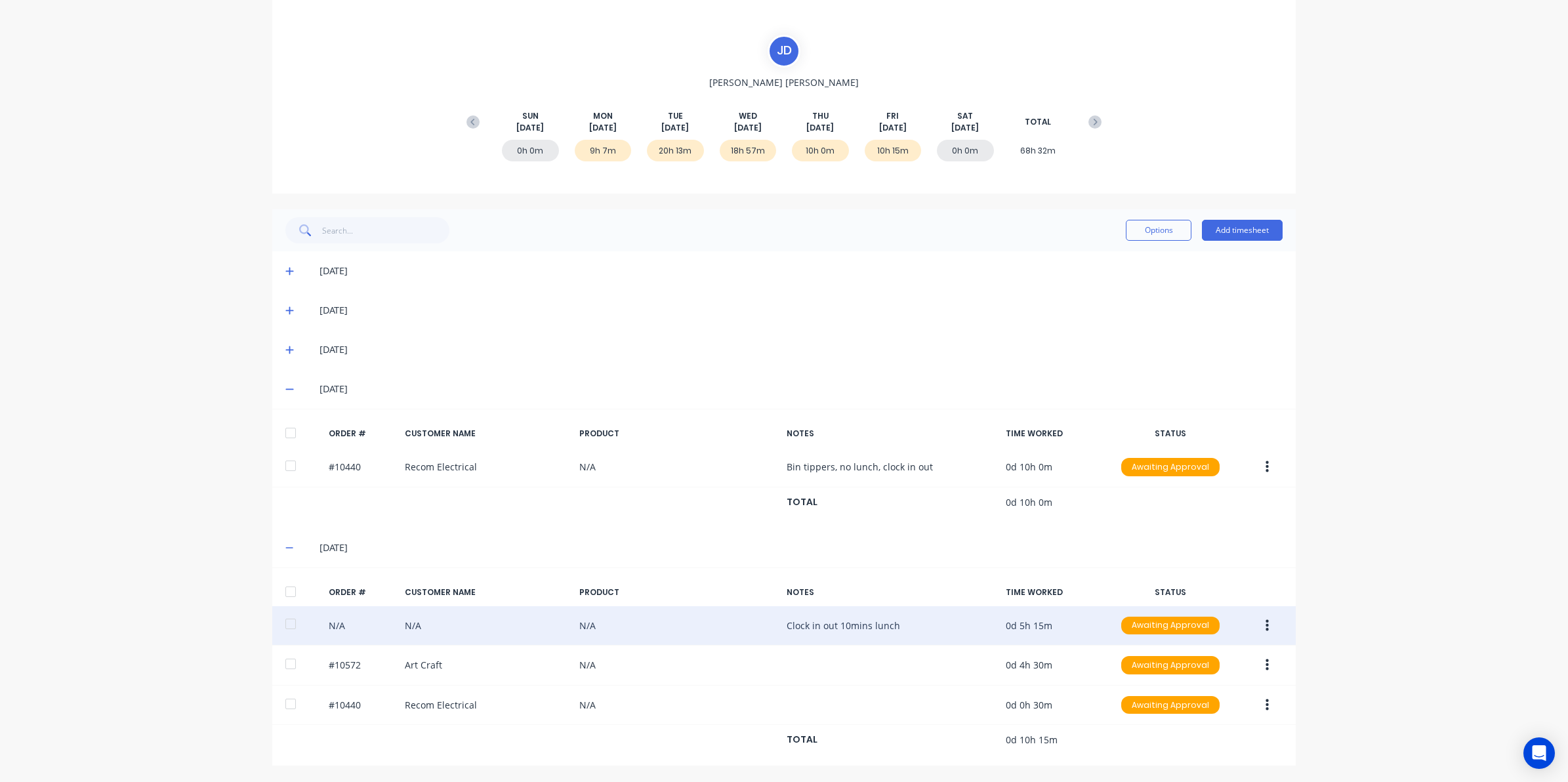
click at [285, 547] on icon at bounding box center [289, 548] width 8 height 2
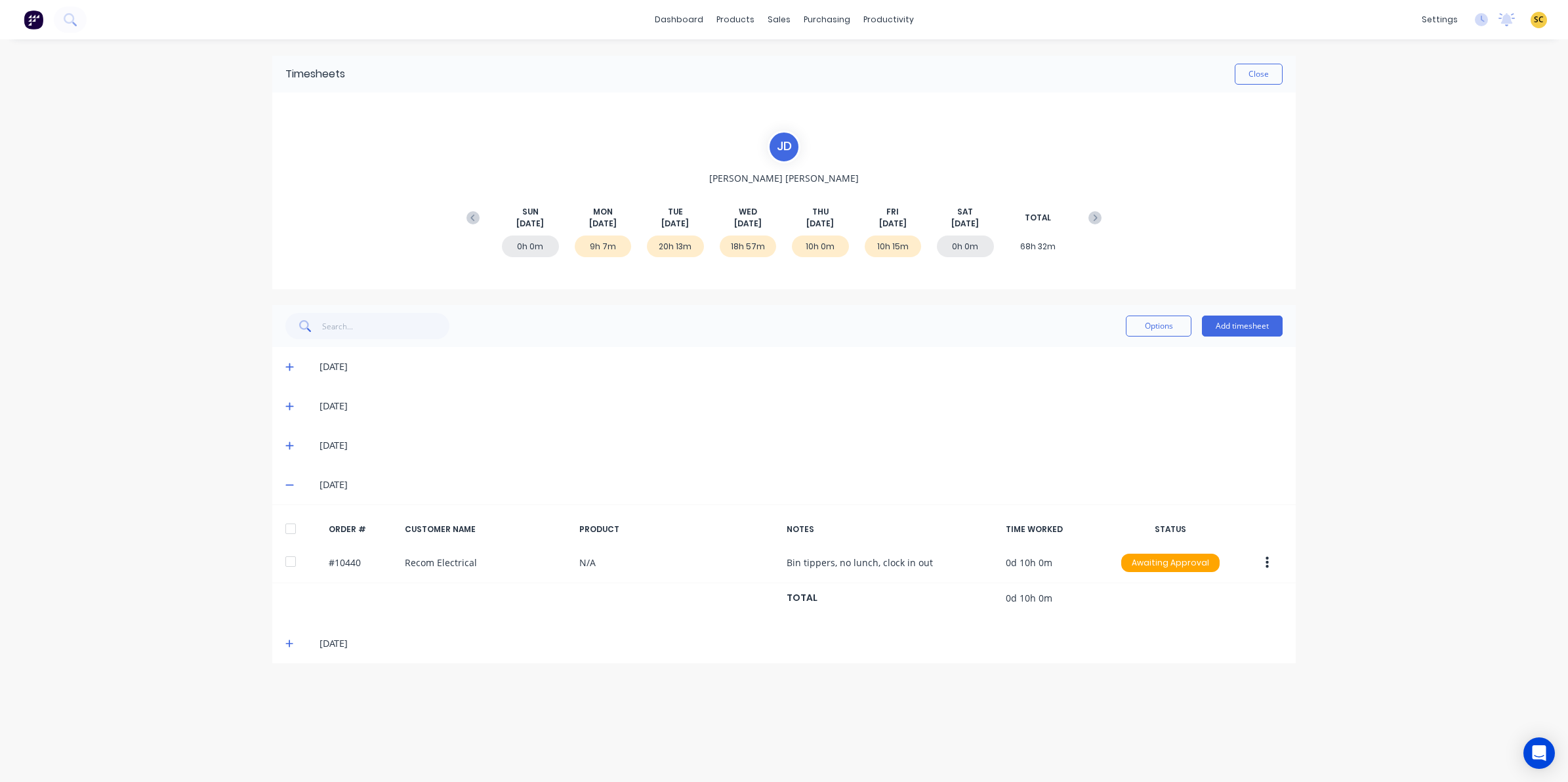
click at [293, 484] on icon at bounding box center [289, 485] width 8 height 9
click at [1265, 69] on button "Close" at bounding box center [1259, 73] width 48 height 21
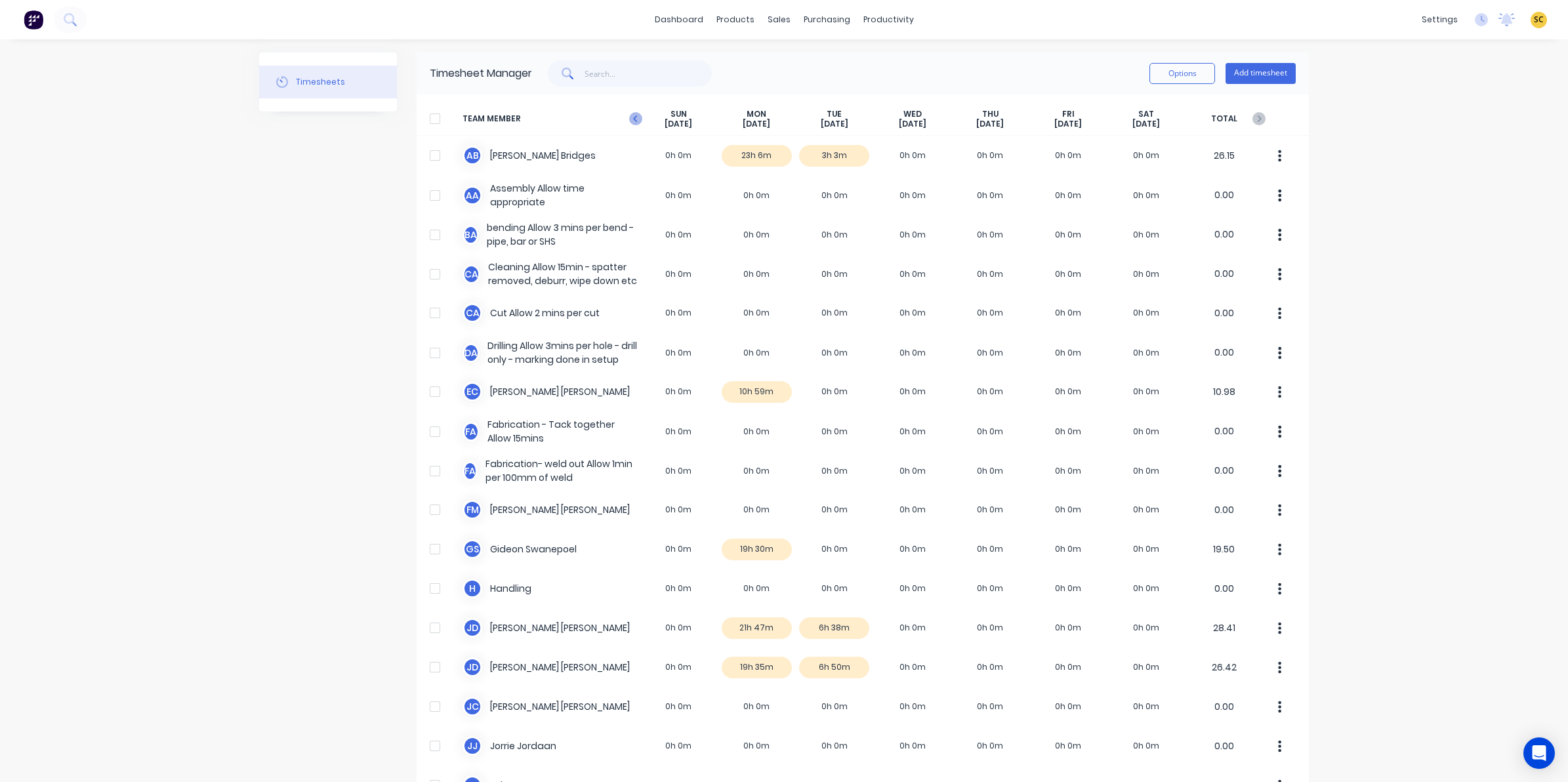
click at [633, 118] on icon at bounding box center [635, 118] width 13 height 13
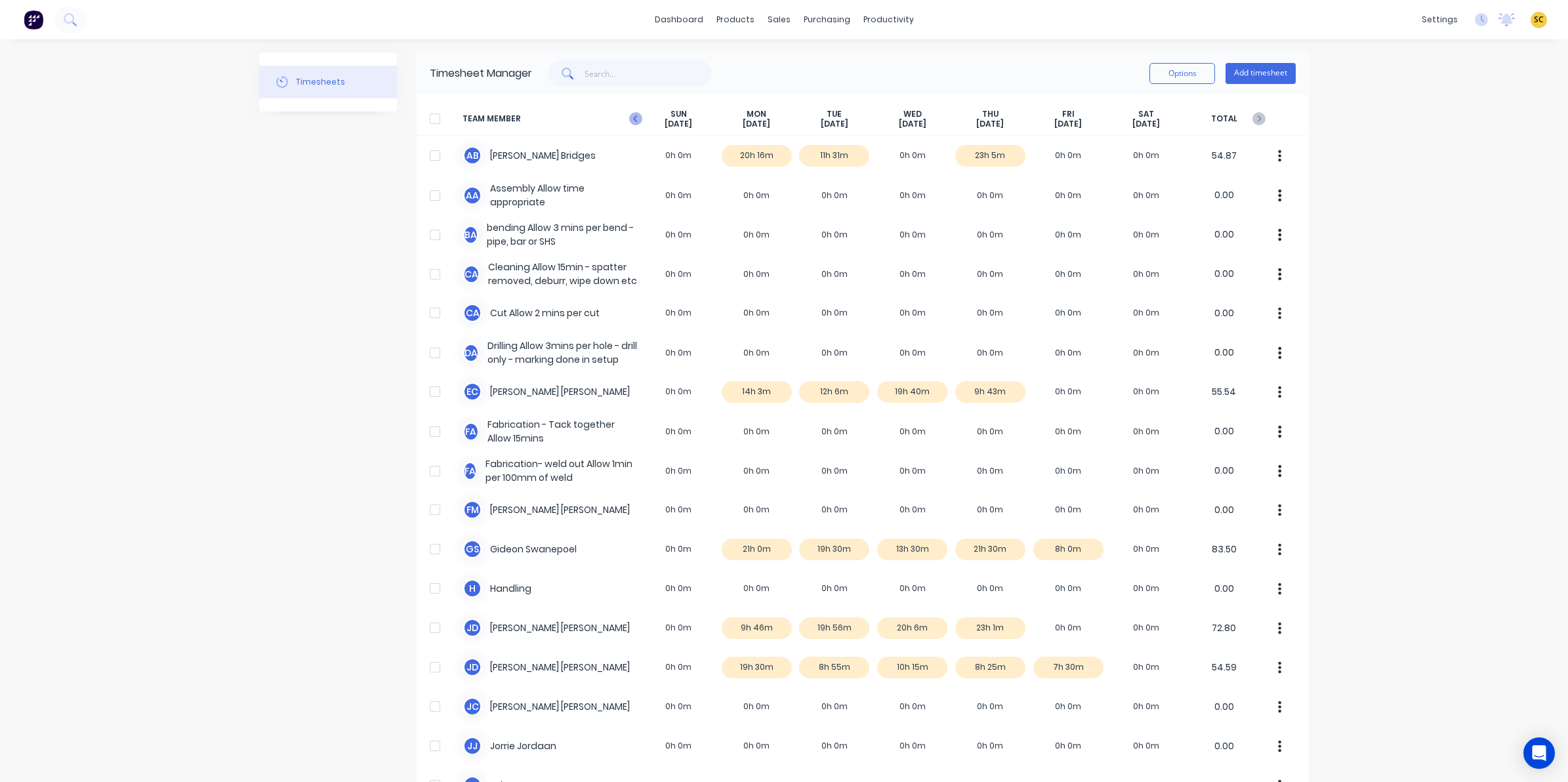
click at [629, 112] on icon at bounding box center [635, 118] width 13 height 13
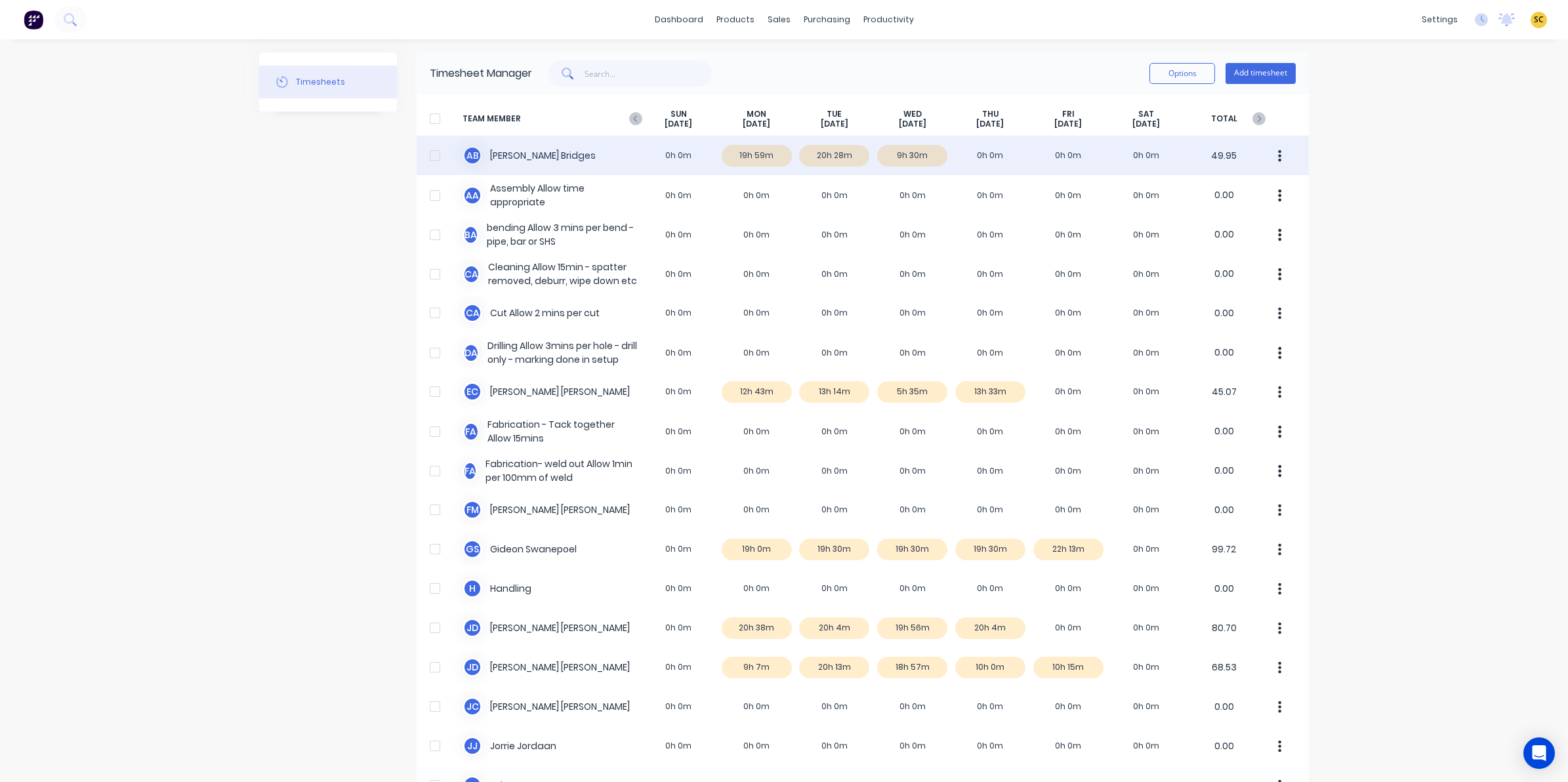
click at [744, 151] on div "A B Ashley Bridges 0h 0m 19h 59m 20h 28m 9h 30m 0h 0m 0h 0m 0h 0m 49.95" at bounding box center [862, 156] width 892 height 40
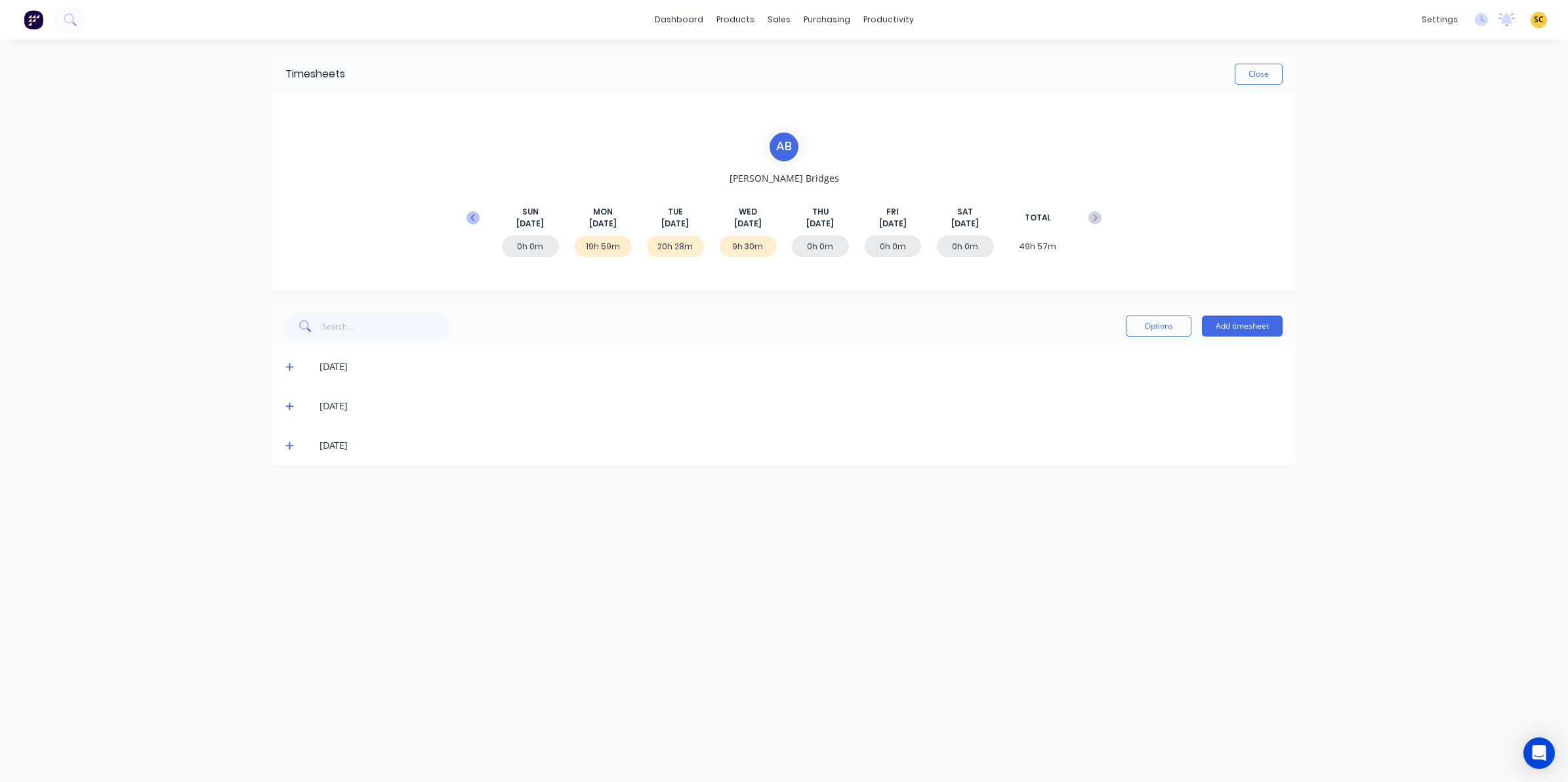
click at [466, 217] on icon at bounding box center [472, 217] width 13 height 13
click at [1272, 76] on button "Close" at bounding box center [1259, 73] width 48 height 21
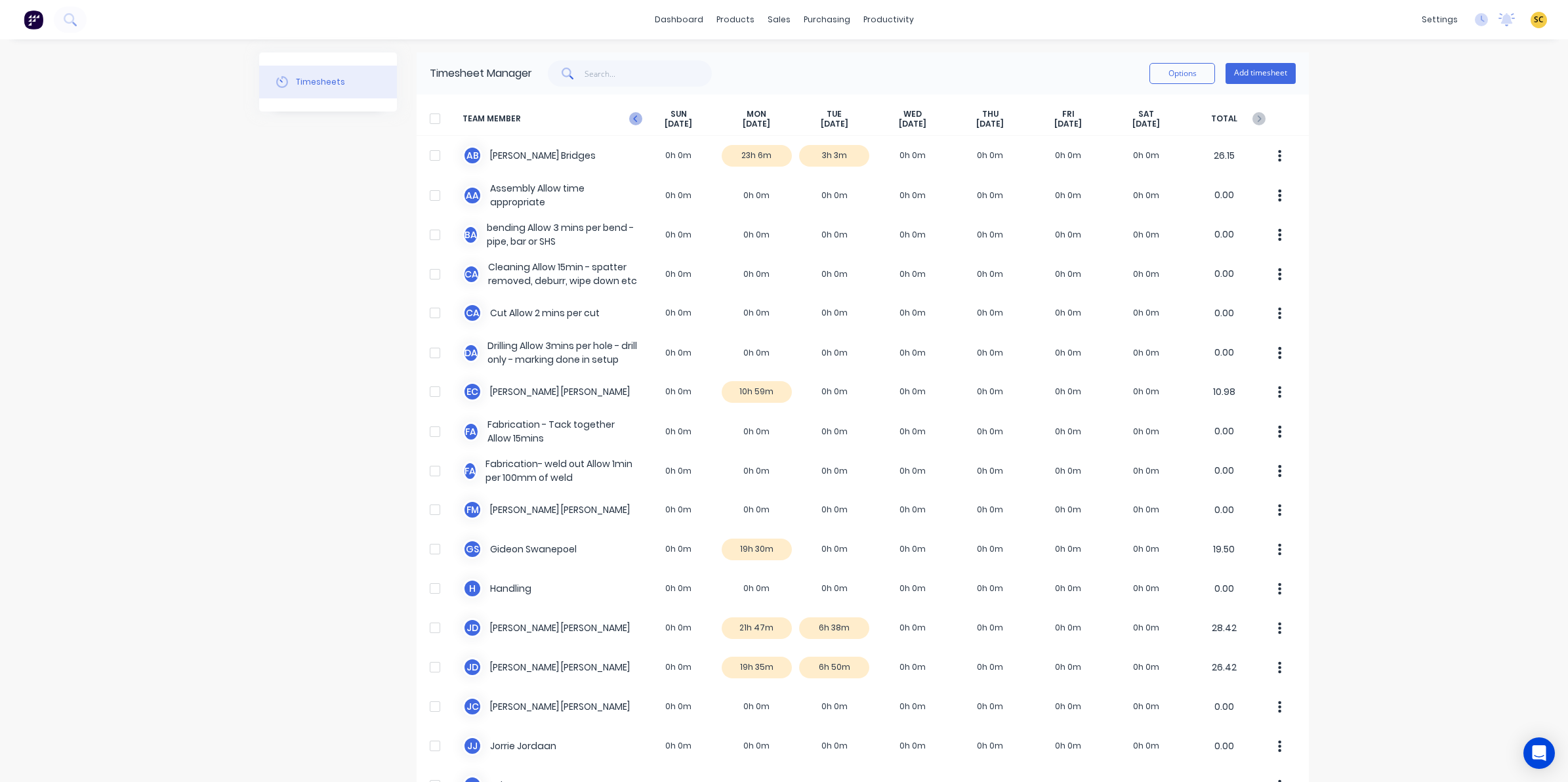
click at [633, 120] on icon at bounding box center [635, 118] width 13 height 13
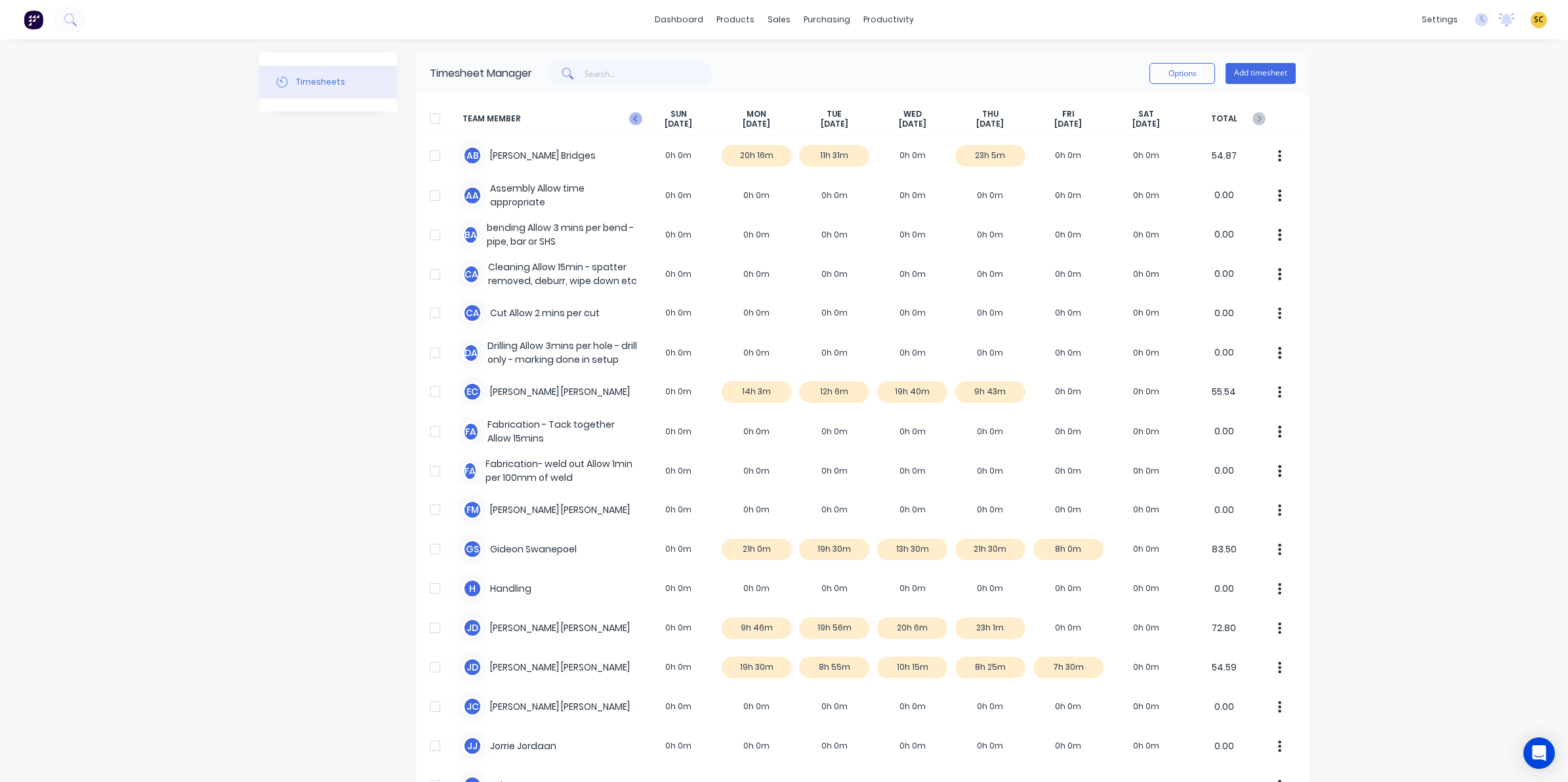
click at [630, 120] on icon at bounding box center [635, 118] width 13 height 13
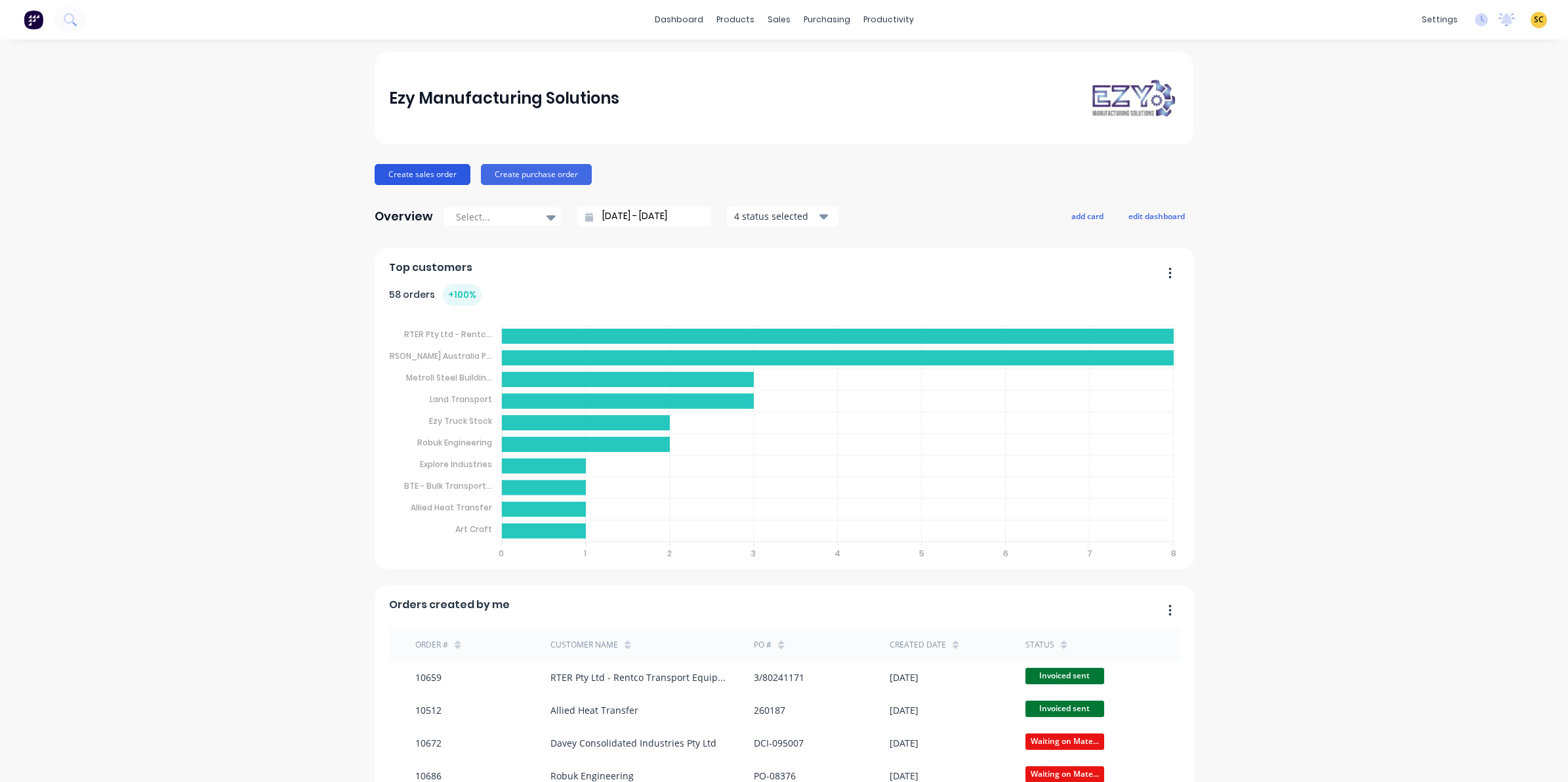
click at [443, 175] on button "Create sales order" at bounding box center [422, 174] width 96 height 21
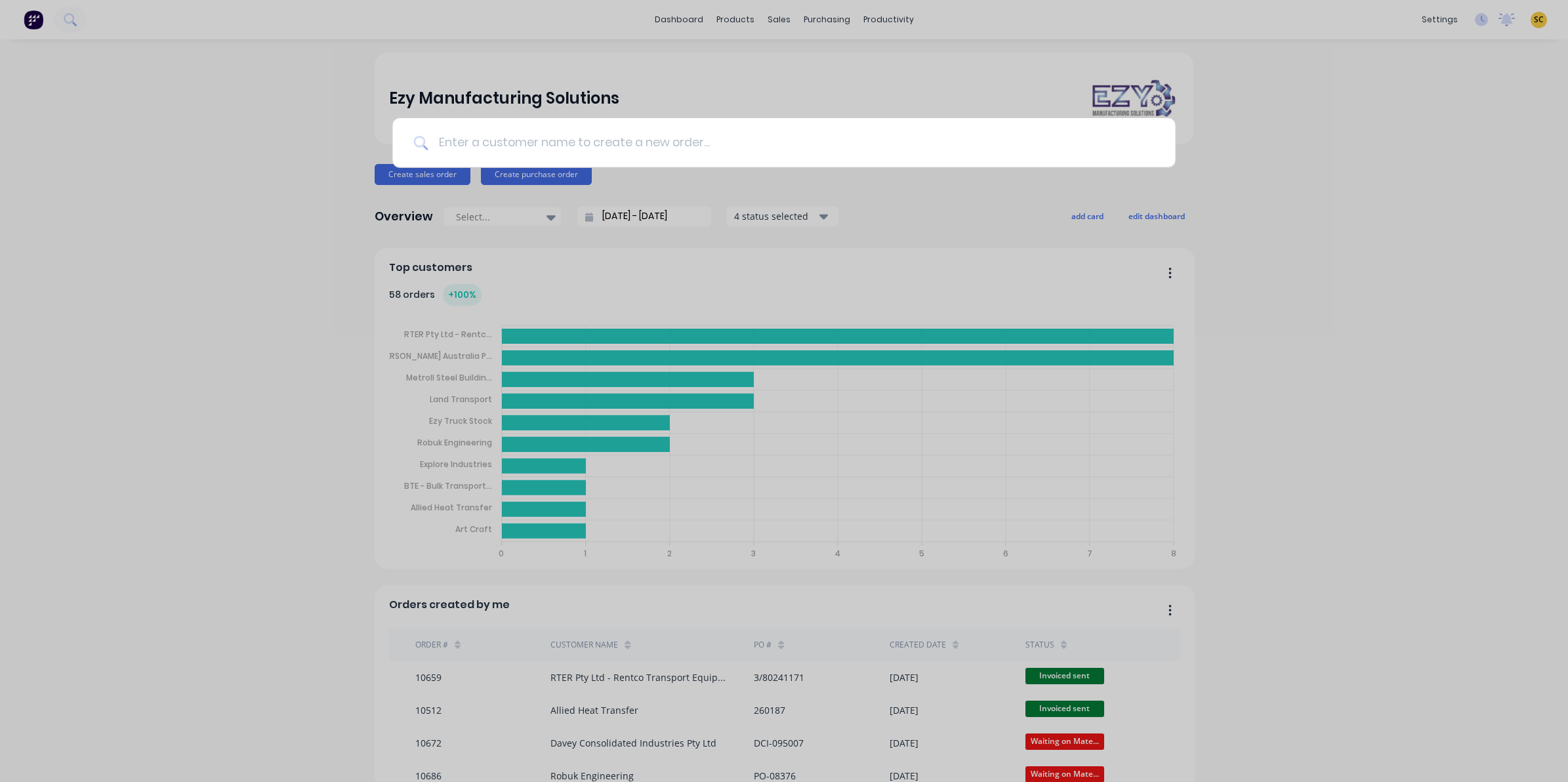
click at [628, 144] on input at bounding box center [791, 143] width 726 height 49
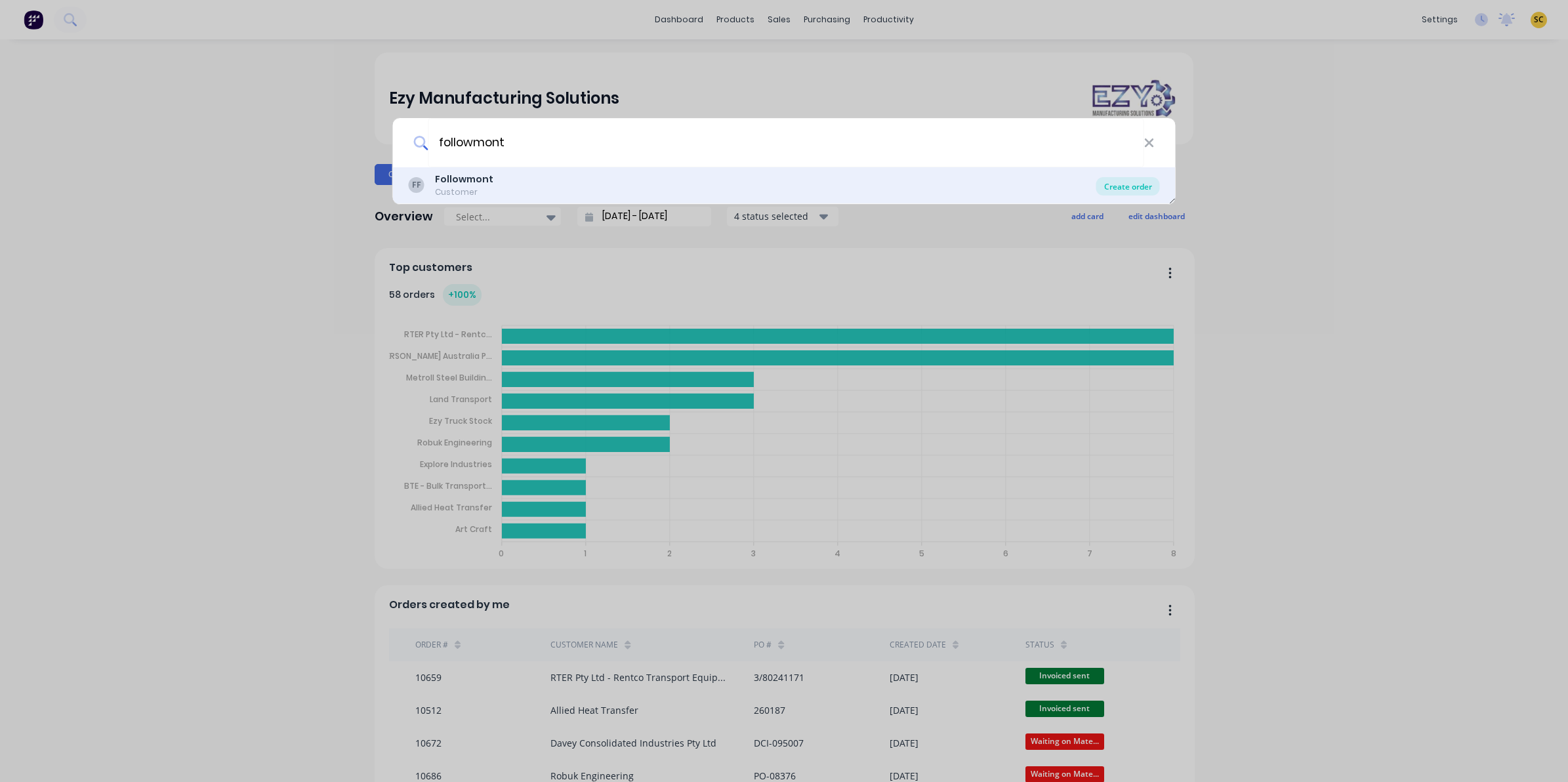
type input "followmont"
click at [1120, 194] on div "Create order" at bounding box center [1127, 187] width 63 height 18
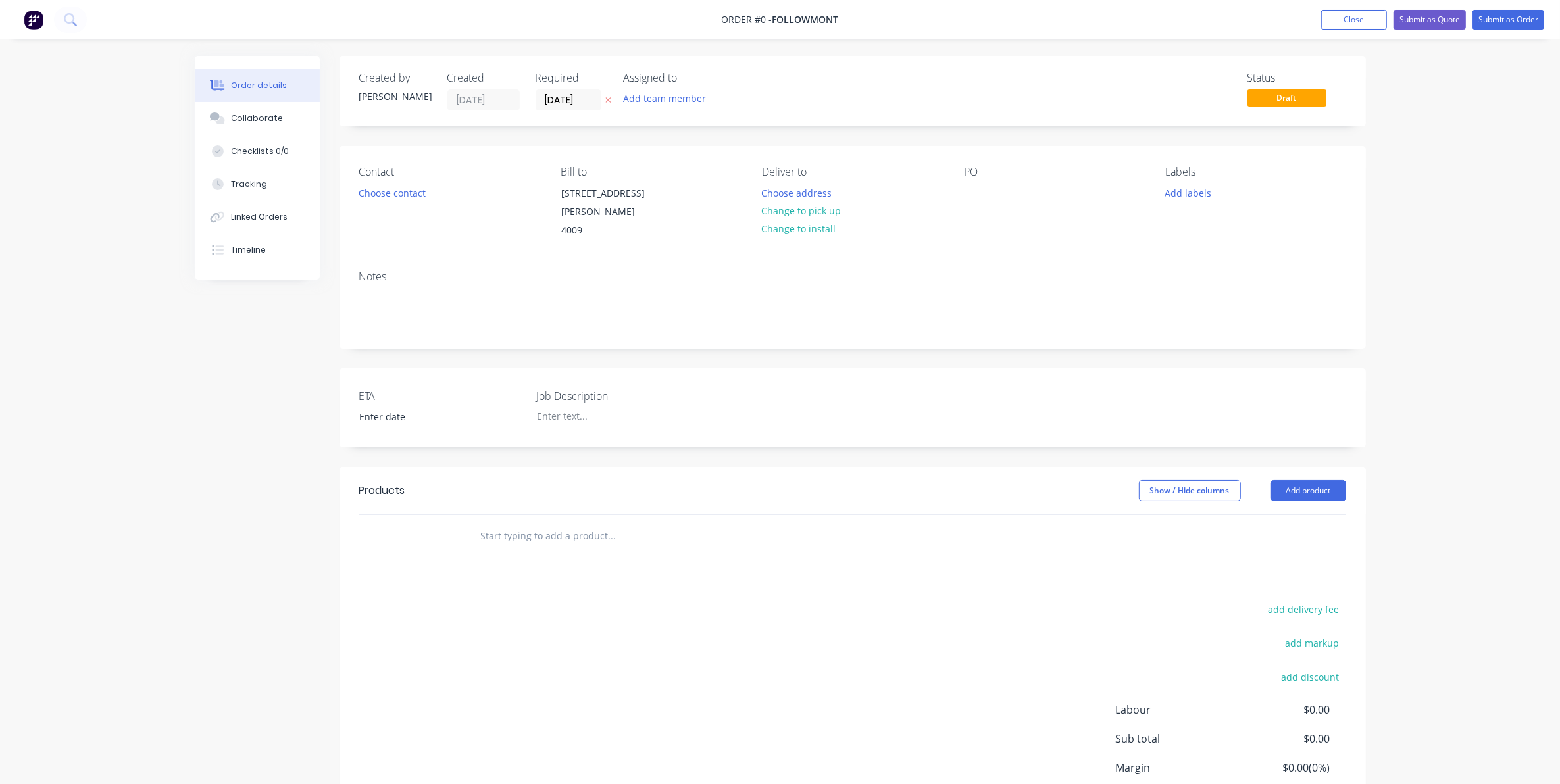
drag, startPoint x: 971, startPoint y: 215, endPoint x: 969, endPoint y: 208, distance: 7.3
click at [971, 215] on div "PO" at bounding box center [1054, 202] width 180 height 74
click at [969, 202] on div at bounding box center [974, 193] width 21 height 19
paste div
click at [398, 192] on div "Creating draft order... Loading... Order details Collaborate Checklists 0/0 Tra…" at bounding box center [780, 475] width 1197 height 838
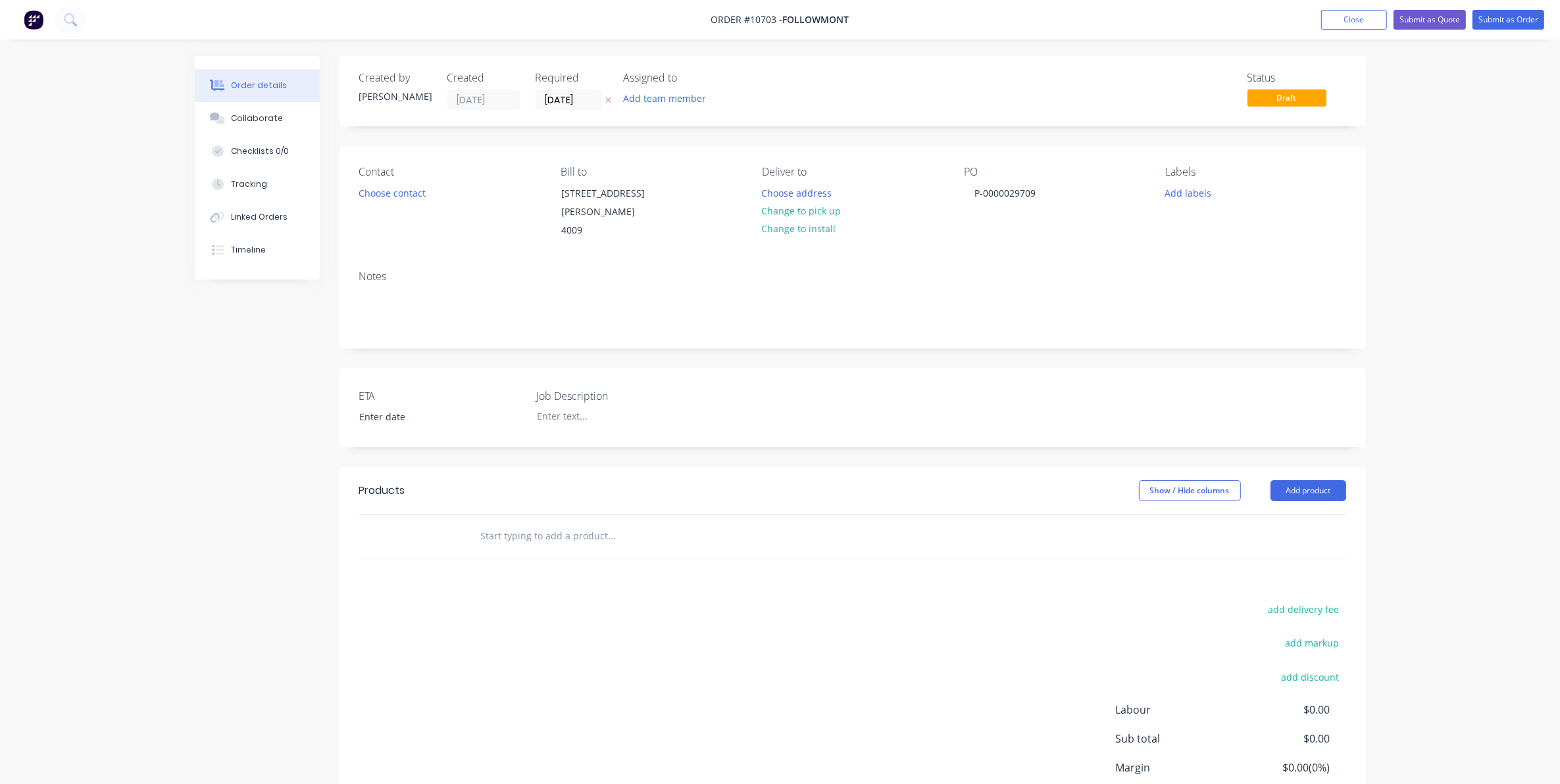
click at [395, 202] on div "Contact Choose contact" at bounding box center [449, 202] width 180 height 74
click at [388, 198] on button "Choose contact" at bounding box center [392, 192] width 81 height 18
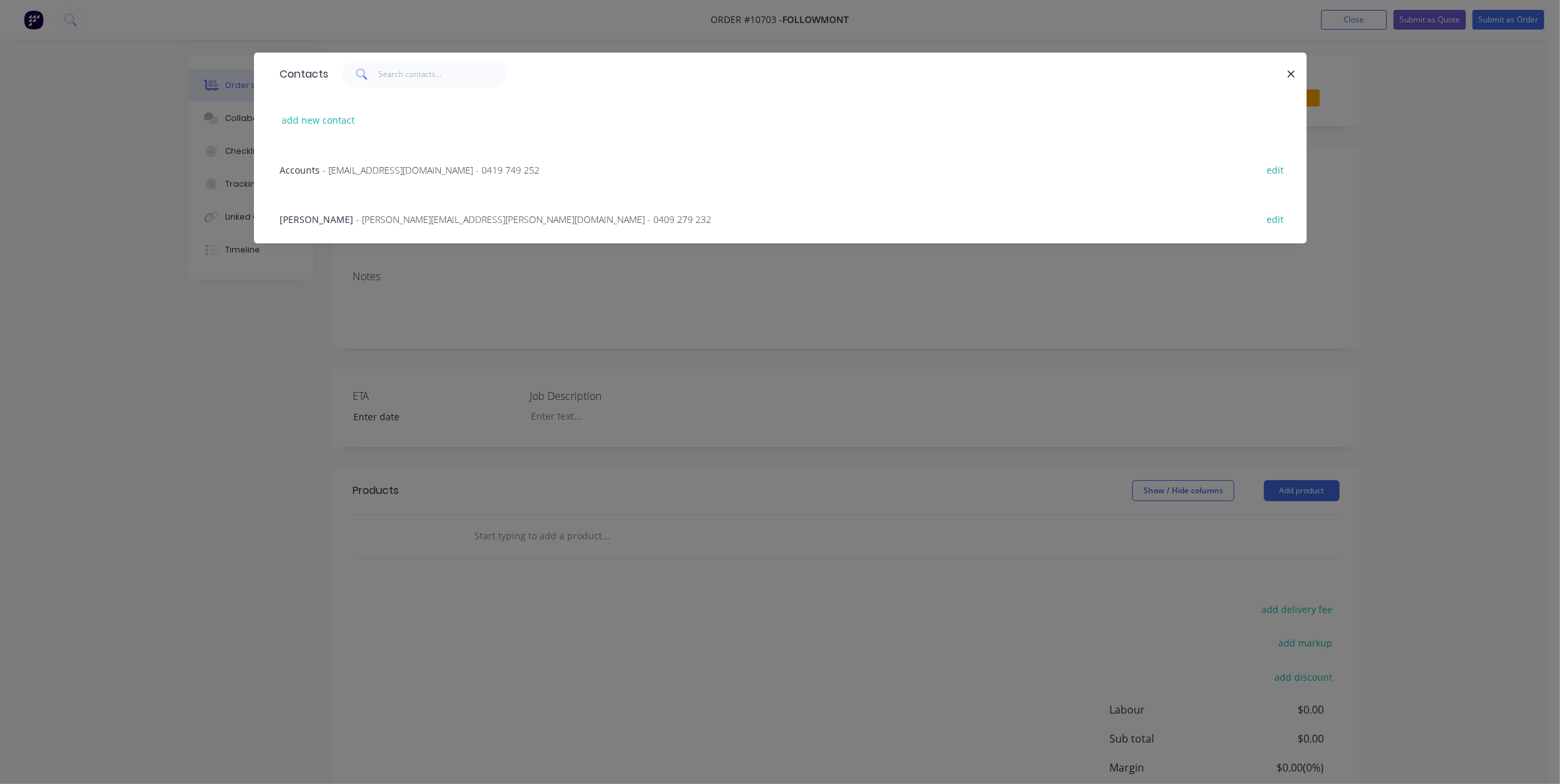
click at [387, 221] on span "- [PERSON_NAME][EMAIL_ADDRESS][PERSON_NAME][DOMAIN_NAME] - 0409 279 232" at bounding box center [534, 219] width 356 height 12
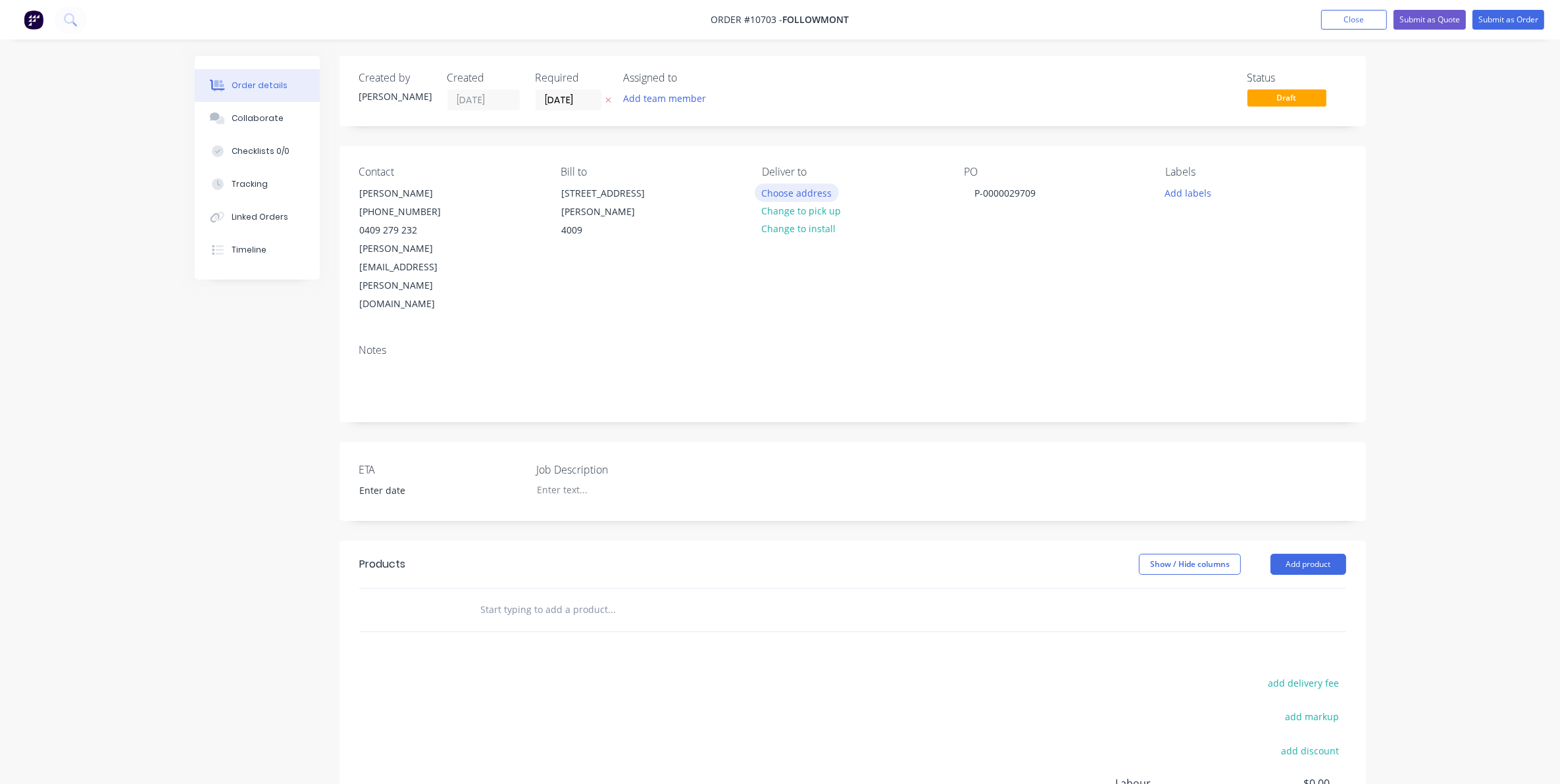
click at [818, 189] on button "Choose address" at bounding box center [797, 192] width 84 height 18
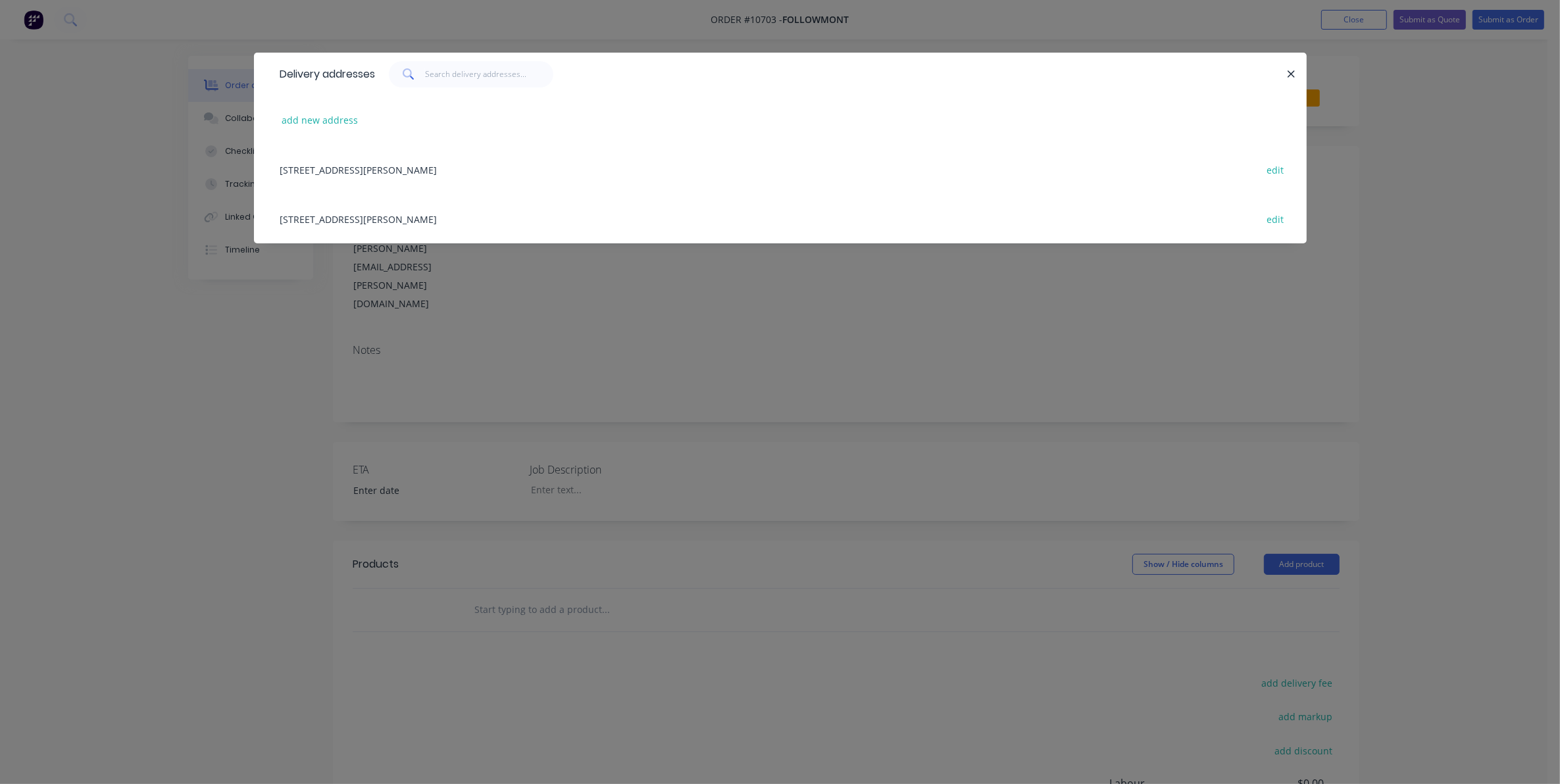
click at [369, 172] on div "[STREET_ADDRESS][PERSON_NAME]" at bounding box center [780, 169] width 1013 height 49
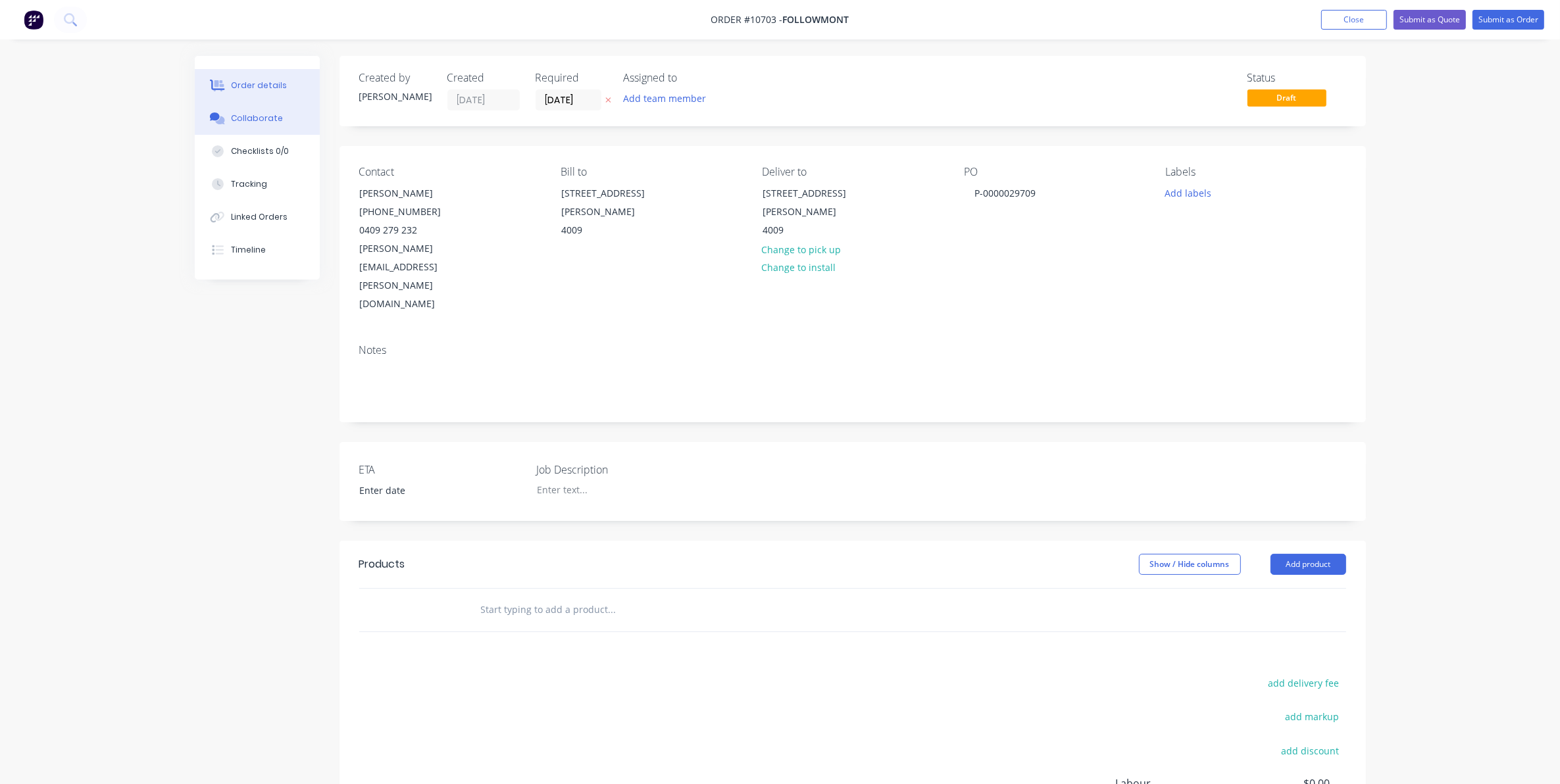
click at [240, 114] on div "Collaborate" at bounding box center [257, 118] width 52 height 11
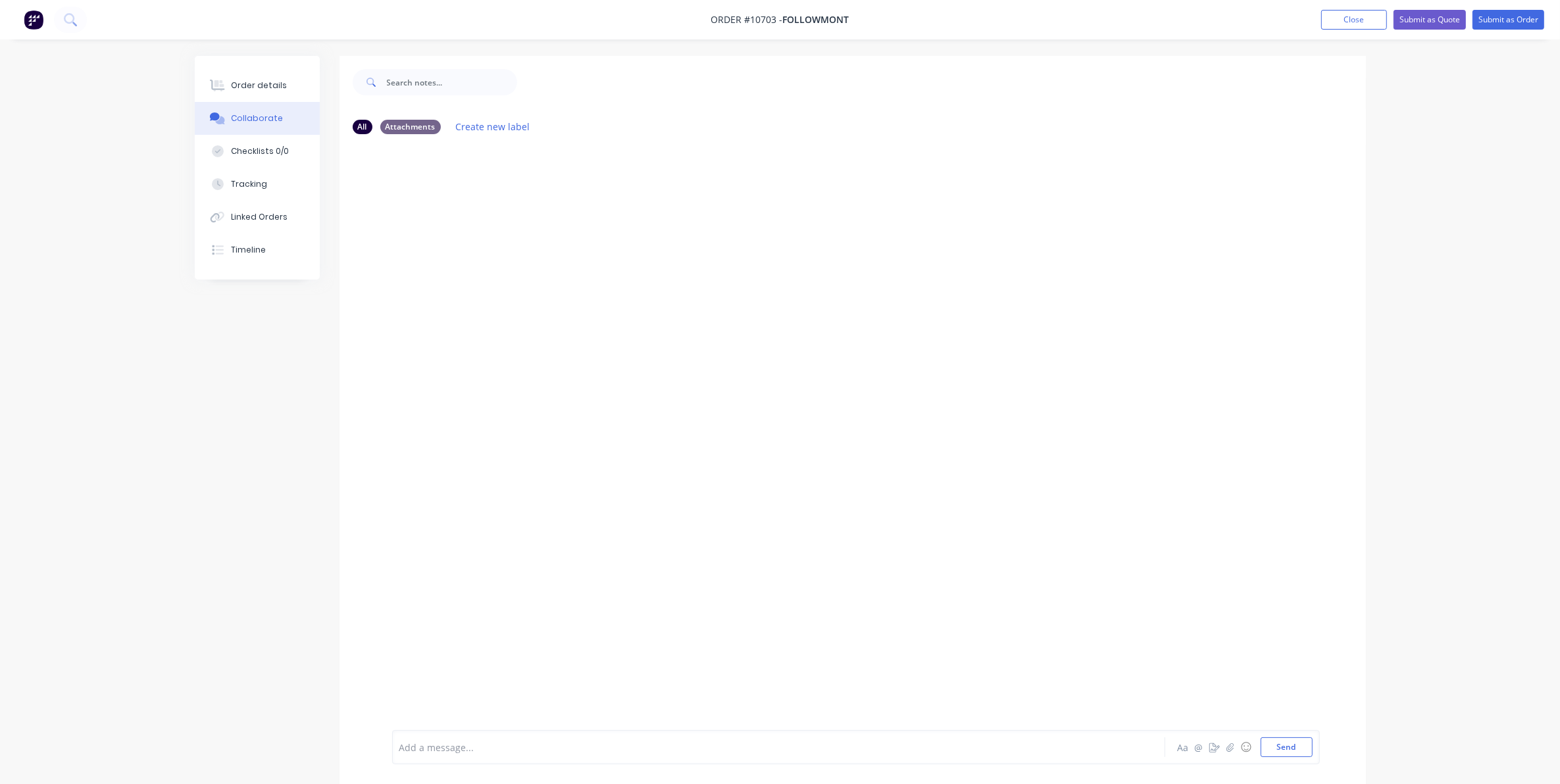
click at [780, 737] on div "Add a message..." at bounding box center [742, 747] width 685 height 20
click at [1227, 749] on icon "button" at bounding box center [1230, 746] width 7 height 8
click at [1272, 746] on button "Send" at bounding box center [1287, 747] width 52 height 20
click at [244, 93] on button "Order details" at bounding box center [257, 85] width 125 height 33
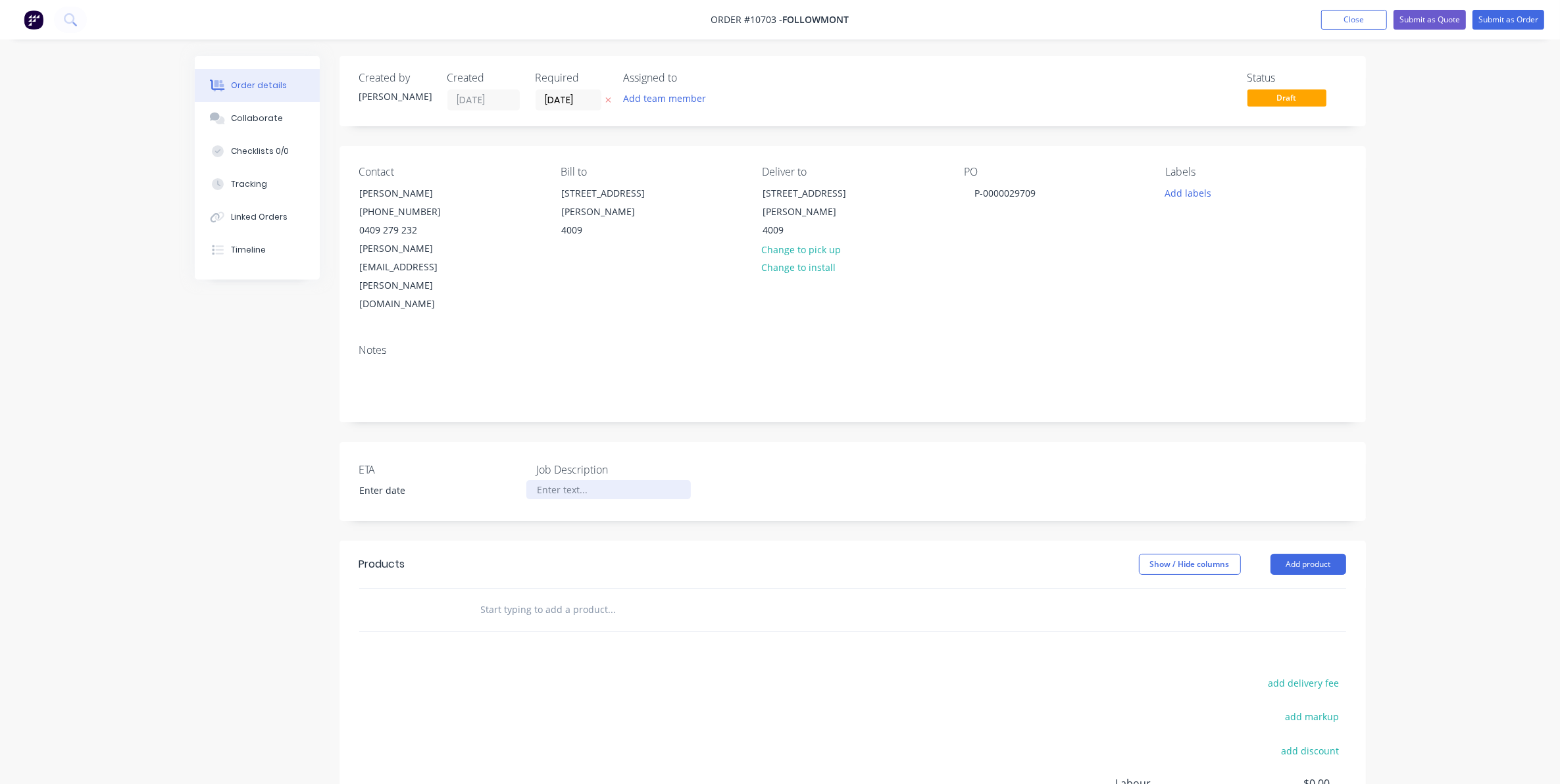
click at [545, 481] on div at bounding box center [609, 490] width 165 height 19
click at [534, 597] on input "text" at bounding box center [612, 610] width 263 height 26
type input "S"
drag, startPoint x: 570, startPoint y: 573, endPoint x: 553, endPoint y: 560, distance: 21.4
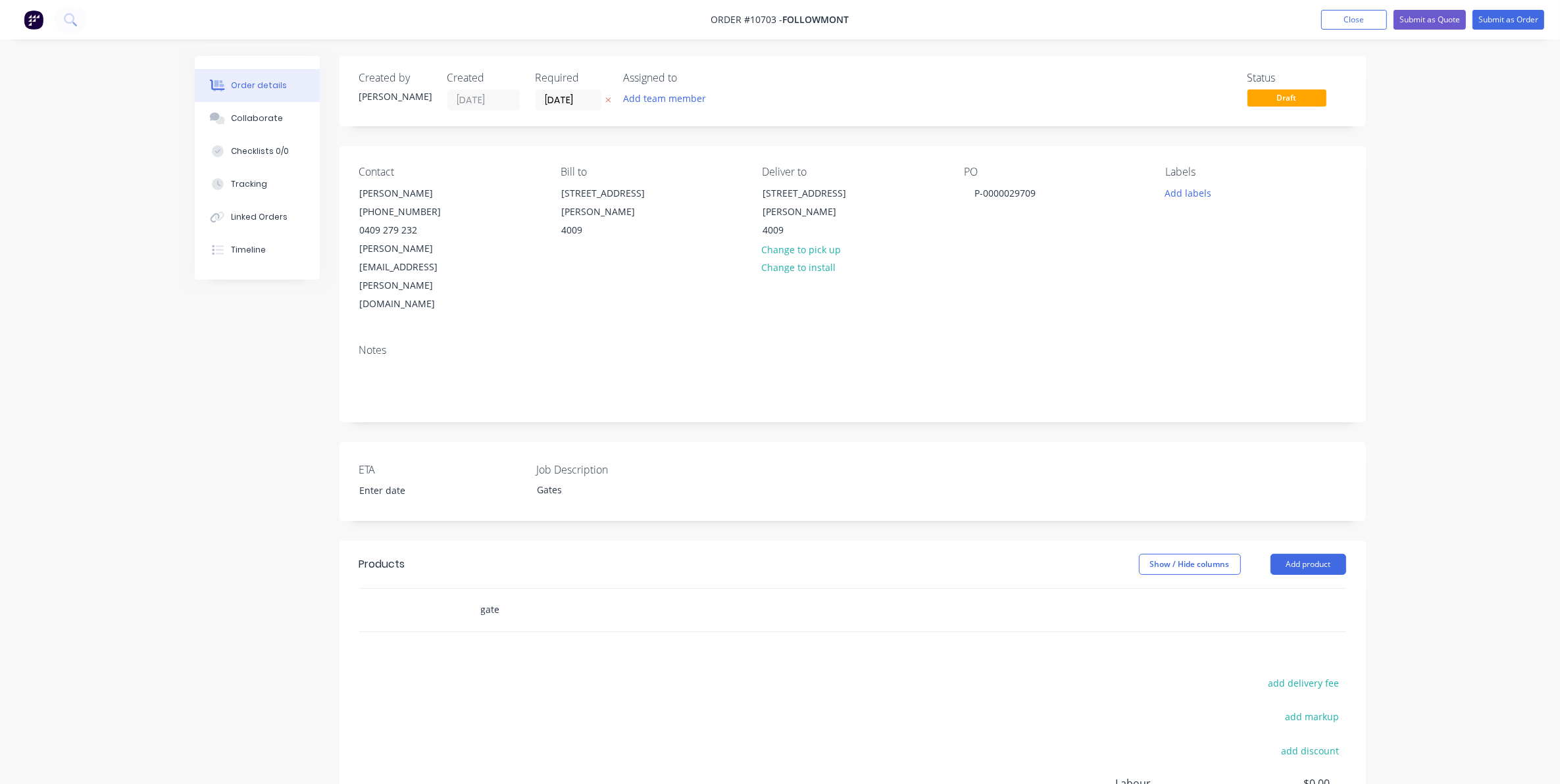
click at [563, 589] on div "gate" at bounding box center [701, 610] width 474 height 43
drag, startPoint x: 553, startPoint y: 560, endPoint x: 443, endPoint y: 557, distance: 110.0
click at [445, 589] on div "gate Add gate to order Spray cans Xero Item # factory_item ABL Code United Fast…" at bounding box center [853, 610] width 987 height 43
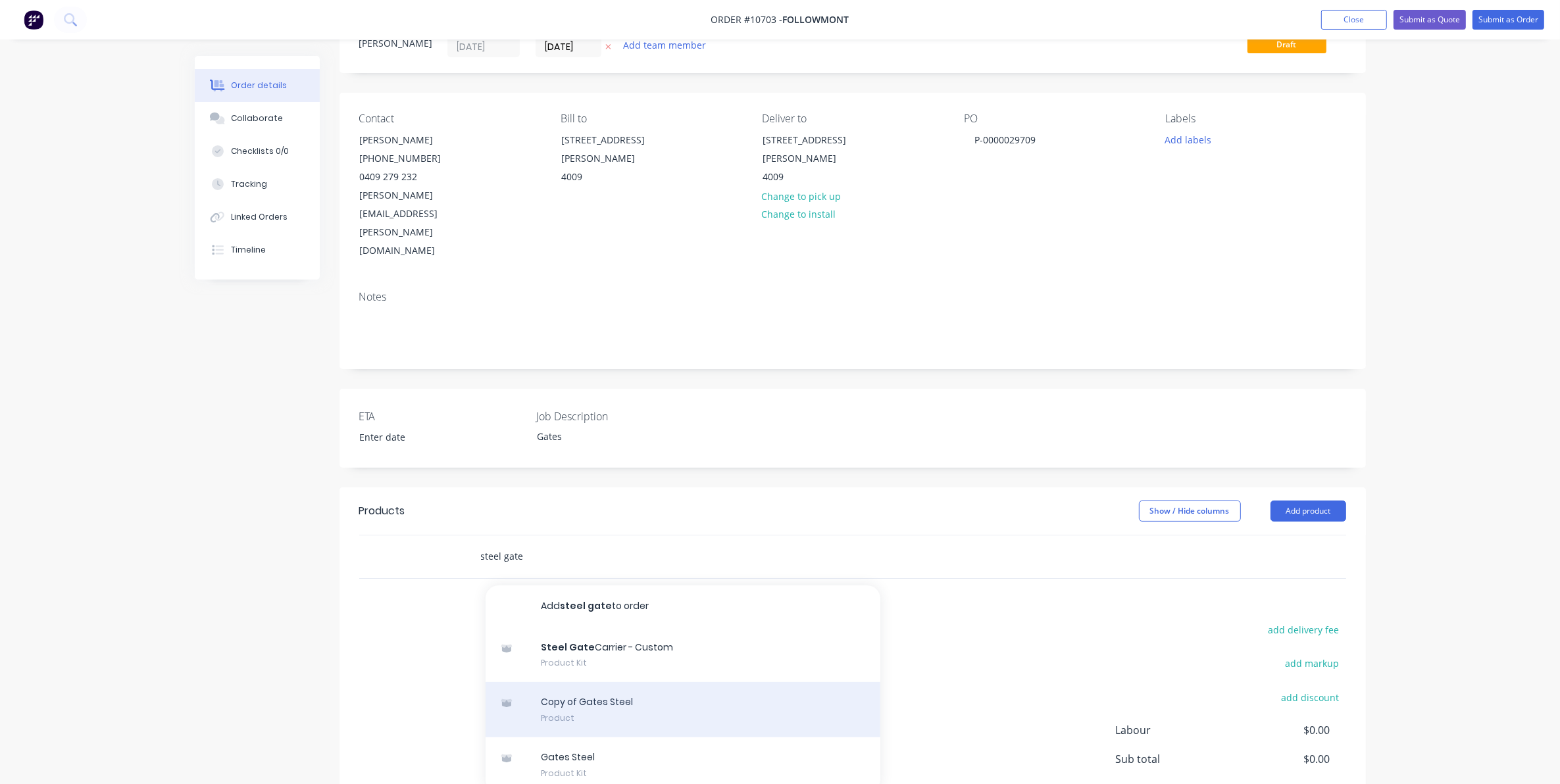
scroll to position [82, 0]
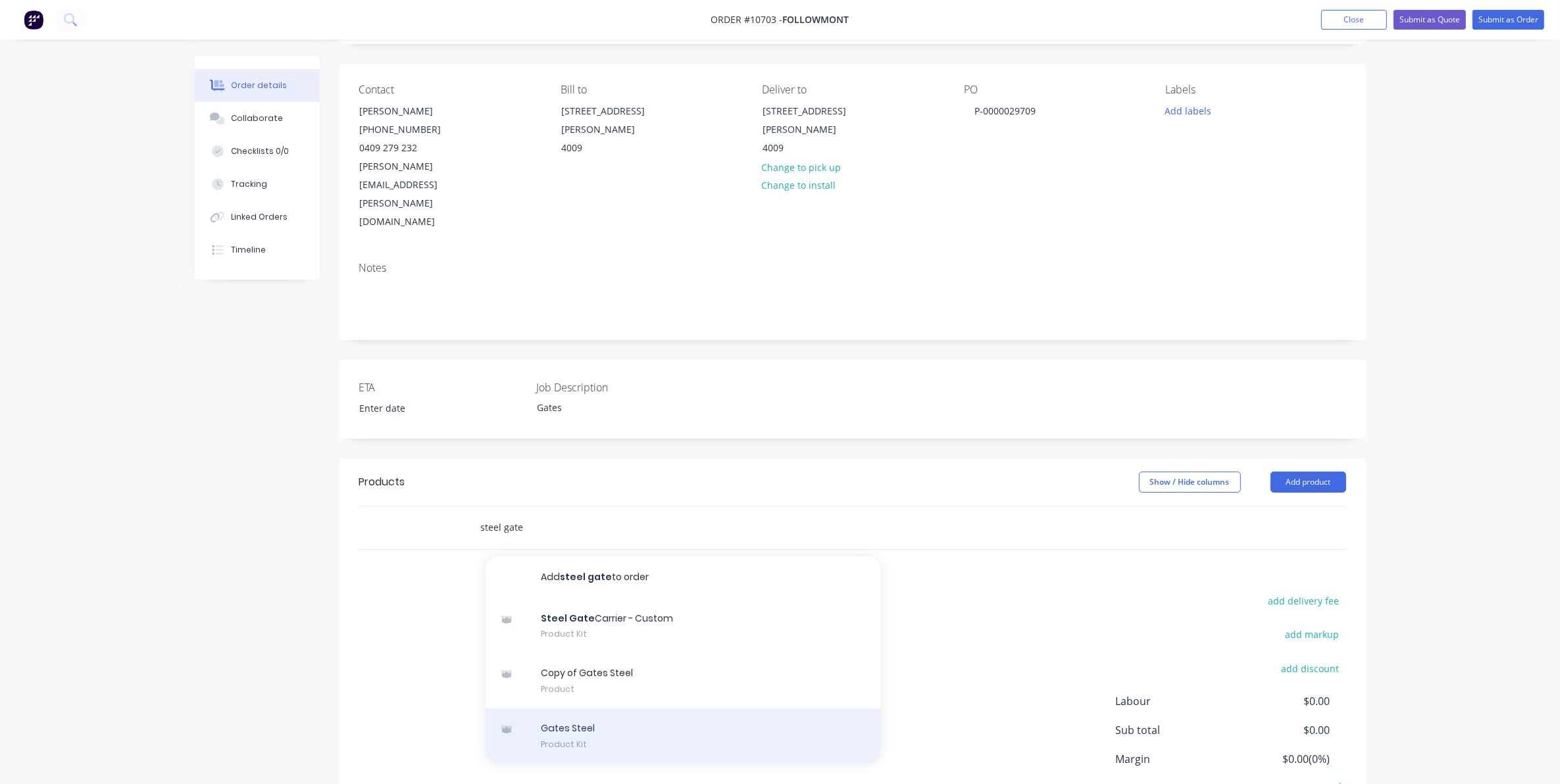
type input "steel gate"
click at [624, 709] on div "Gates Steel Product Kit" at bounding box center [683, 736] width 395 height 55
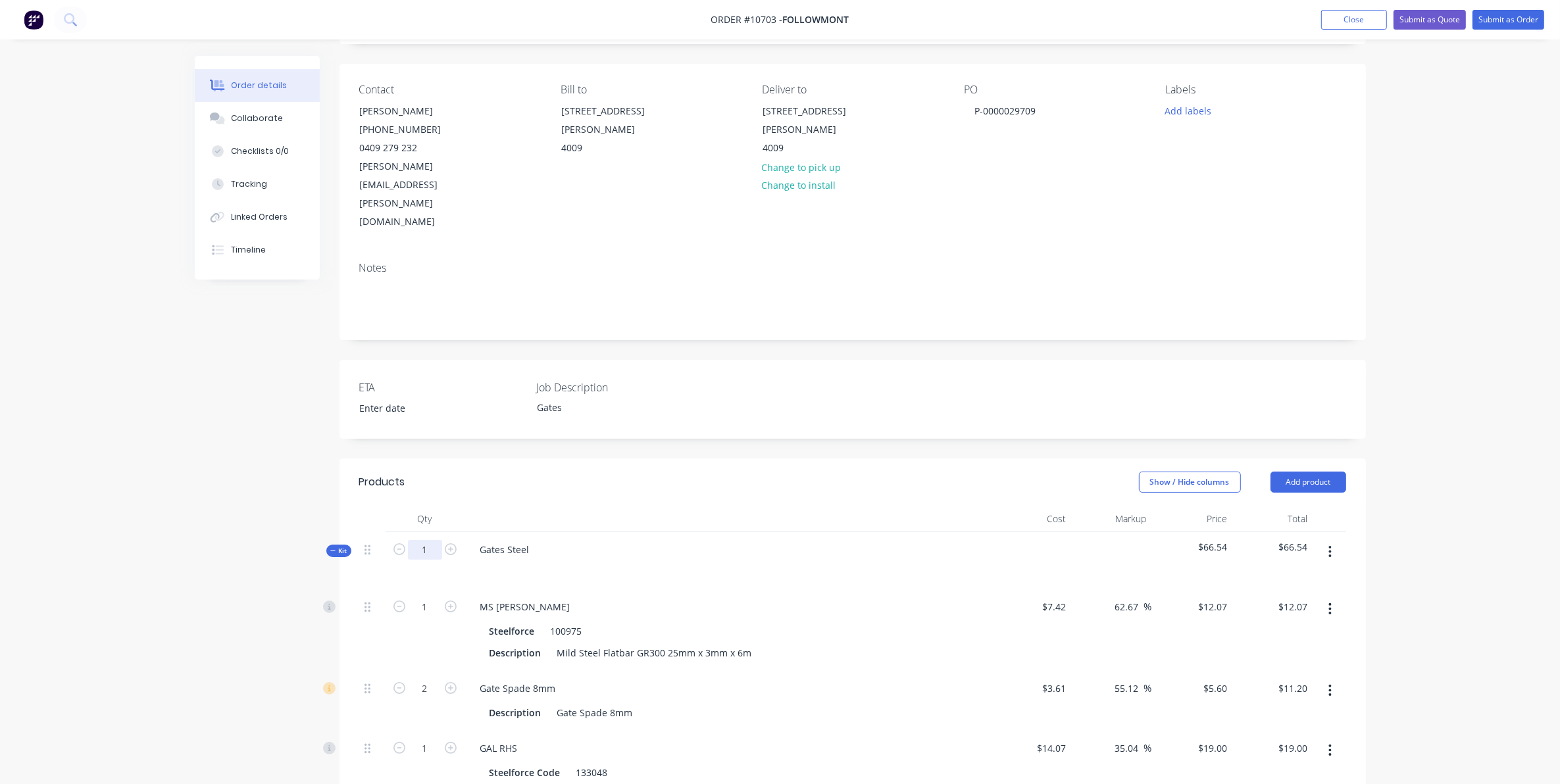
click at [428, 540] on input "1" at bounding box center [425, 550] width 34 height 20
type input "2"
type input "$24.14"
type input "4"
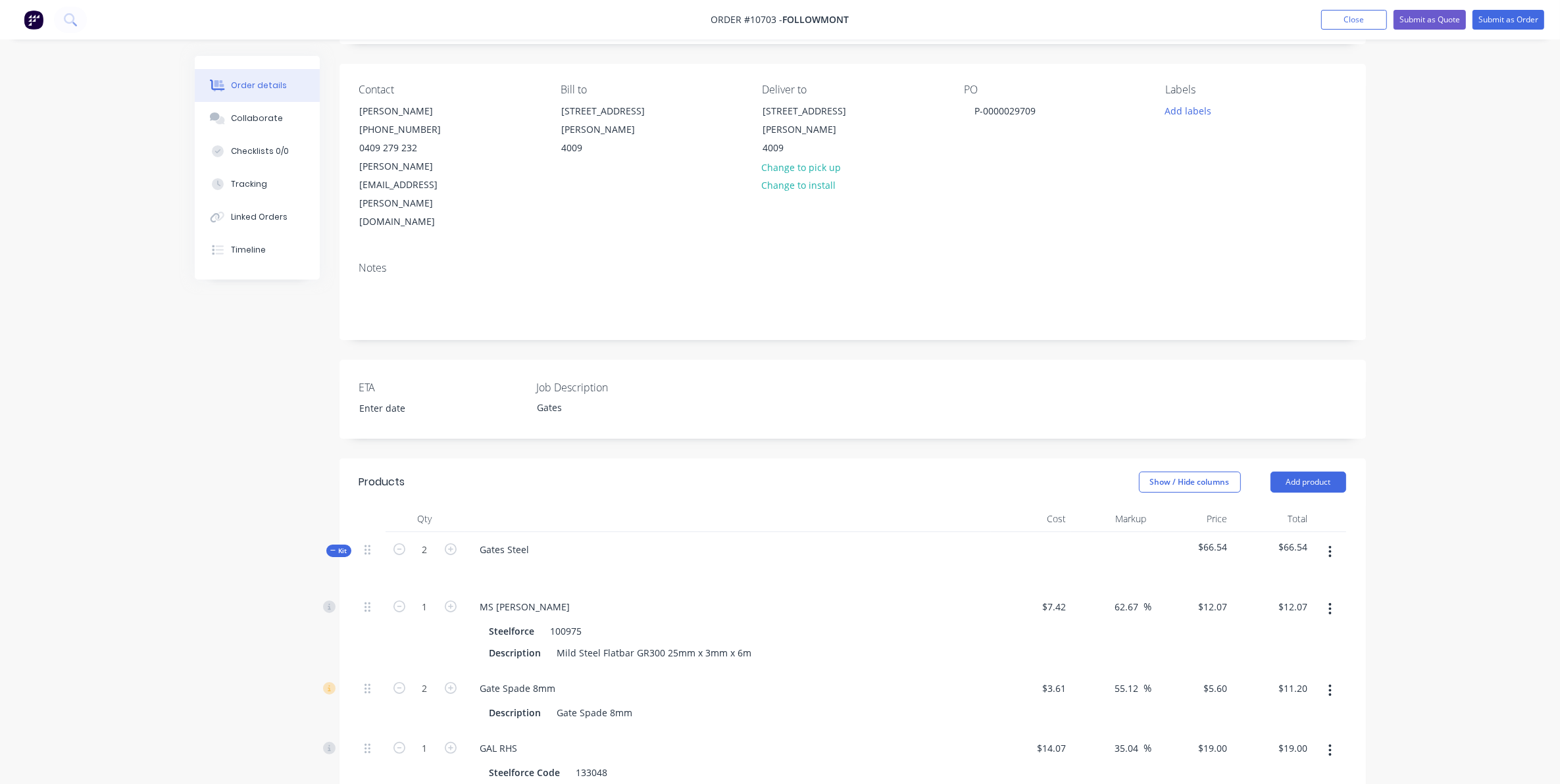
type input "$22.40"
type input "2"
type input "$38.00"
type input "2"
type input "$48.54"
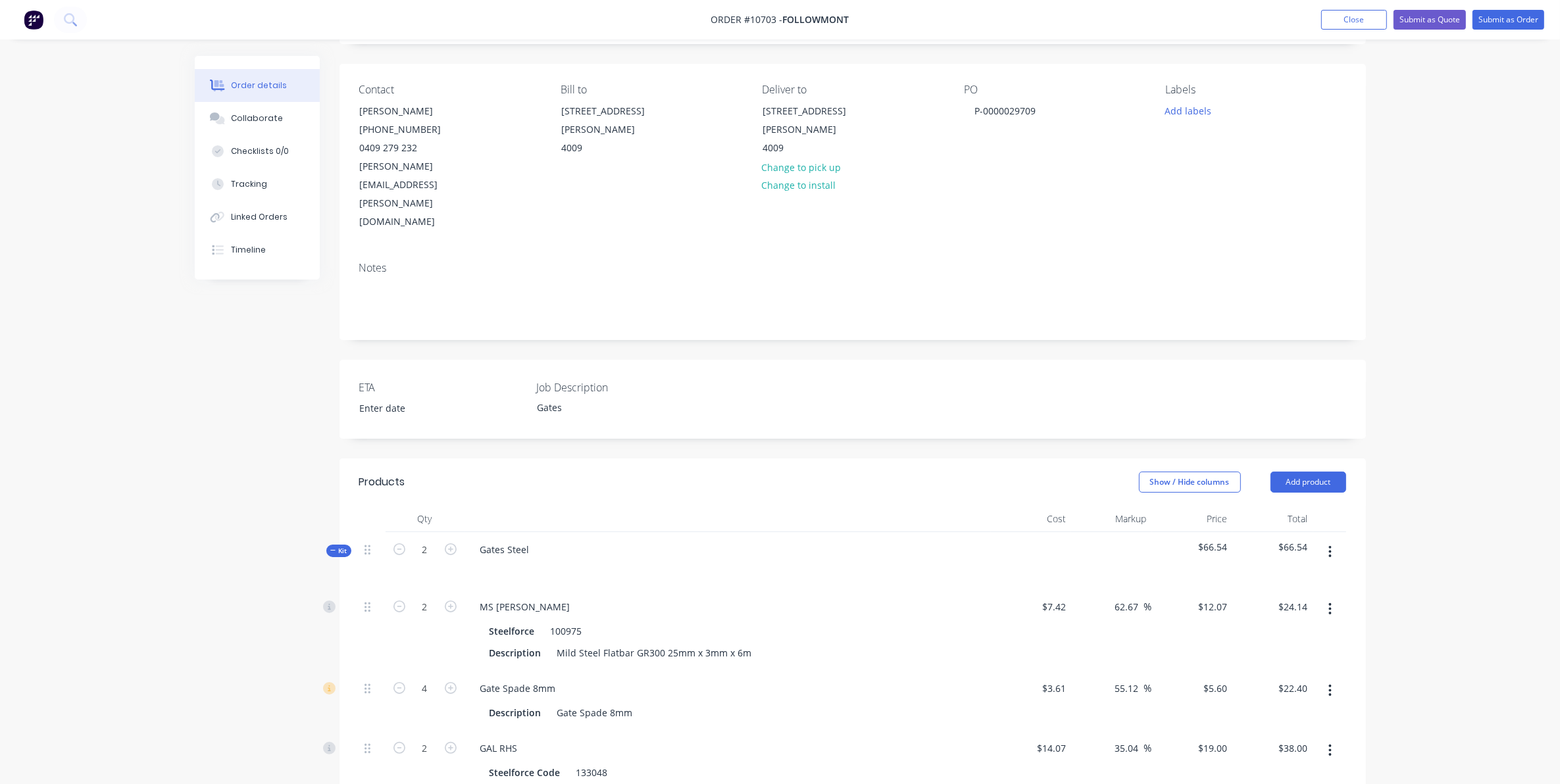
click at [278, 572] on div "Created by Sarah Created 12/08/25 Required 12/08/25 Assigned to Add team member…" at bounding box center [780, 637] width 1171 height 1326
click at [525, 559] on div at bounding box center [727, 569] width 516 height 19
click at [509, 559] on div at bounding box center [727, 569] width 516 height 19
click at [491, 559] on div at bounding box center [491, 569] width 21 height 19
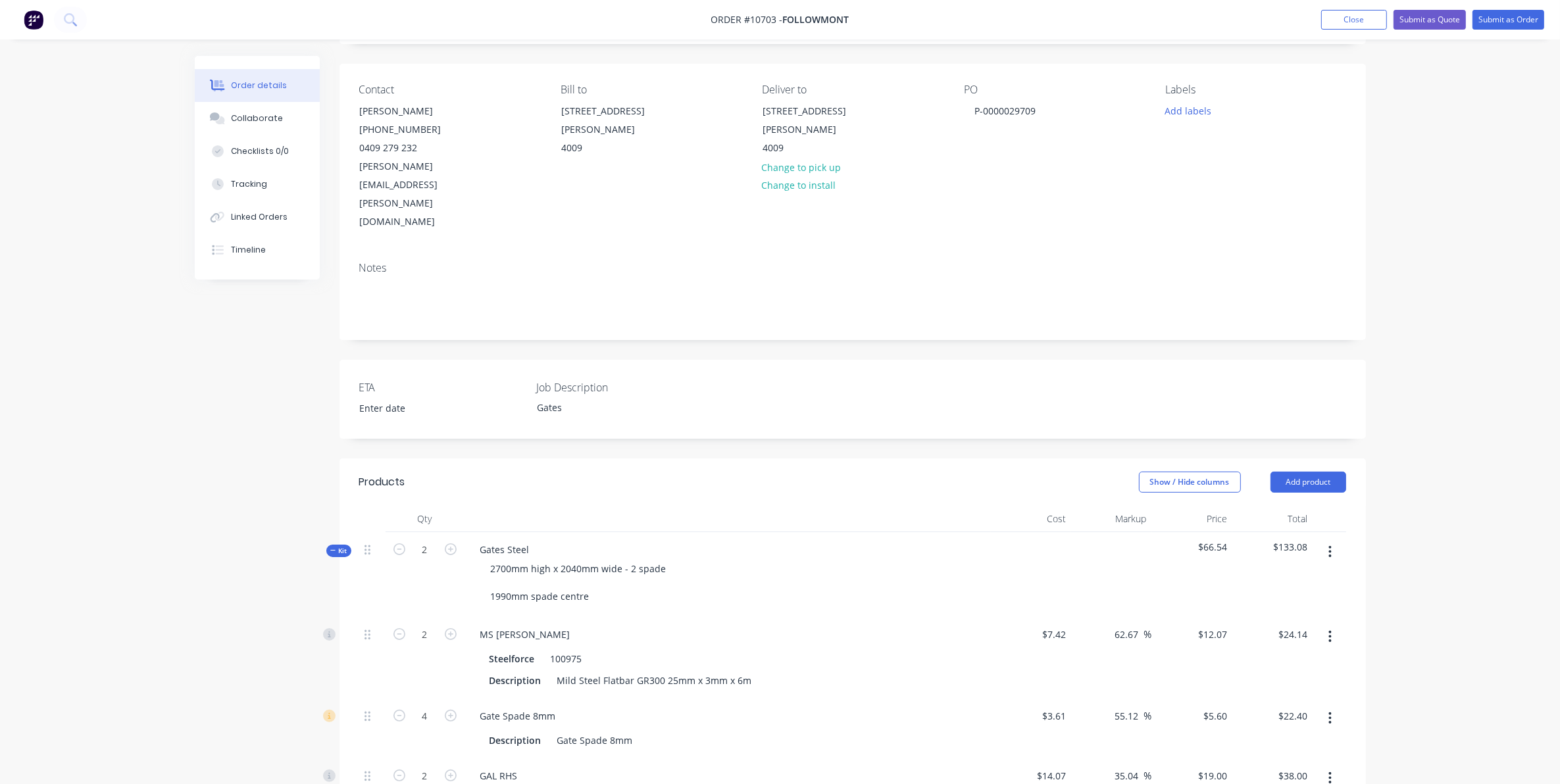
click at [1025, 395] on div "Created by Sarah Created 12/08/25 Required 12/08/25 Assigned to Add team member…" at bounding box center [852, 641] width 1026 height 1333
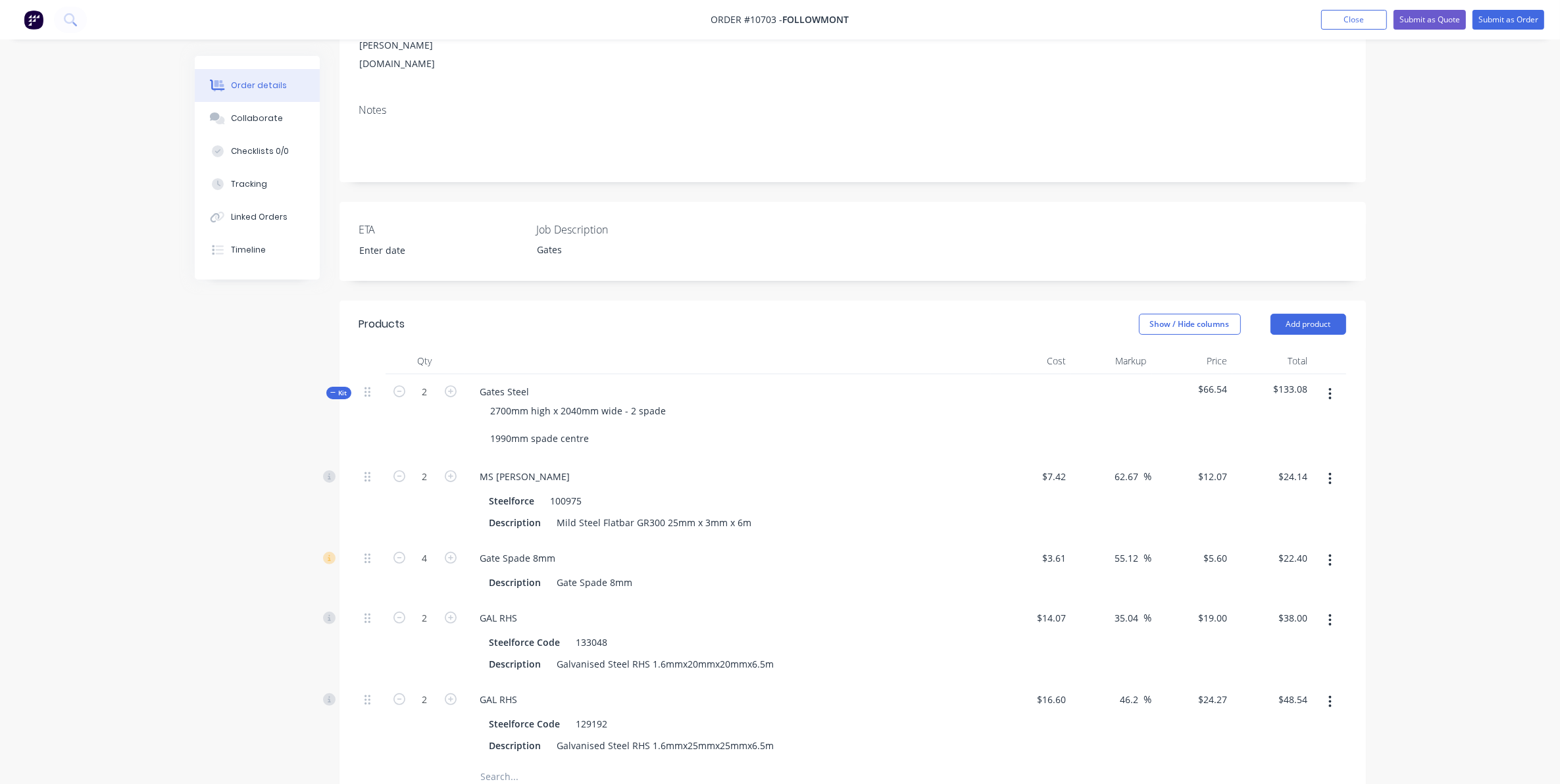
scroll to position [0, 0]
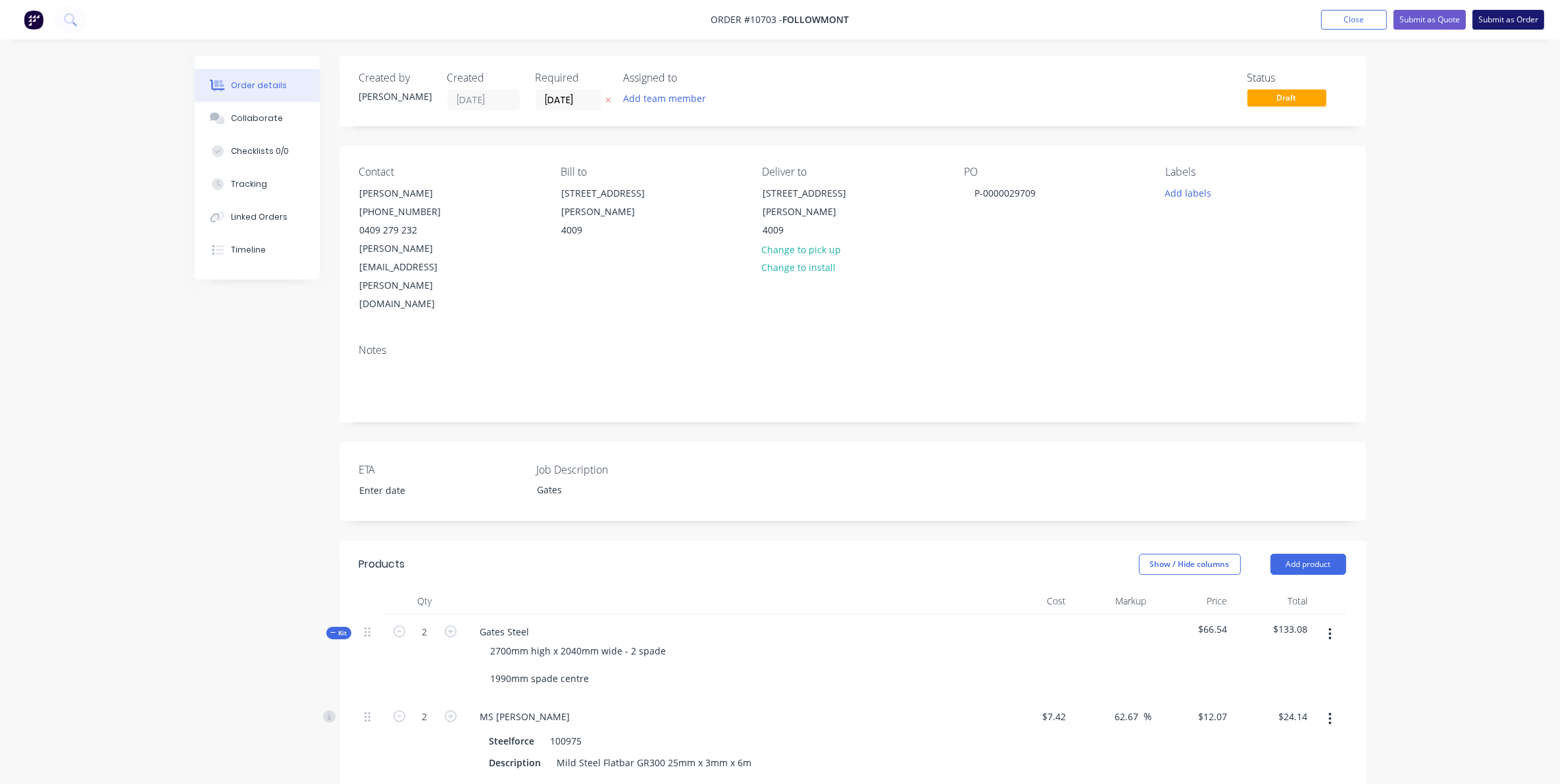
click at [1520, 18] on button "Submit as Order" at bounding box center [1509, 20] width 72 height 20
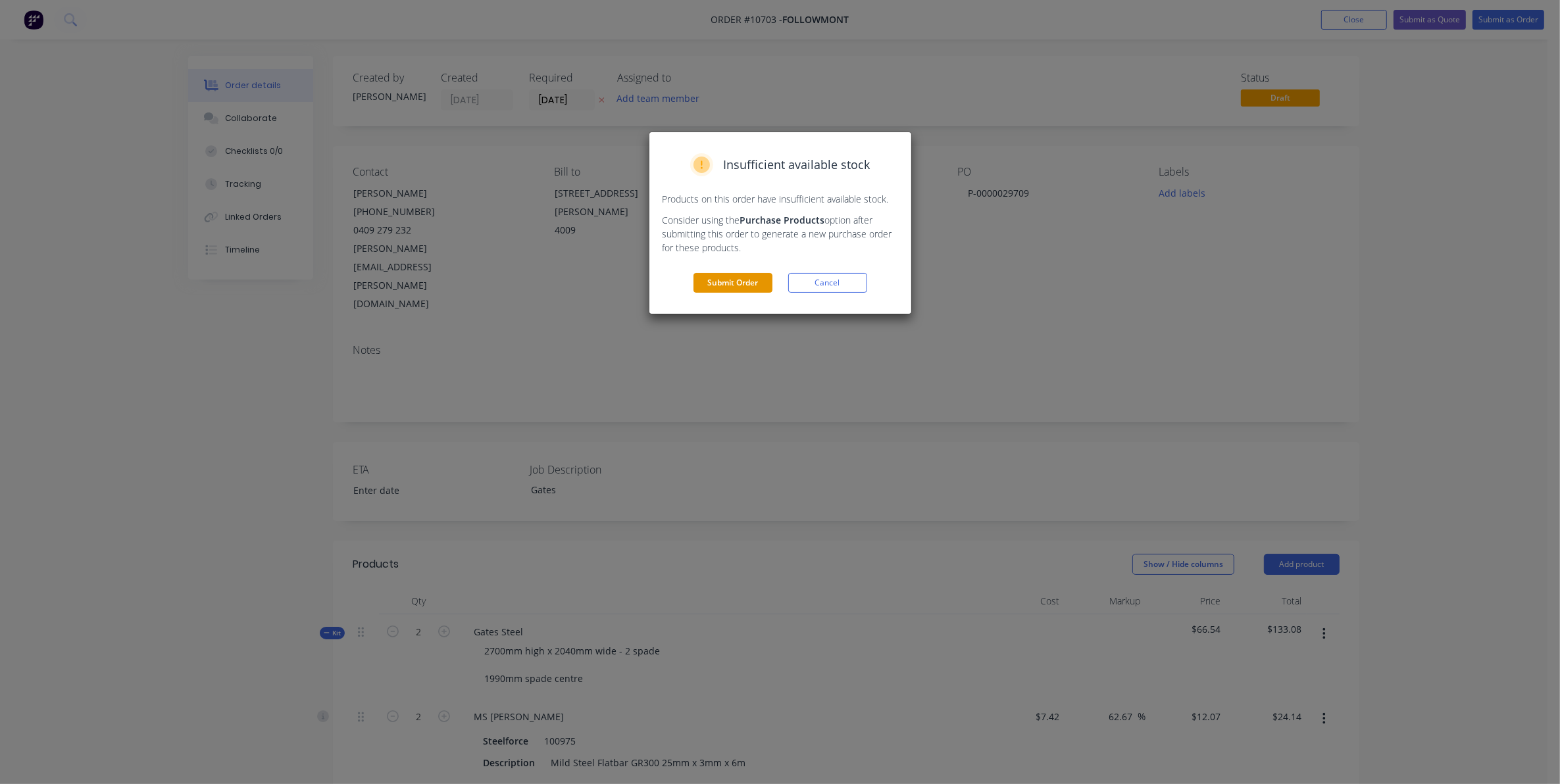
click at [739, 278] on button "Submit Order" at bounding box center [733, 283] width 79 height 20
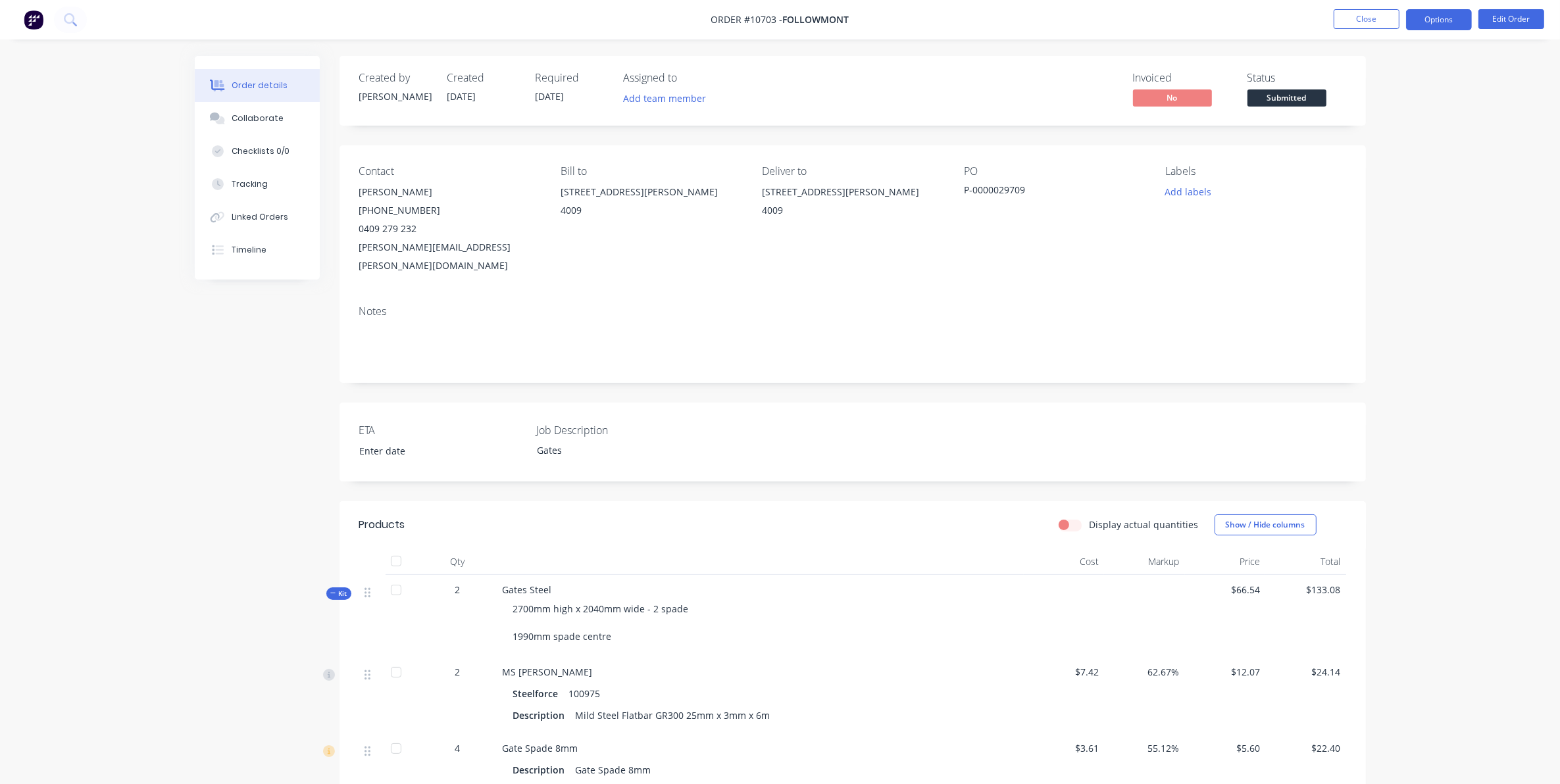
click at [1433, 18] on button "Options" at bounding box center [1439, 19] width 66 height 21
click at [1382, 156] on div "Work Order" at bounding box center [1400, 159] width 121 height 19
click at [1366, 129] on div "Without pricing" at bounding box center [1400, 133] width 121 height 19
click at [1372, 146] on button "Work Order" at bounding box center [1399, 159] width 145 height 26
click at [1370, 158] on div "Custom" at bounding box center [1400, 159] width 121 height 19
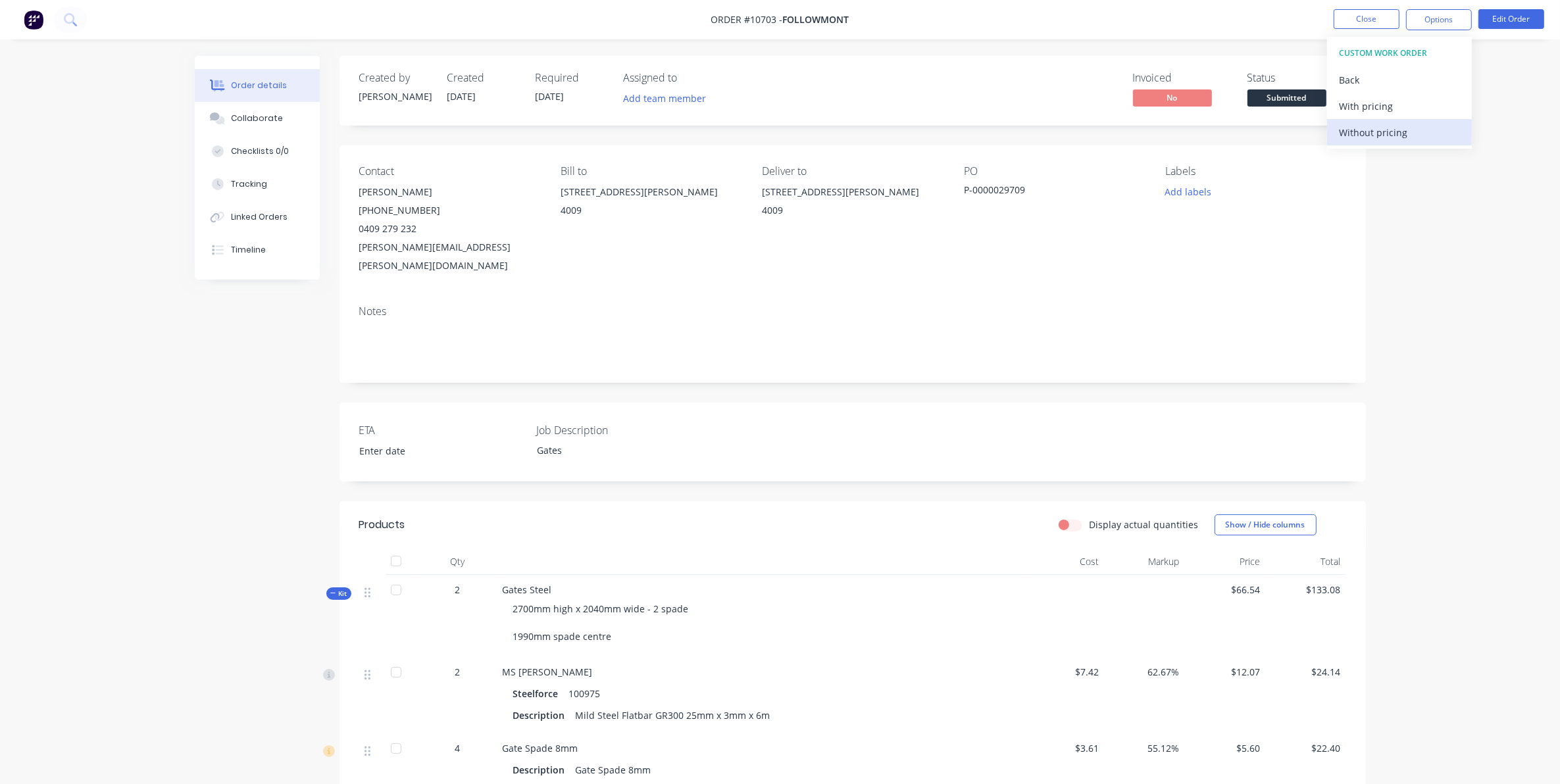
click at [1369, 137] on div "Without pricing" at bounding box center [1400, 133] width 121 height 19
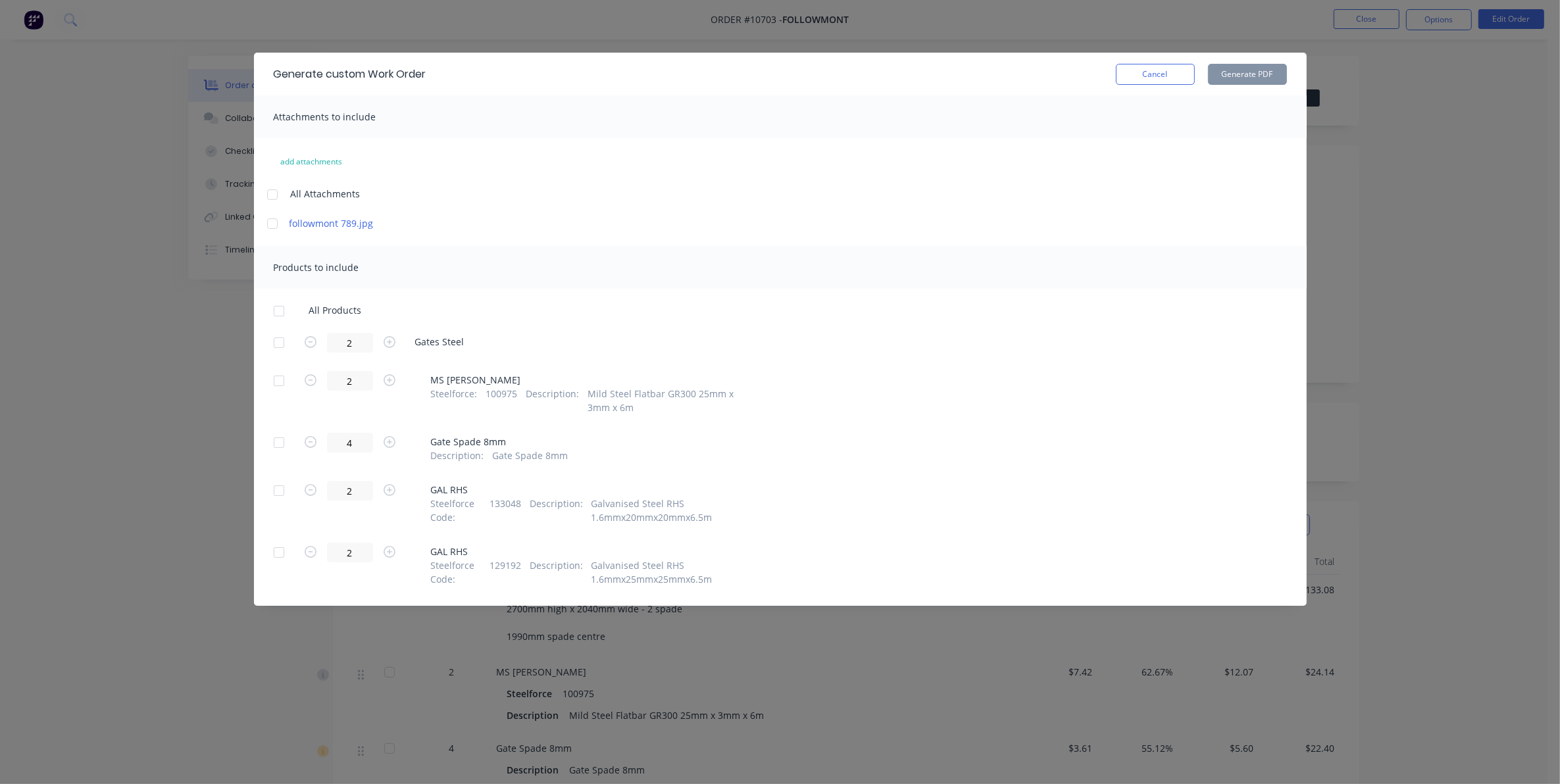
click at [275, 221] on div at bounding box center [272, 224] width 26 height 26
click at [277, 317] on div at bounding box center [279, 311] width 26 height 26
click at [1267, 71] on button "Generate PDF" at bounding box center [1247, 74] width 79 height 21
click at [1170, 77] on button "Cancel" at bounding box center [1155, 74] width 79 height 21
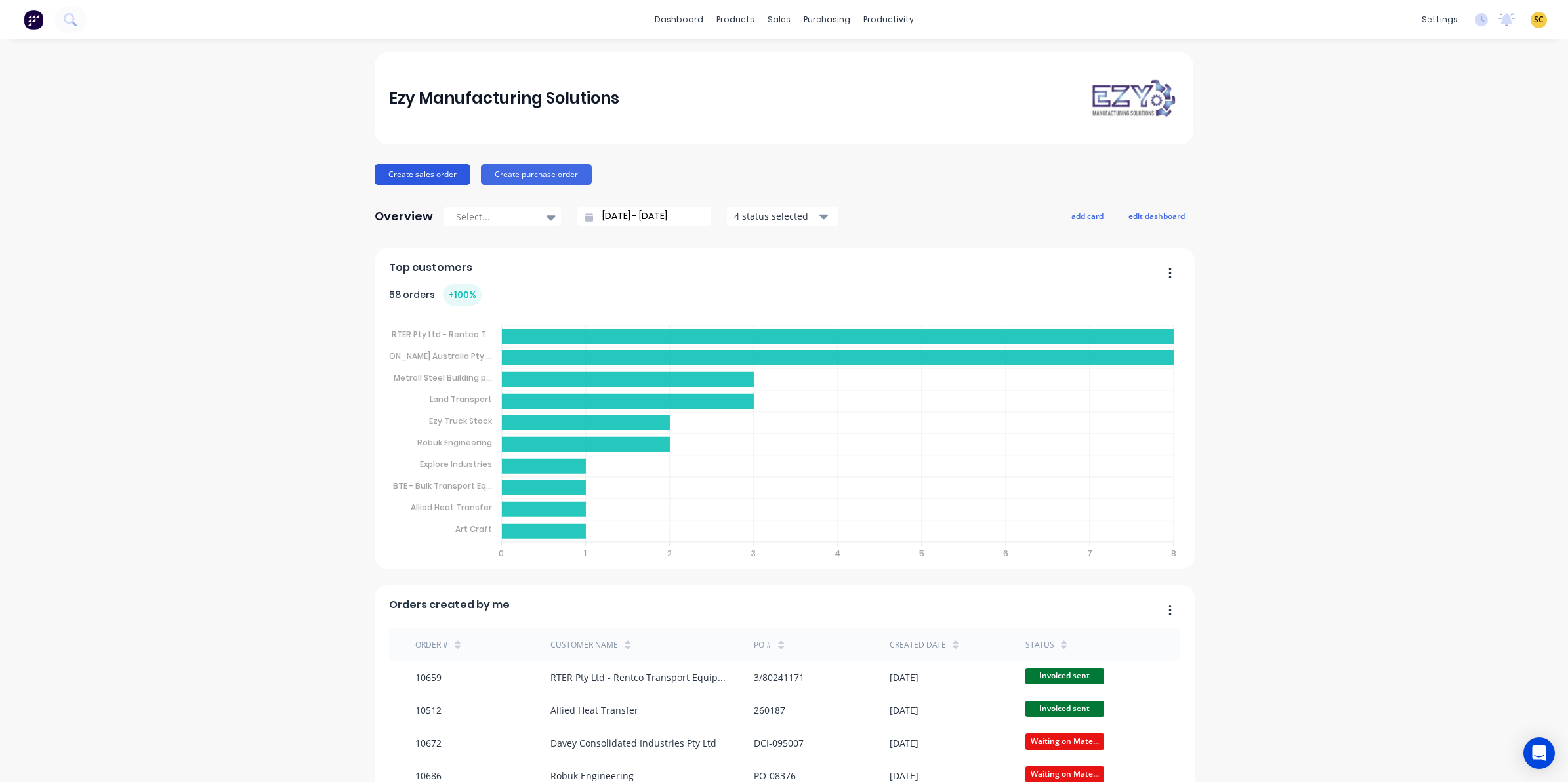
click at [452, 171] on button "Create sales order" at bounding box center [422, 174] width 96 height 21
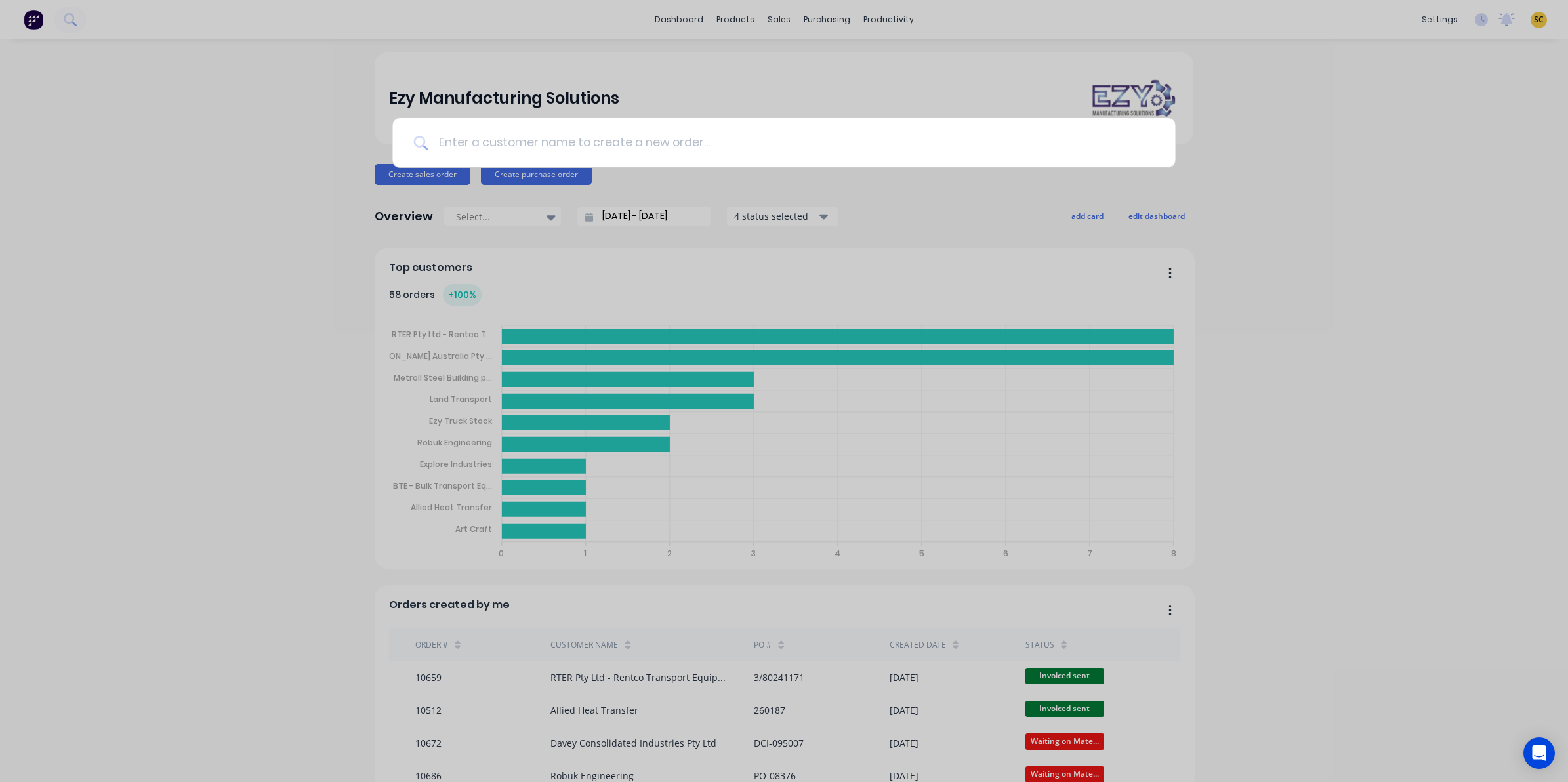
click at [789, 156] on input at bounding box center [791, 143] width 726 height 49
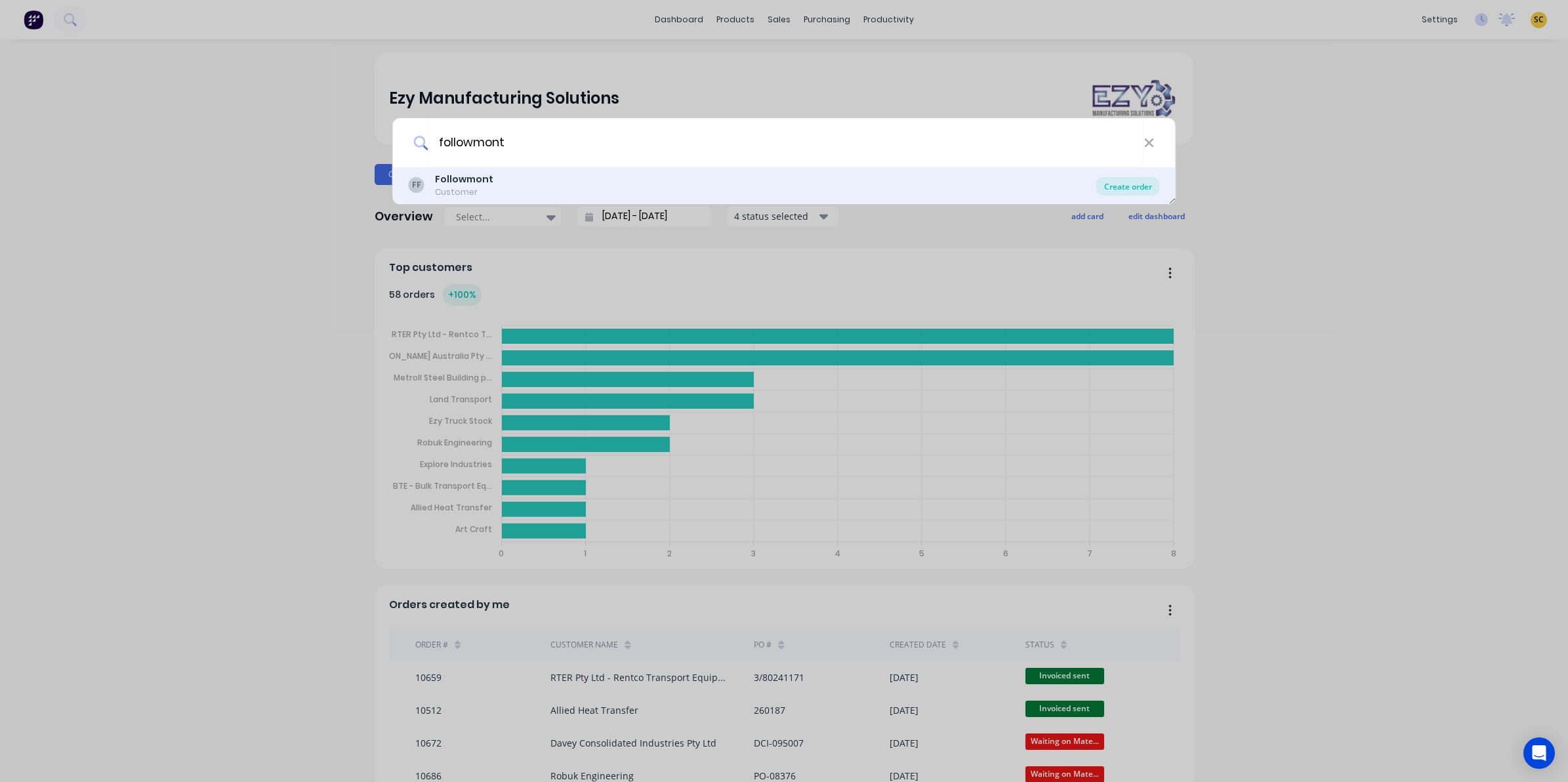
type input "followmont"
click at [1129, 190] on div "Create order" at bounding box center [1127, 187] width 63 height 18
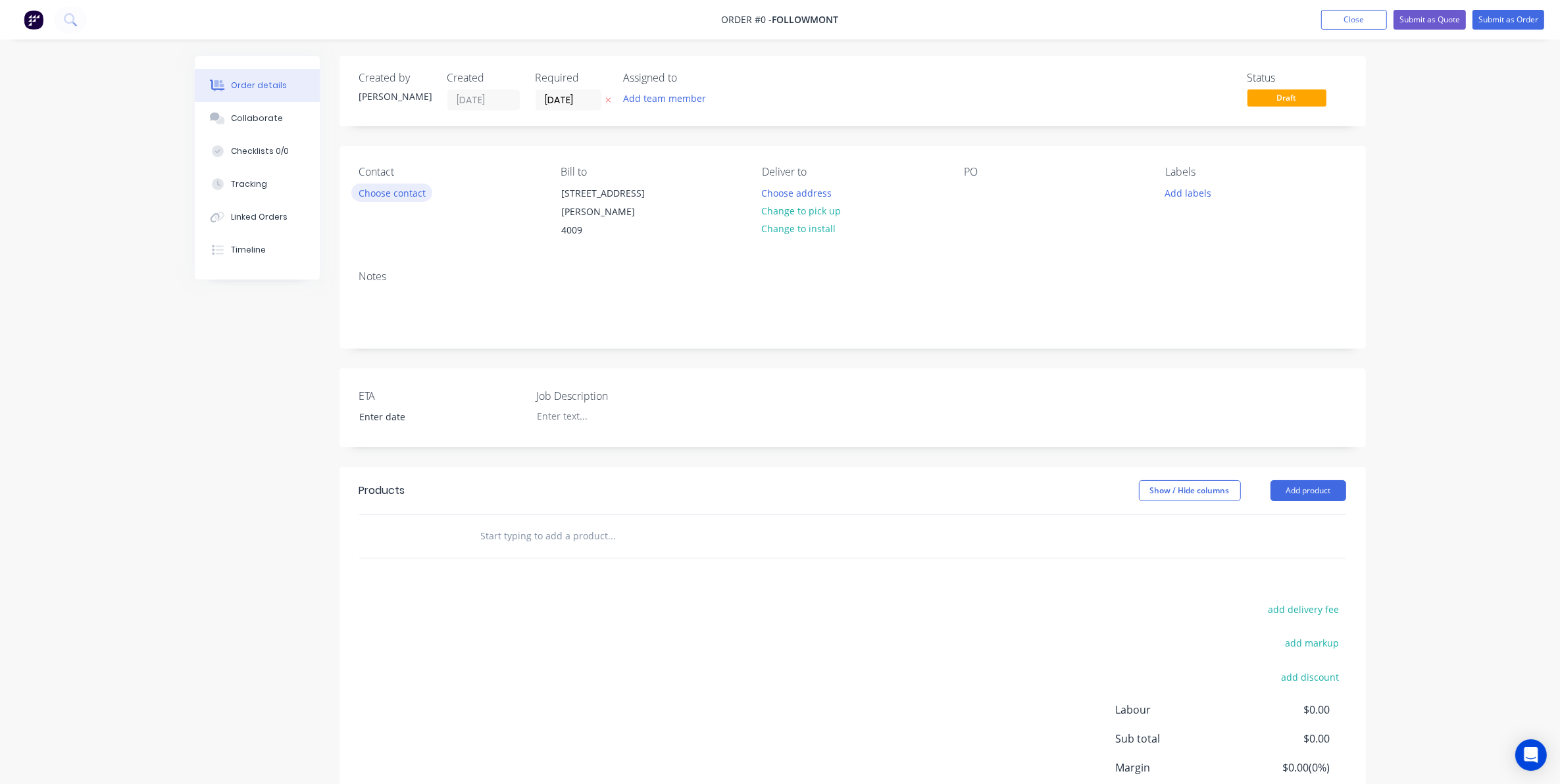
click at [369, 195] on button "Choose contact" at bounding box center [392, 192] width 81 height 18
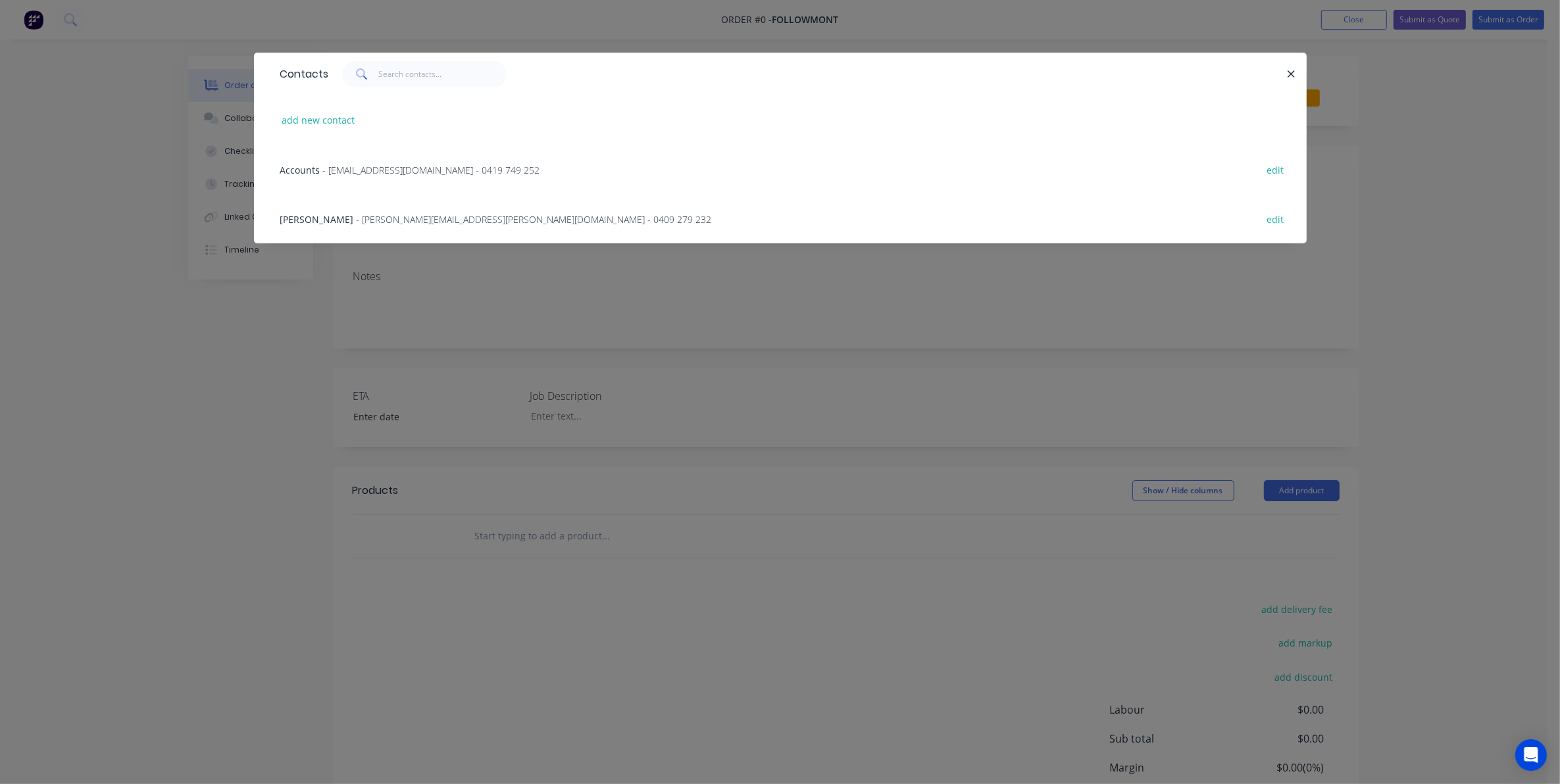
click at [382, 222] on span "- [PERSON_NAME][EMAIL_ADDRESS][PERSON_NAME][DOMAIN_NAME] - 0409 279 232" at bounding box center [534, 219] width 356 height 12
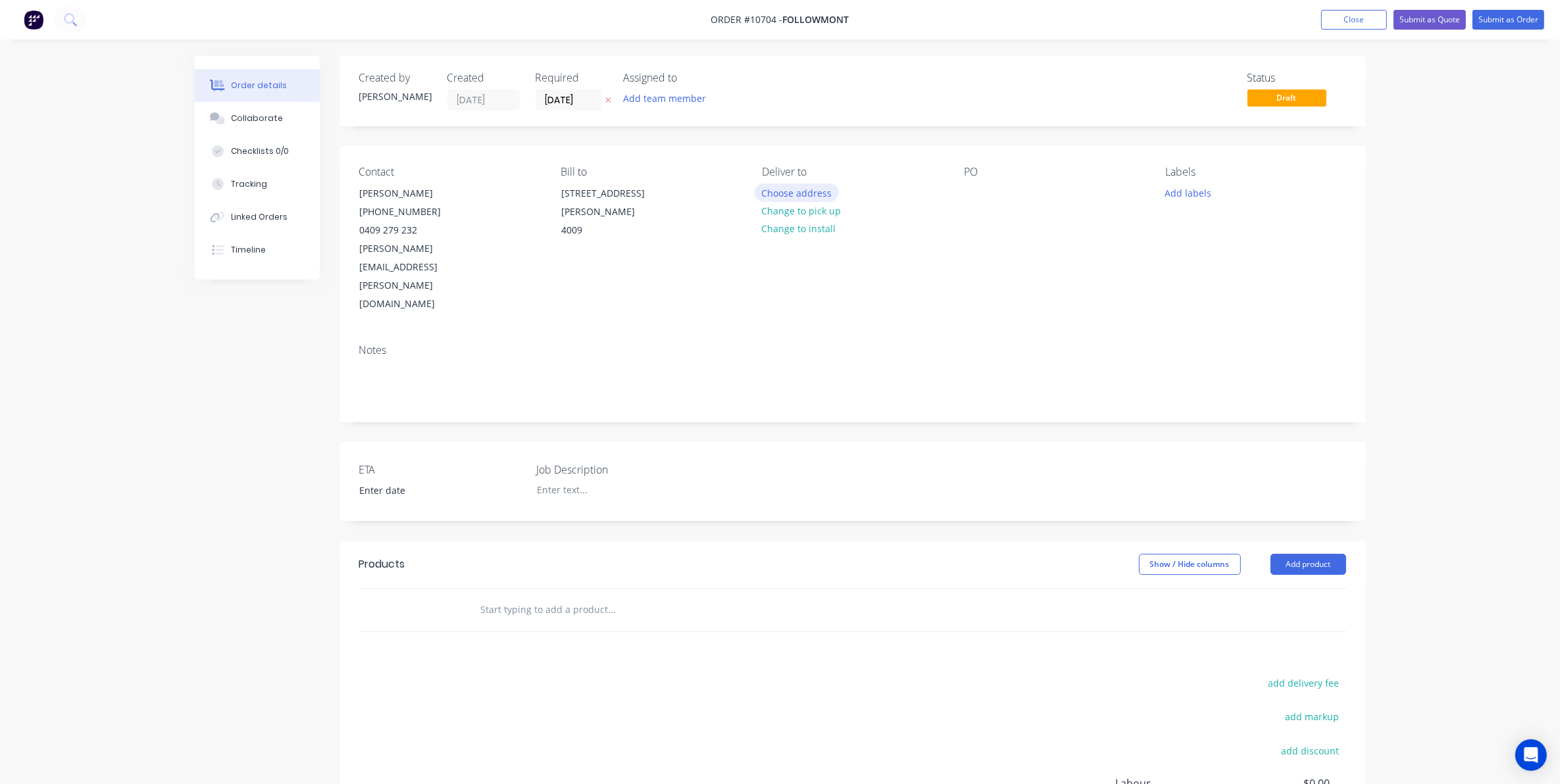
click at [833, 192] on button "Choose address" at bounding box center [797, 192] width 84 height 18
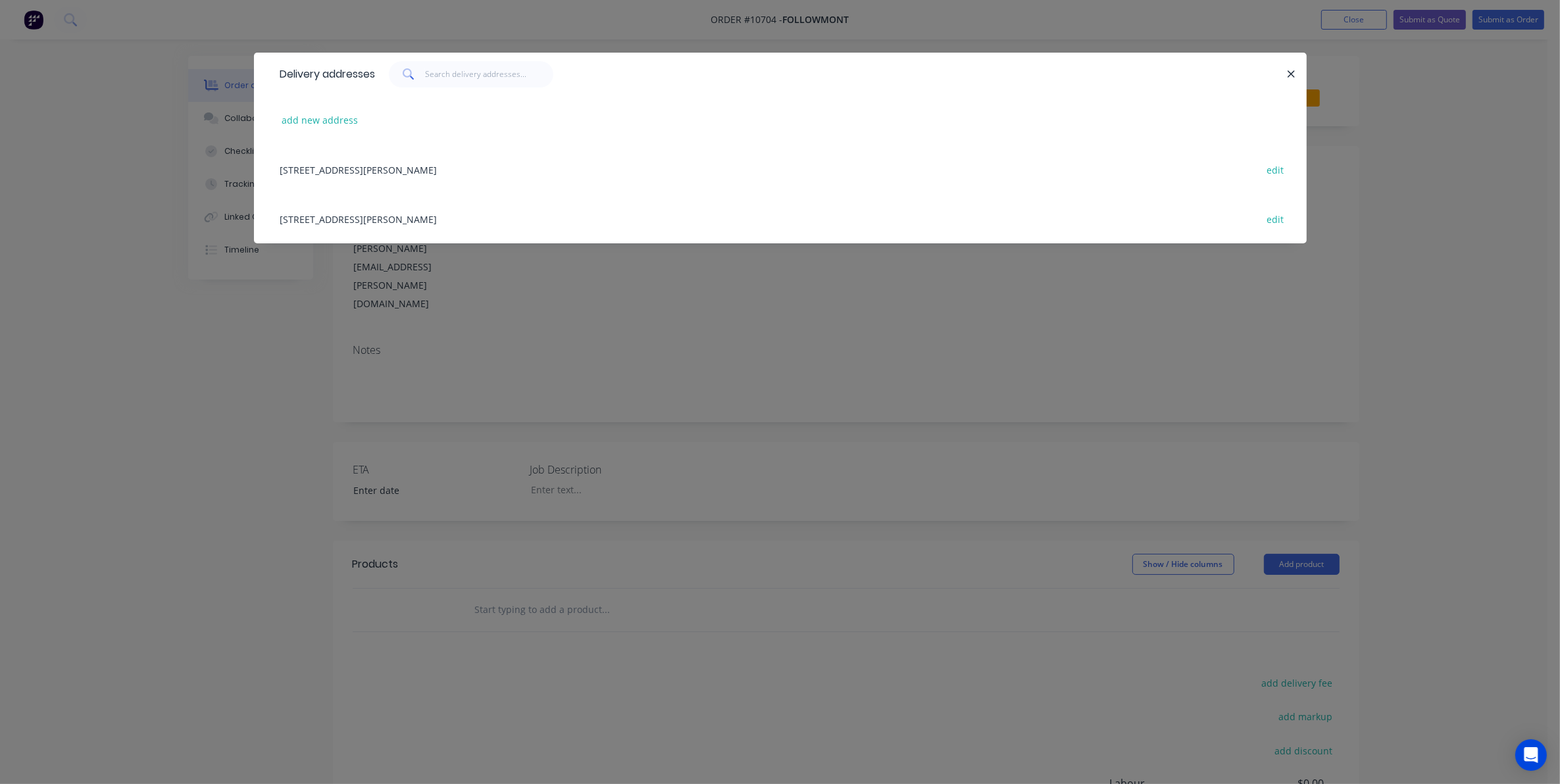
drag, startPoint x: 623, startPoint y: 192, endPoint x: 537, endPoint y: 191, distance: 86.0
click at [622, 192] on div "[STREET_ADDRESS][PERSON_NAME]" at bounding box center [780, 169] width 1013 height 49
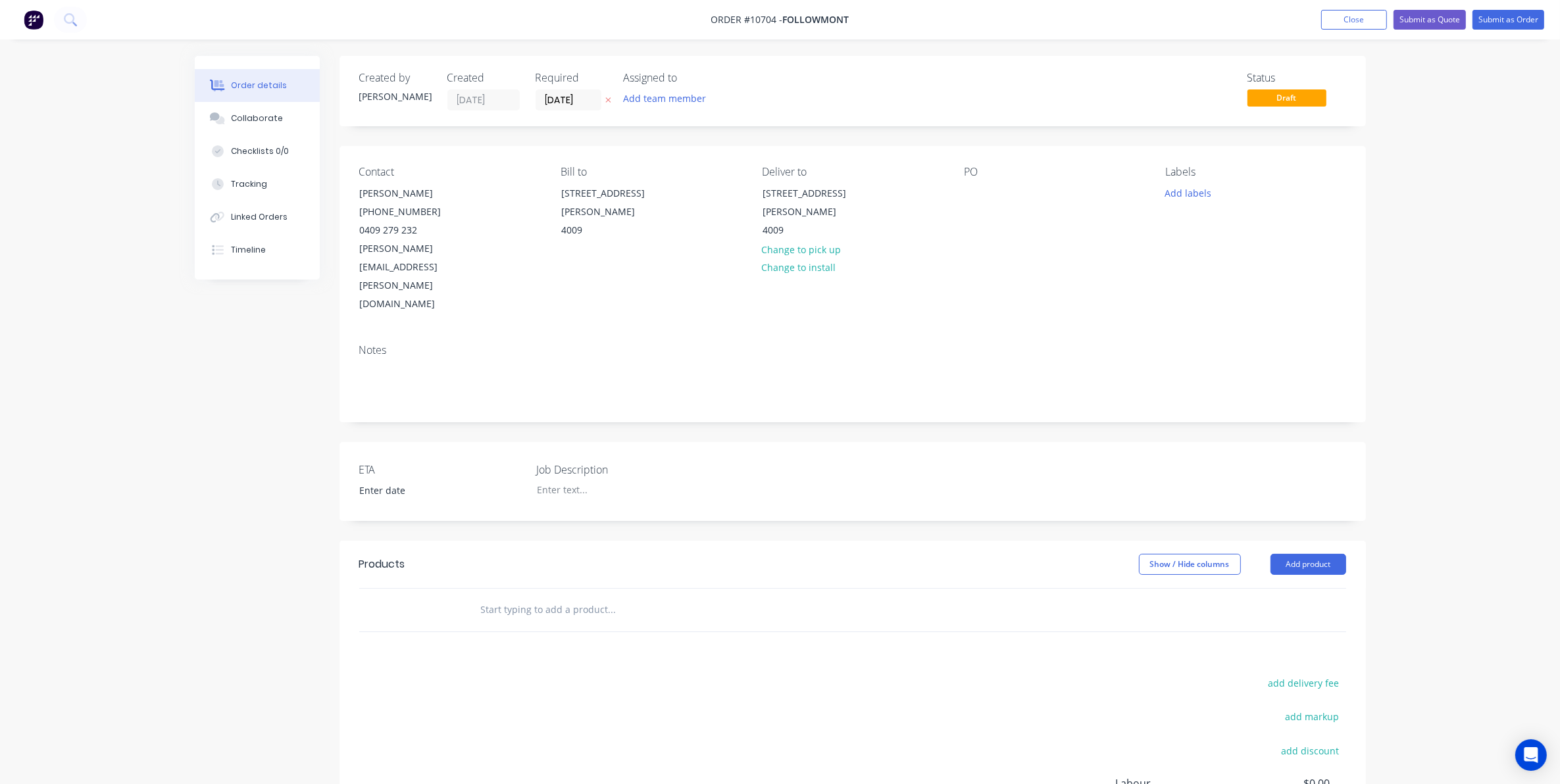
click at [962, 211] on div "Contact [PERSON_NAME] [PHONE_NUMBER] [PERSON_NAME][EMAIL_ADDRESS][PERSON_NAME][…" at bounding box center [852, 240] width 1026 height 188
click at [962, 195] on div "Contact [PERSON_NAME] [PHONE_NUMBER] [PERSON_NAME][EMAIL_ADDRESS][PERSON_NAME][…" at bounding box center [852, 240] width 1026 height 188
click at [980, 184] on div at bounding box center [974, 193] width 21 height 19
click at [969, 196] on div at bounding box center [974, 193] width 21 height 19
paste div
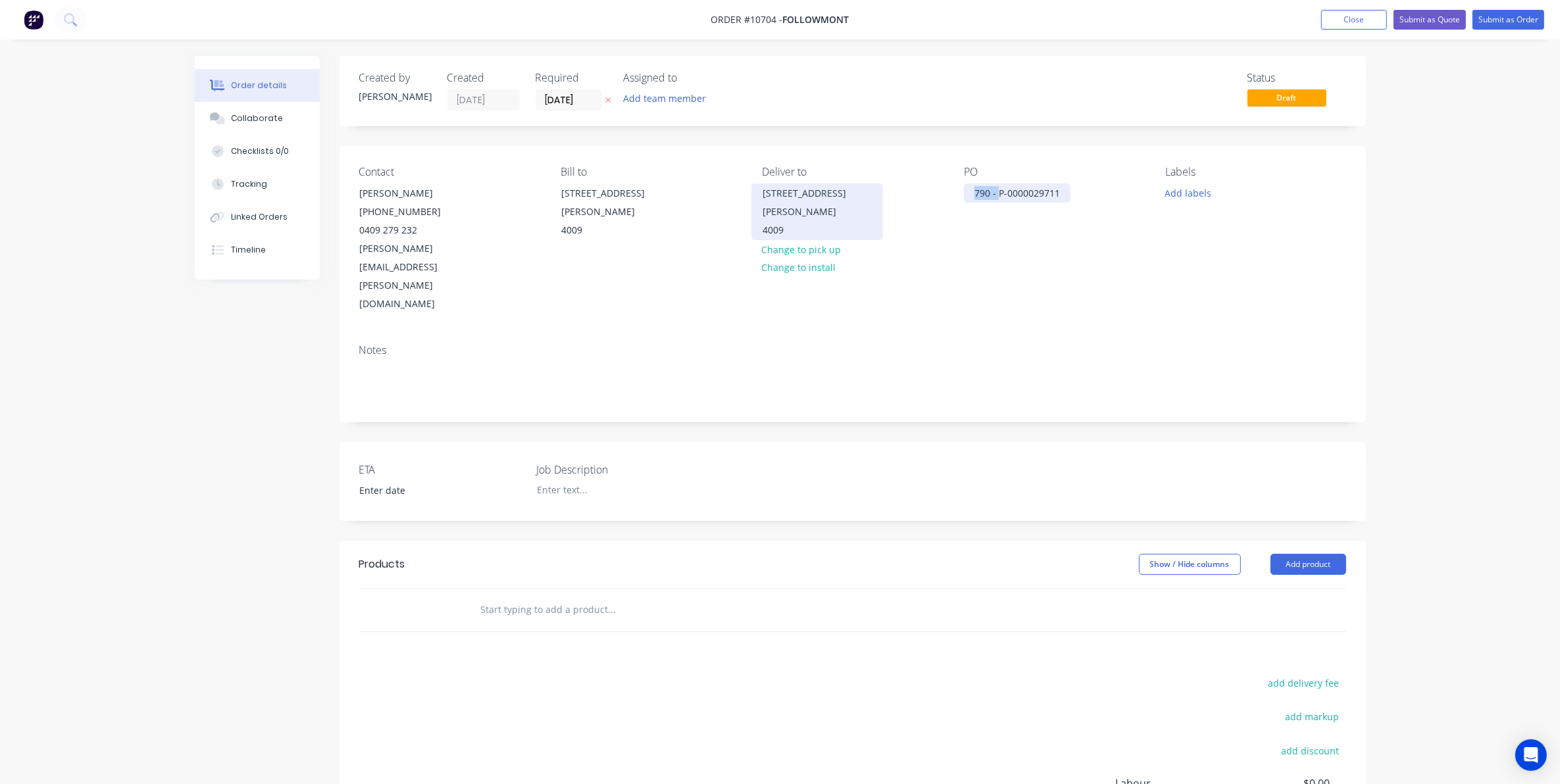
drag, startPoint x: 997, startPoint y: 195, endPoint x: 861, endPoint y: 189, distance: 136.1
click at [870, 189] on div "Contact [PERSON_NAME] [PHONE_NUMBER] [PERSON_NAME][EMAIL_ADDRESS][PERSON_NAME][…" at bounding box center [852, 240] width 1026 height 188
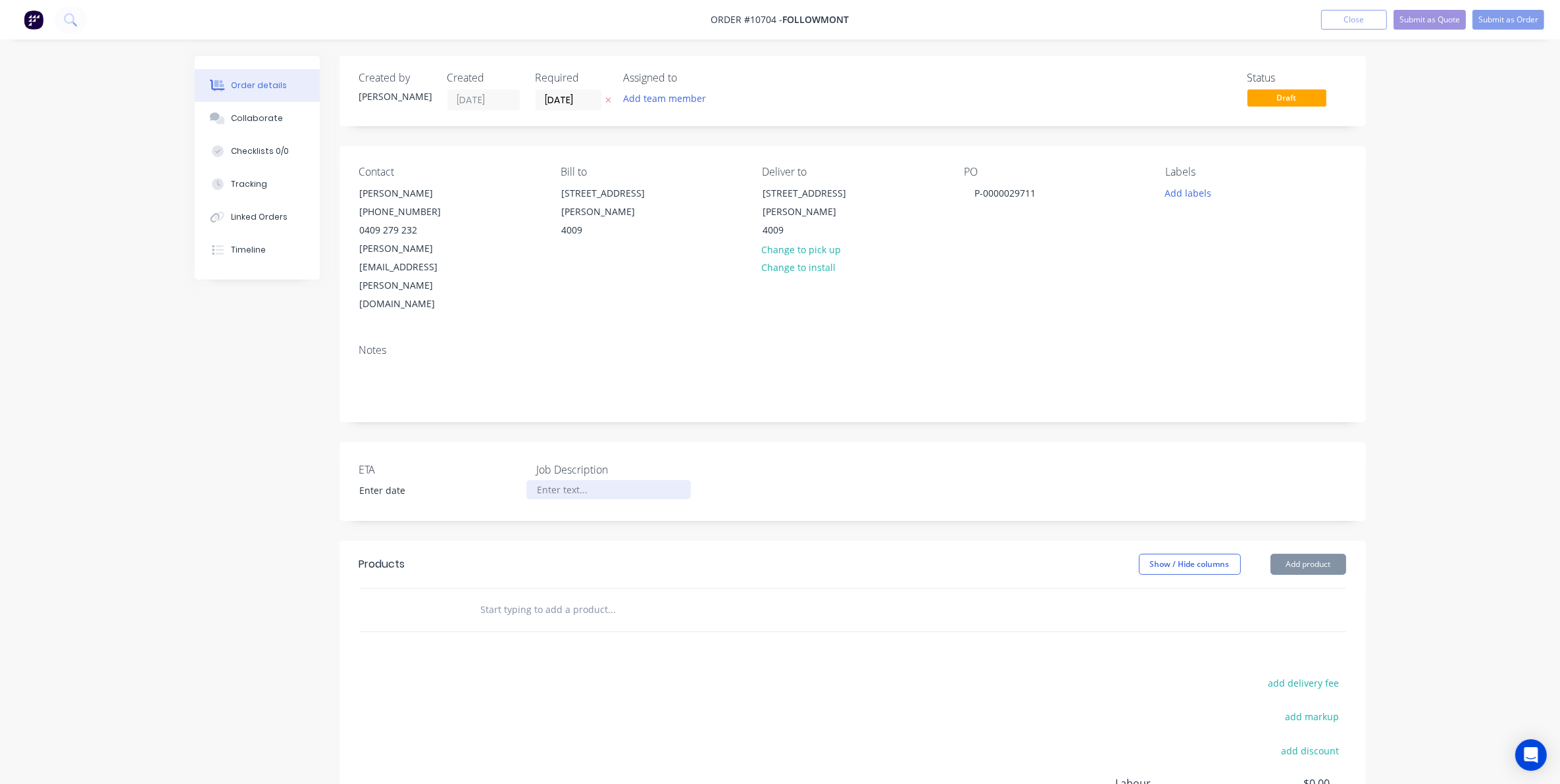
click at [574, 481] on div at bounding box center [609, 490] width 165 height 19
click at [586, 541] on header "Products Show / Hide columns Add product" at bounding box center [852, 565] width 1026 height 48
click at [586, 597] on input "text" at bounding box center [612, 610] width 263 height 26
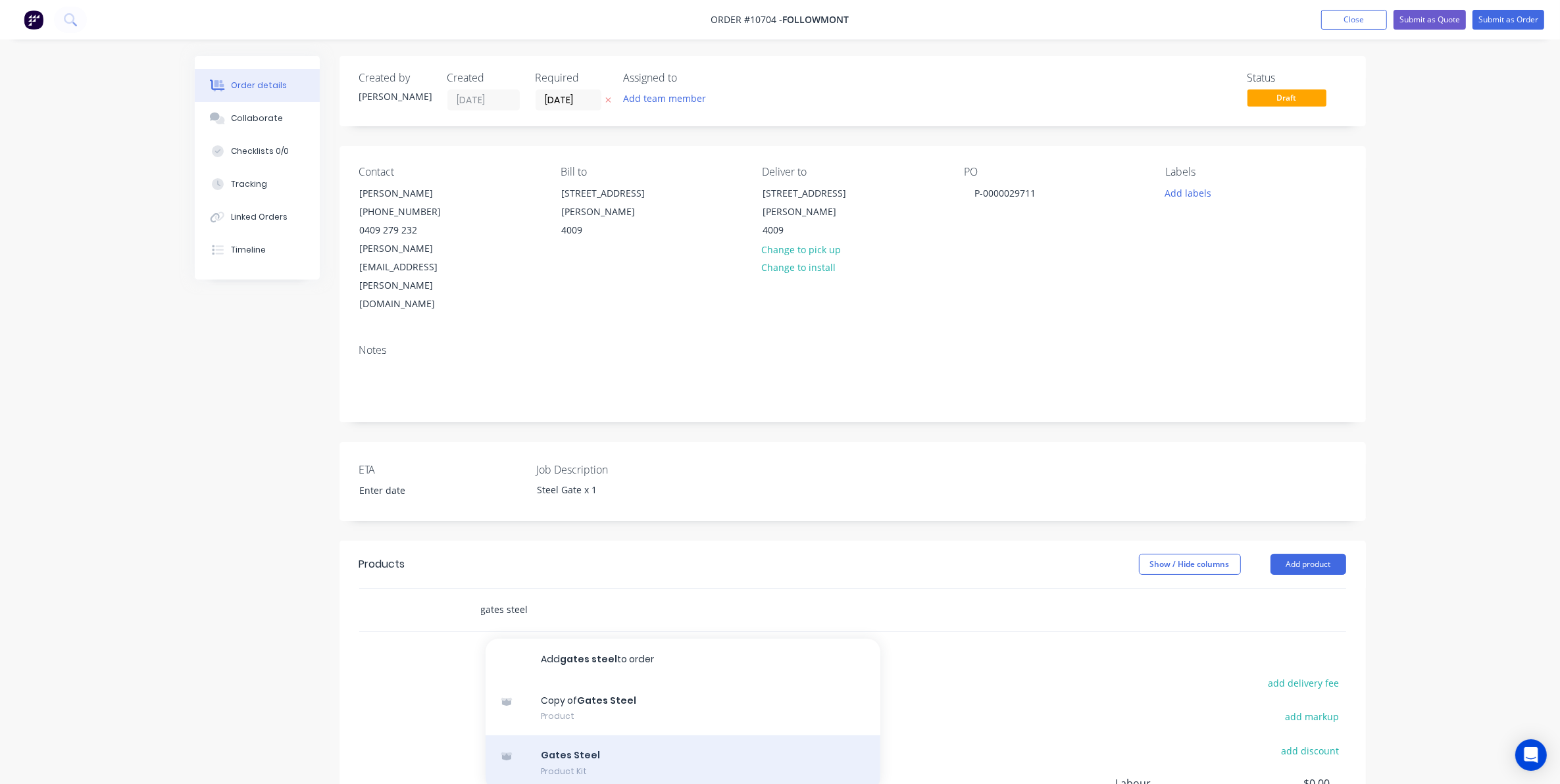
type input "gates steel"
click at [627, 736] on div "Gates Steel Product Kit" at bounding box center [683, 763] width 395 height 55
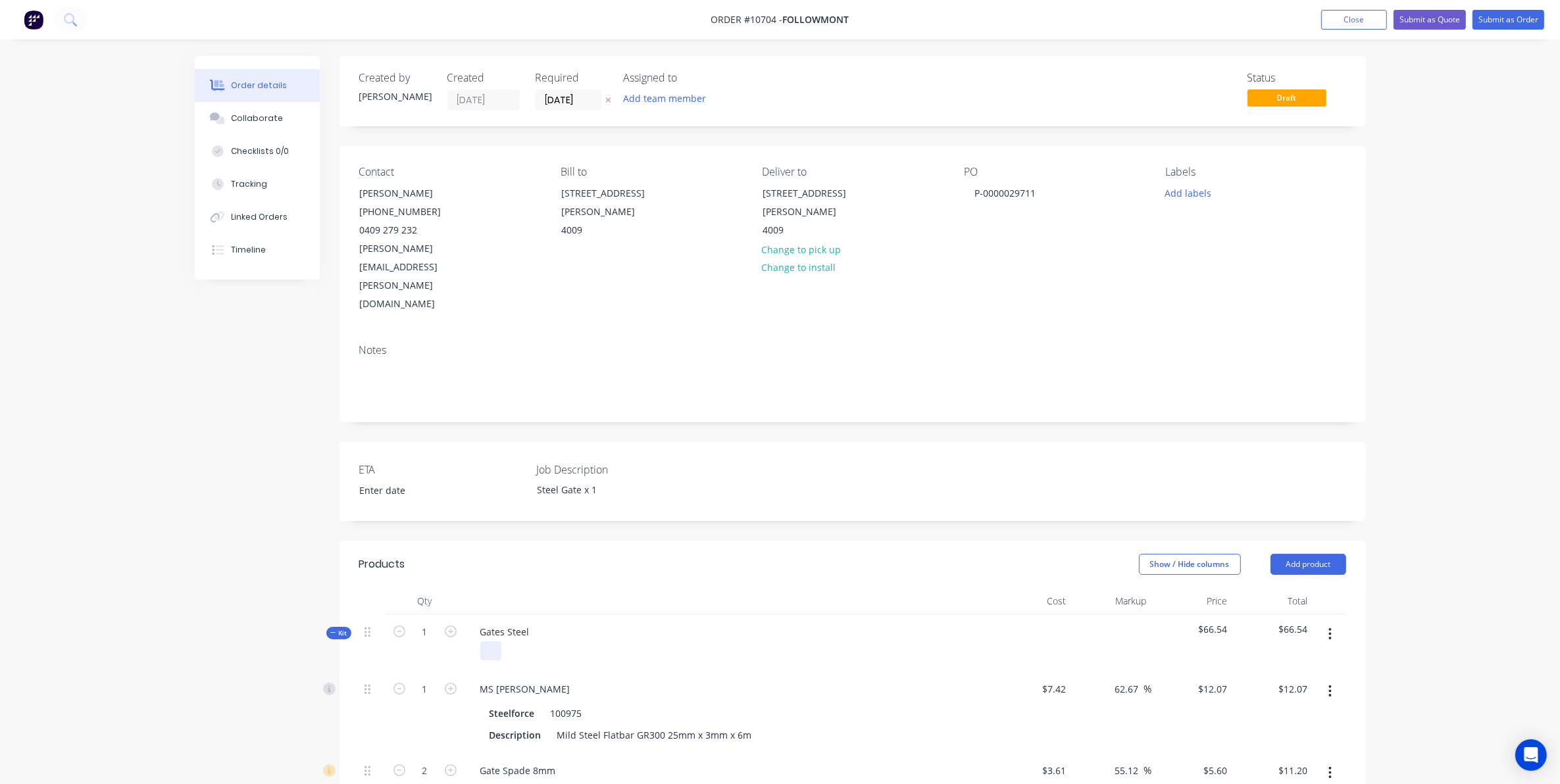
click at [484, 641] on div at bounding box center [491, 651] width 21 height 19
click at [840, 541] on header "Products Show / Hide columns Add product" at bounding box center [852, 565] width 1026 height 48
click at [248, 120] on div "Collaborate" at bounding box center [257, 118] width 52 height 11
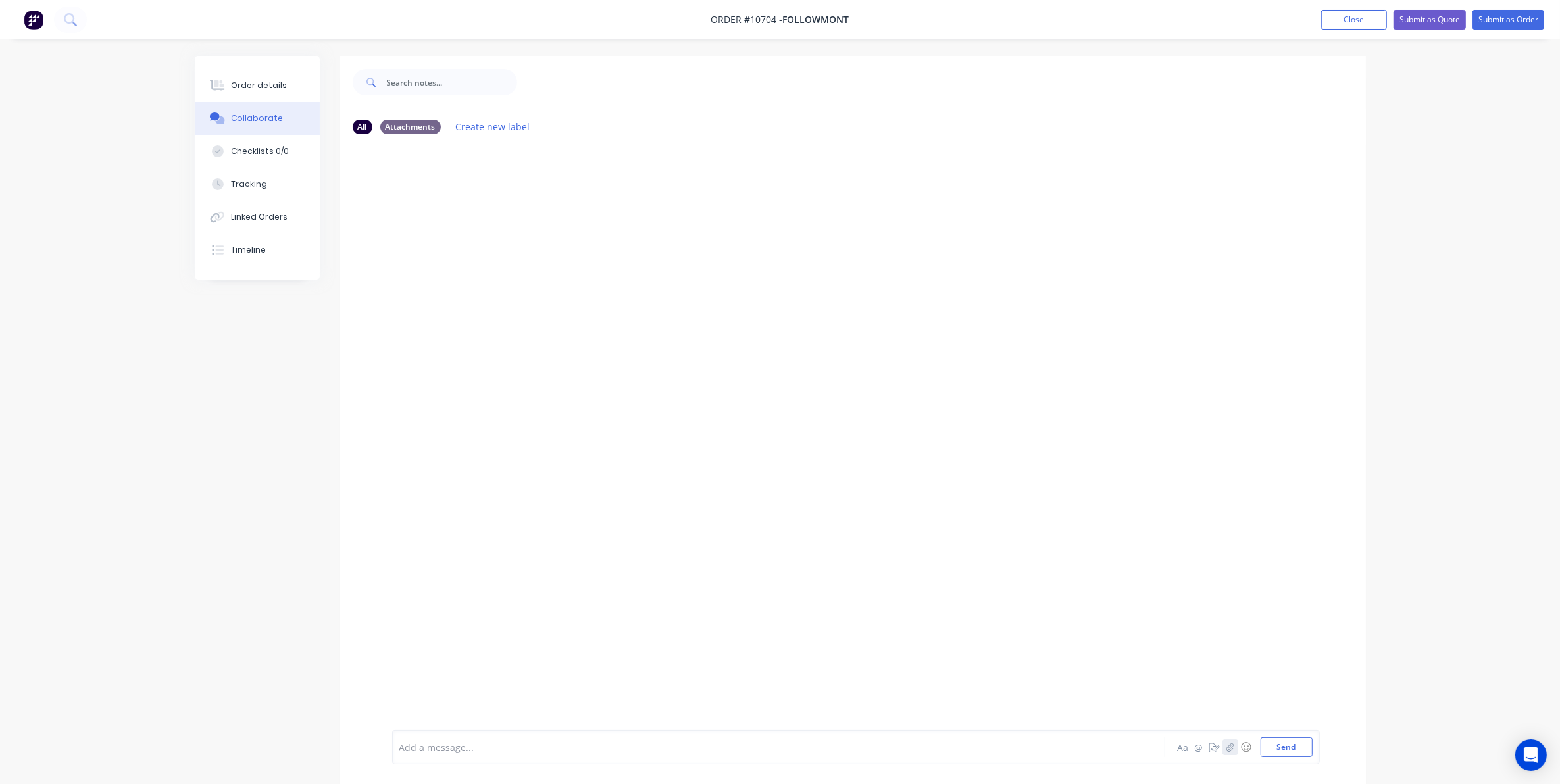
click at [1230, 749] on icon "button" at bounding box center [1230, 747] width 8 height 9
click at [1275, 746] on button "Send" at bounding box center [1287, 747] width 52 height 20
click at [224, 80] on icon at bounding box center [218, 85] width 15 height 11
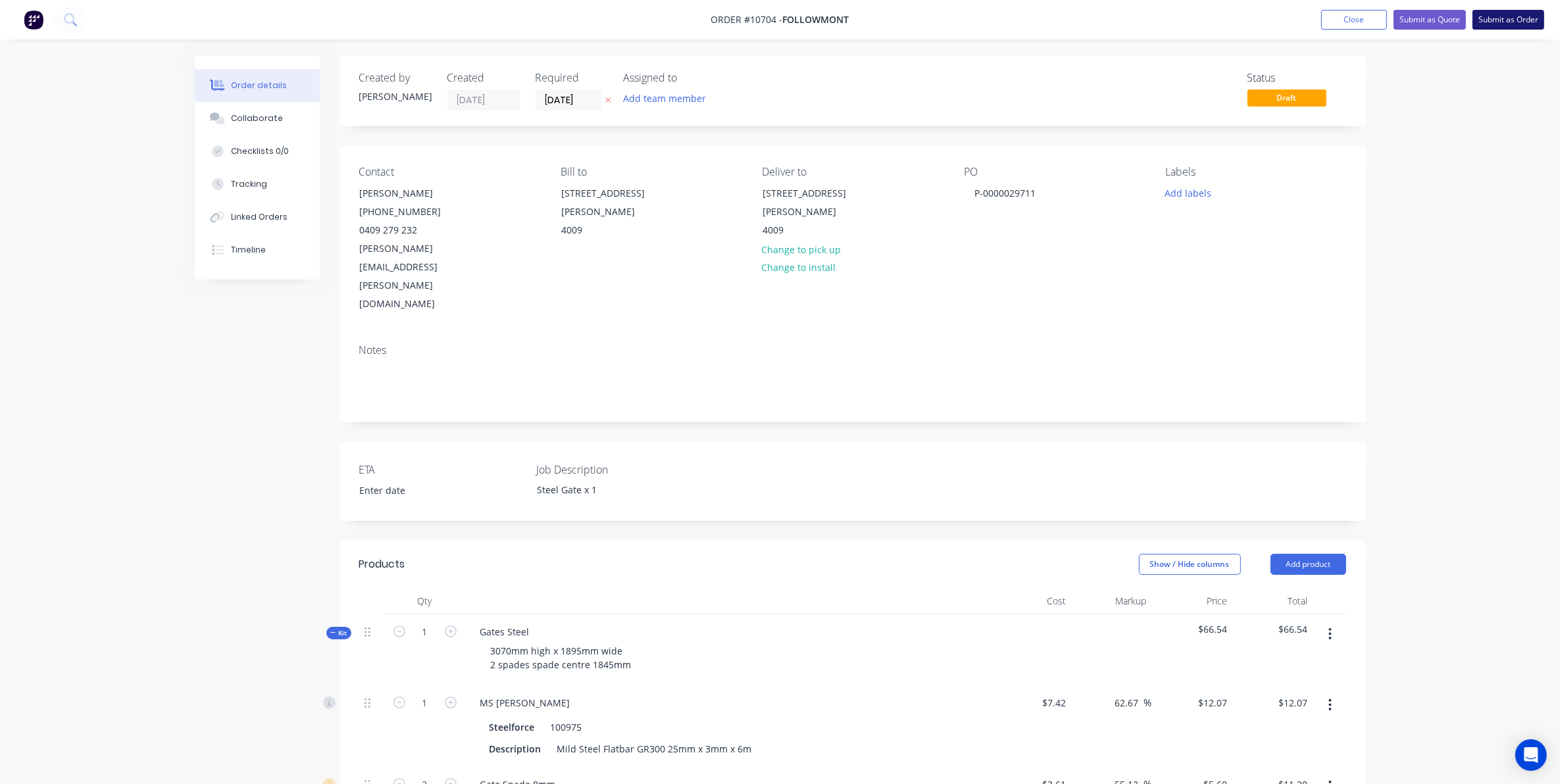
click at [1512, 27] on button "Submit as Order" at bounding box center [1509, 20] width 72 height 20
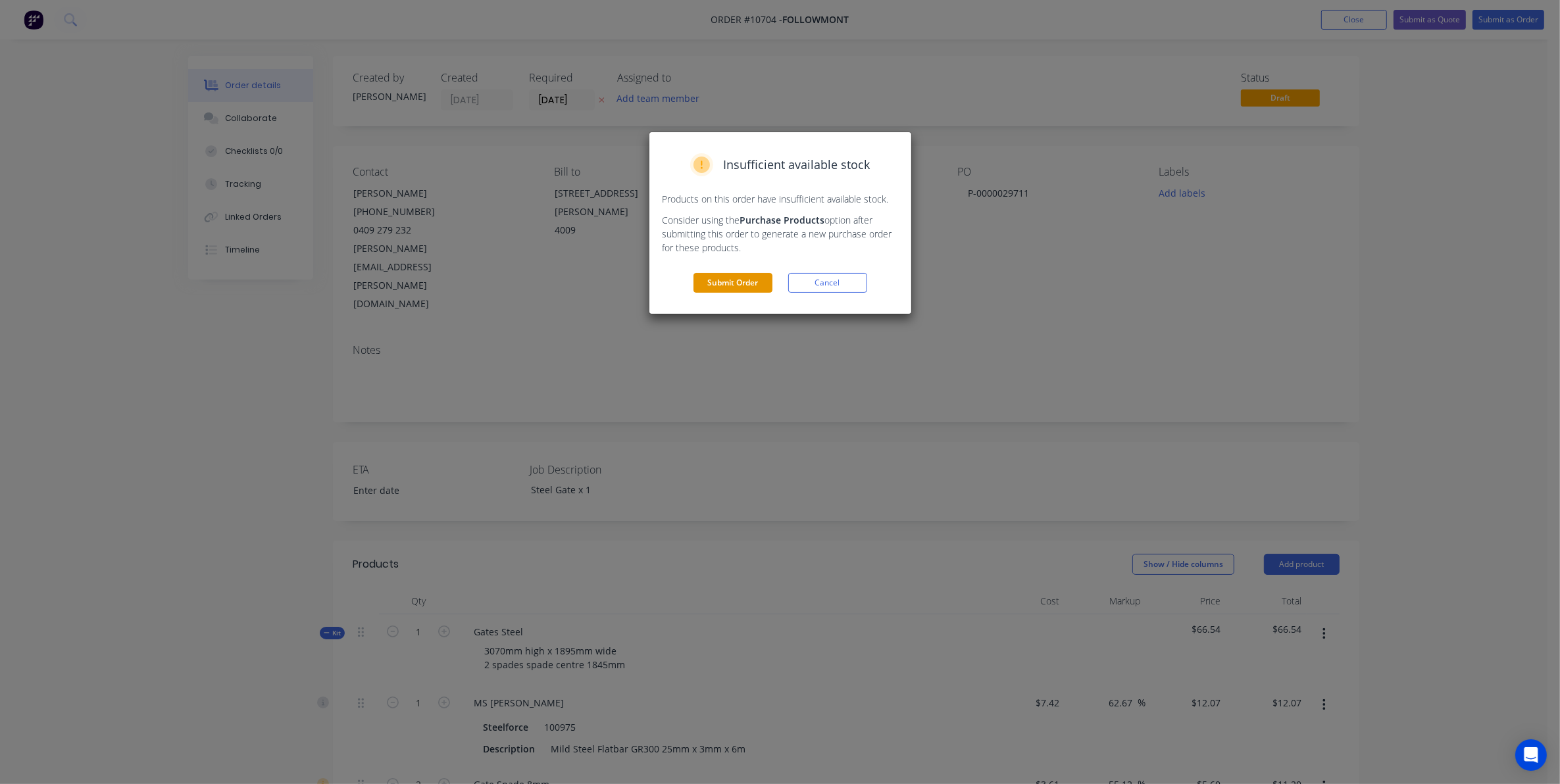
click at [727, 291] on button "Submit Order" at bounding box center [733, 283] width 79 height 20
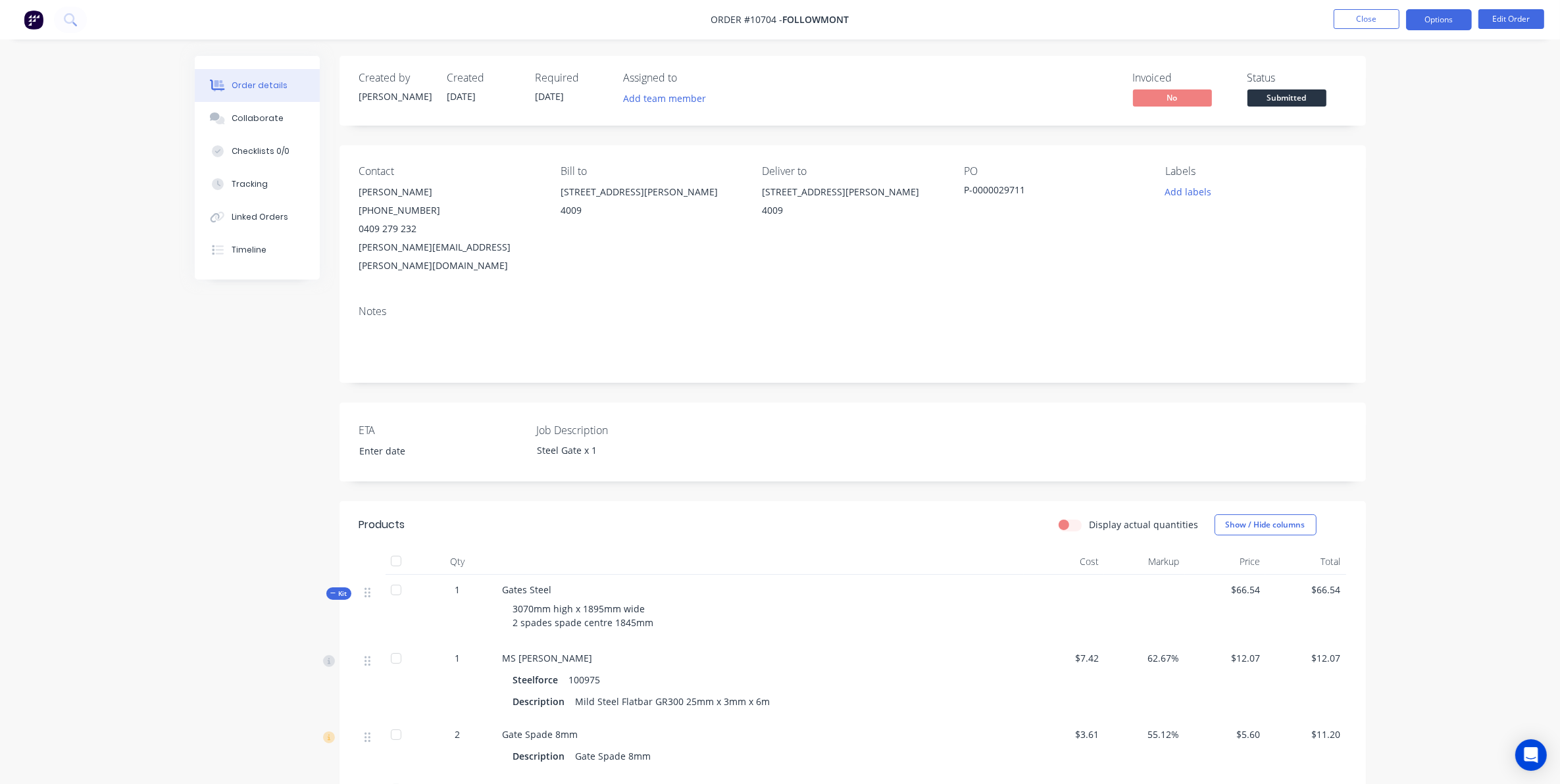
click at [1445, 11] on button "Options" at bounding box center [1439, 19] width 66 height 21
click at [1356, 153] on div "Work Order" at bounding box center [1400, 159] width 121 height 19
click at [1349, 156] on div "Custom" at bounding box center [1400, 159] width 121 height 19
click at [1350, 143] on button "Without pricing" at bounding box center [1399, 132] width 145 height 26
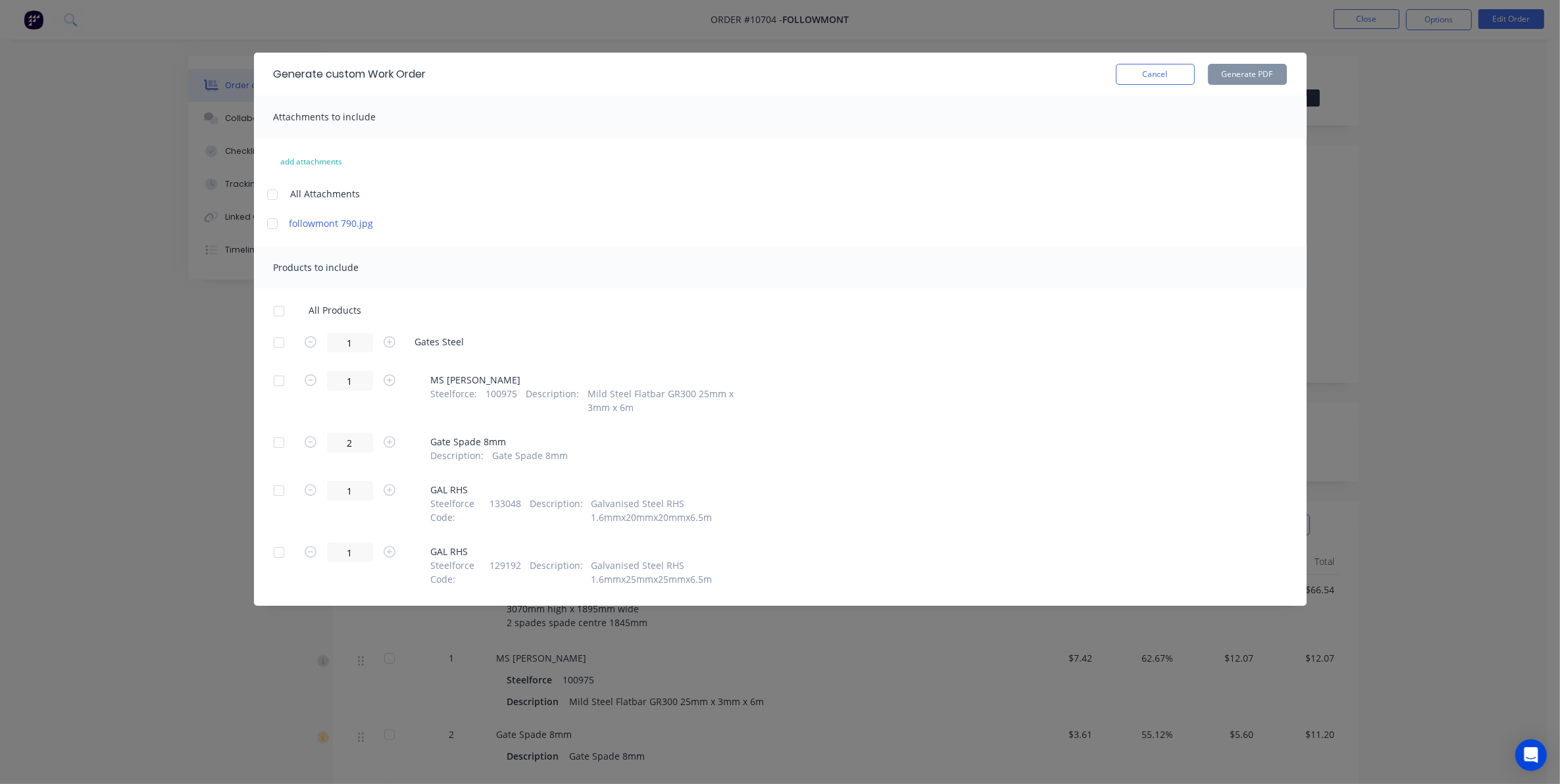
drag, startPoint x: 275, startPoint y: 221, endPoint x: 291, endPoint y: 304, distance: 84.5
click at [275, 221] on div at bounding box center [272, 224] width 26 height 26
click at [275, 316] on div at bounding box center [279, 311] width 26 height 26
click at [1271, 74] on button "Generate PDF" at bounding box center [1247, 74] width 79 height 21
click at [1174, 72] on button "Cancel" at bounding box center [1155, 74] width 79 height 21
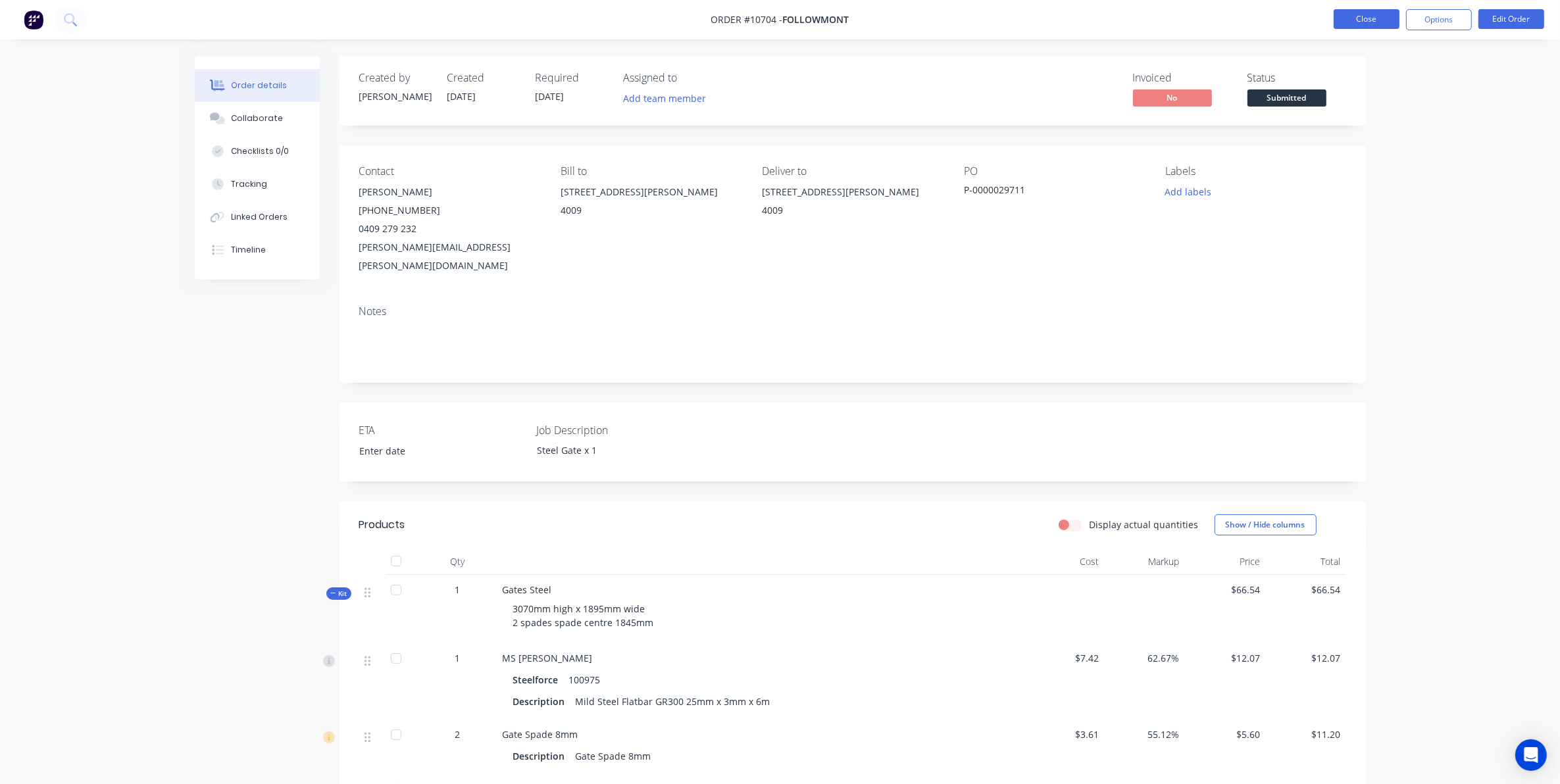
click at [1379, 11] on button "Close" at bounding box center [1367, 19] width 66 height 20
